Goal: Transaction & Acquisition: Book appointment/travel/reservation

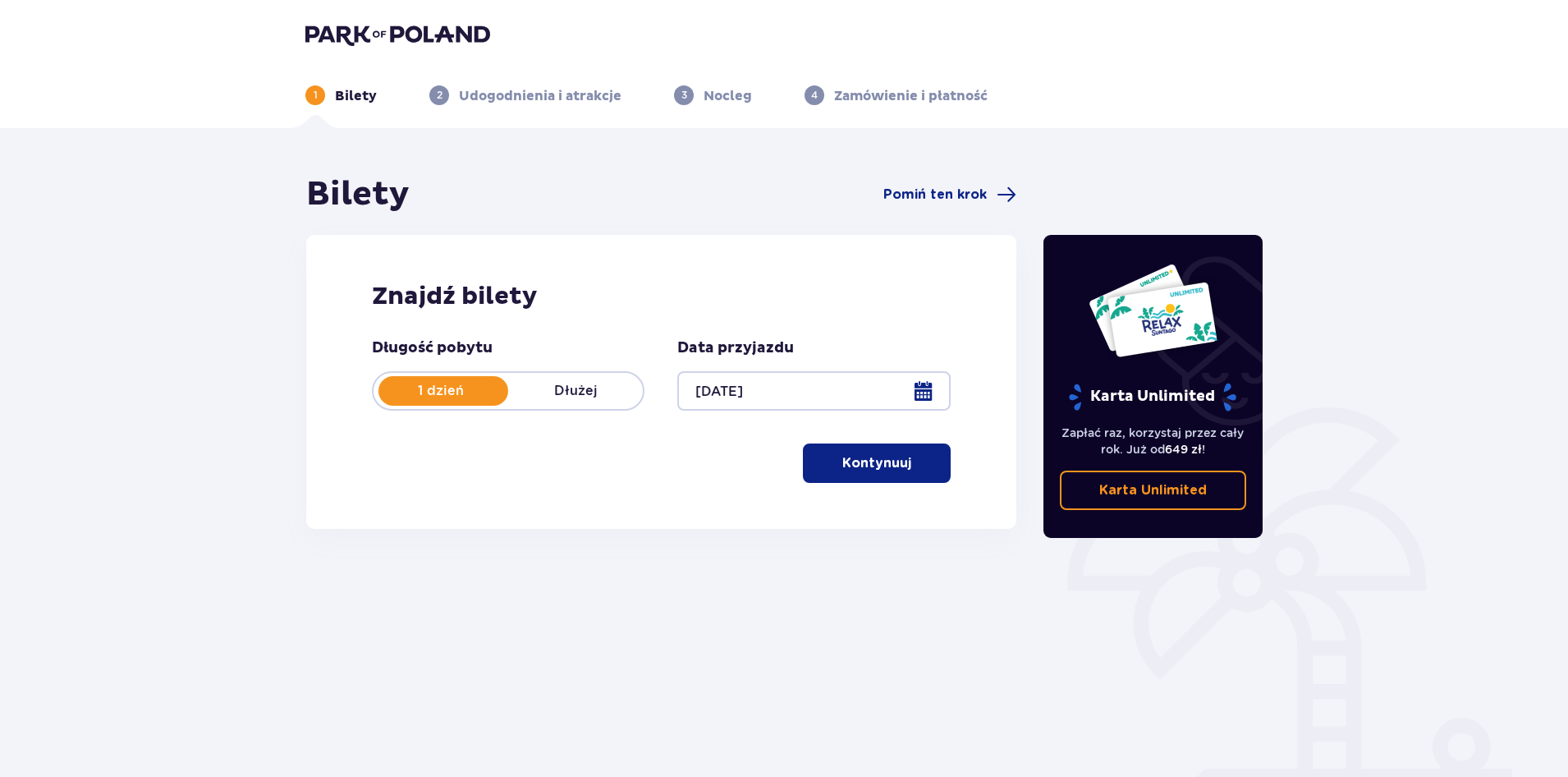
click at [885, 462] on p "Kontynuuj" at bounding box center [877, 463] width 69 height 18
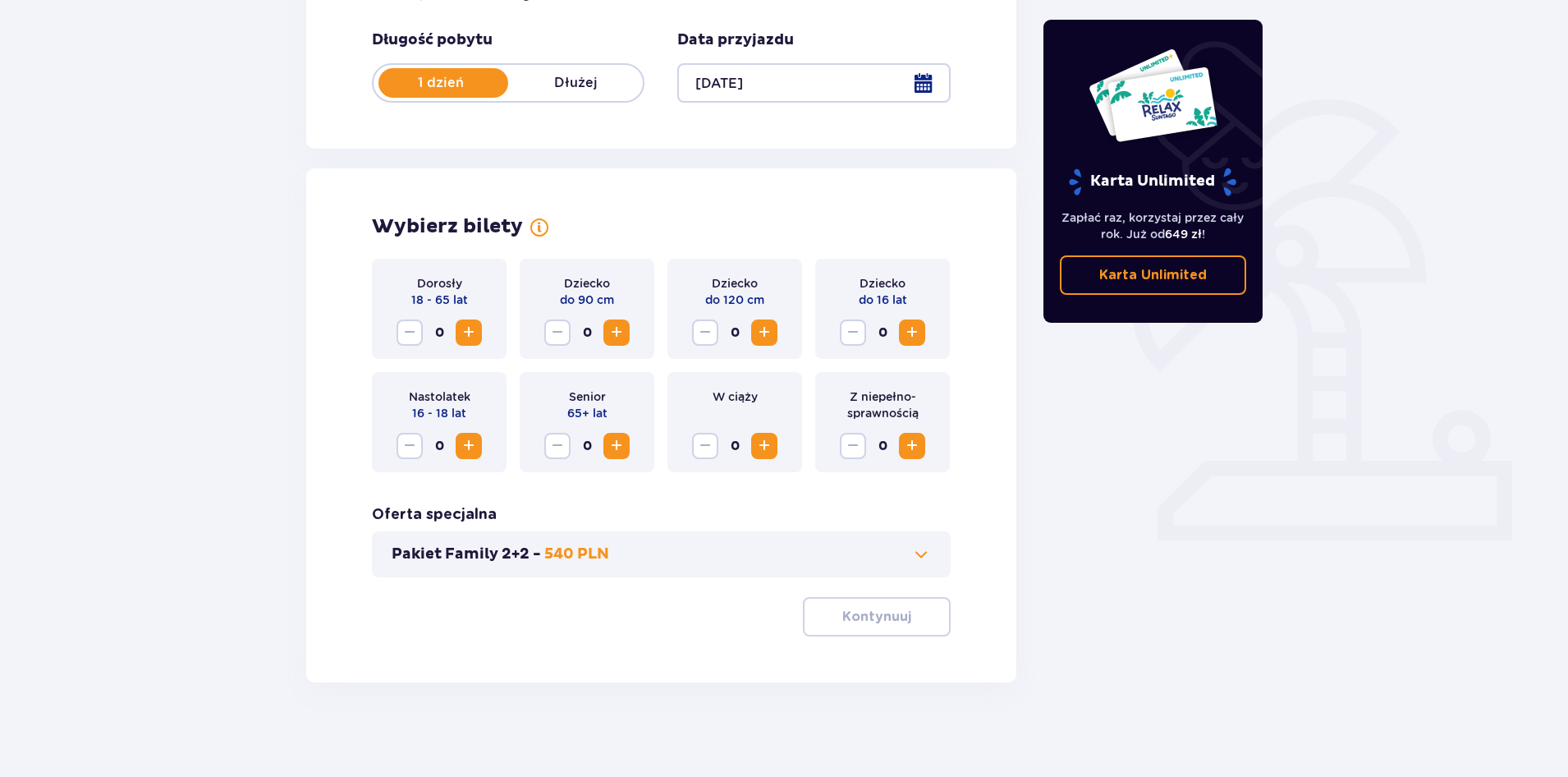
scroll to position [312, 0]
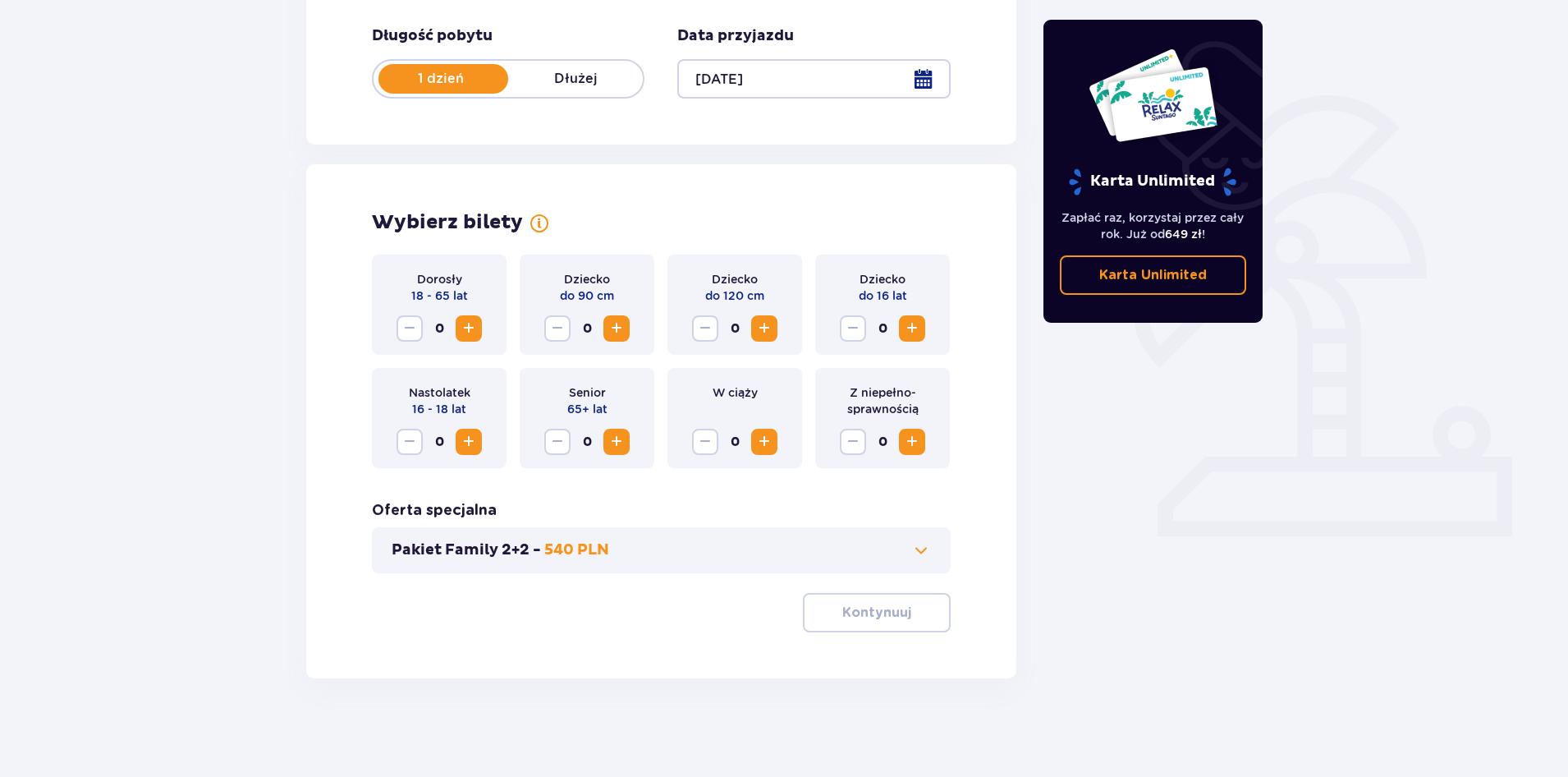
click at [462, 323] on span "Increase" at bounding box center [468, 329] width 19 height 19
click at [762, 325] on span "Increase" at bounding box center [764, 329] width 19 height 19
click at [911, 548] on span at bounding box center [921, 551] width 19 height 19
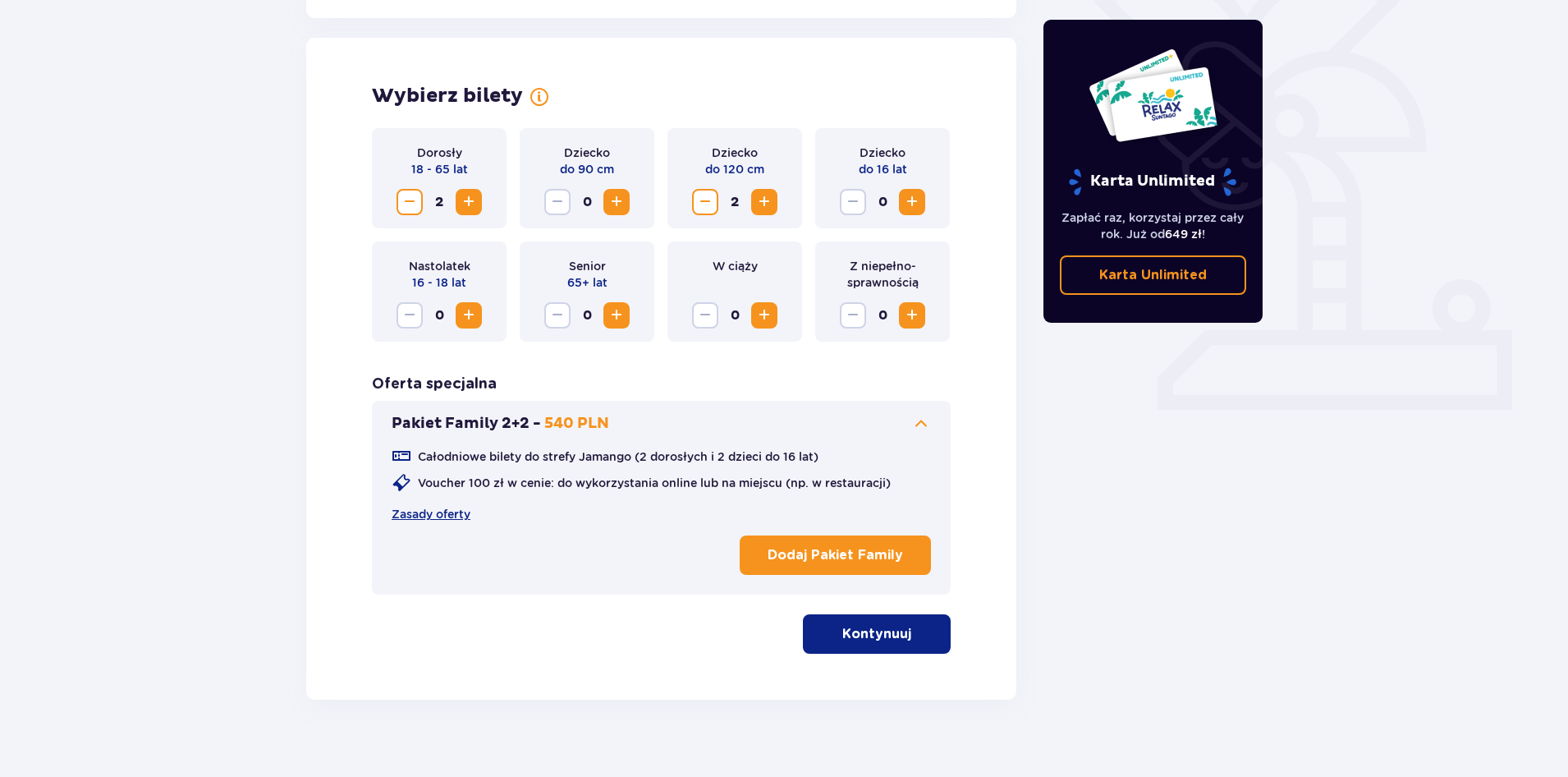
scroll to position [456, 0]
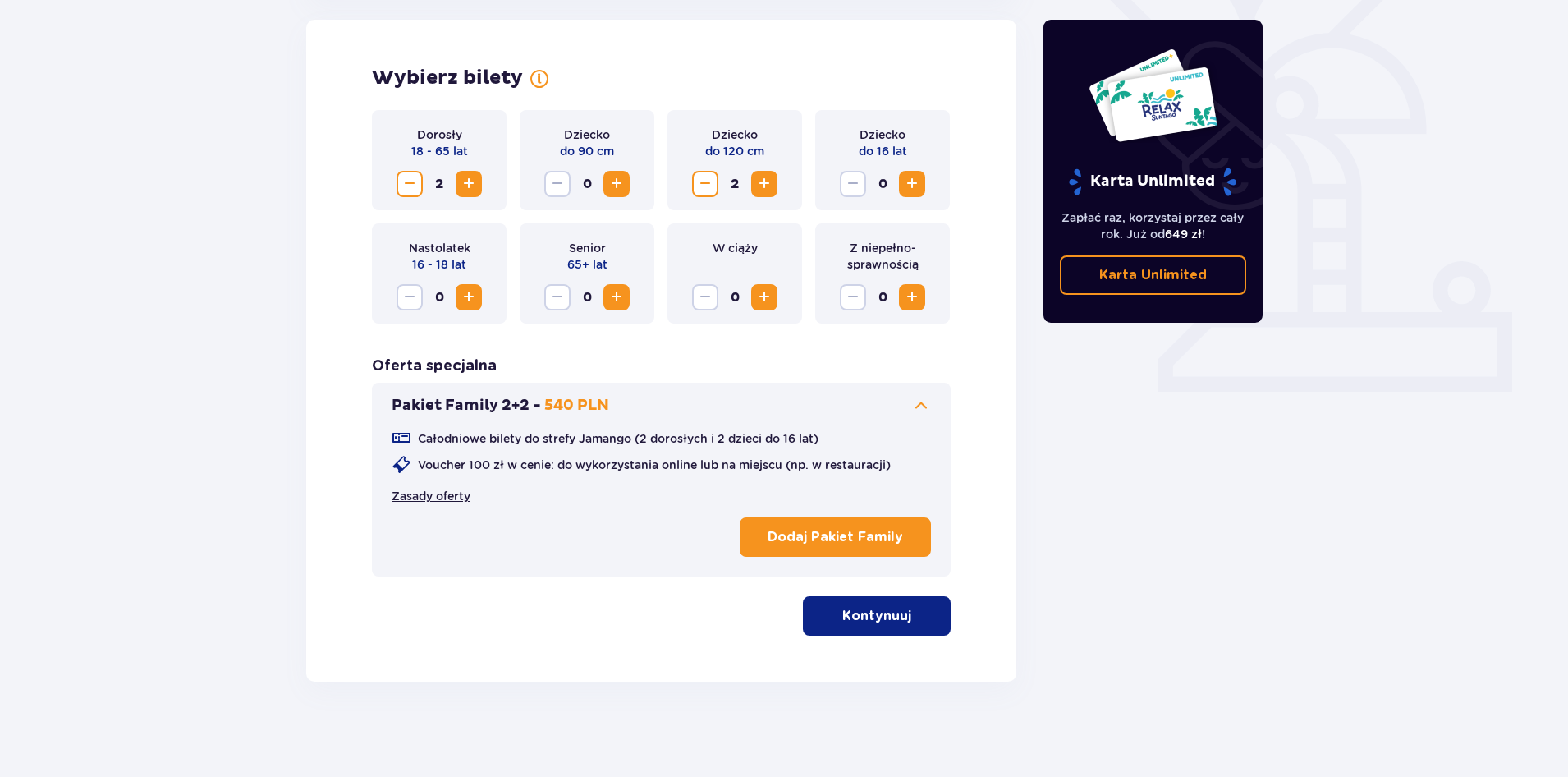
click at [426, 493] on link "Zasady oferty" at bounding box center [431, 496] width 79 height 17
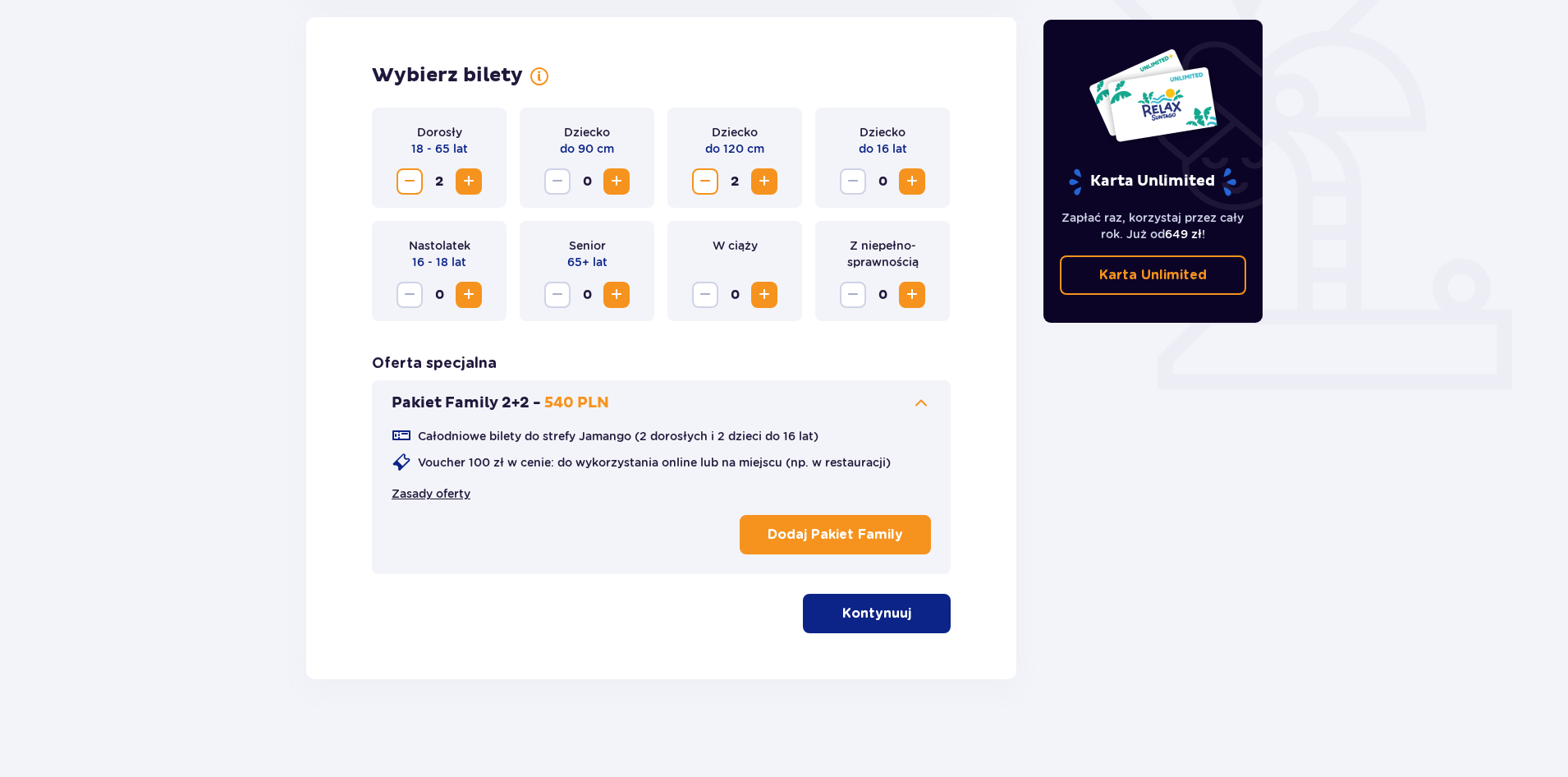
scroll to position [460, 0]
click at [912, 613] on span "button" at bounding box center [914, 612] width 19 height 19
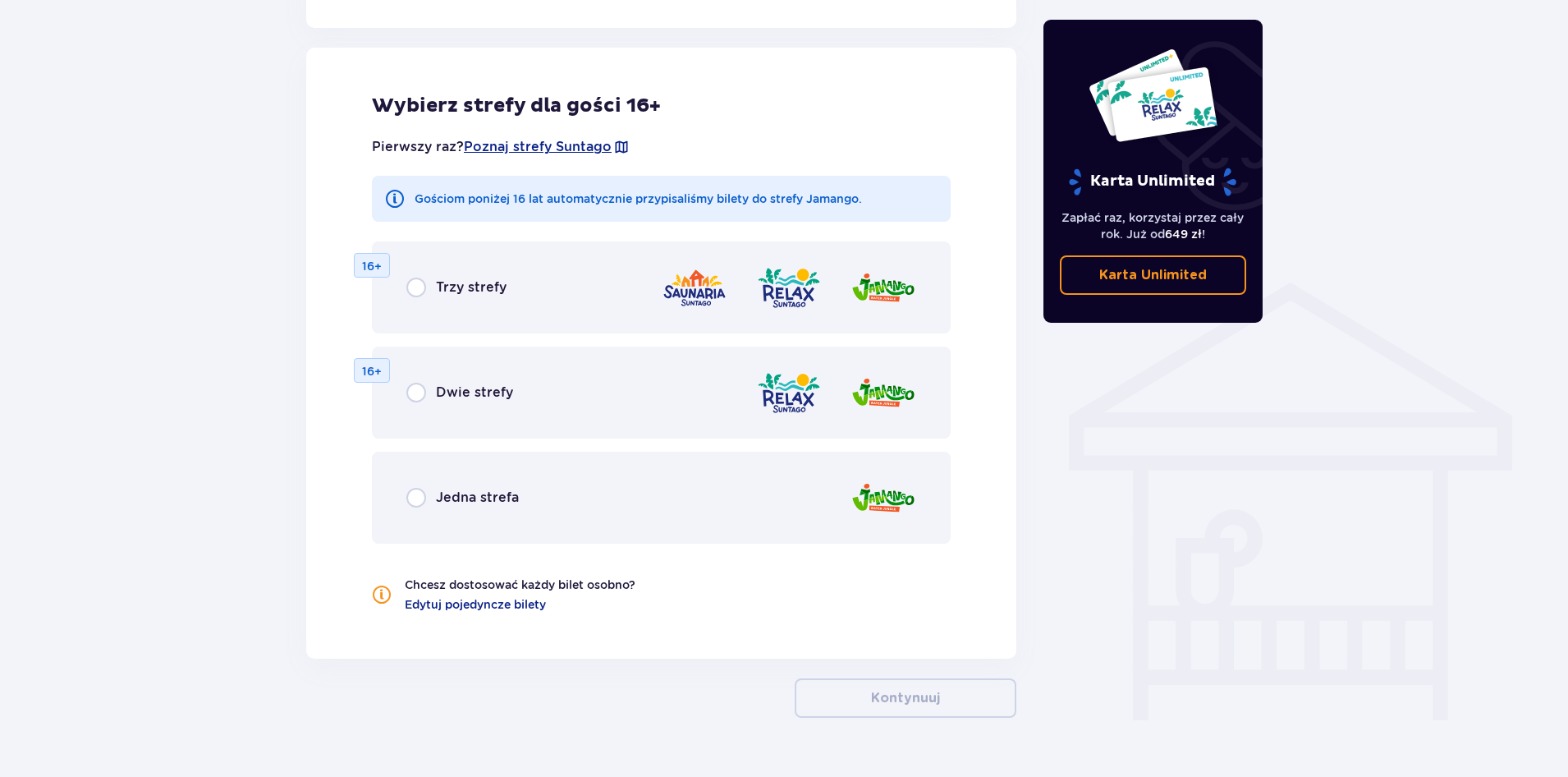
scroll to position [1060, 0]
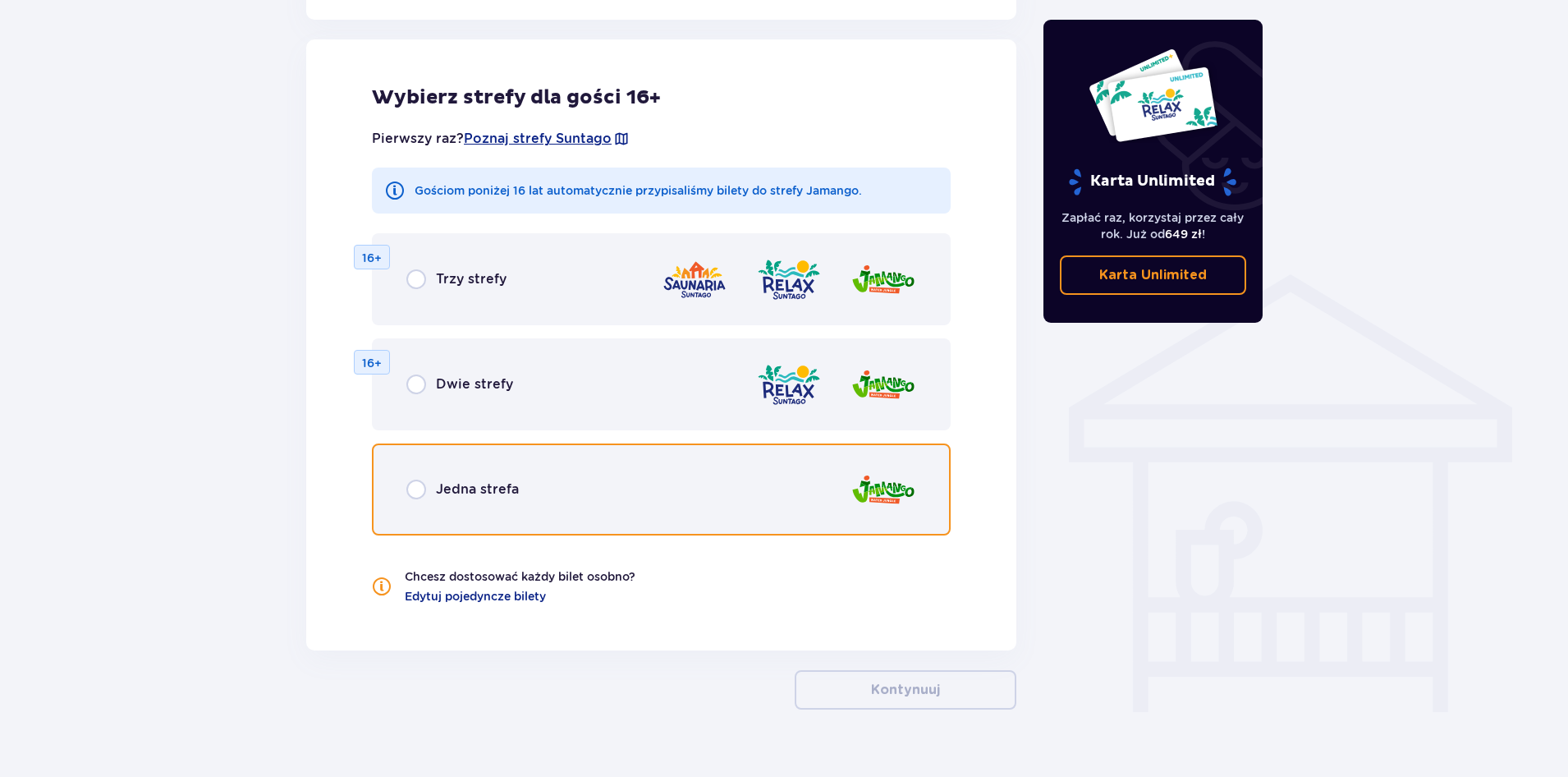
click at [410, 492] on input "radio" at bounding box center [416, 490] width 19 height 19
radio input "true"
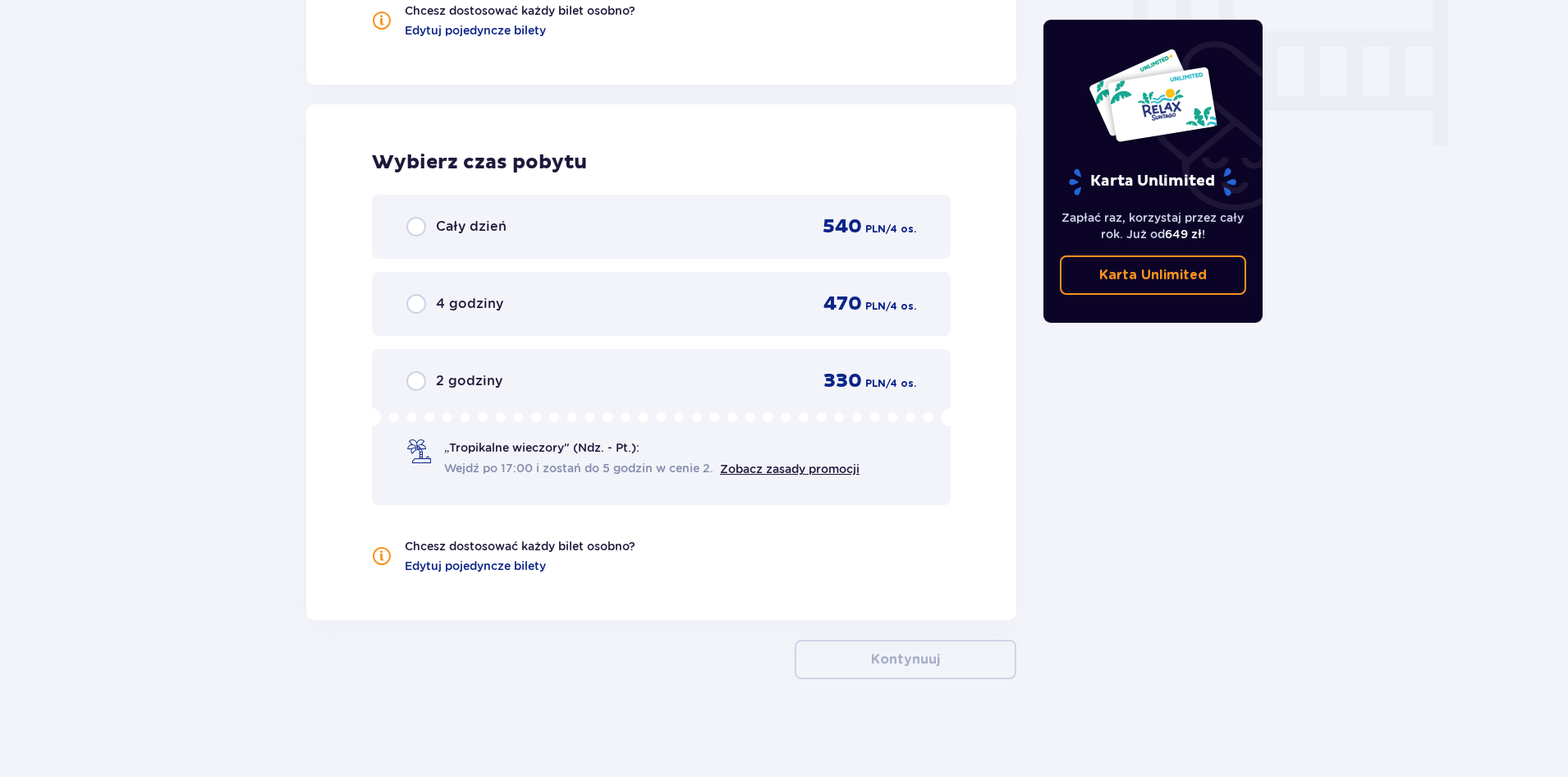
scroll to position [1626, 0]
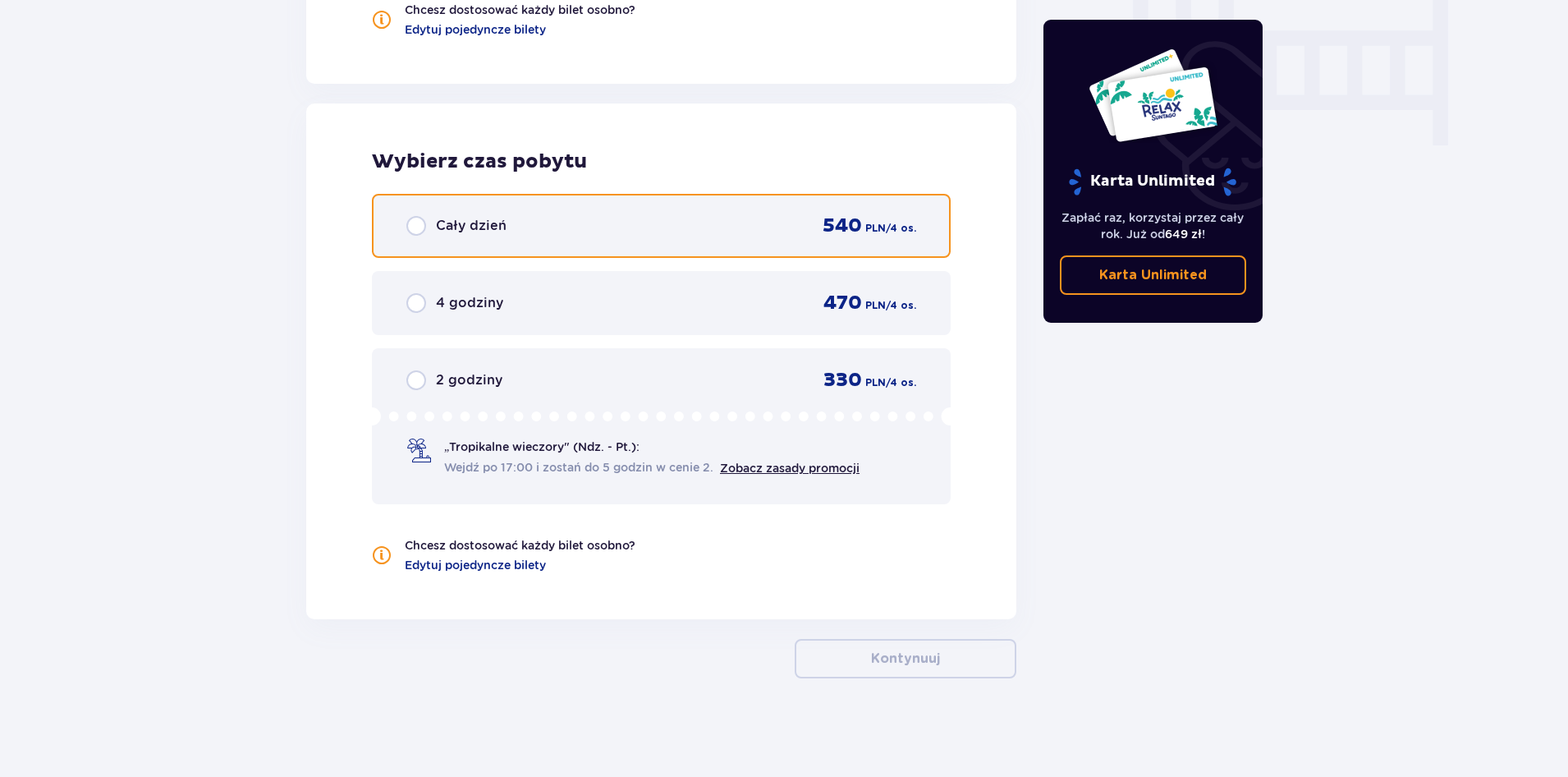
click at [418, 229] on input "radio" at bounding box center [416, 226] width 19 height 19
radio input "true"
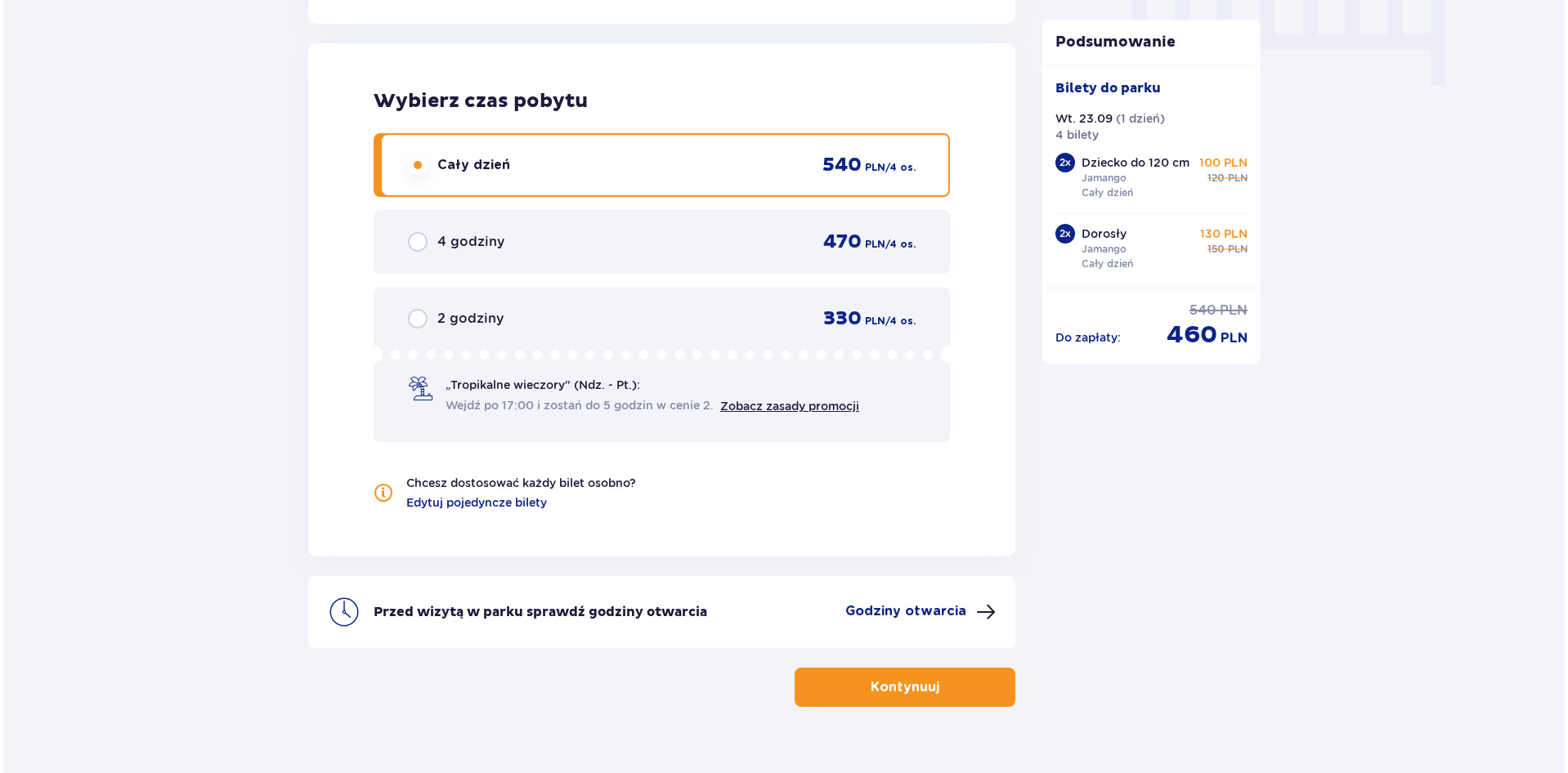
scroll to position [1710, 0]
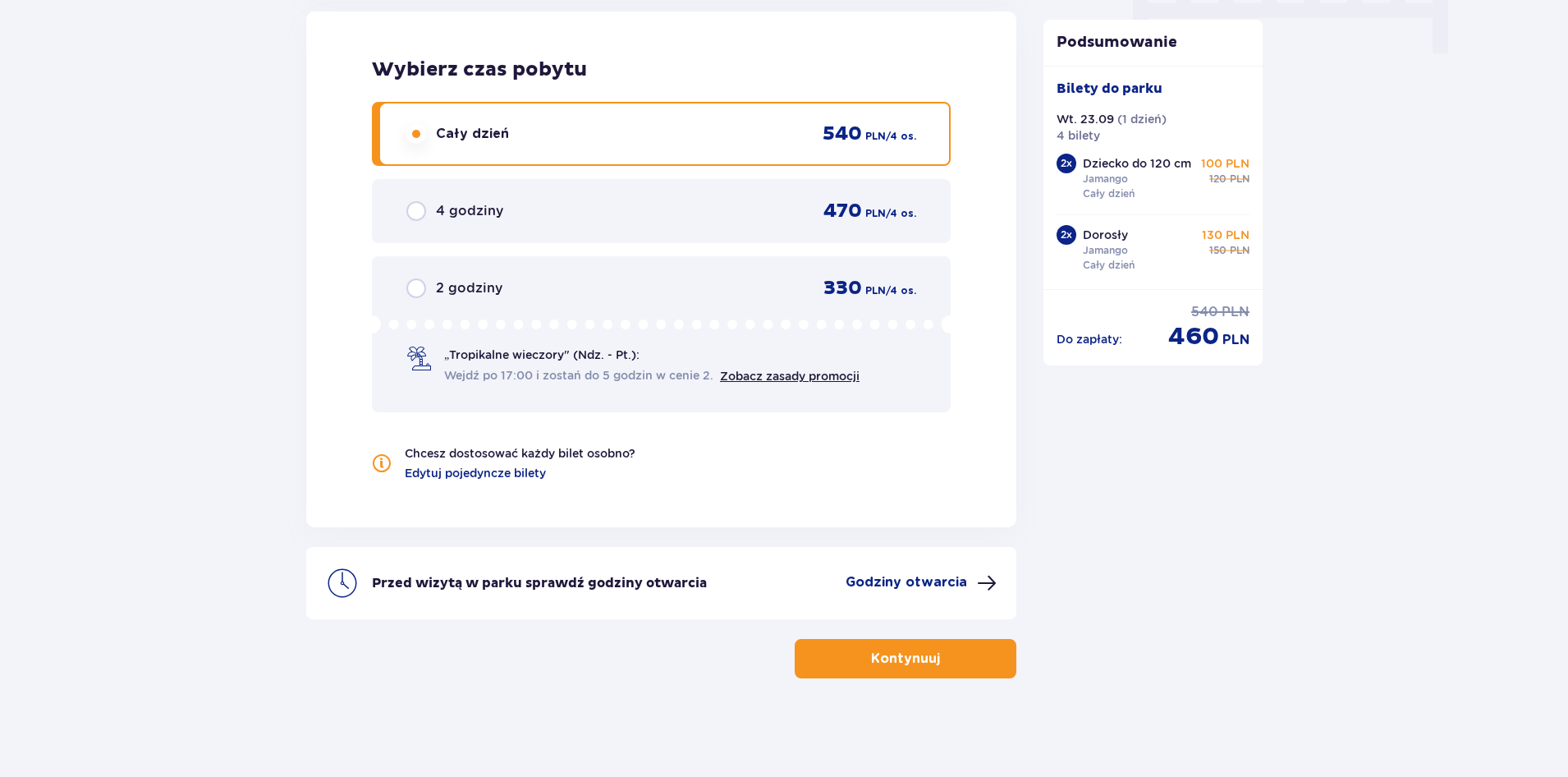
click at [953, 590] on p "Godziny otwarcia" at bounding box center [906, 582] width 121 height 18
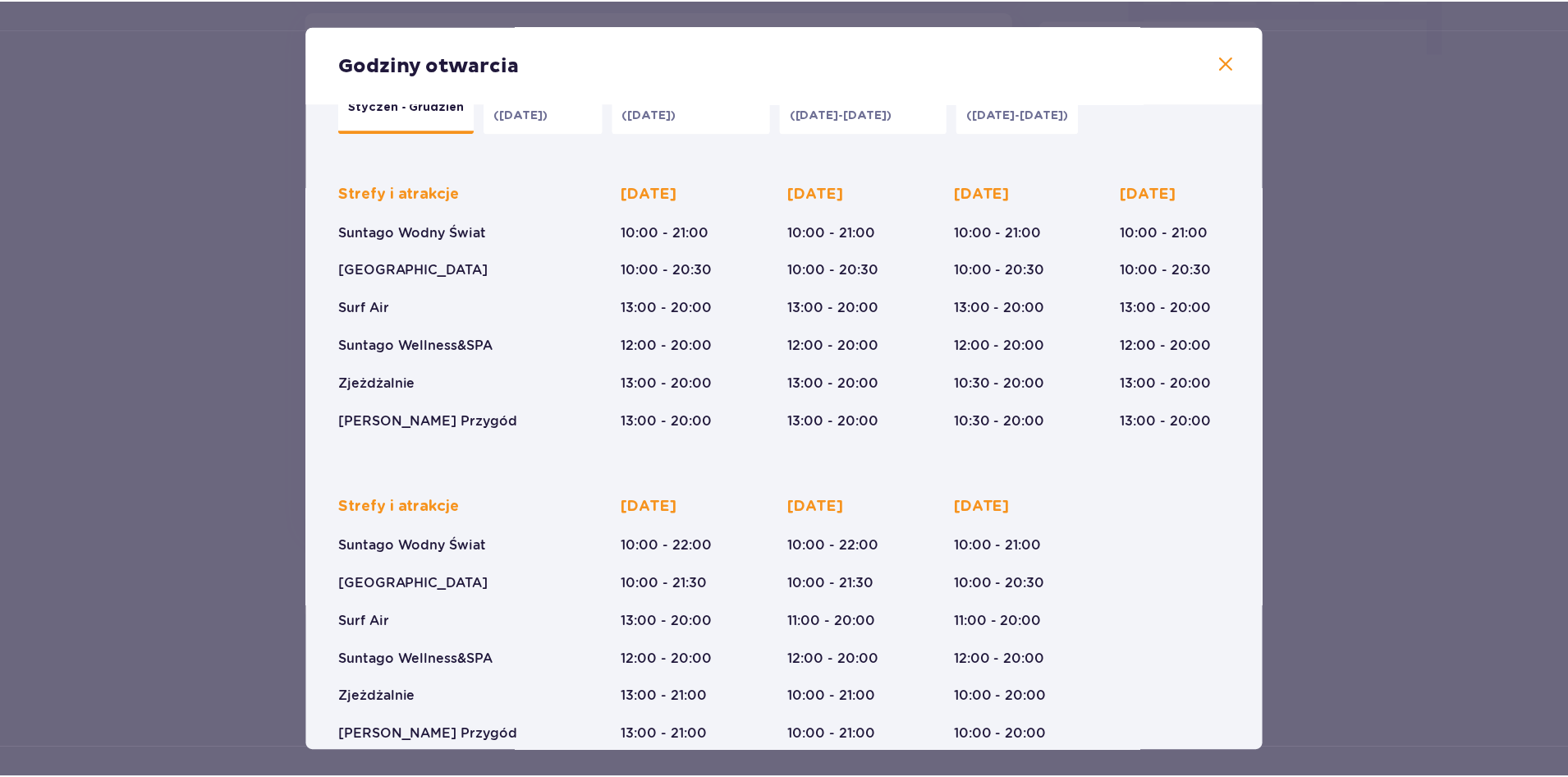
scroll to position [76, 0]
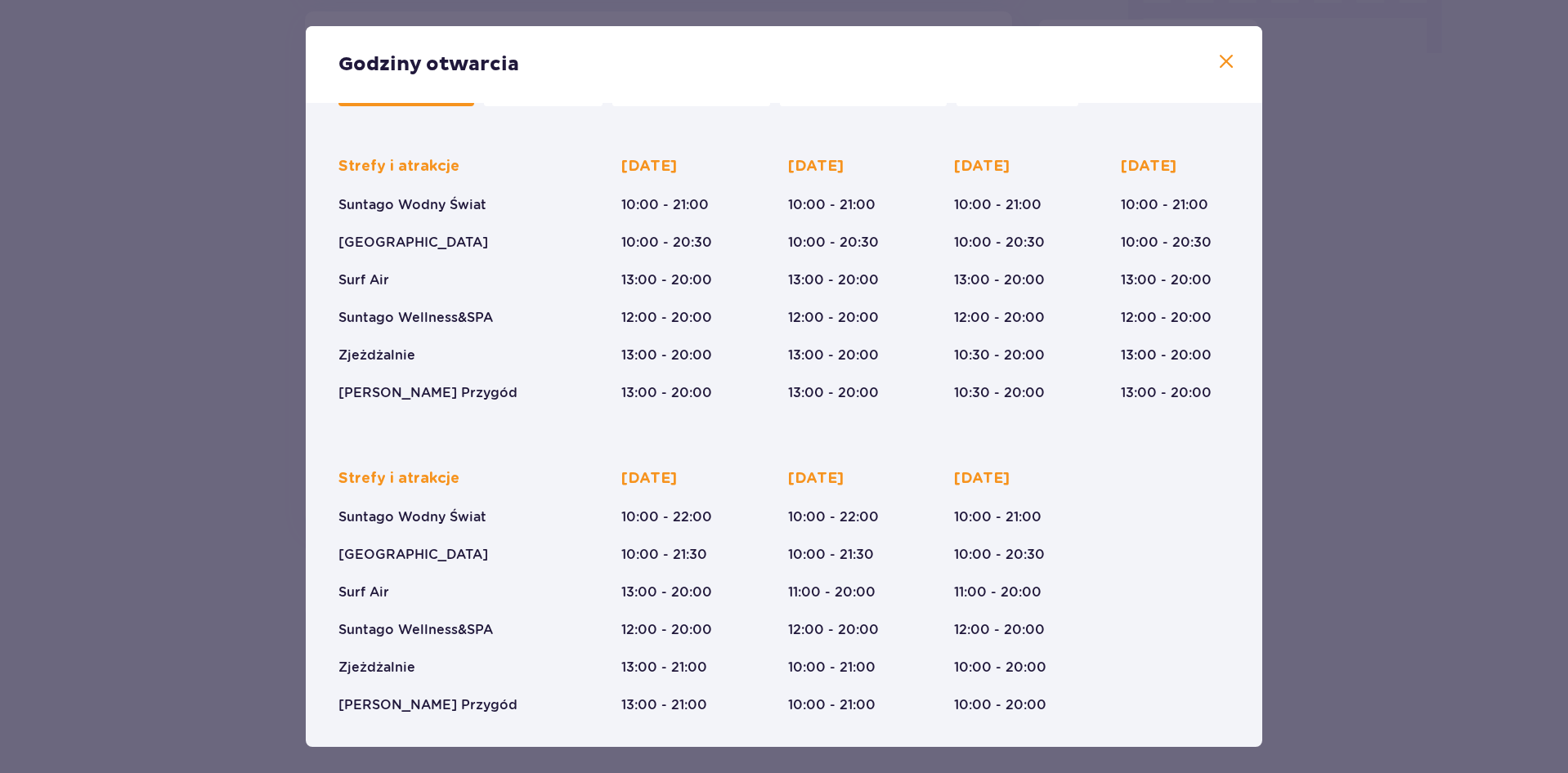
click at [1232, 67] on div "Godziny otwarcia" at bounding box center [784, 65] width 957 height 77
click at [1227, 67] on span at bounding box center [1226, 62] width 19 height 19
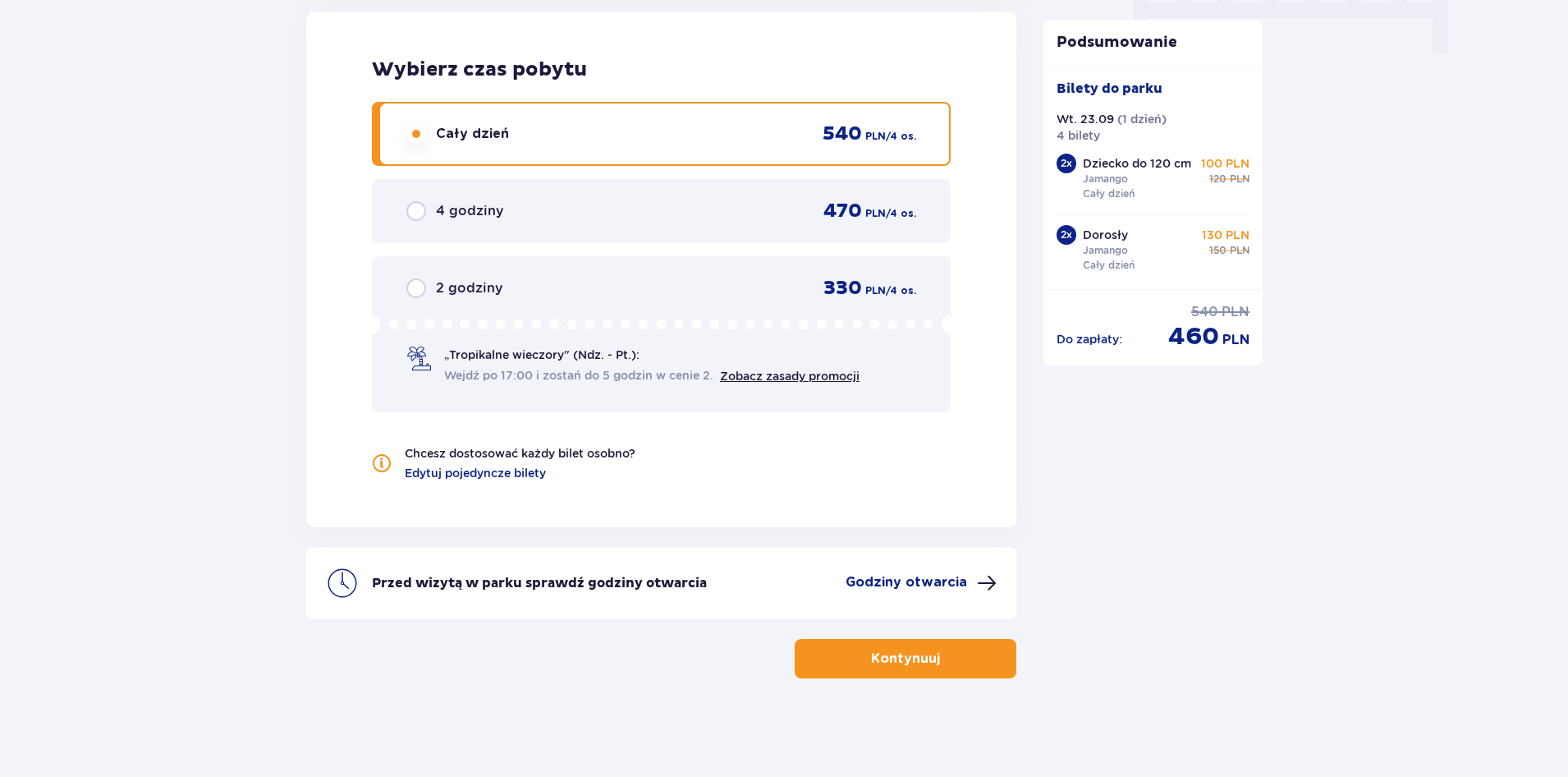
click at [913, 648] on button "Kontynuuj" at bounding box center [906, 658] width 222 height 40
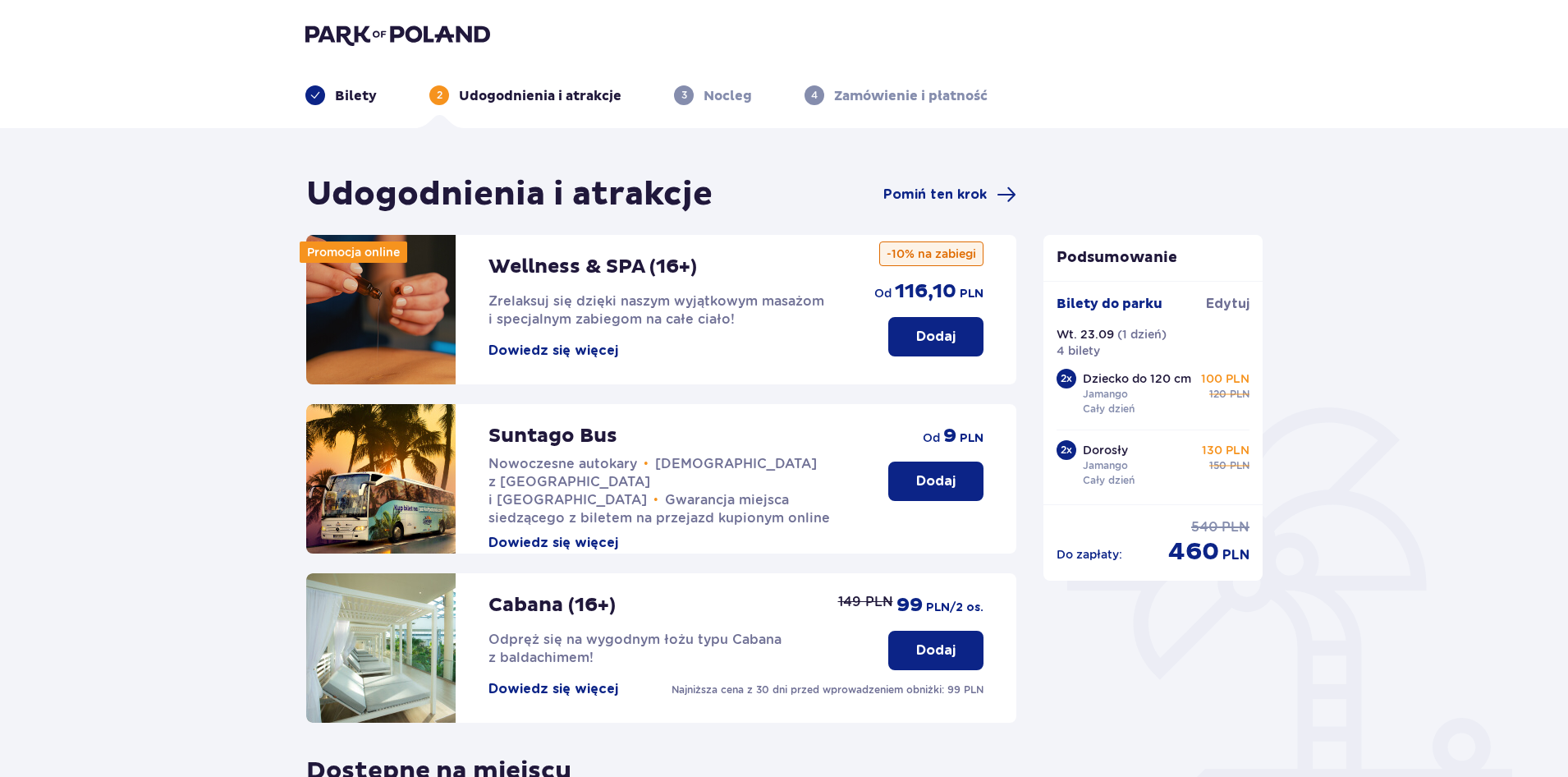
click at [725, 97] on p "Nocleg" at bounding box center [727, 96] width 48 height 18
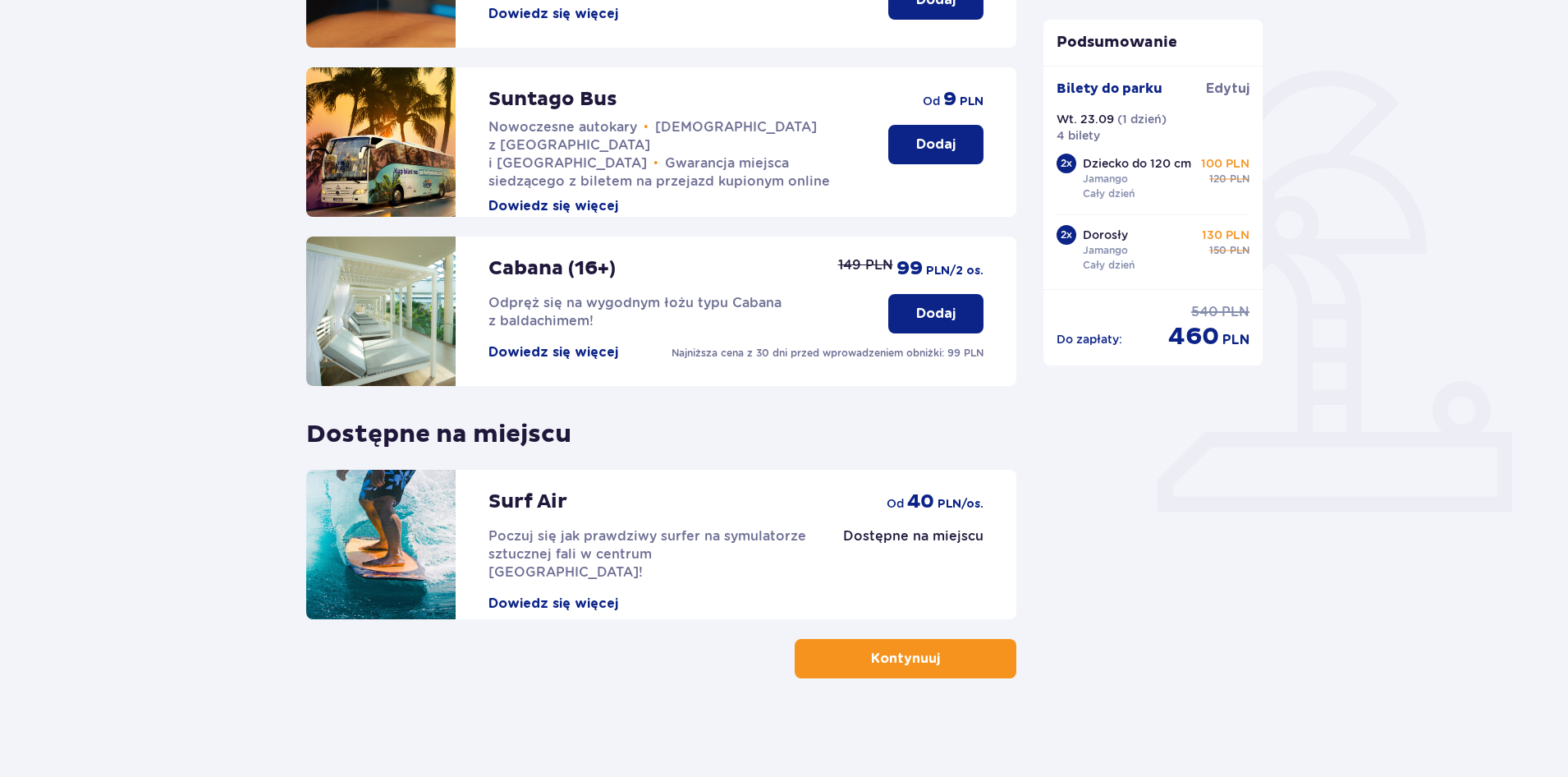
click at [990, 645] on button "Kontynuuj" at bounding box center [906, 658] width 222 height 40
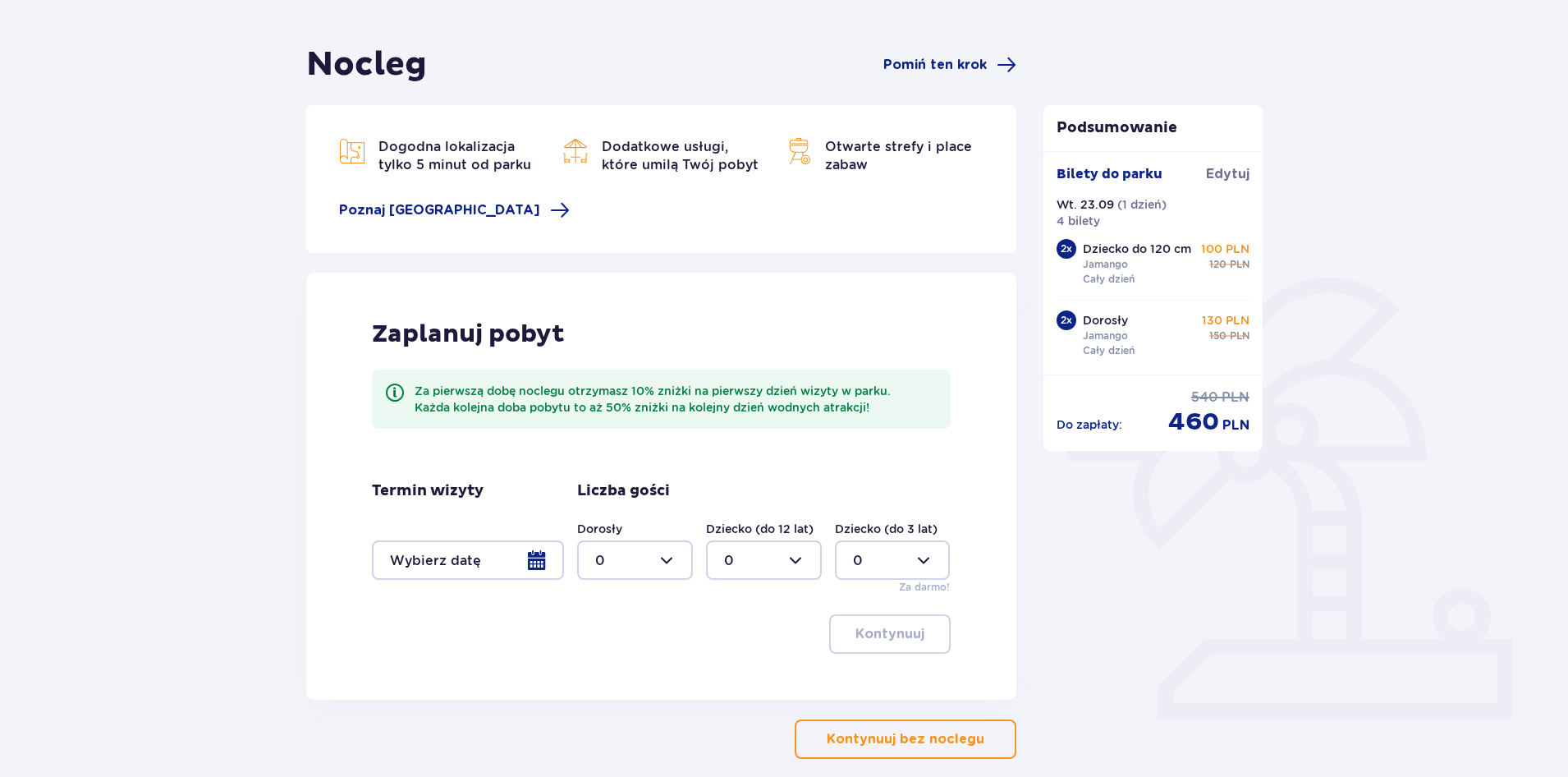
scroll to position [211, 0]
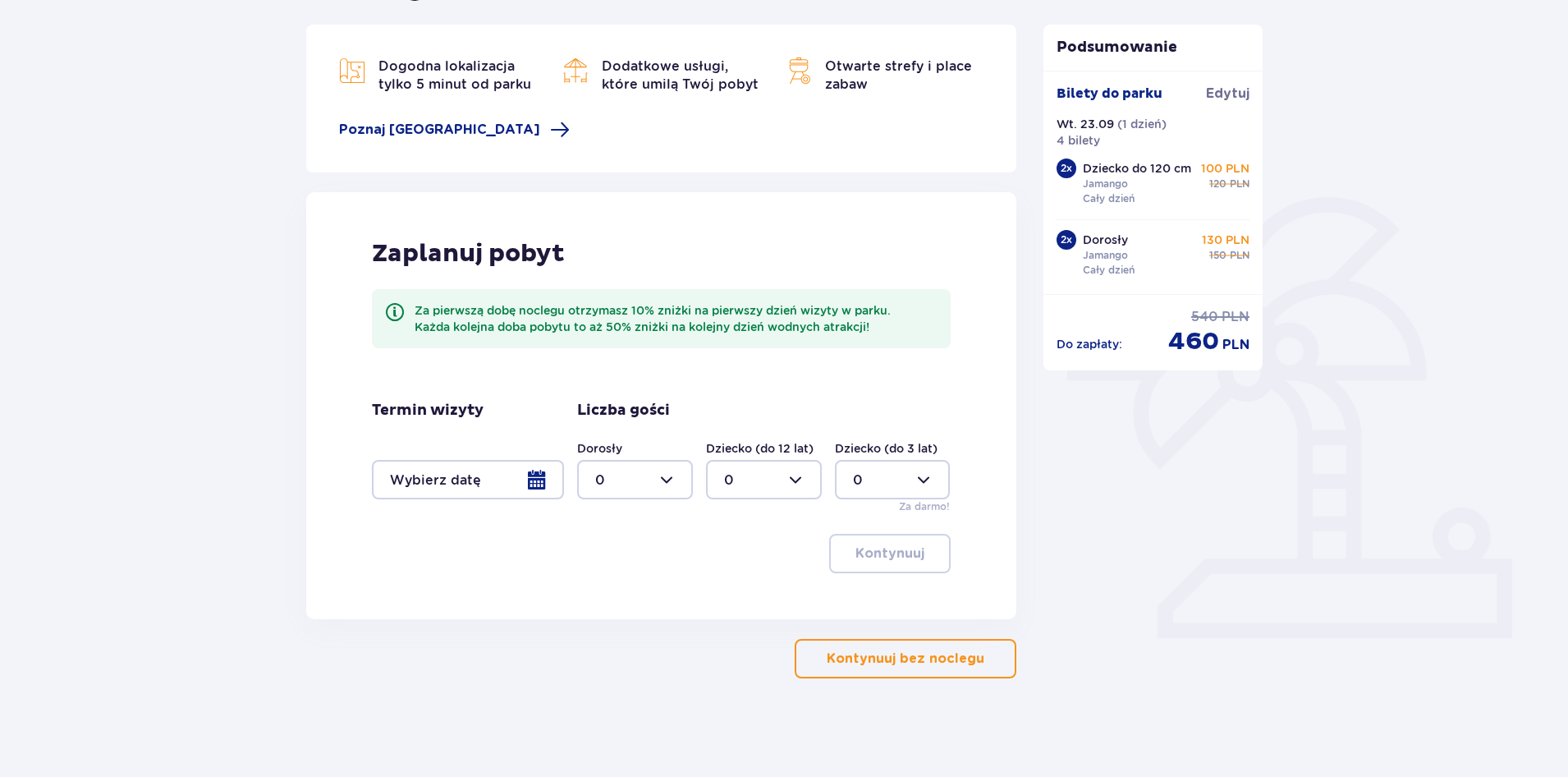
click at [940, 658] on p "Kontynuuj bez noclegu" at bounding box center [905, 659] width 158 height 18
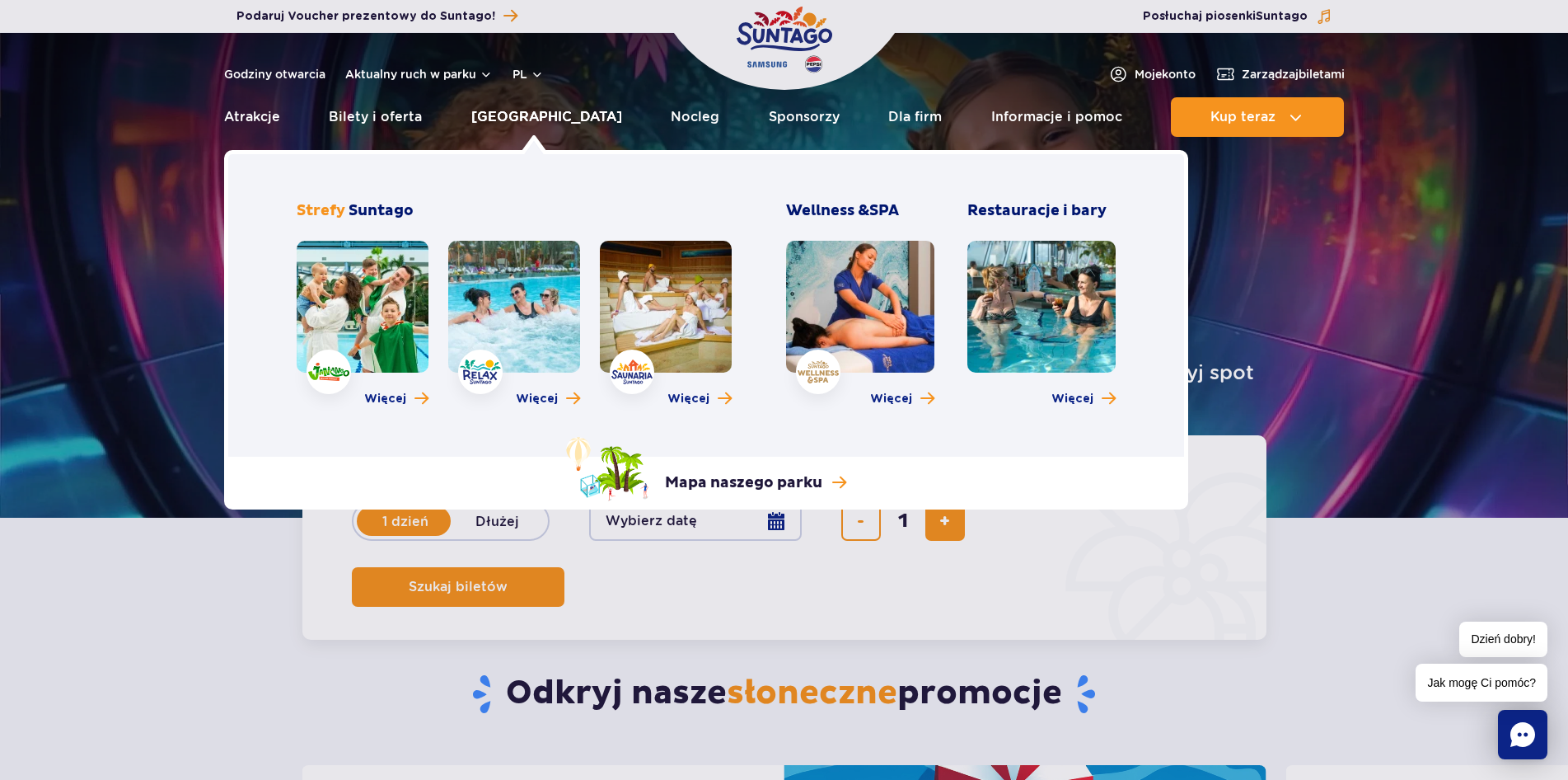
click at [557, 121] on link "[GEOGRAPHIC_DATA]" at bounding box center [546, 117] width 151 height 40
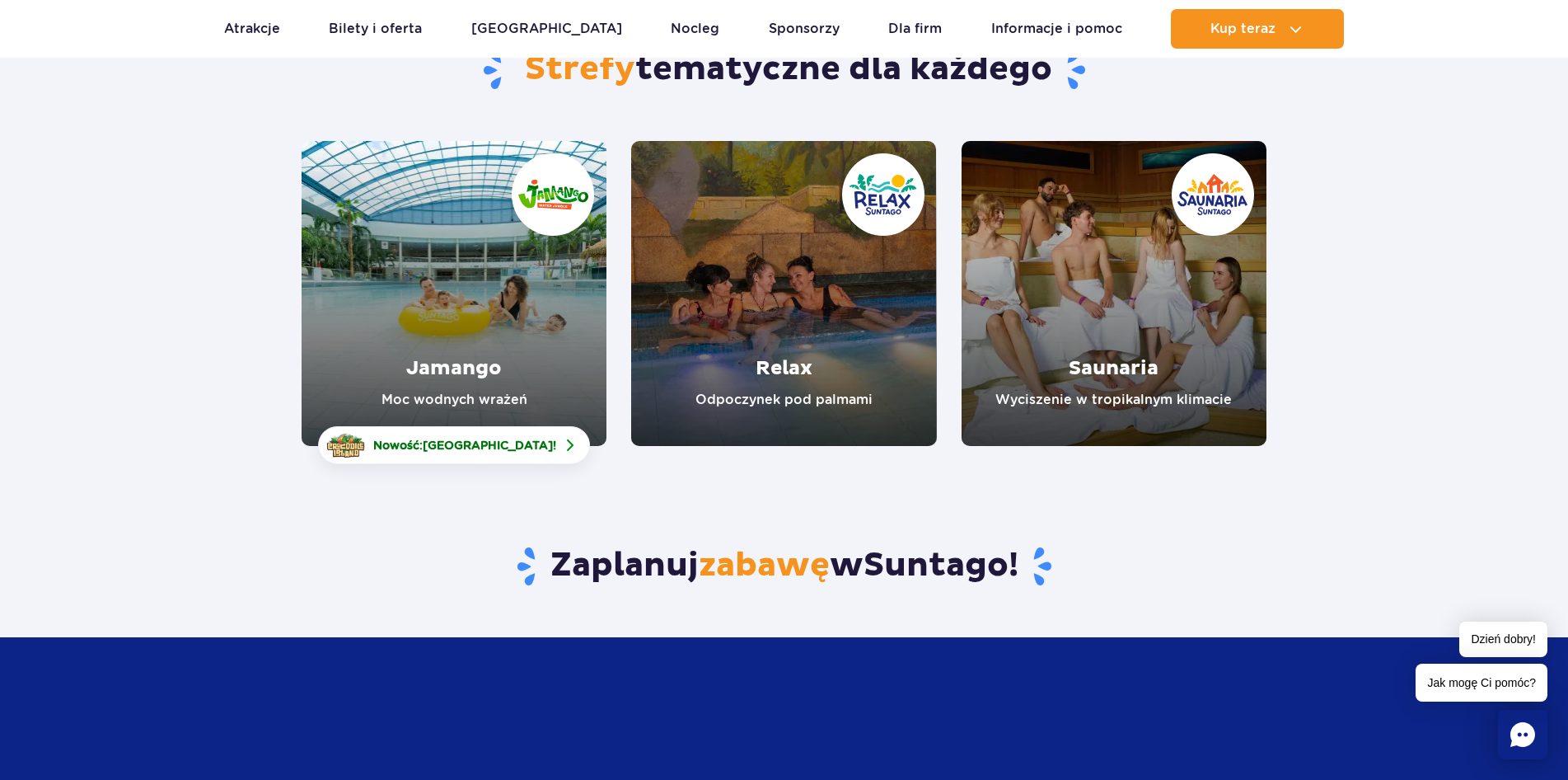
scroll to position [138, 0]
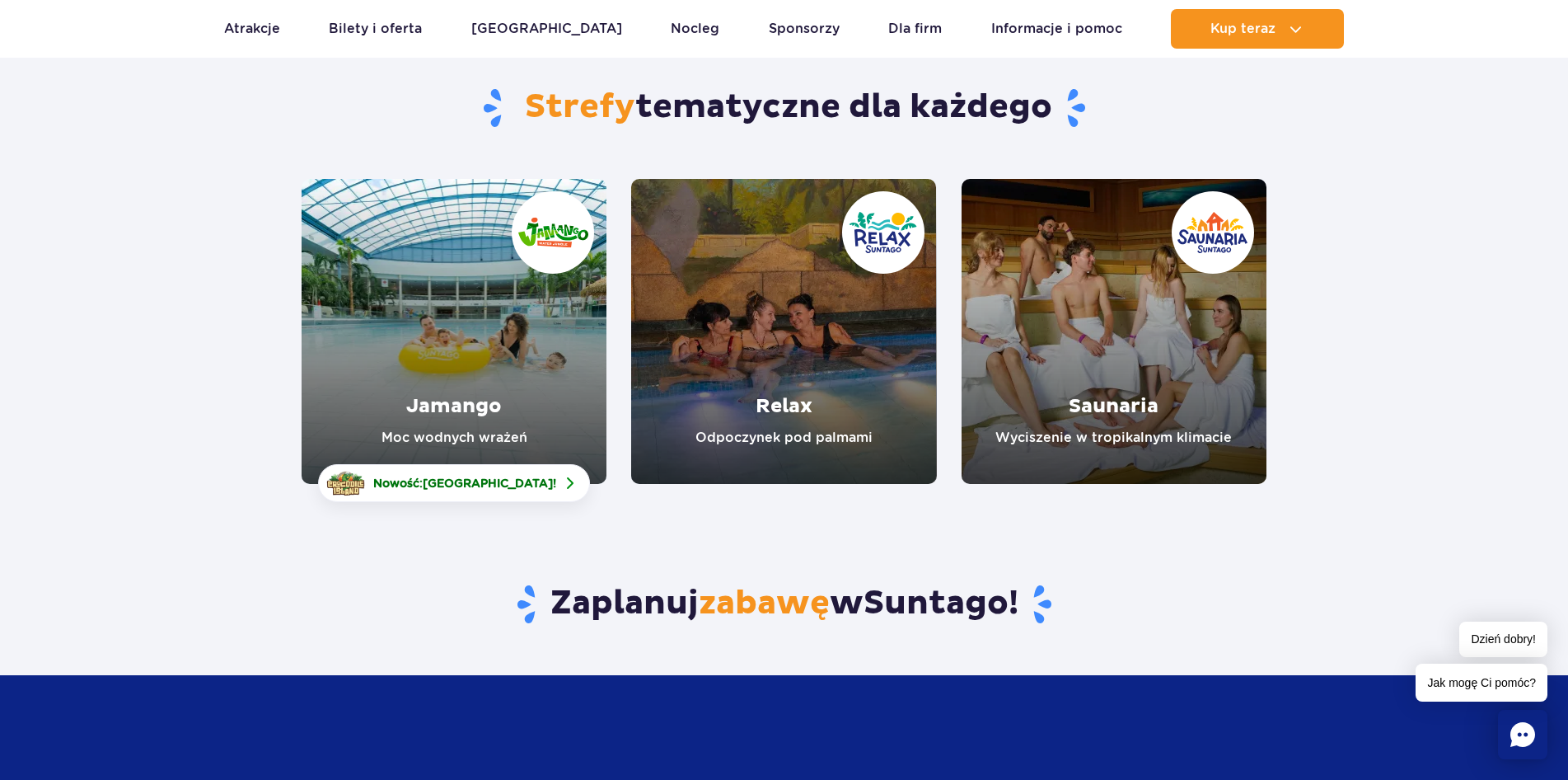
click at [416, 359] on link "Jamango" at bounding box center [453, 331] width 305 height 305
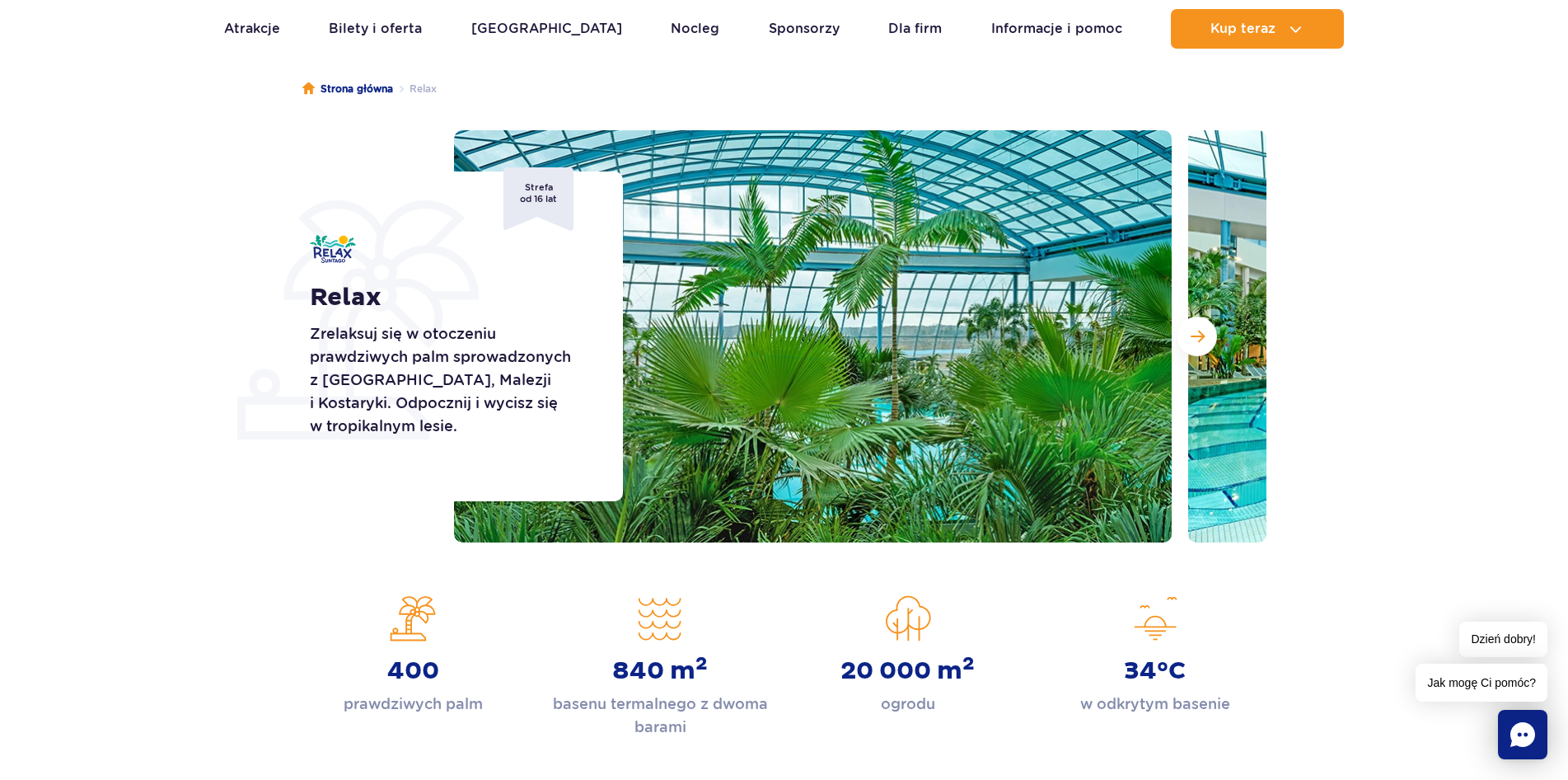
scroll to position [274, 0]
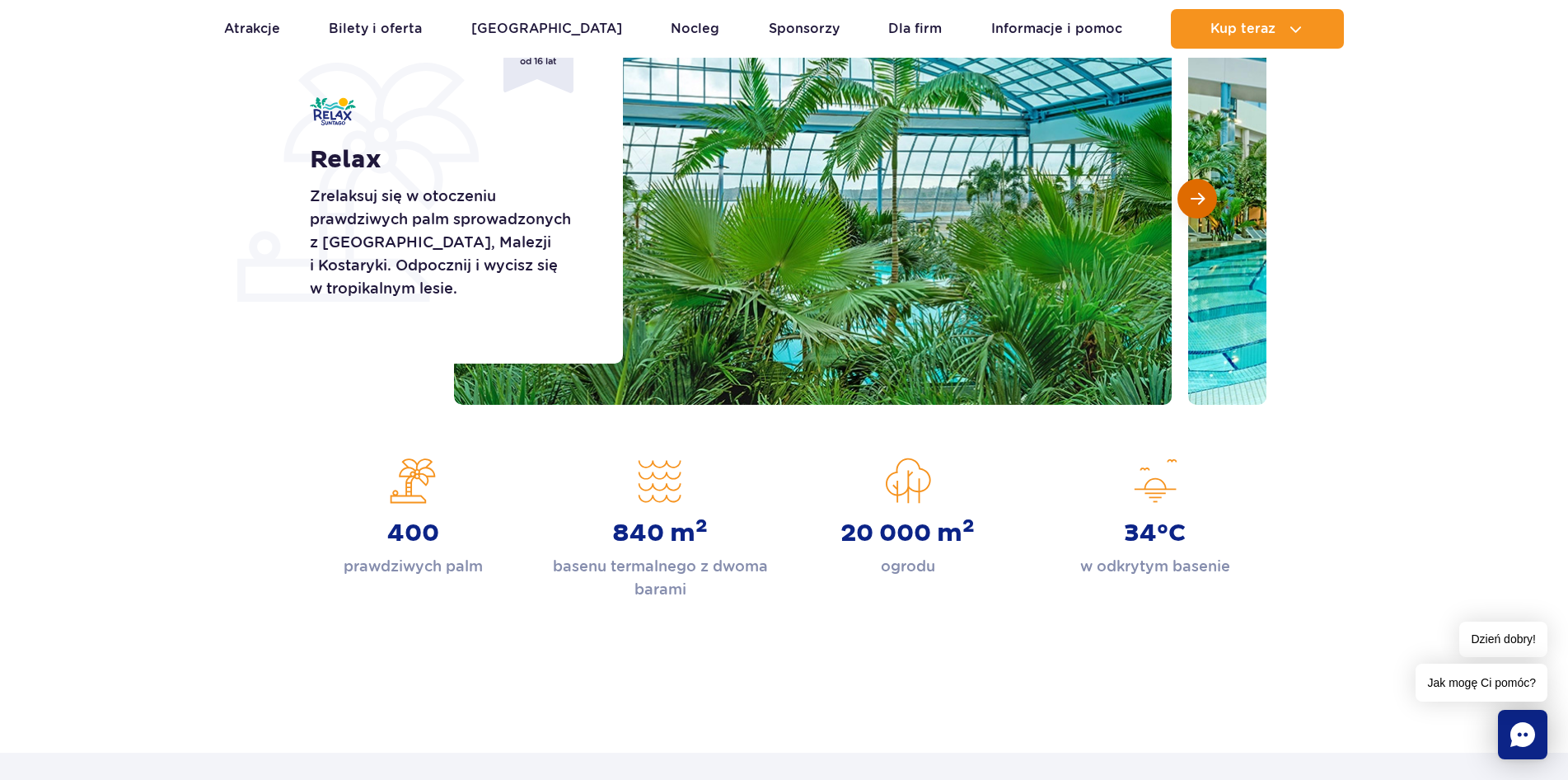
click at [1202, 202] on span "Następny slajd" at bounding box center [1198, 198] width 14 height 15
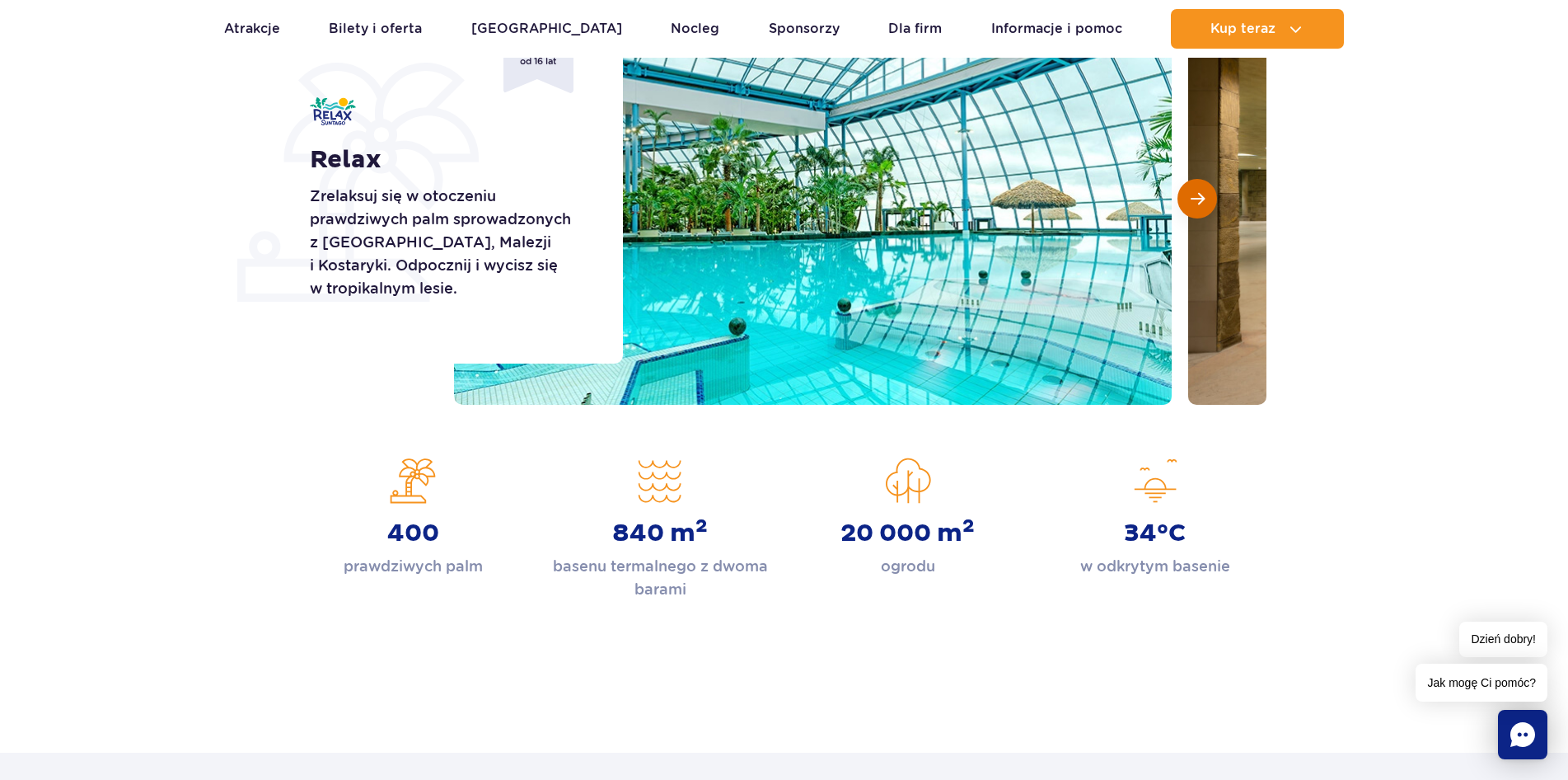
click at [1194, 199] on span "Następny slajd" at bounding box center [1198, 198] width 14 height 15
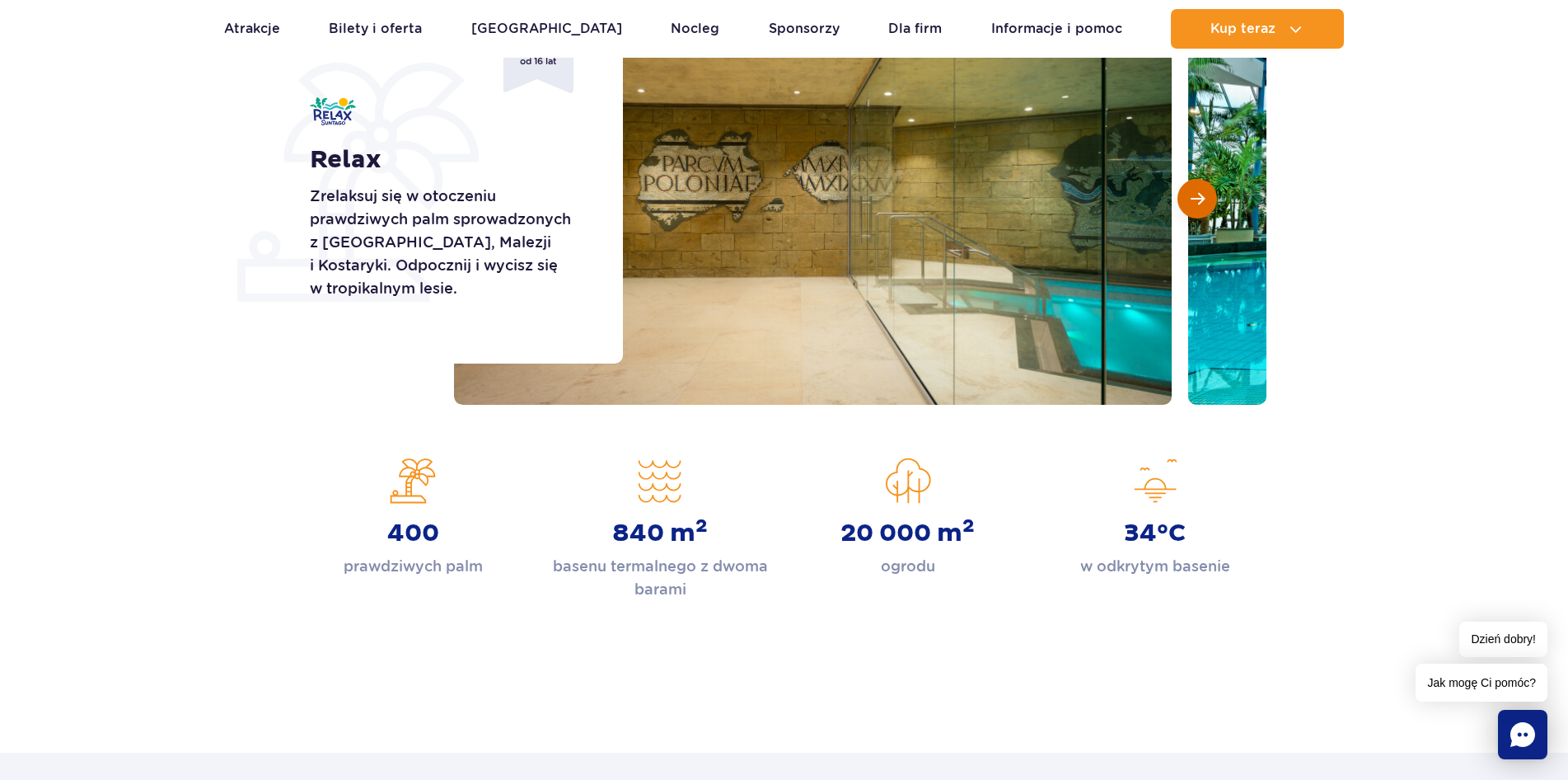
click at [1193, 201] on span "Następny slajd" at bounding box center [1198, 198] width 14 height 15
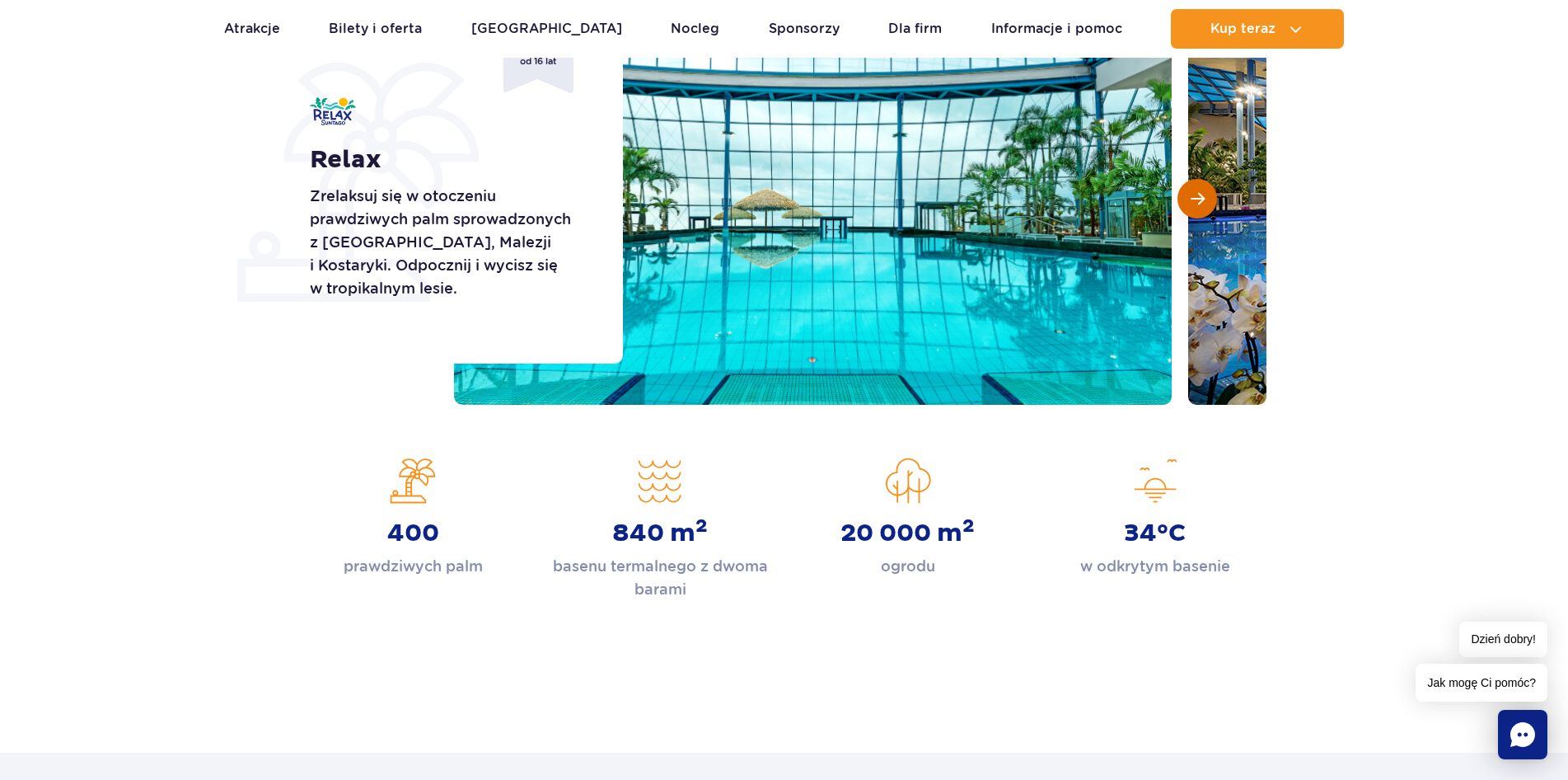
click at [1193, 201] on span "Następny slajd" at bounding box center [1198, 198] width 14 height 15
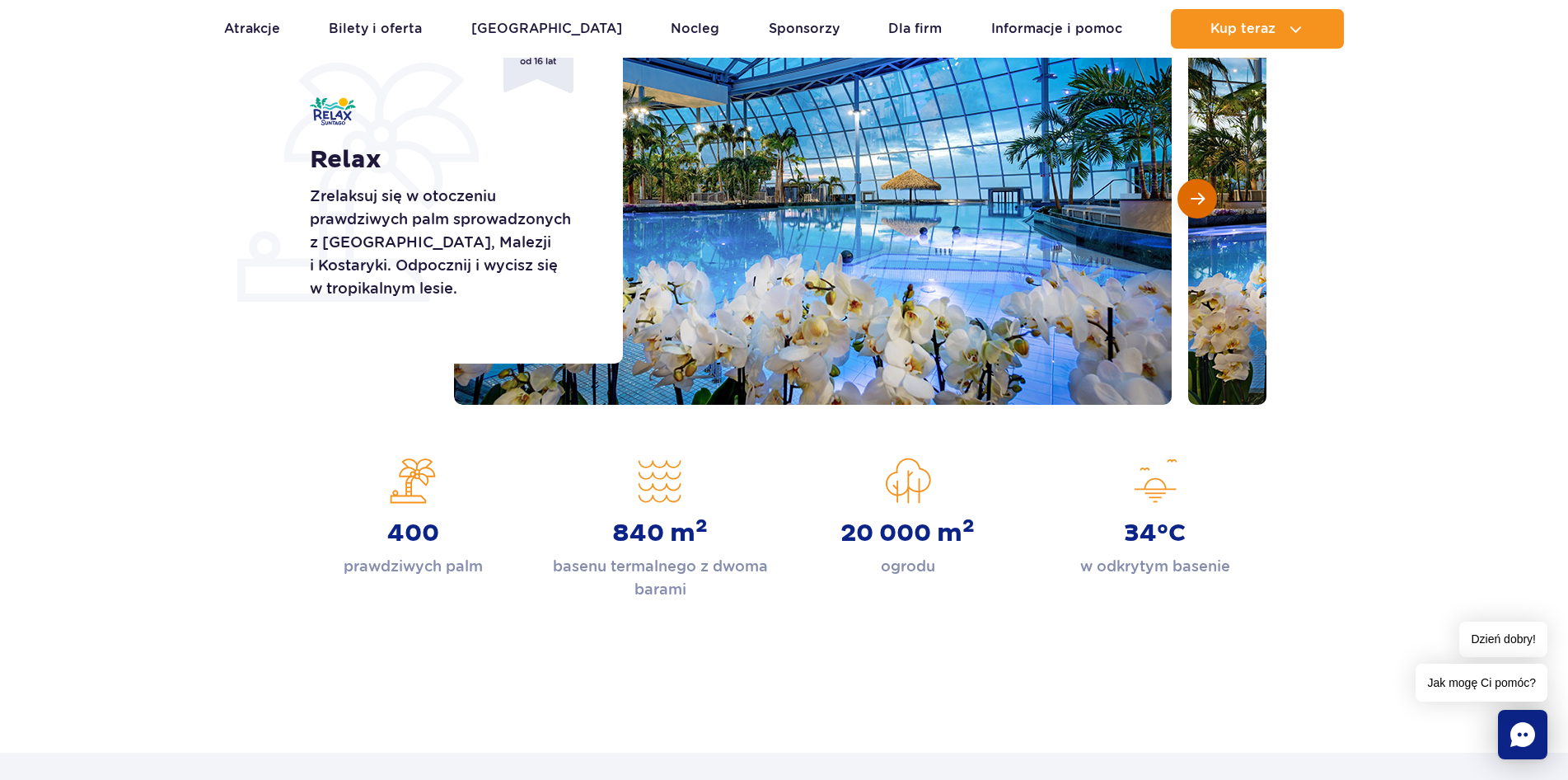
click at [1193, 201] on span "Następny slajd" at bounding box center [1198, 198] width 14 height 15
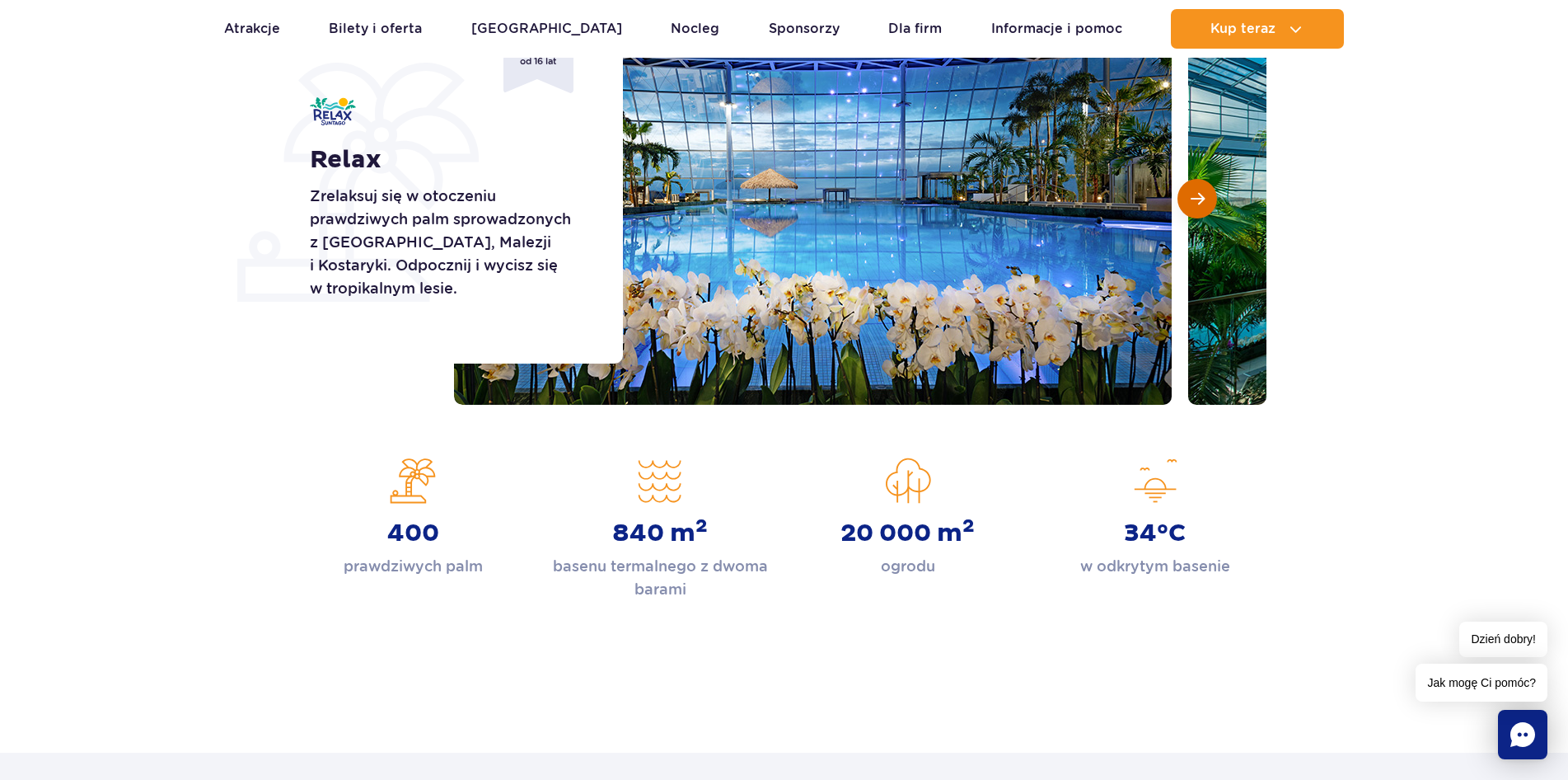
click at [1193, 201] on span "Następny slajd" at bounding box center [1198, 198] width 14 height 15
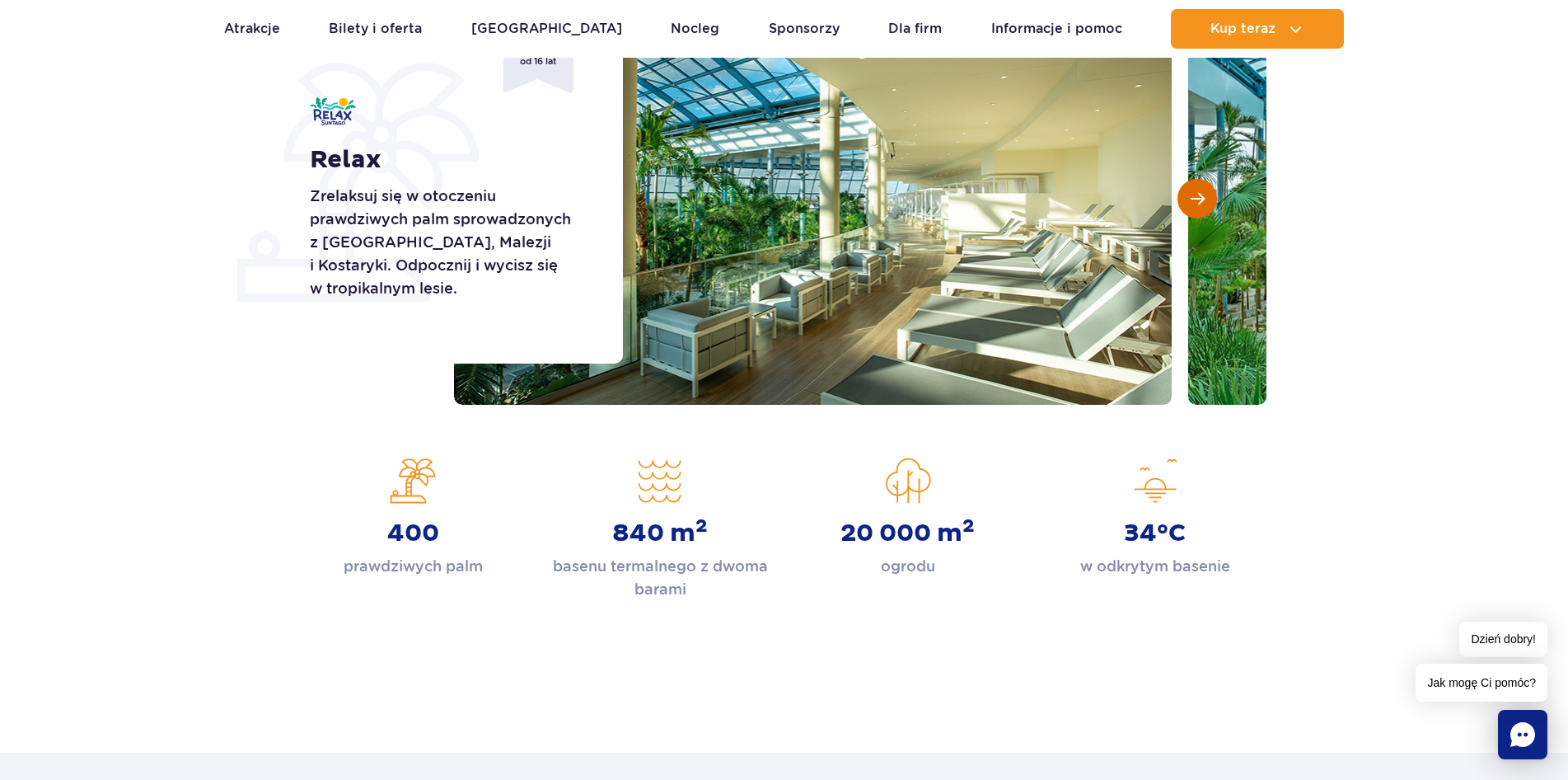
click at [1193, 201] on span "Następny slajd" at bounding box center [1198, 198] width 14 height 15
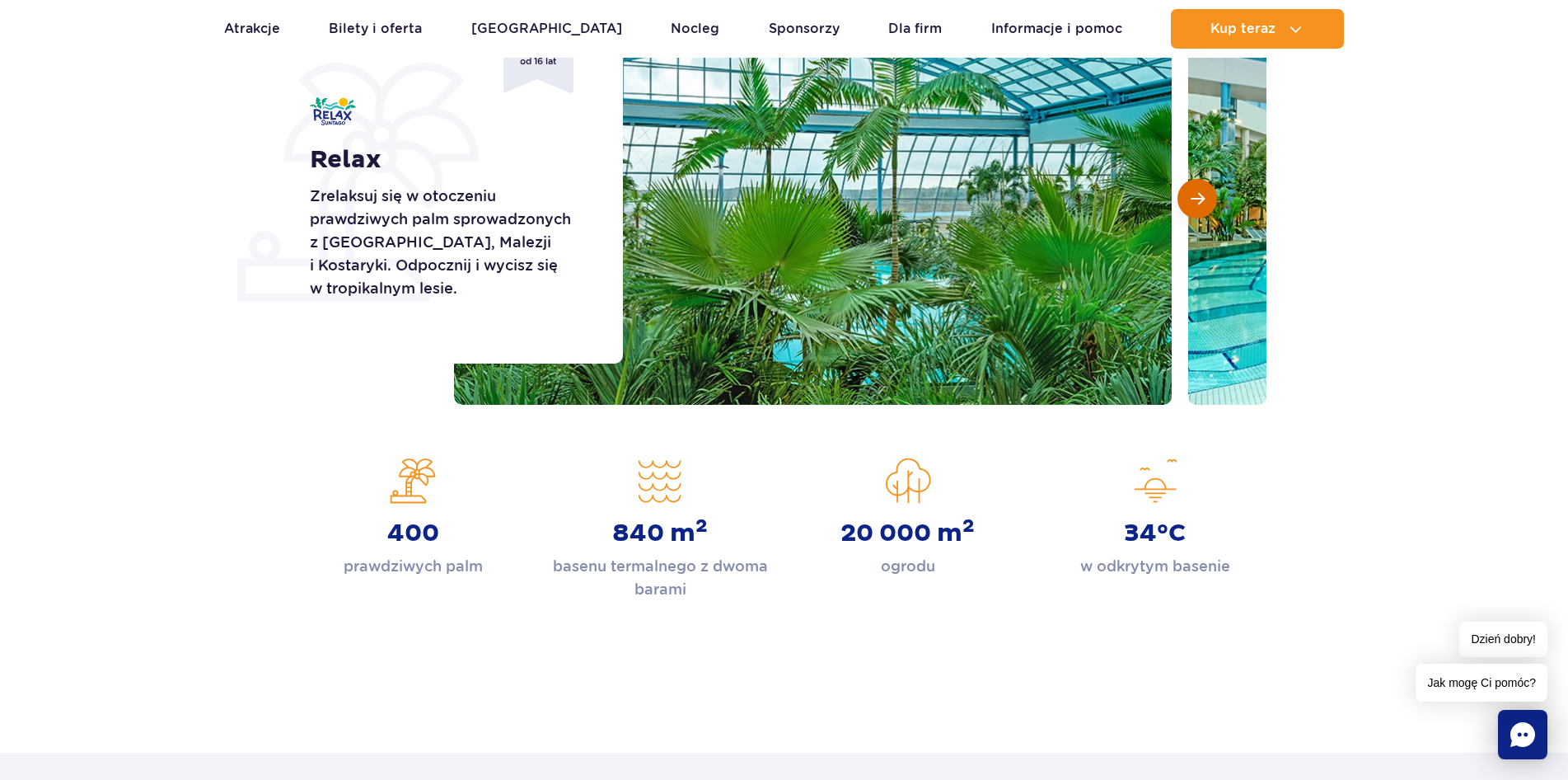
click at [1193, 201] on span "Następny slajd" at bounding box center [1198, 198] width 14 height 15
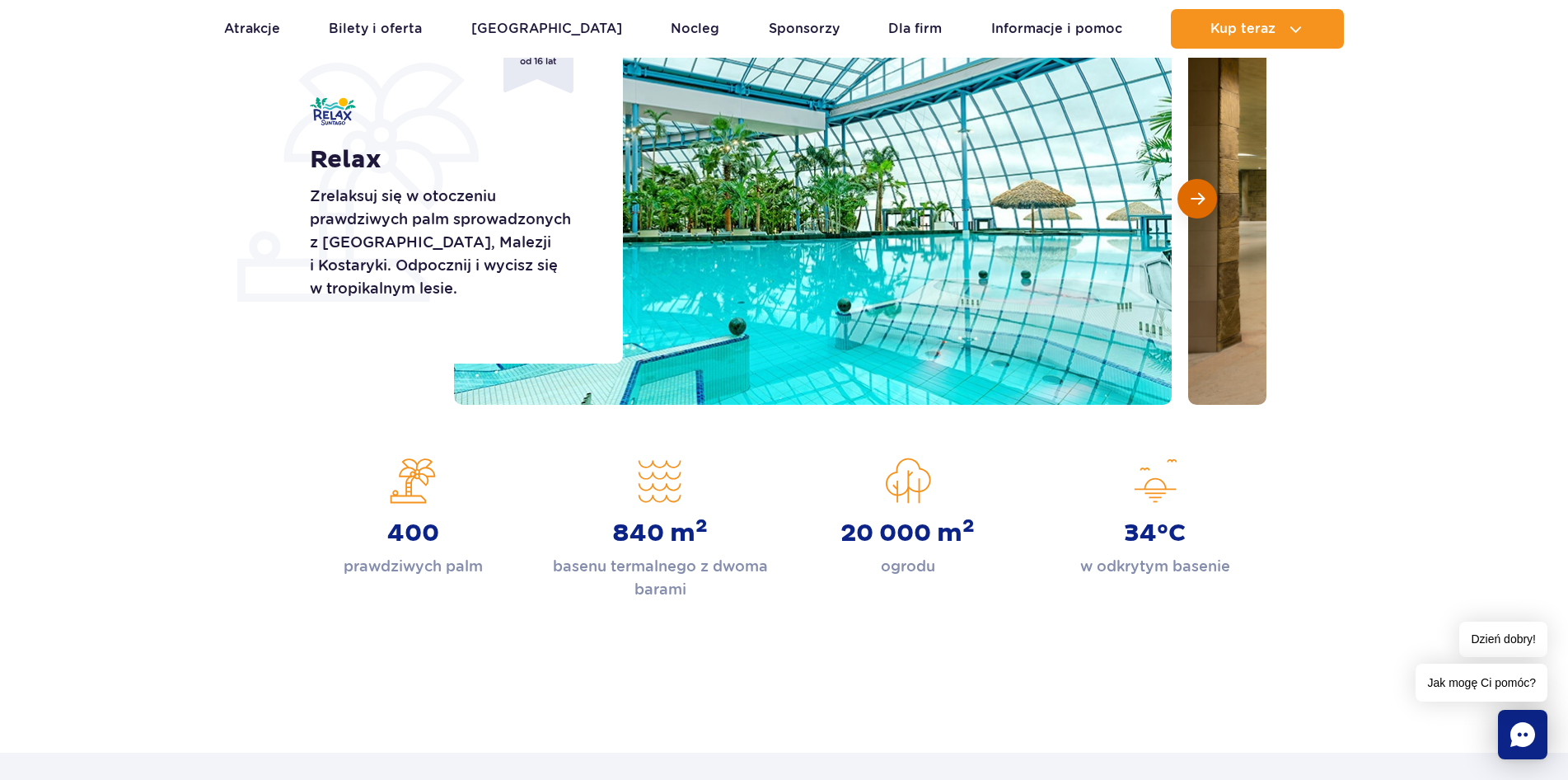
click at [1193, 201] on span "Następny slajd" at bounding box center [1198, 198] width 14 height 15
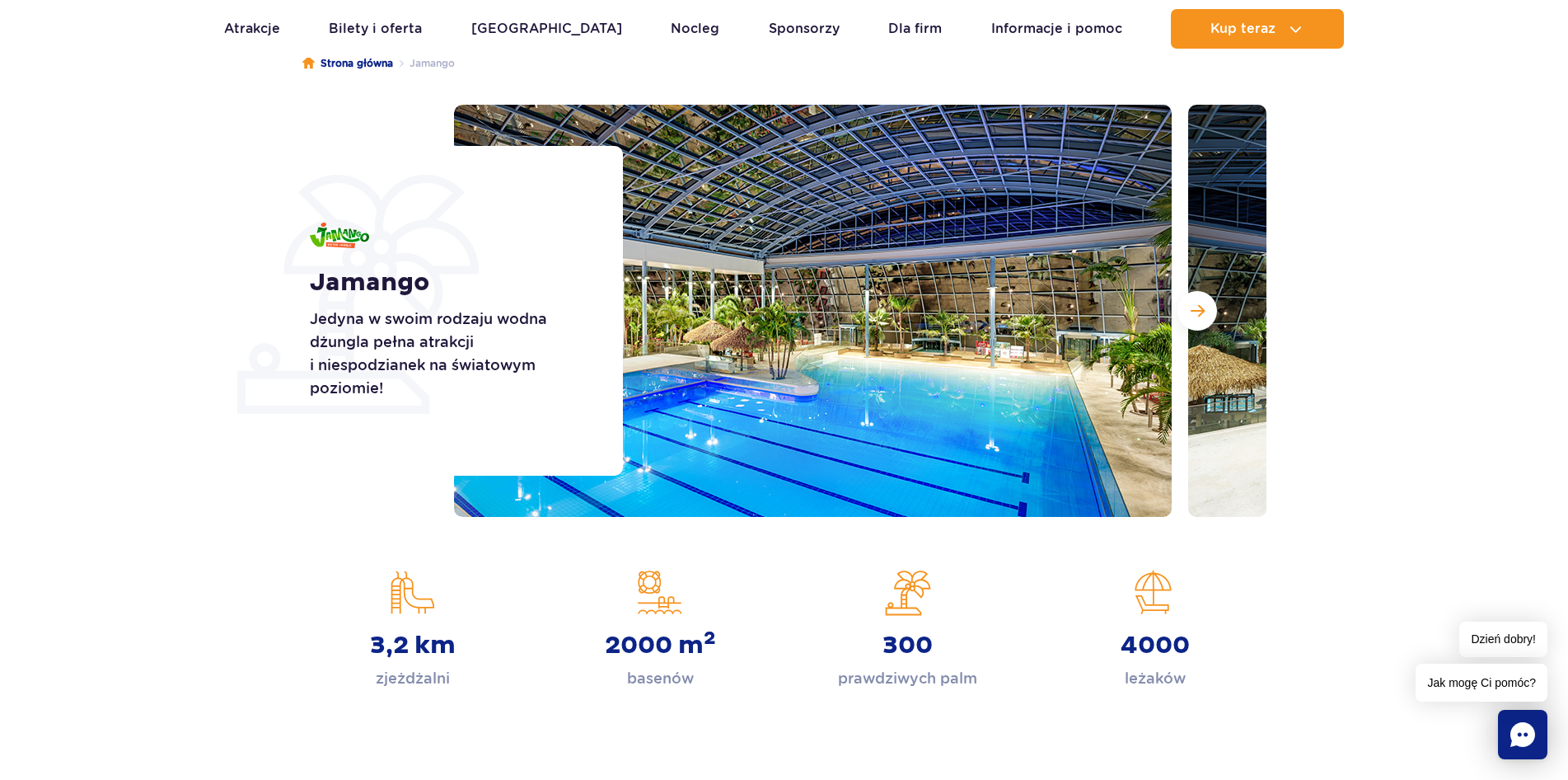
scroll to position [274, 0]
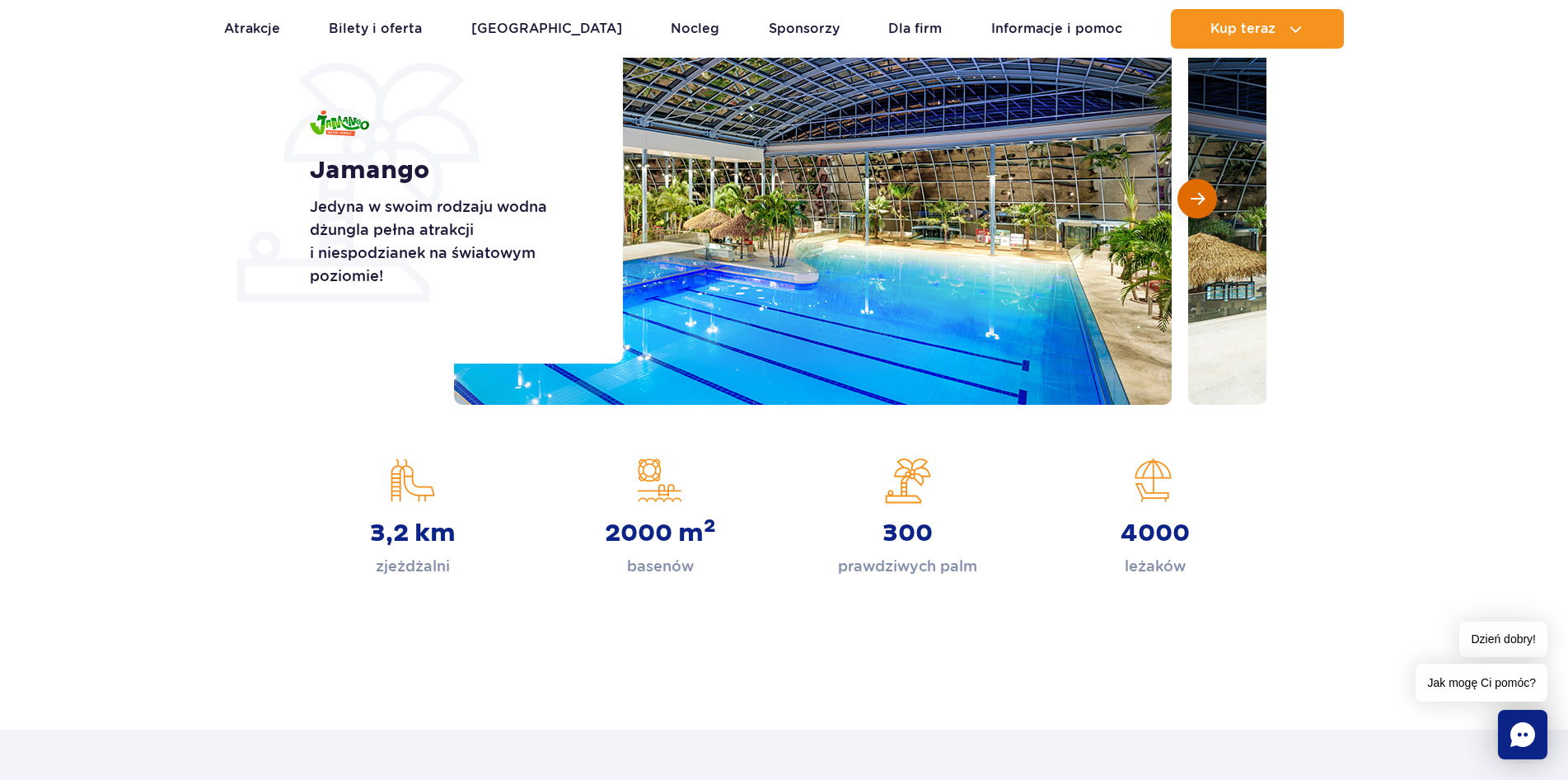
click at [1196, 201] on span "Następny slajd" at bounding box center [1198, 198] width 14 height 15
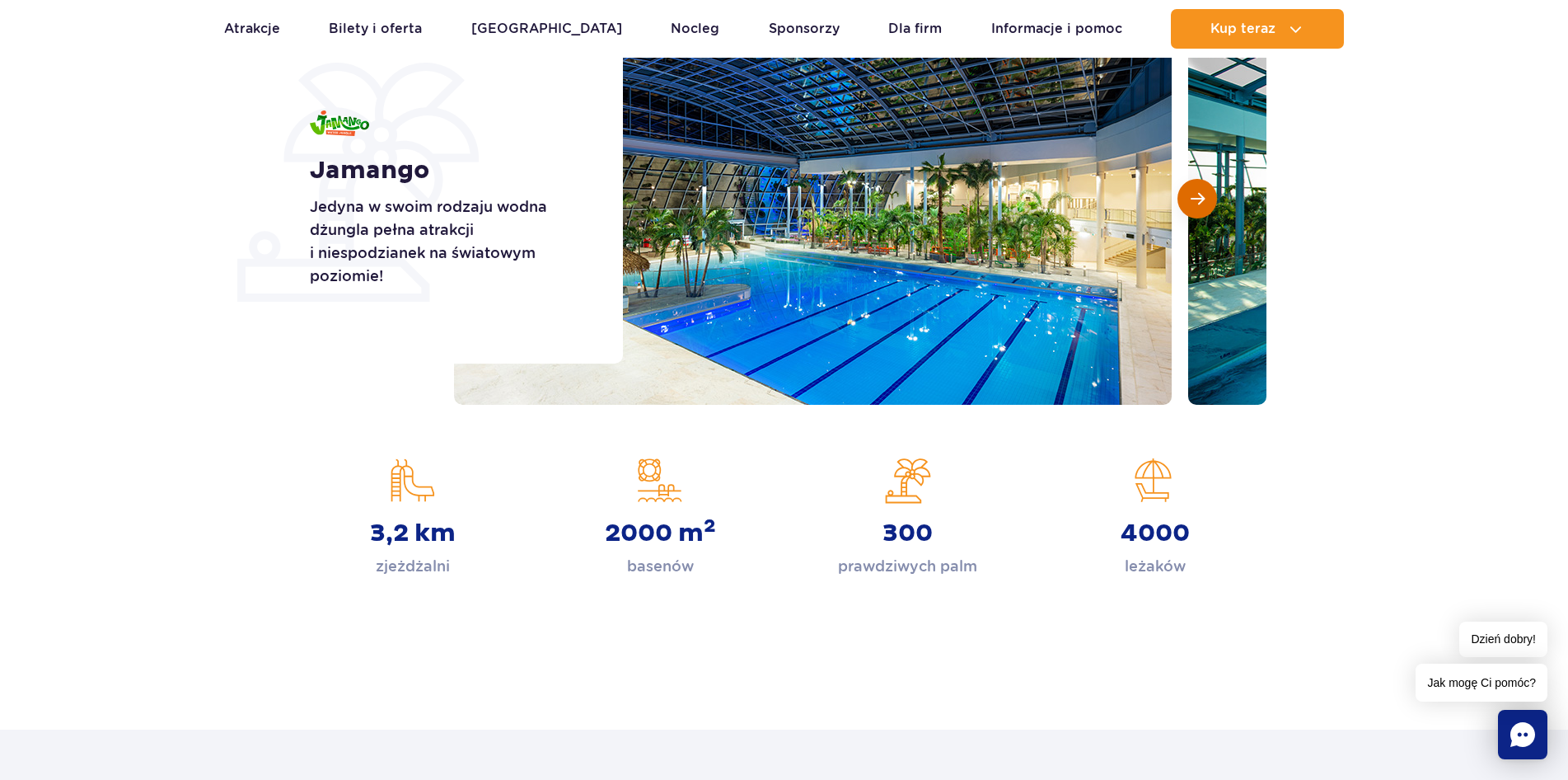
click at [1184, 197] on button "Następny slajd" at bounding box center [1197, 198] width 40 height 40
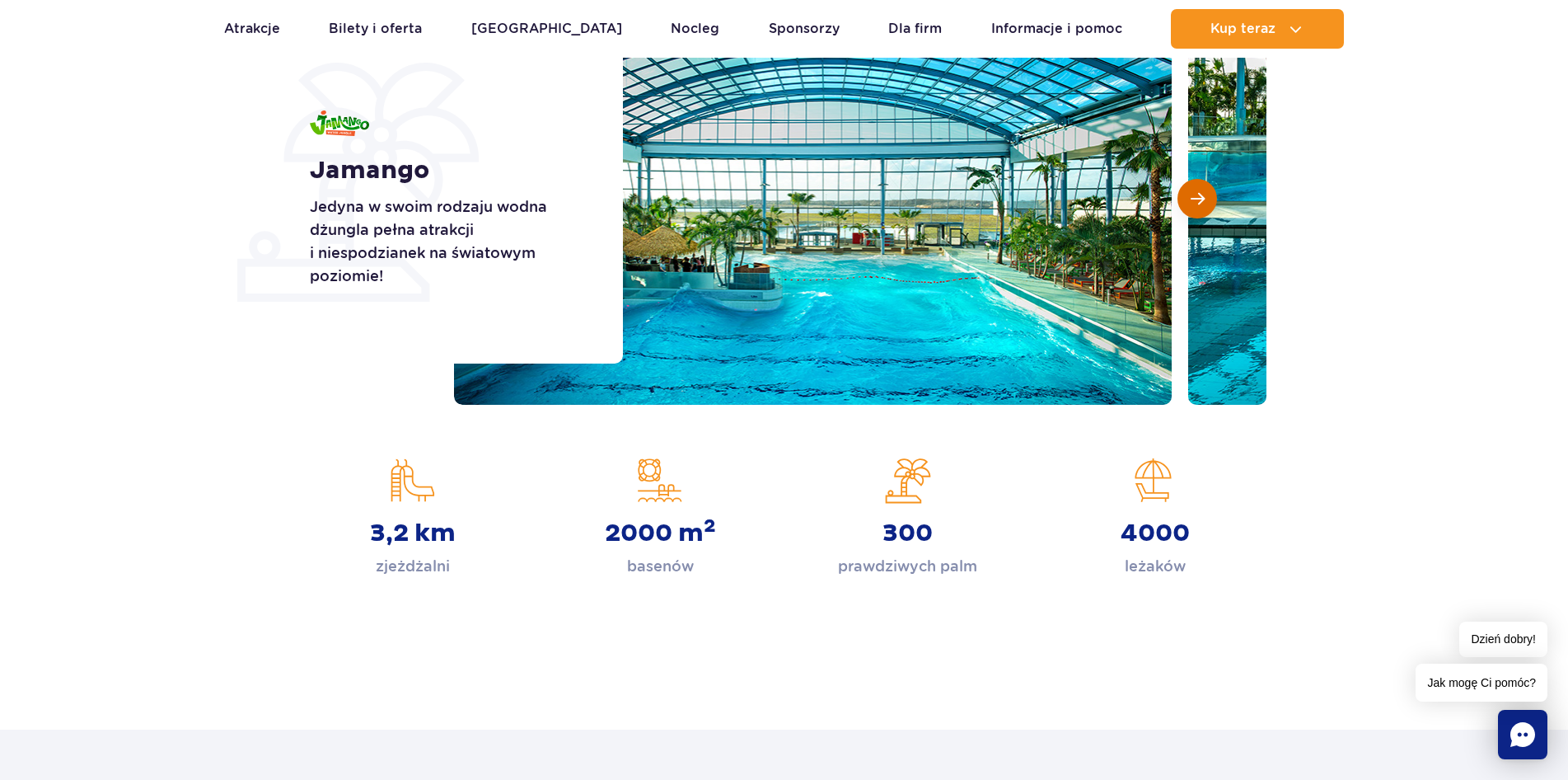
click at [1184, 197] on button "Następny slajd" at bounding box center [1197, 198] width 40 height 40
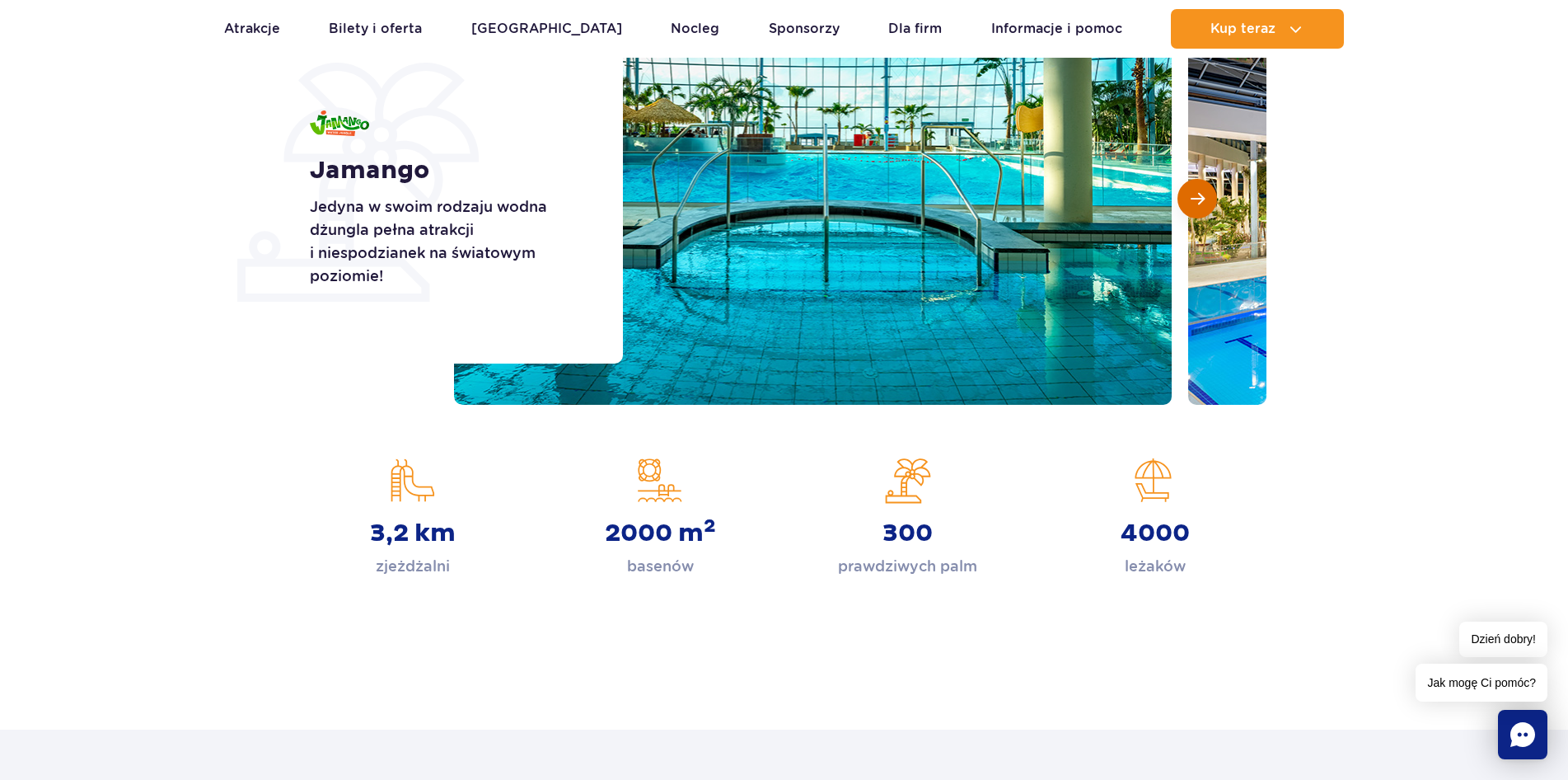
click at [1192, 196] on span "Następny slajd" at bounding box center [1198, 198] width 14 height 15
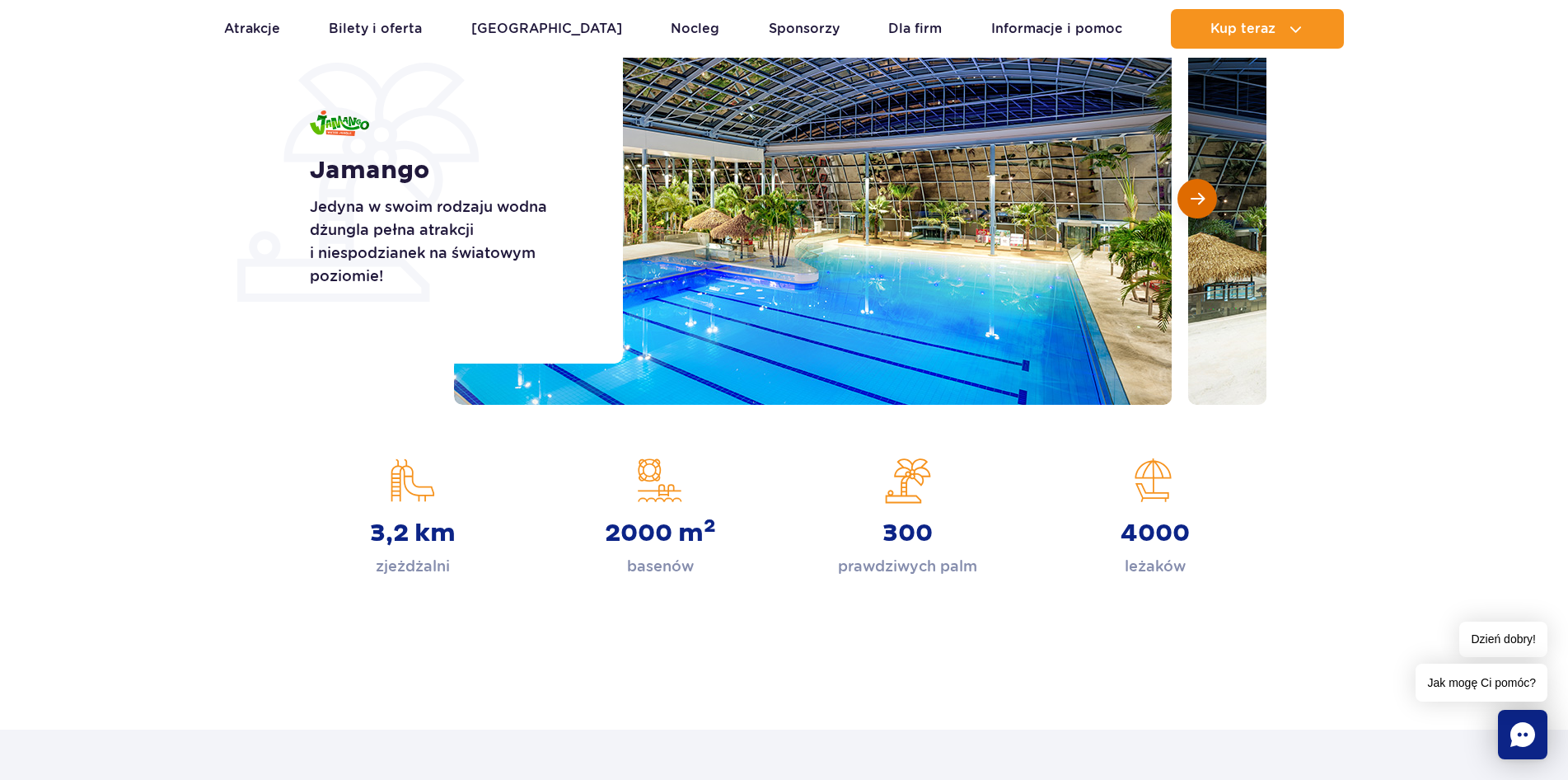
click at [1192, 199] on span "Następny slajd" at bounding box center [1198, 198] width 14 height 15
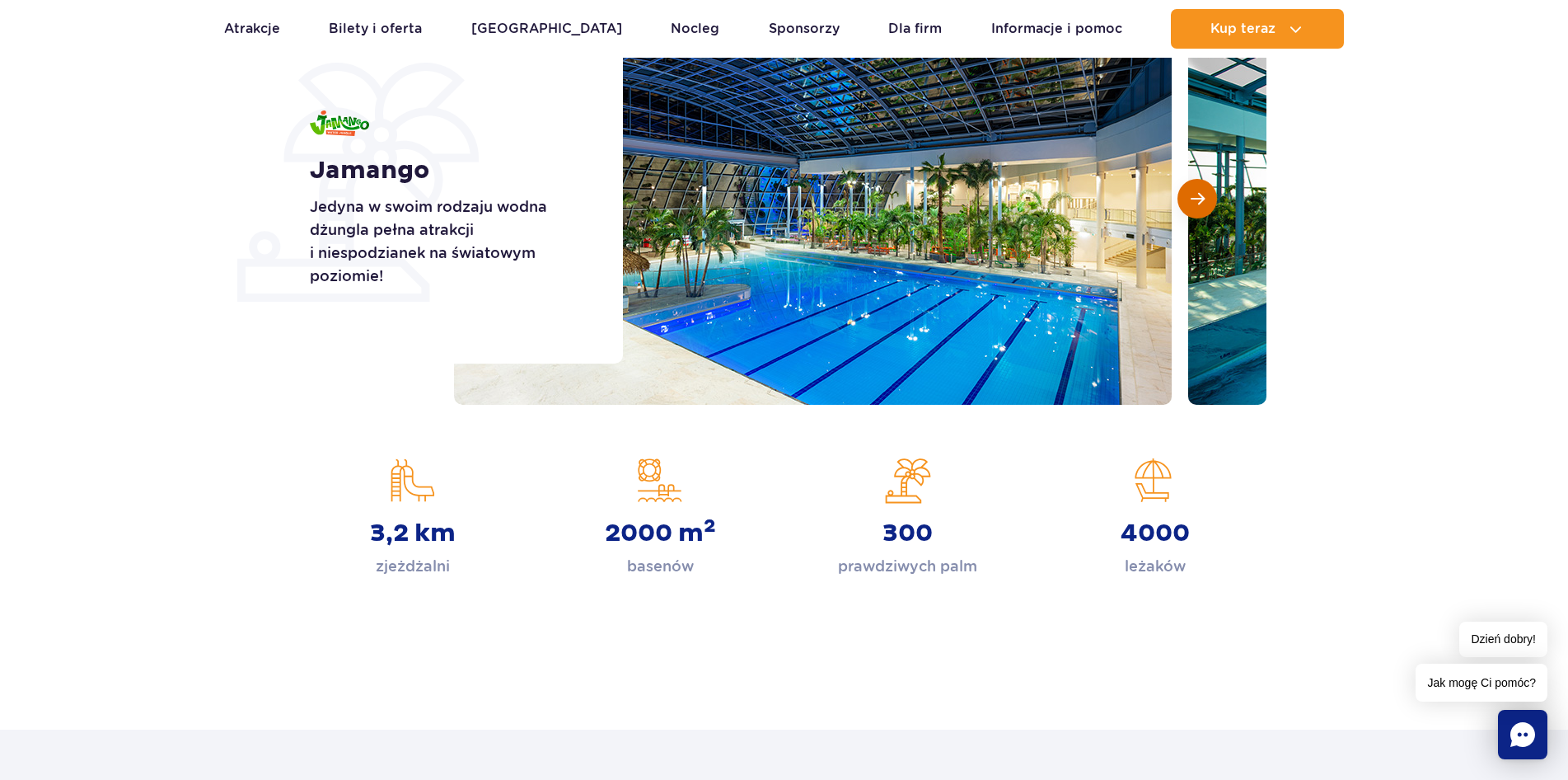
click at [1192, 199] on span "Następny slajd" at bounding box center [1198, 198] width 14 height 15
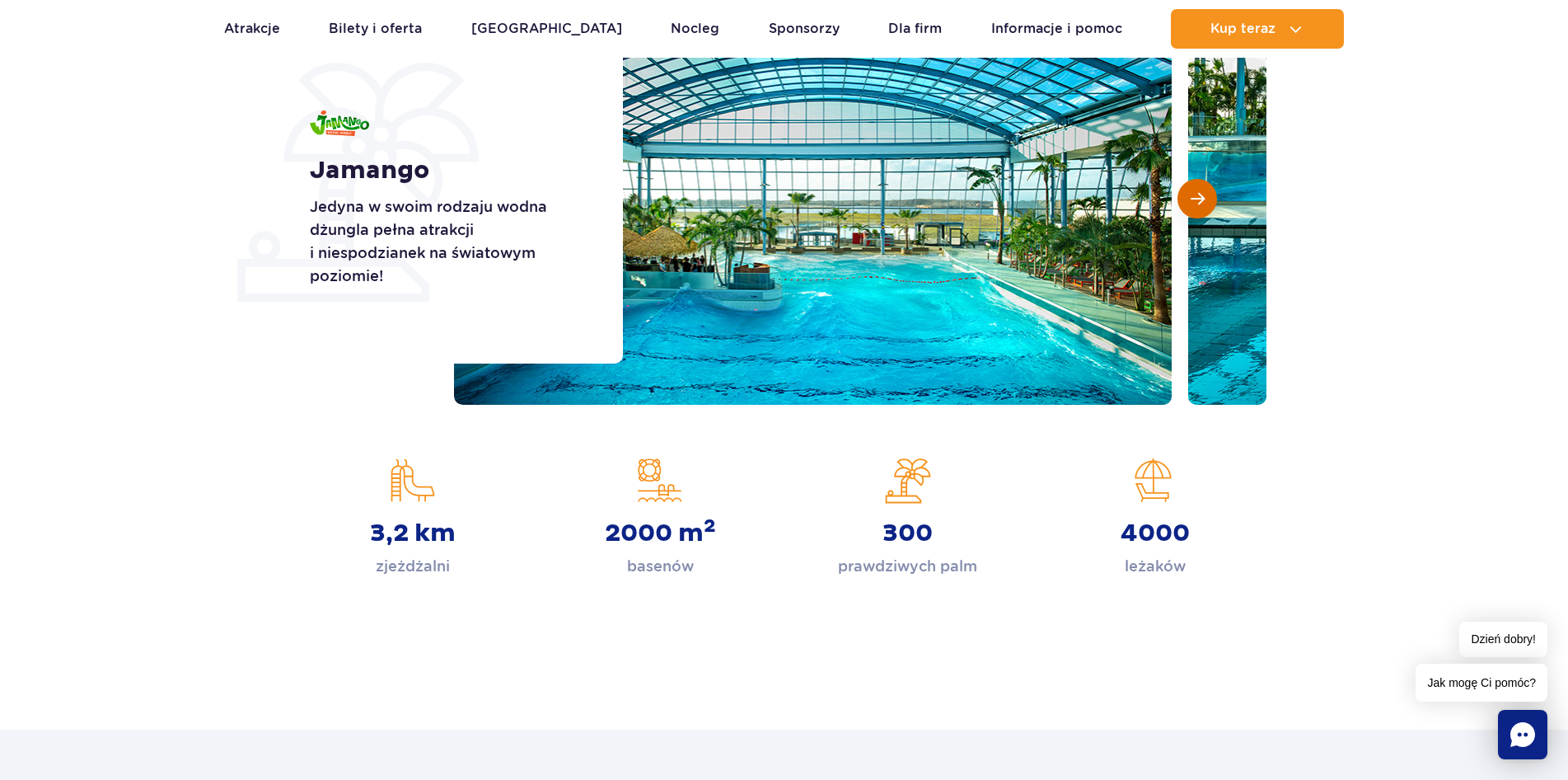
click at [1192, 199] on span "Następny slajd" at bounding box center [1198, 198] width 14 height 15
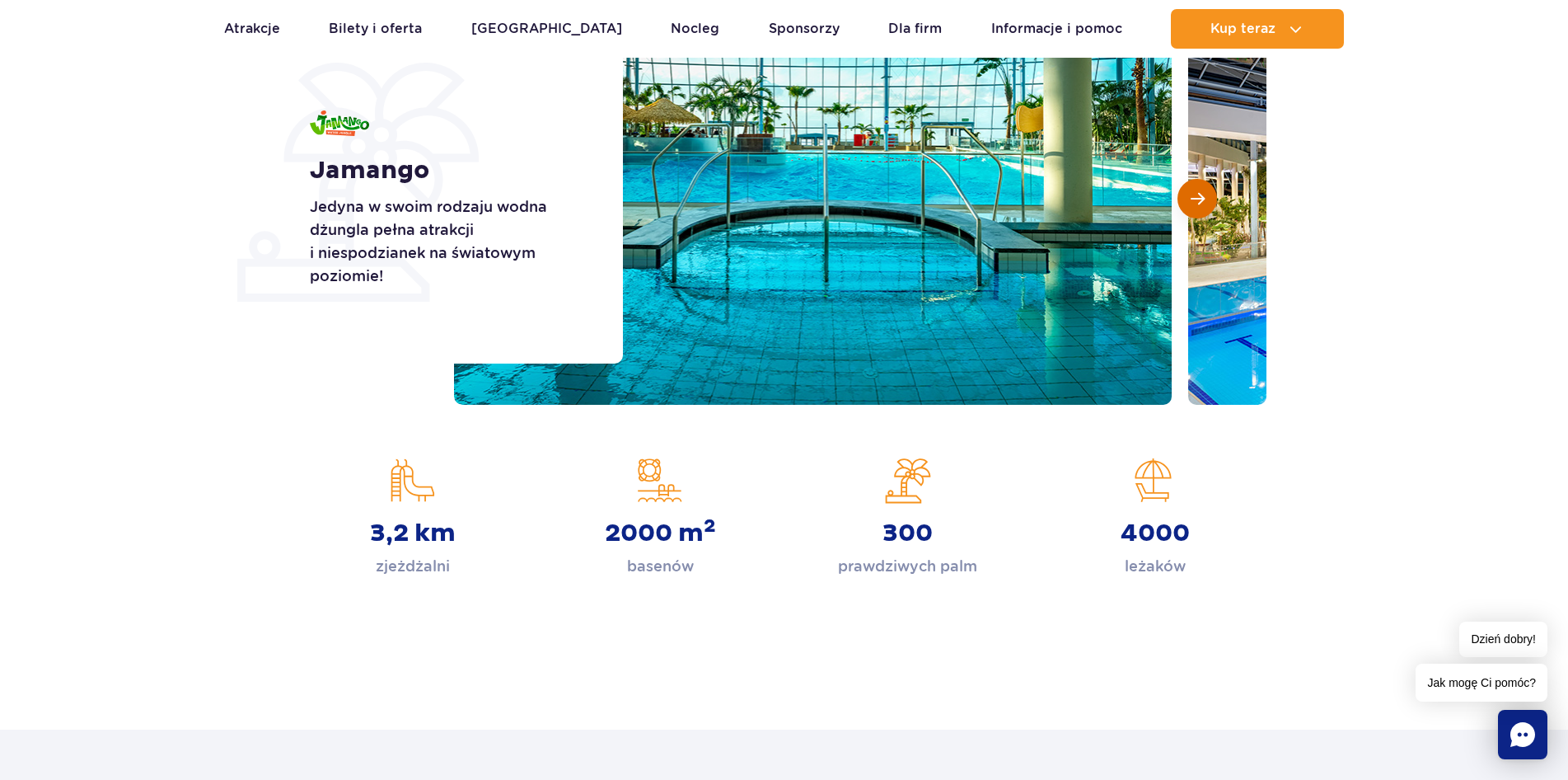
click at [1192, 199] on span "Następny slajd" at bounding box center [1198, 198] width 14 height 15
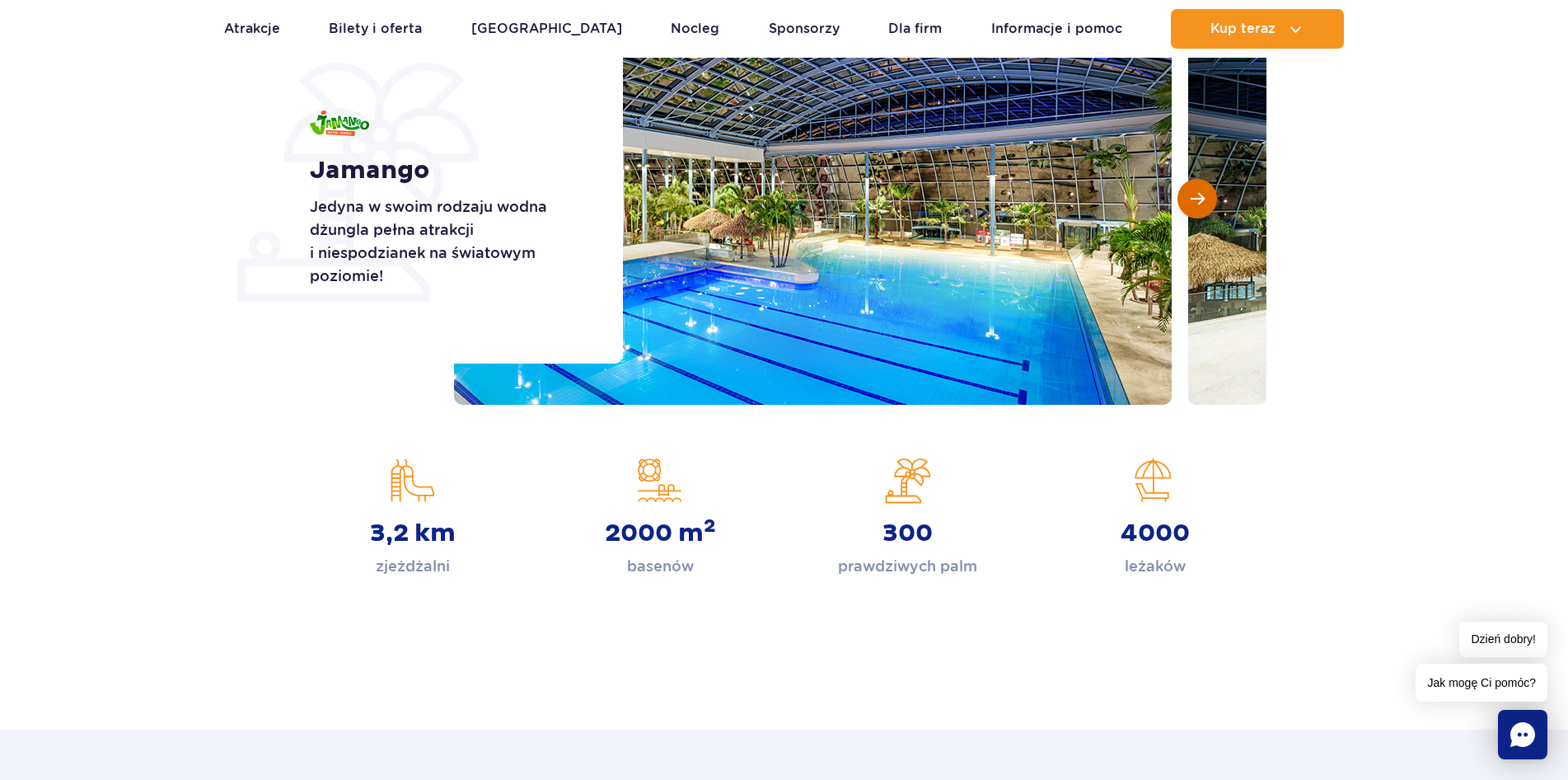
click at [1192, 199] on span "Następny slajd" at bounding box center [1198, 198] width 14 height 15
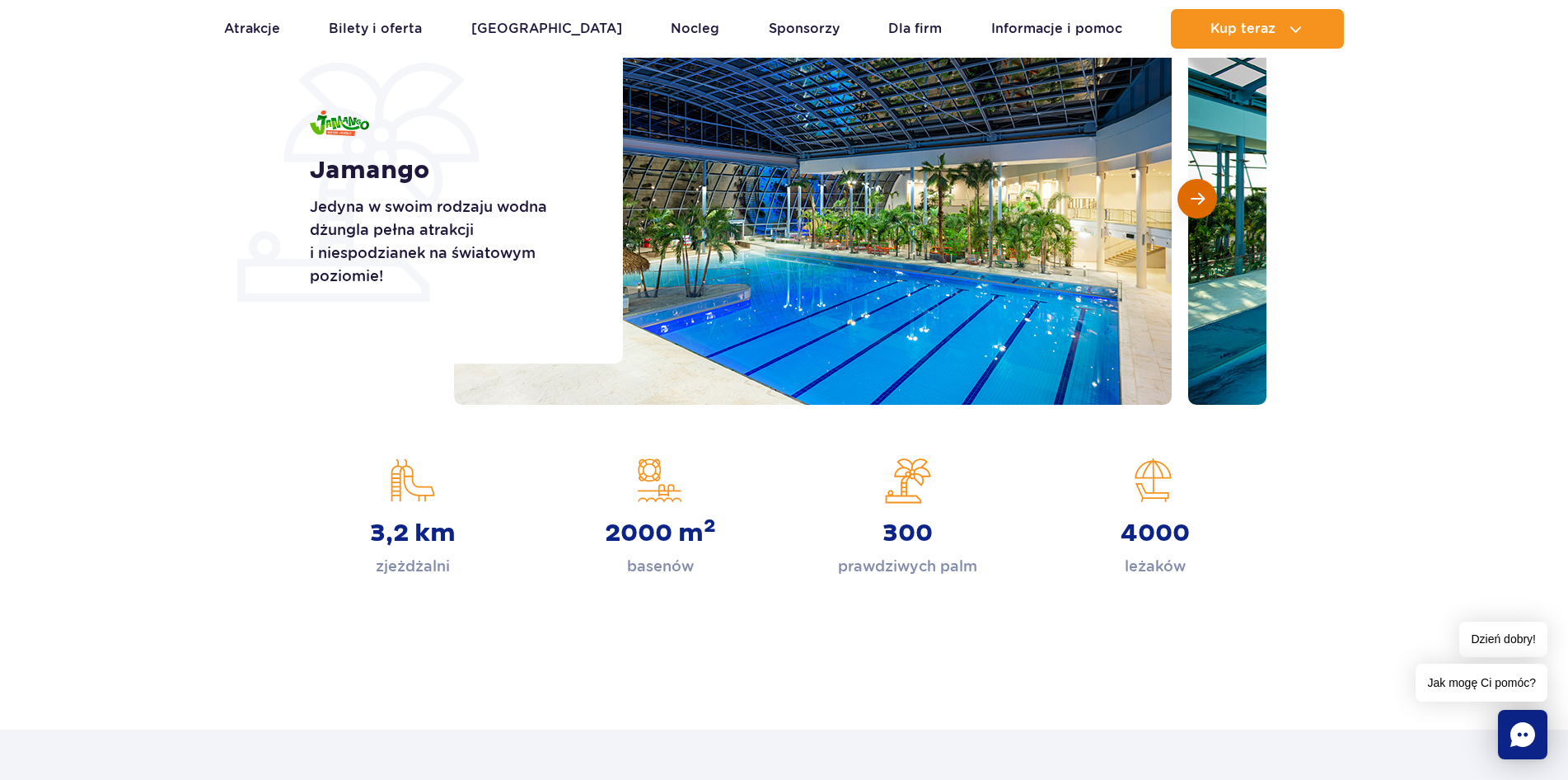
click at [1192, 199] on span "Następny slajd" at bounding box center [1198, 198] width 14 height 15
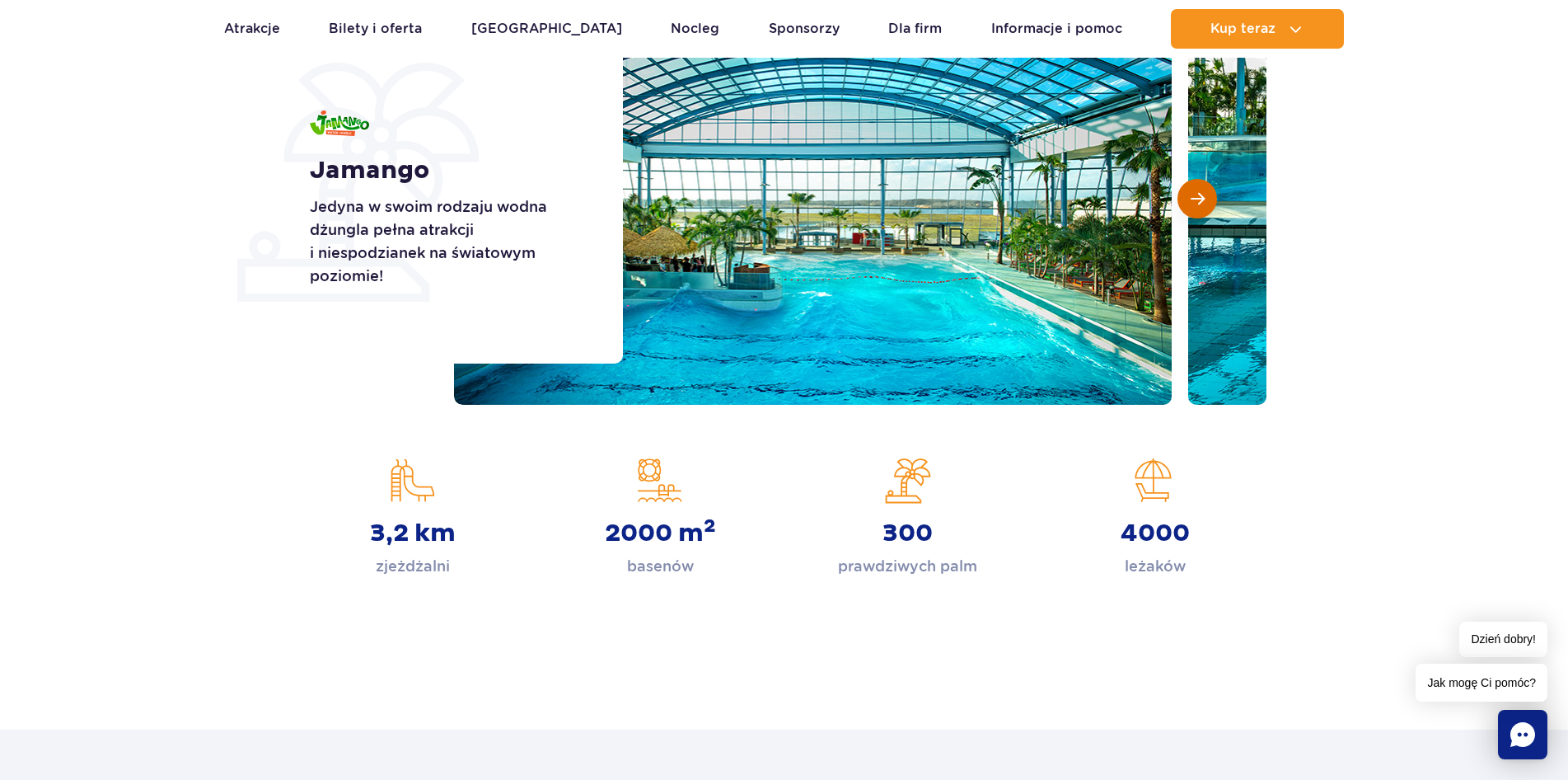
click at [1192, 202] on span "Następny slajd" at bounding box center [1198, 198] width 14 height 15
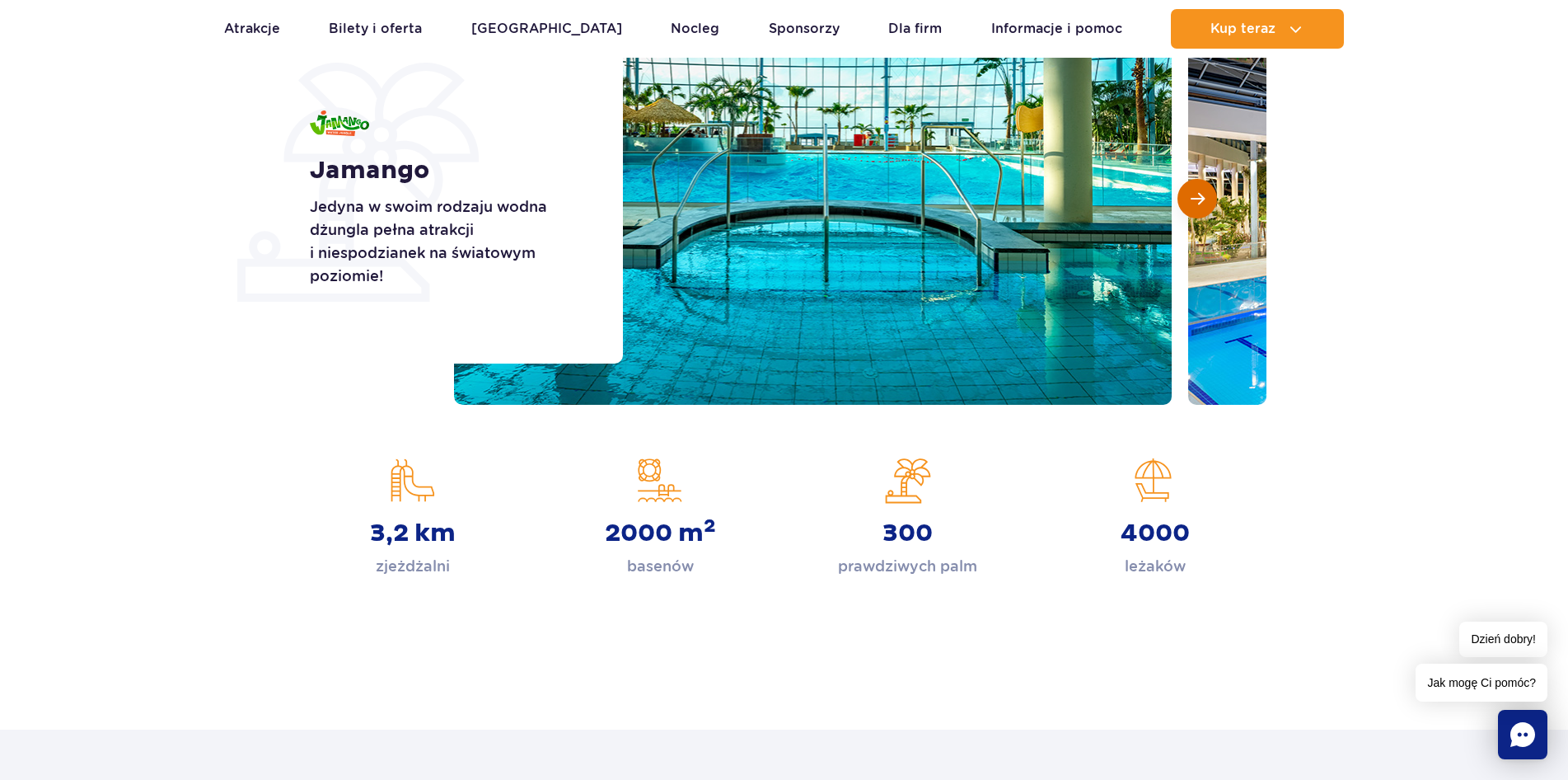
click at [1192, 202] on span "Następny slajd" at bounding box center [1198, 198] width 14 height 15
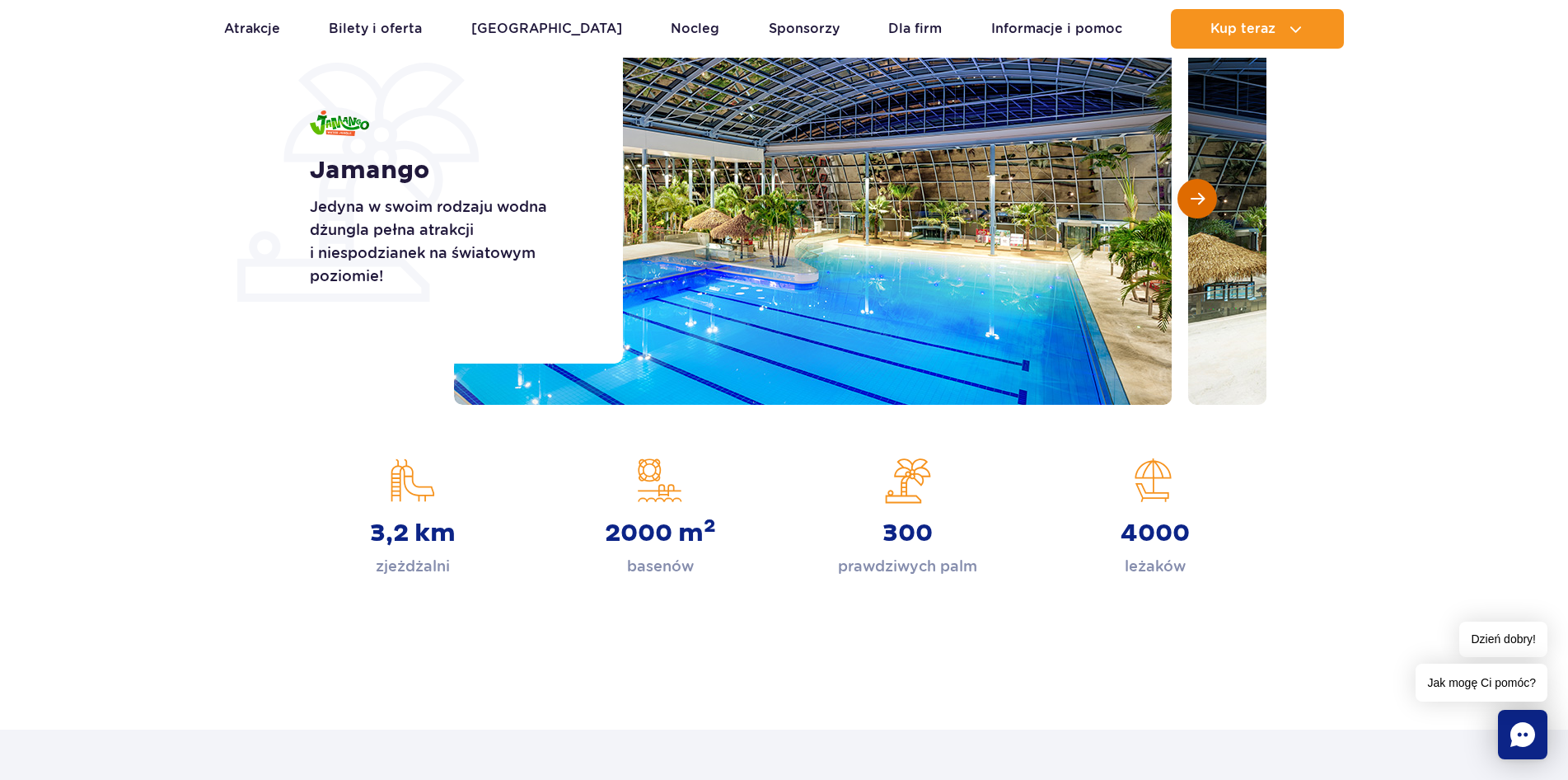
click at [1192, 202] on span "Następny slajd" at bounding box center [1198, 198] width 14 height 15
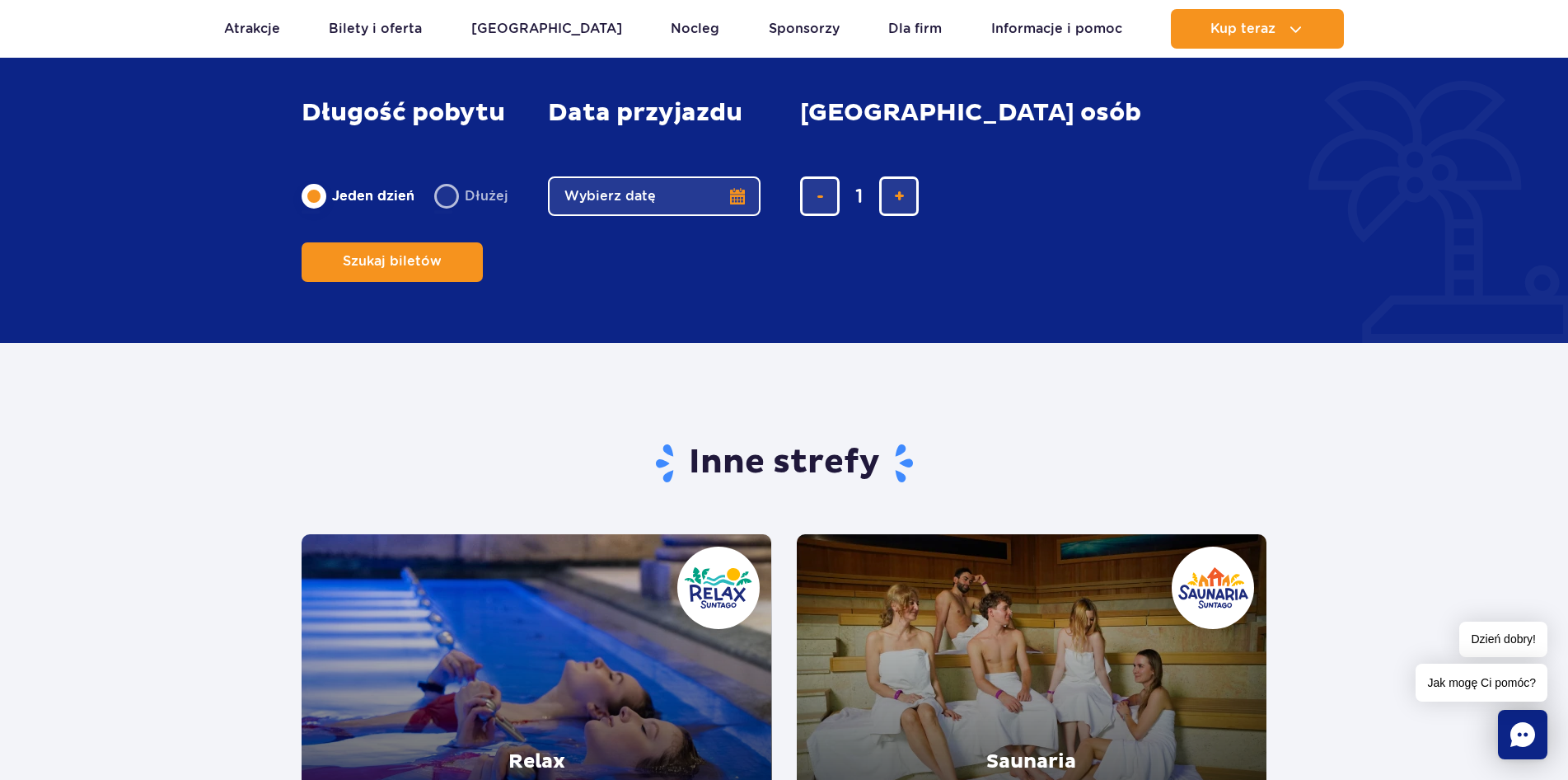
scroll to position [3161, 0]
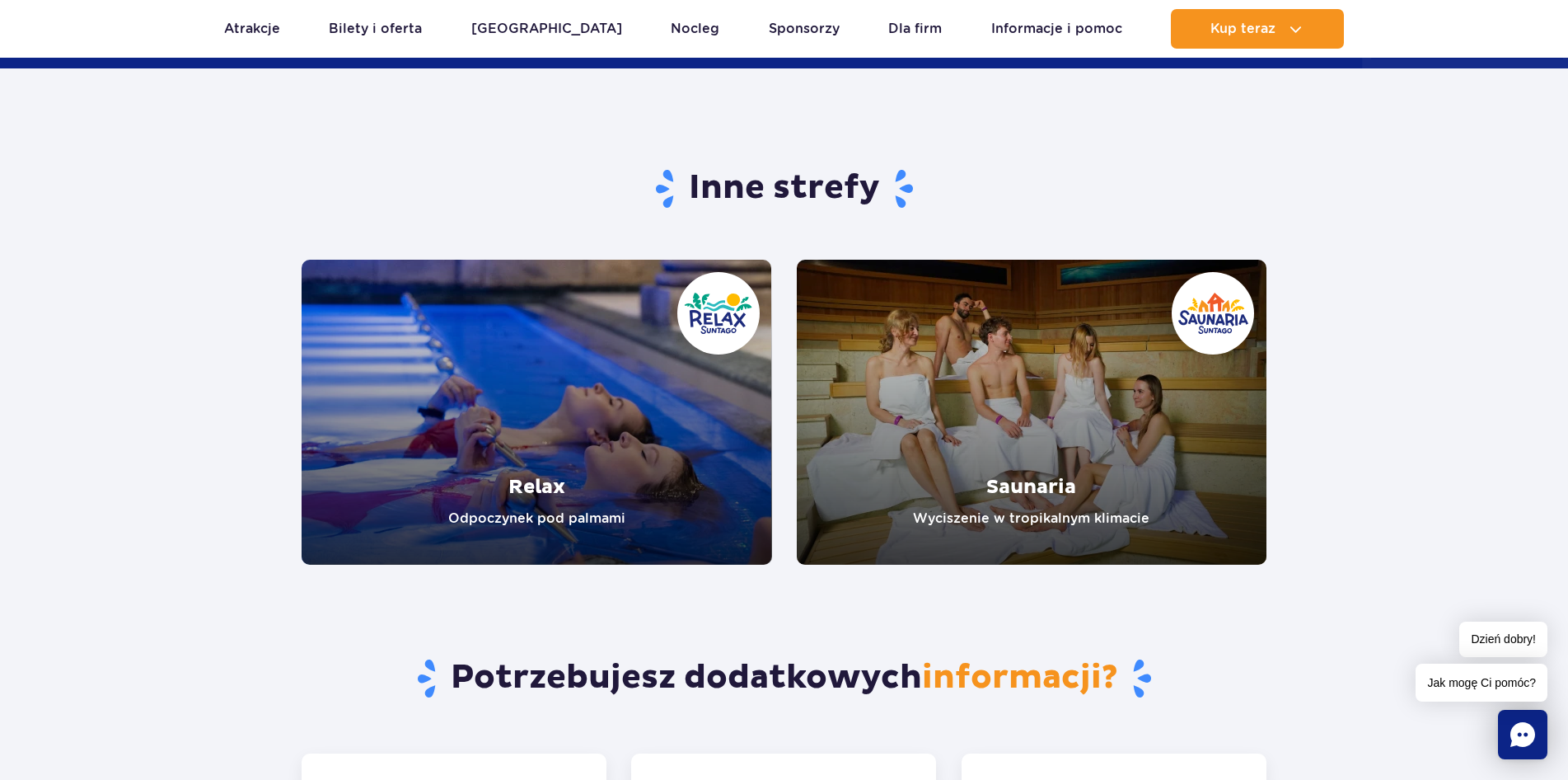
drag, startPoint x: 1283, startPoint y: 277, endPoint x: 1082, endPoint y: 343, distance: 211.6
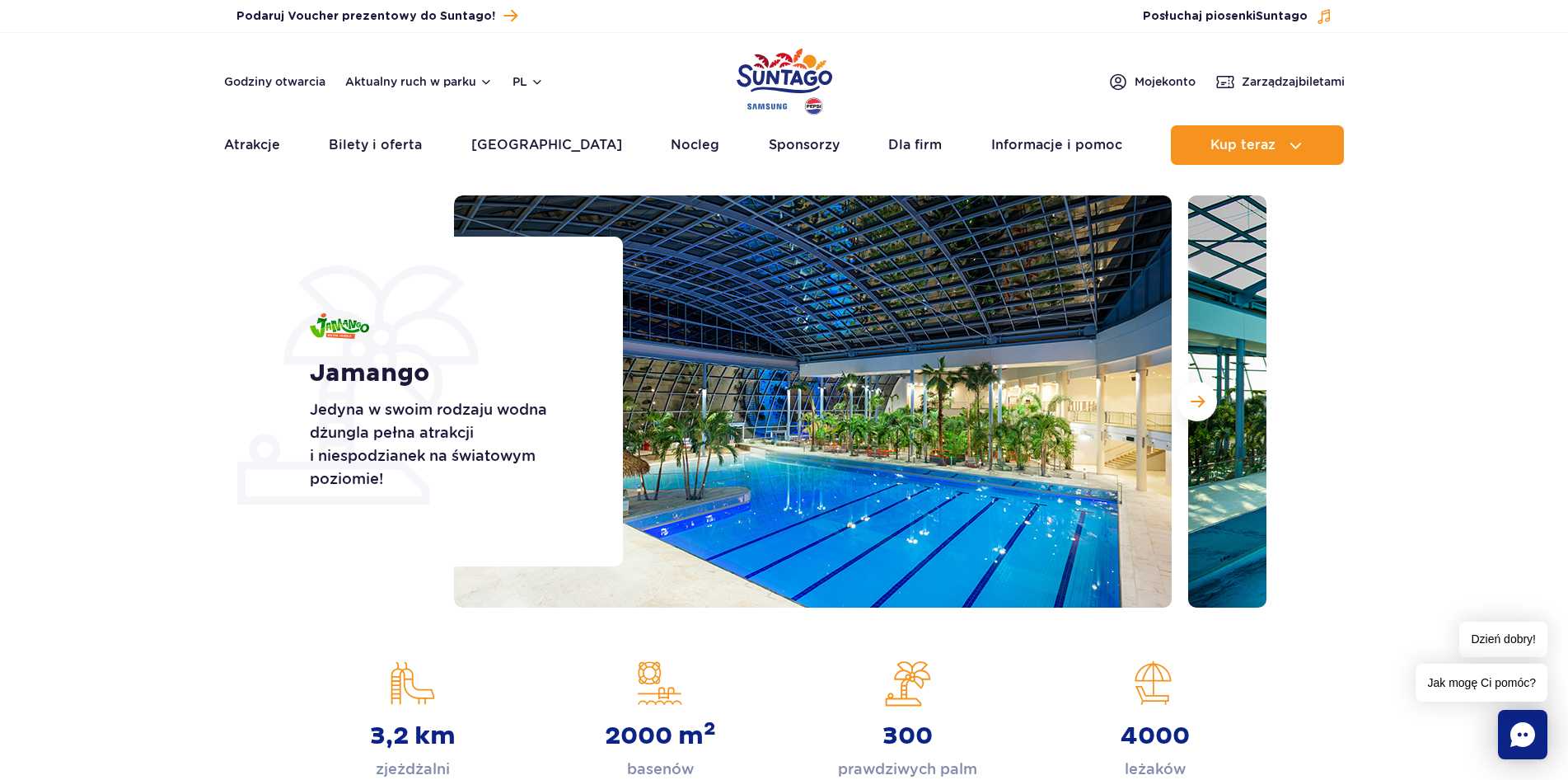
scroll to position [0, 0]
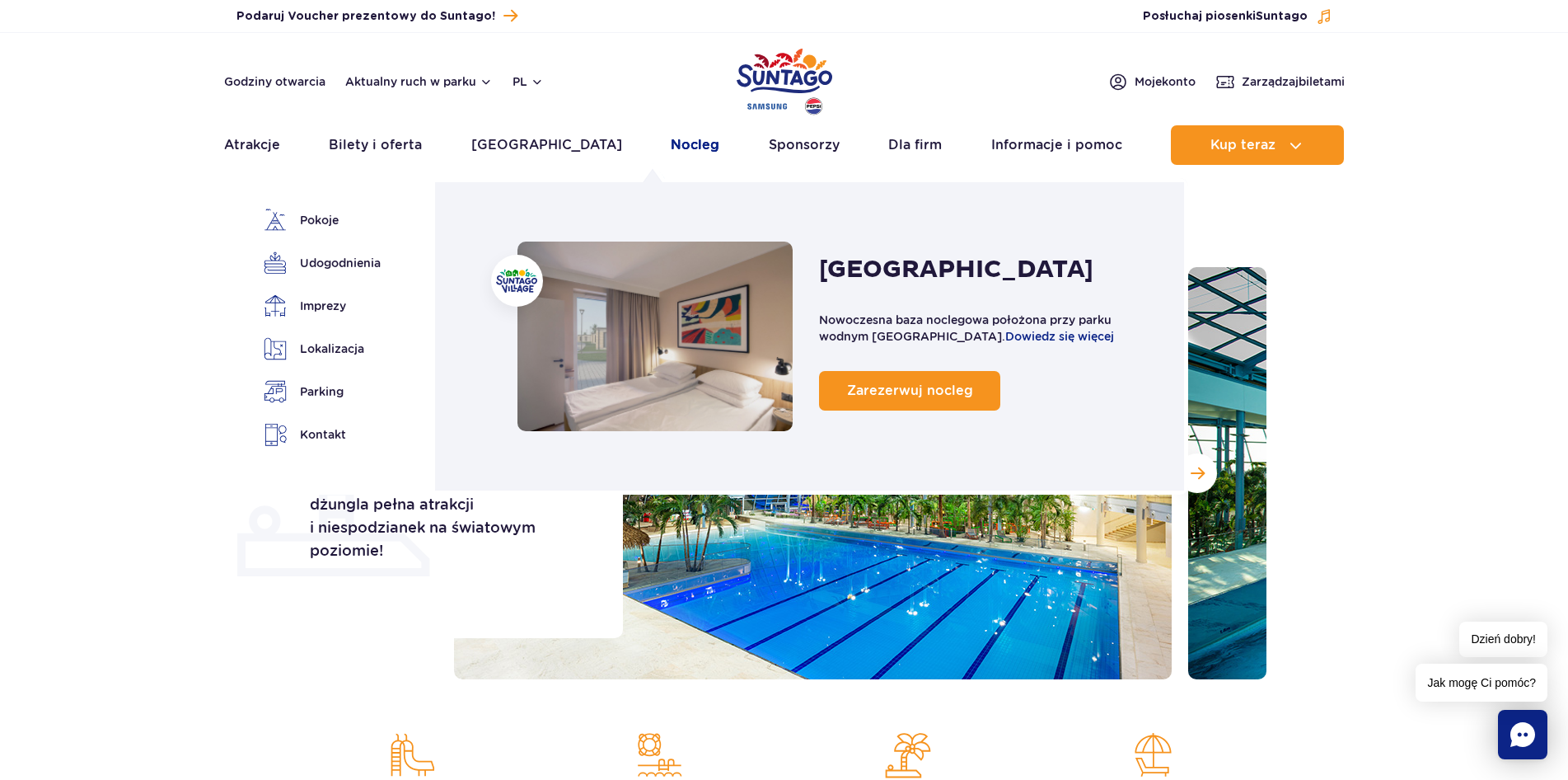
click at [671, 141] on link "Nocleg" at bounding box center [695, 145] width 49 height 40
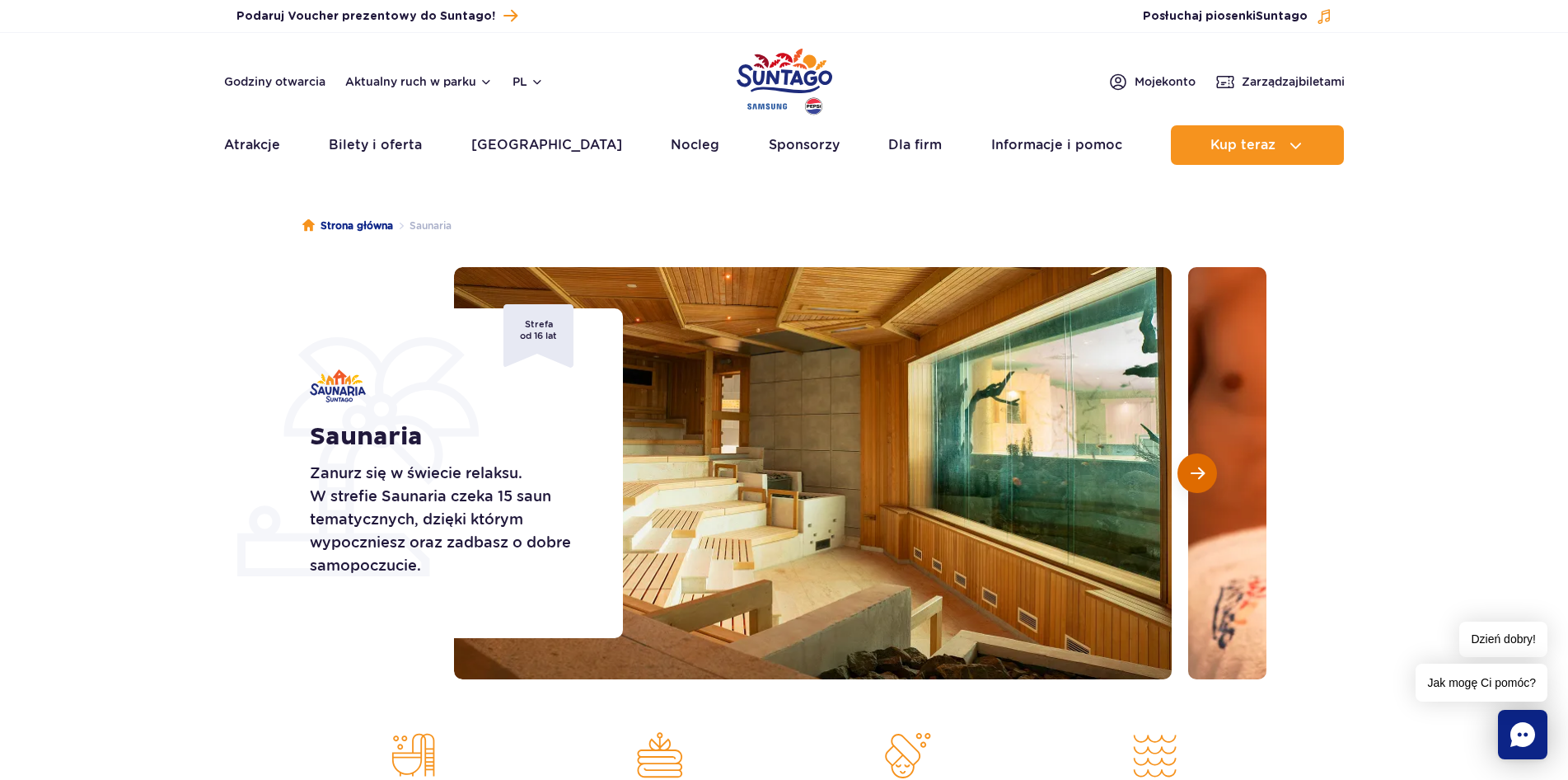
click at [1206, 462] on button "Następny slajd" at bounding box center [1197, 473] width 40 height 40
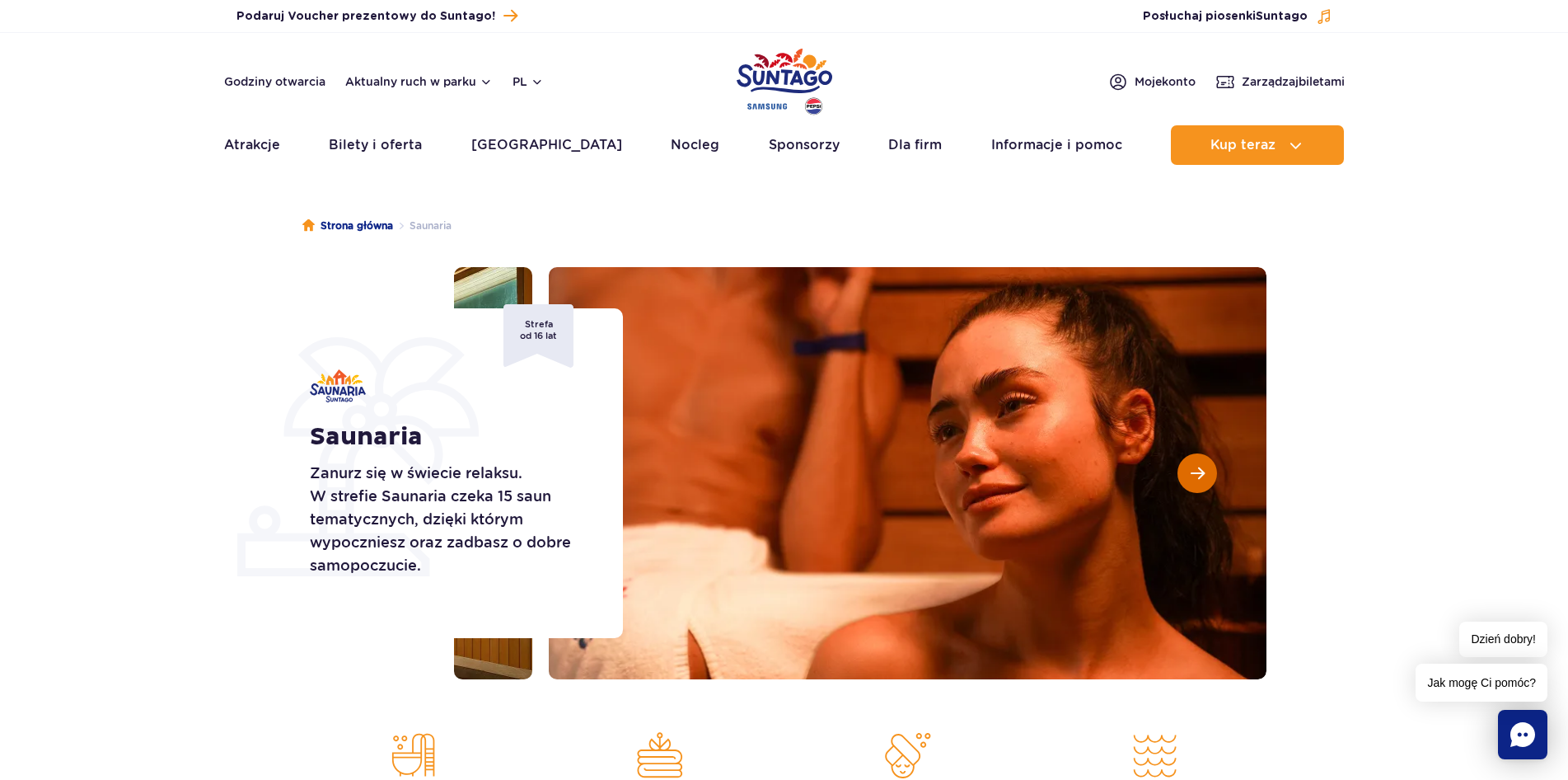
click at [1206, 462] on button "Następny slajd" at bounding box center [1197, 473] width 40 height 40
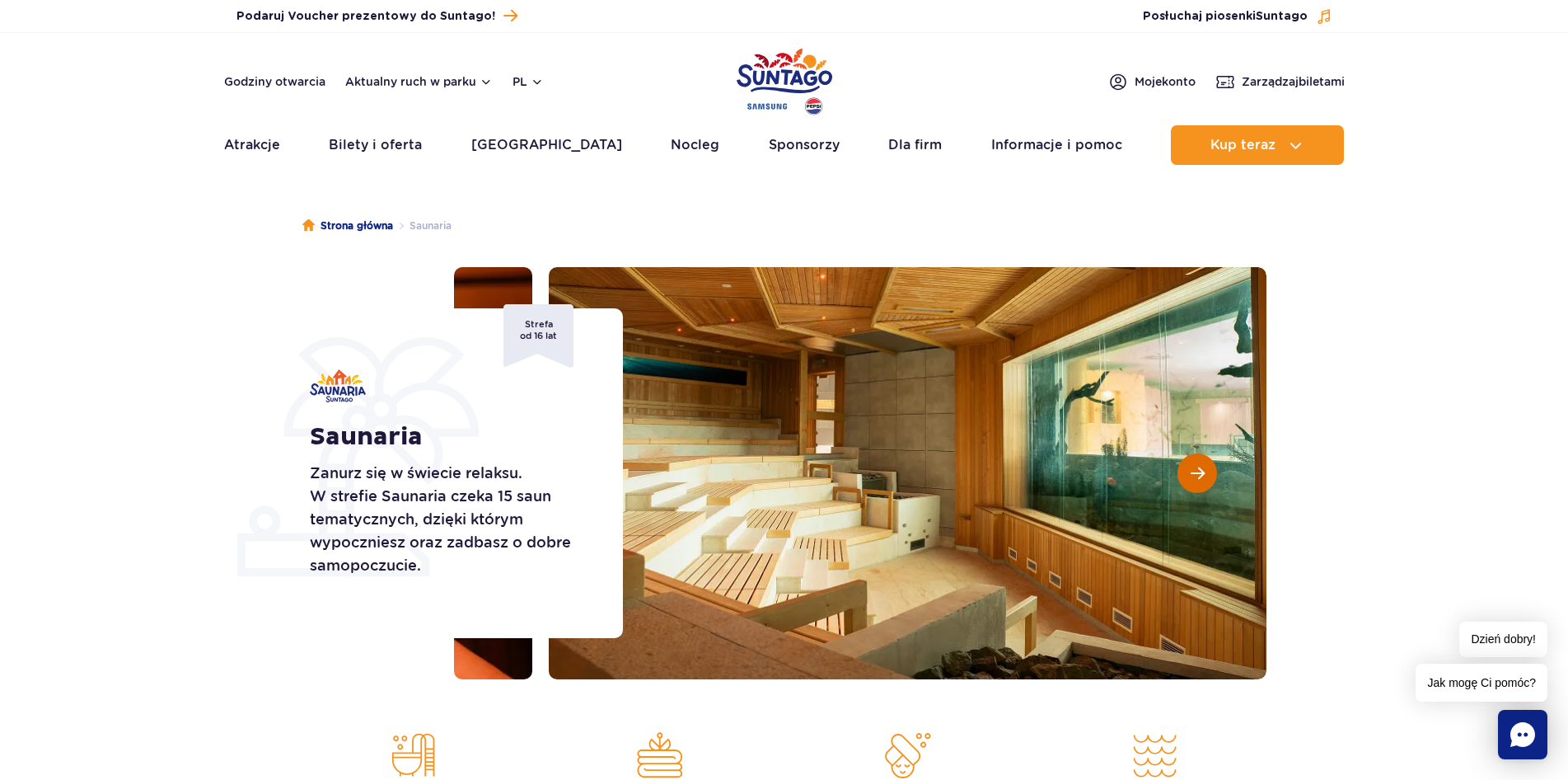
click at [1206, 462] on button "Następny slajd" at bounding box center [1197, 473] width 40 height 40
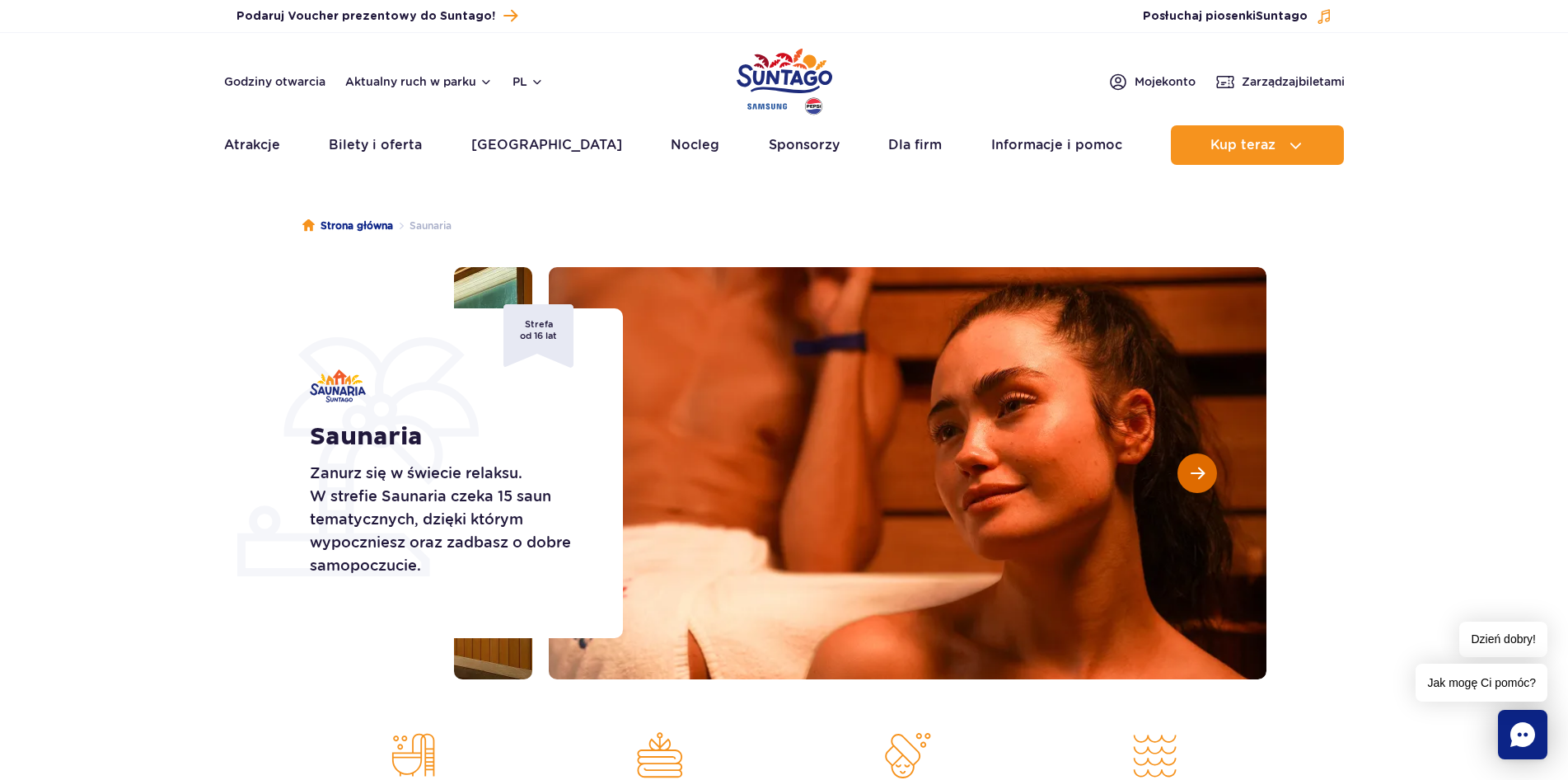
click at [1206, 462] on button "Następny slajd" at bounding box center [1197, 473] width 40 height 40
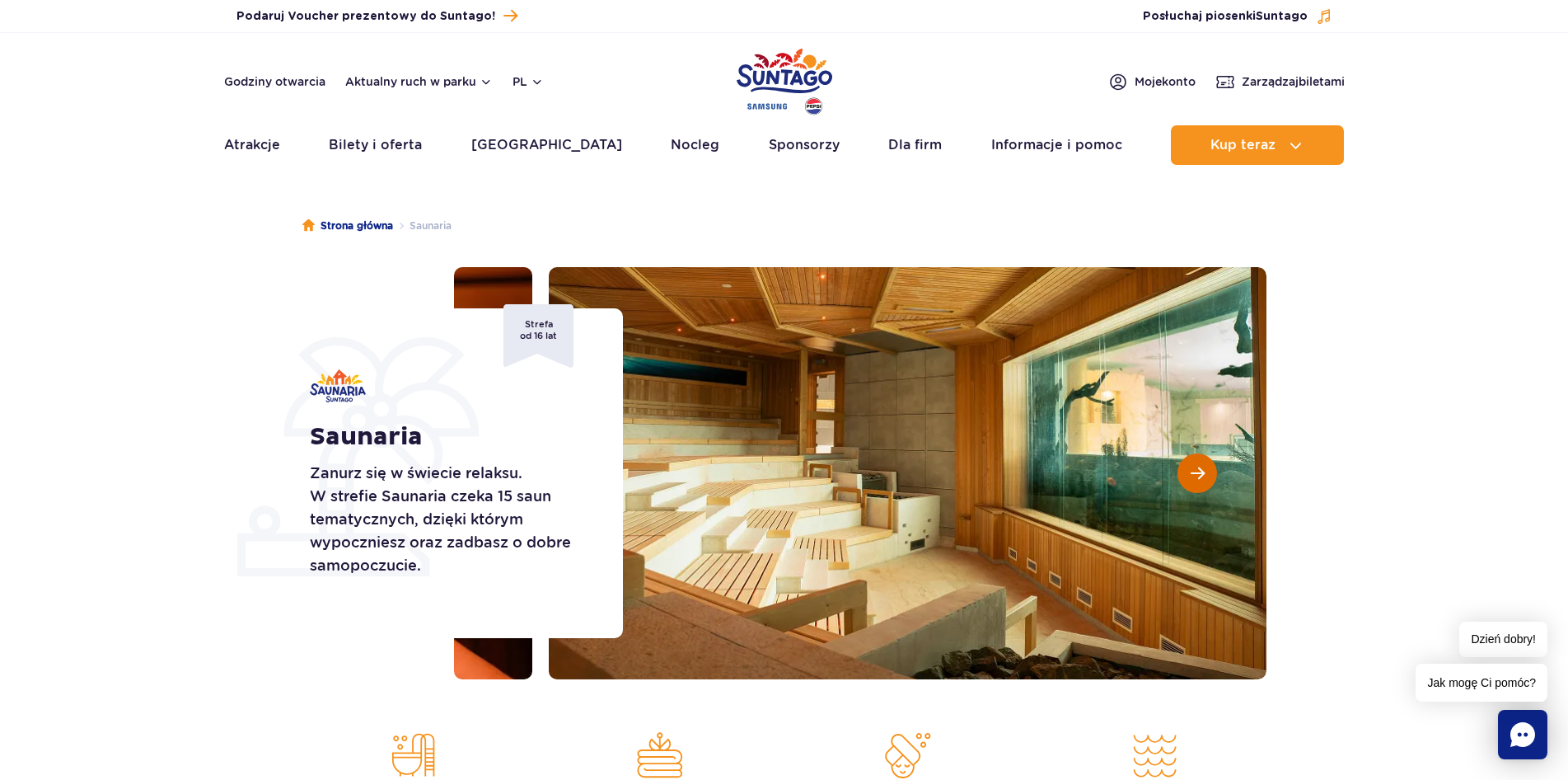
click at [1202, 463] on button "Następny slajd" at bounding box center [1197, 473] width 40 height 40
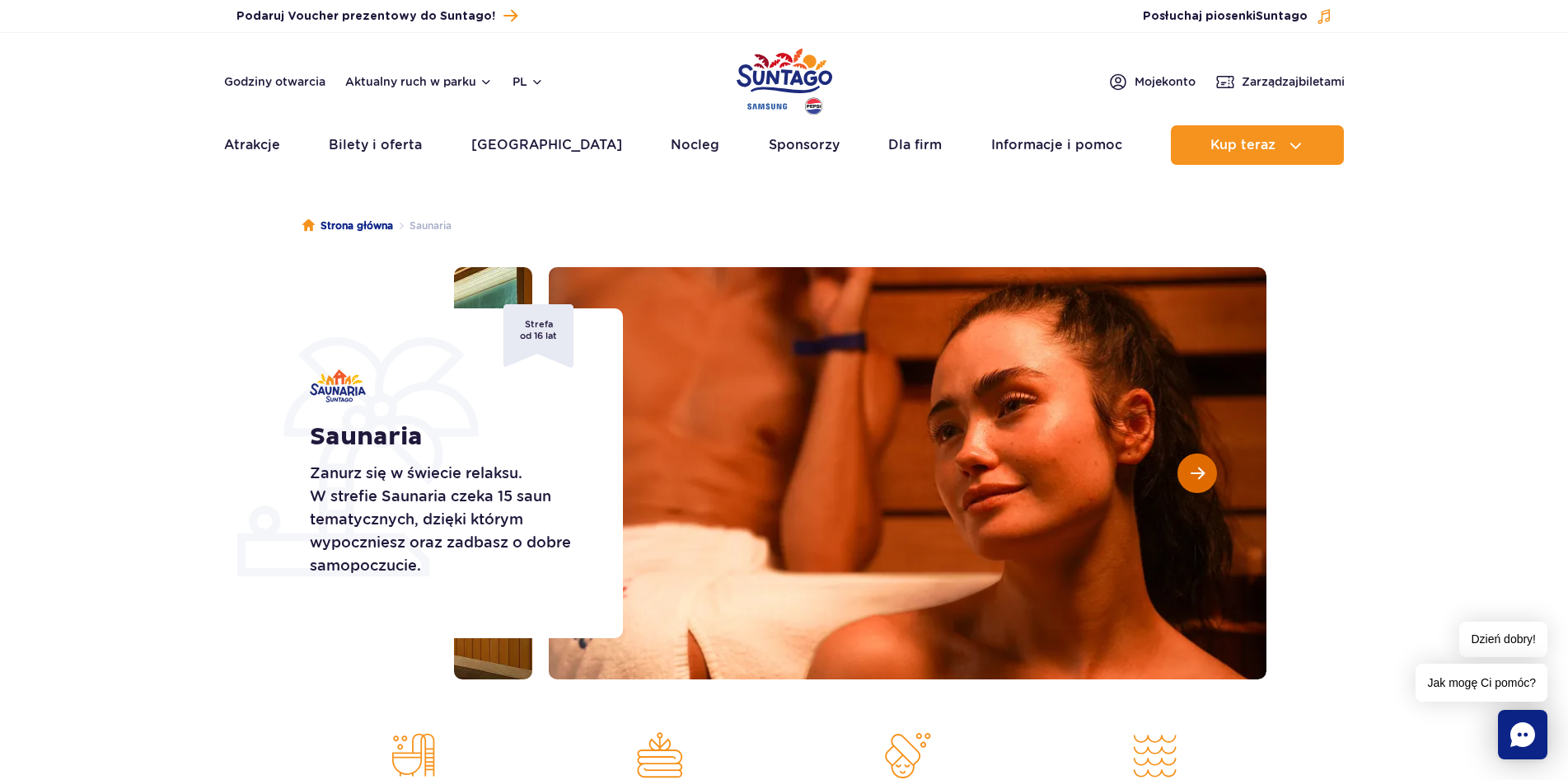
click at [1202, 466] on span "Następny slajd" at bounding box center [1198, 473] width 14 height 15
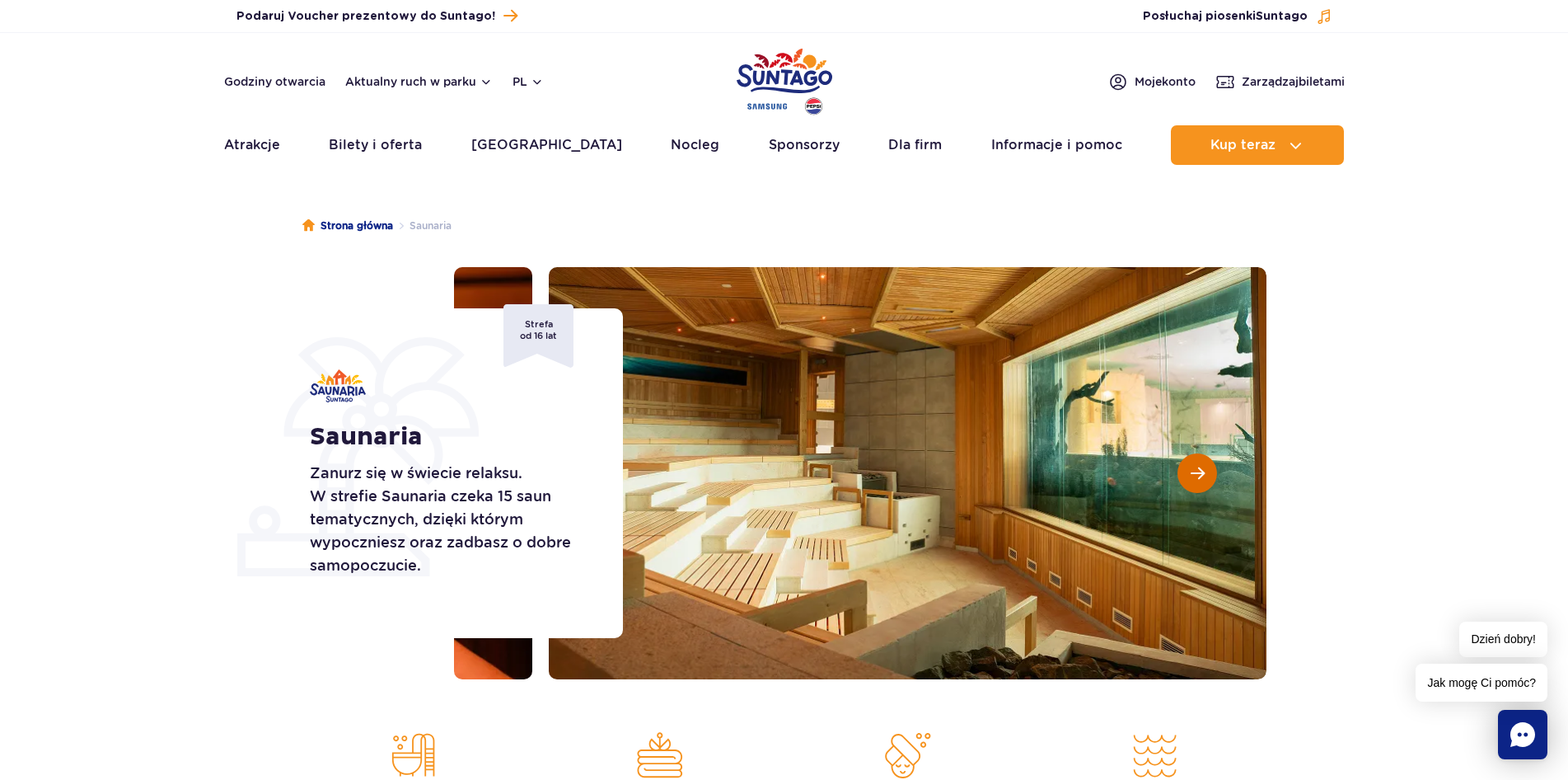
click at [1202, 466] on span "Następny slajd" at bounding box center [1198, 473] width 14 height 15
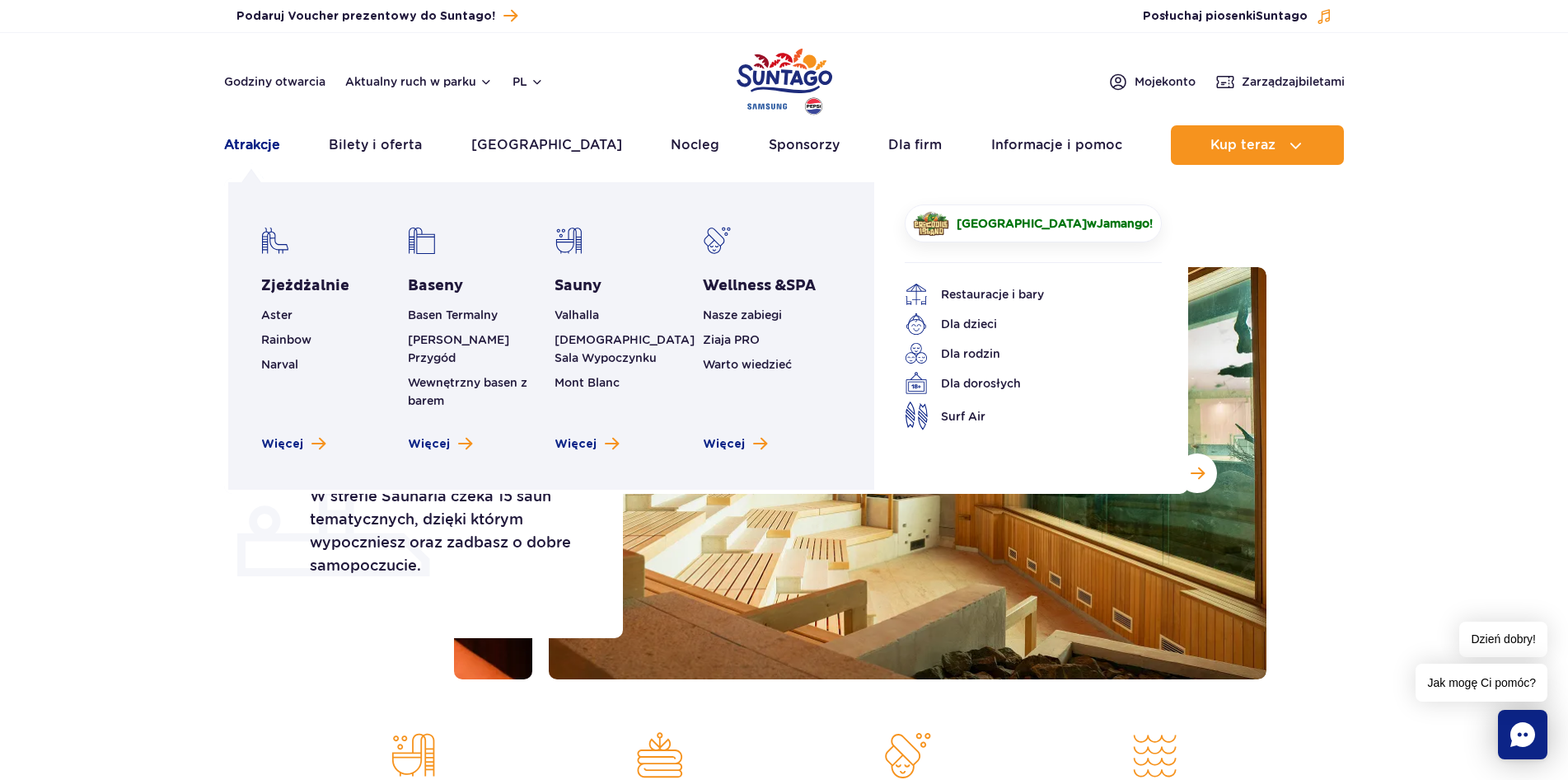
click at [259, 152] on link "Atrakcje" at bounding box center [252, 145] width 56 height 40
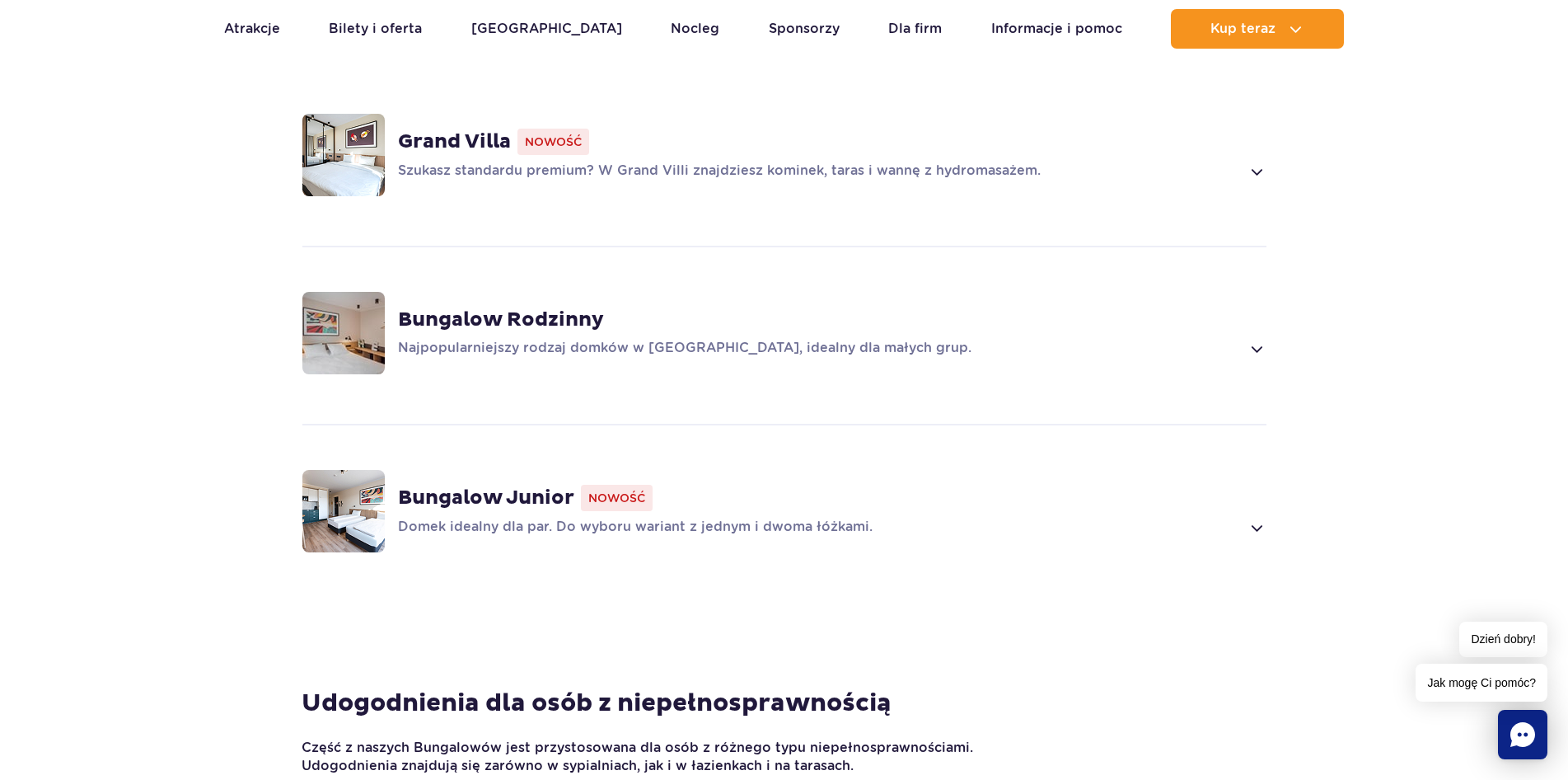
scroll to position [1237, 0]
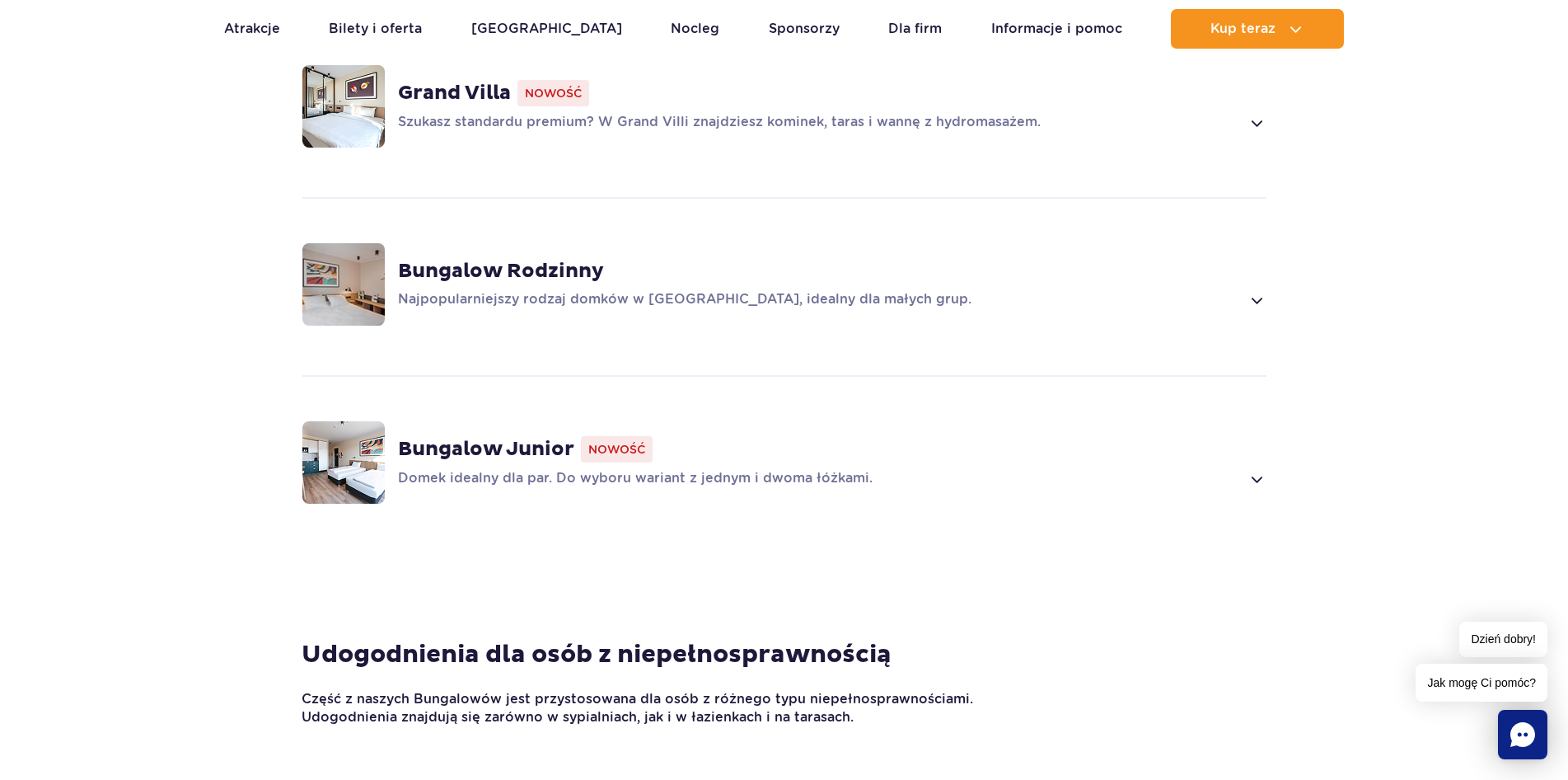
drag, startPoint x: 483, startPoint y: 65, endPoint x: 415, endPoint y: 80, distance: 69.6
click at [415, 80] on strong "Grand Villa" at bounding box center [454, 93] width 113 height 25
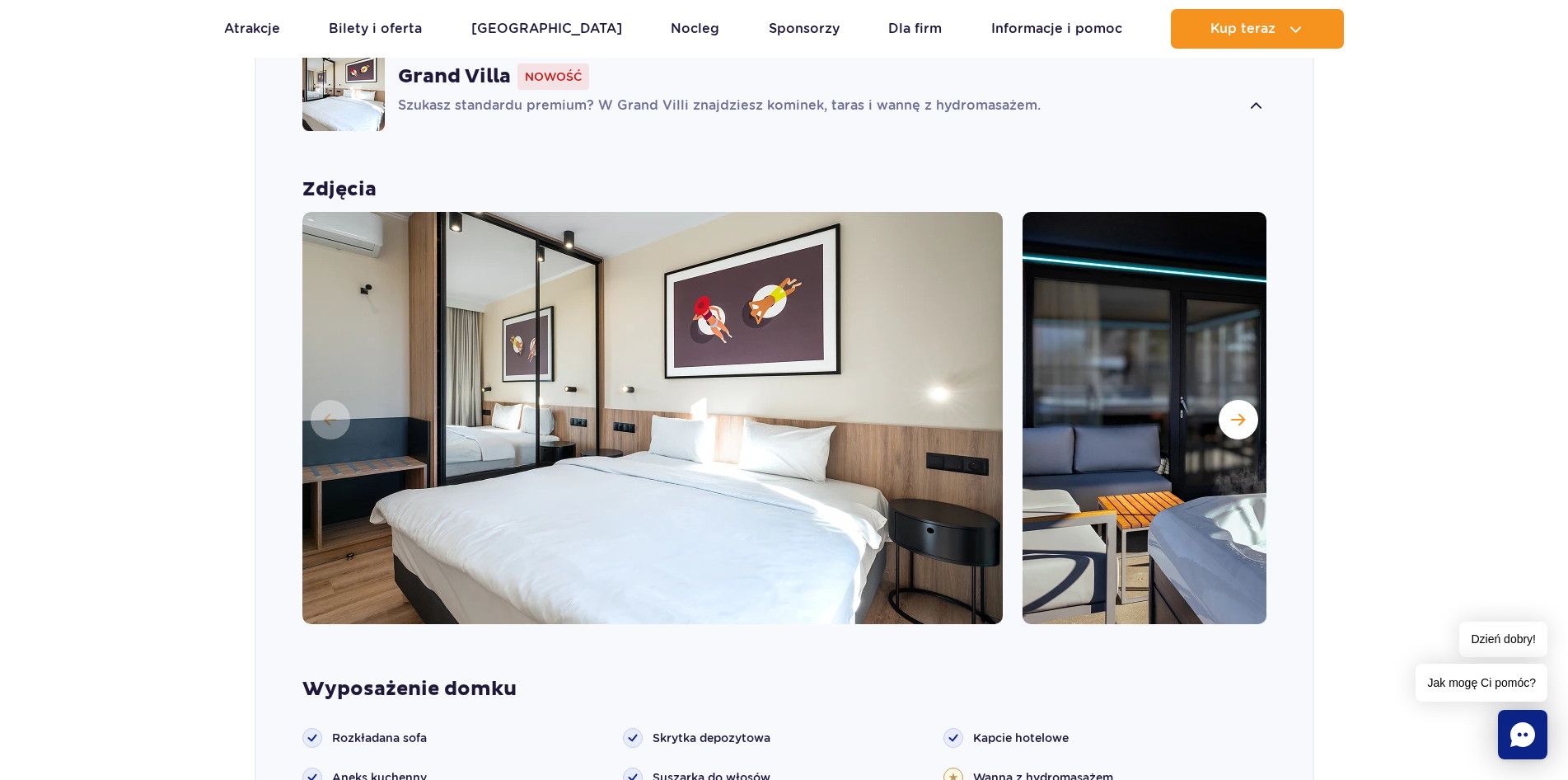
scroll to position [1293, 0]
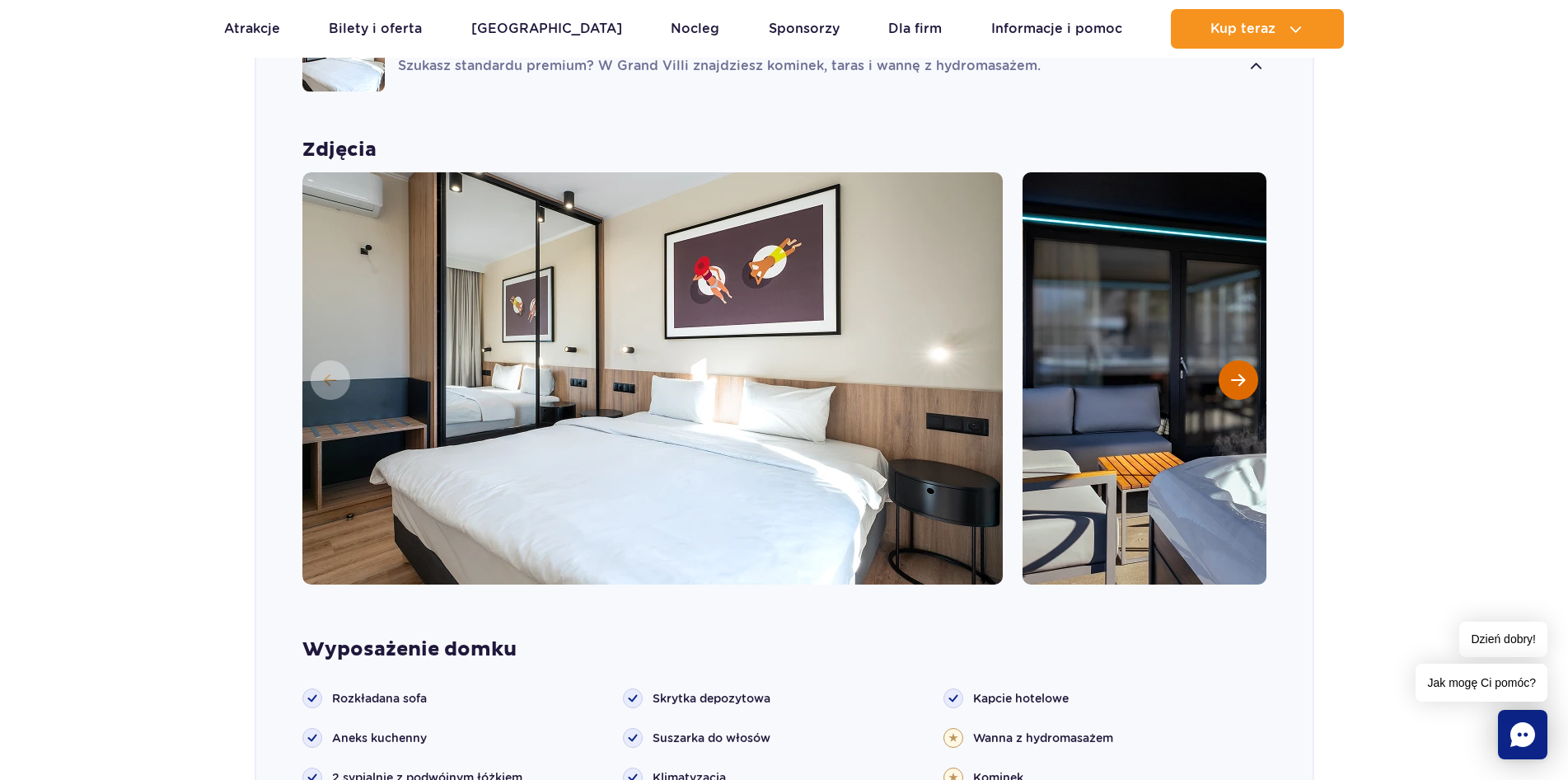
click at [1225, 360] on button "Następny slajd" at bounding box center [1238, 379] width 40 height 40
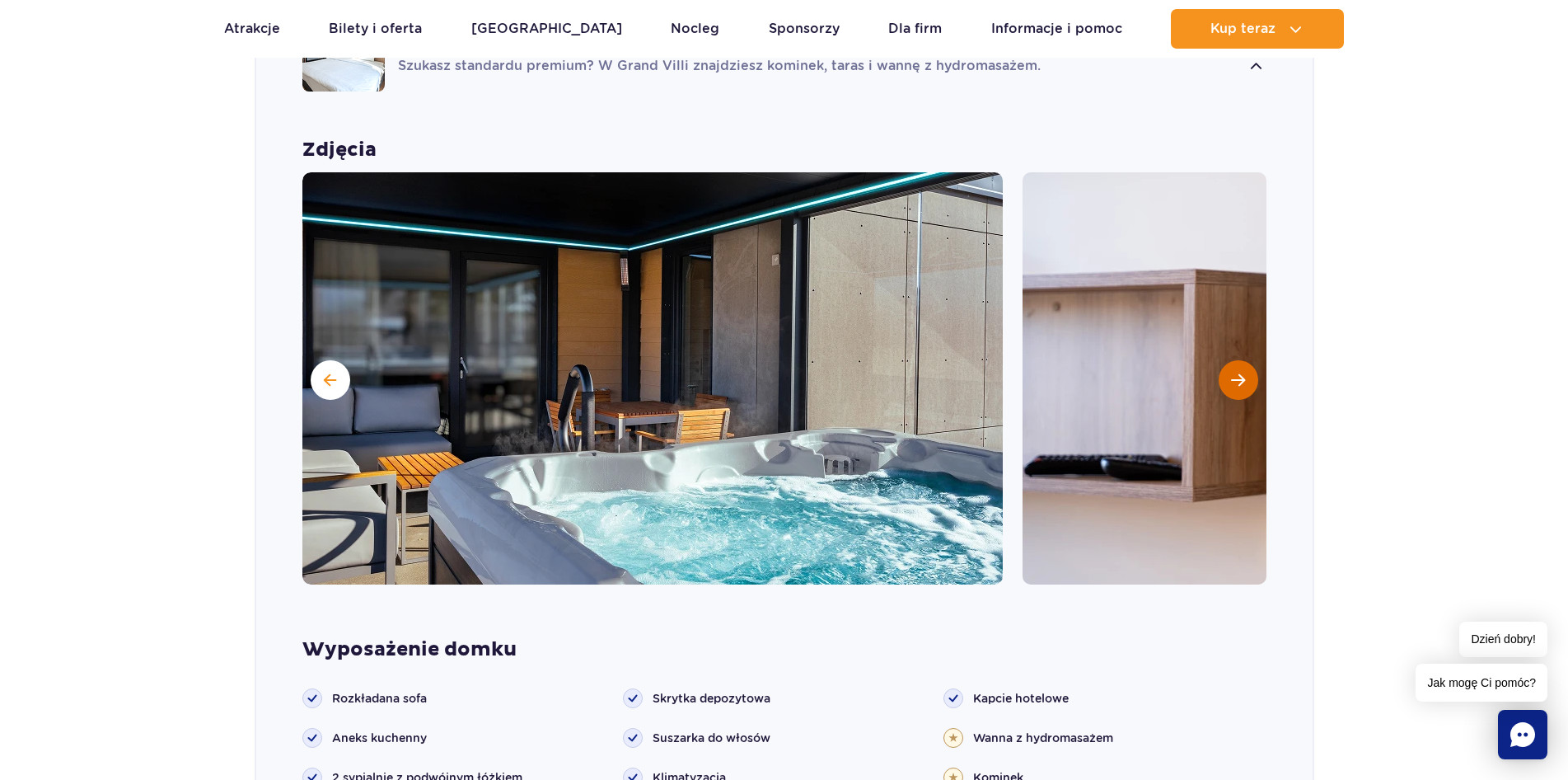
click at [1238, 372] on span "Następny slajd" at bounding box center [1238, 379] width 14 height 15
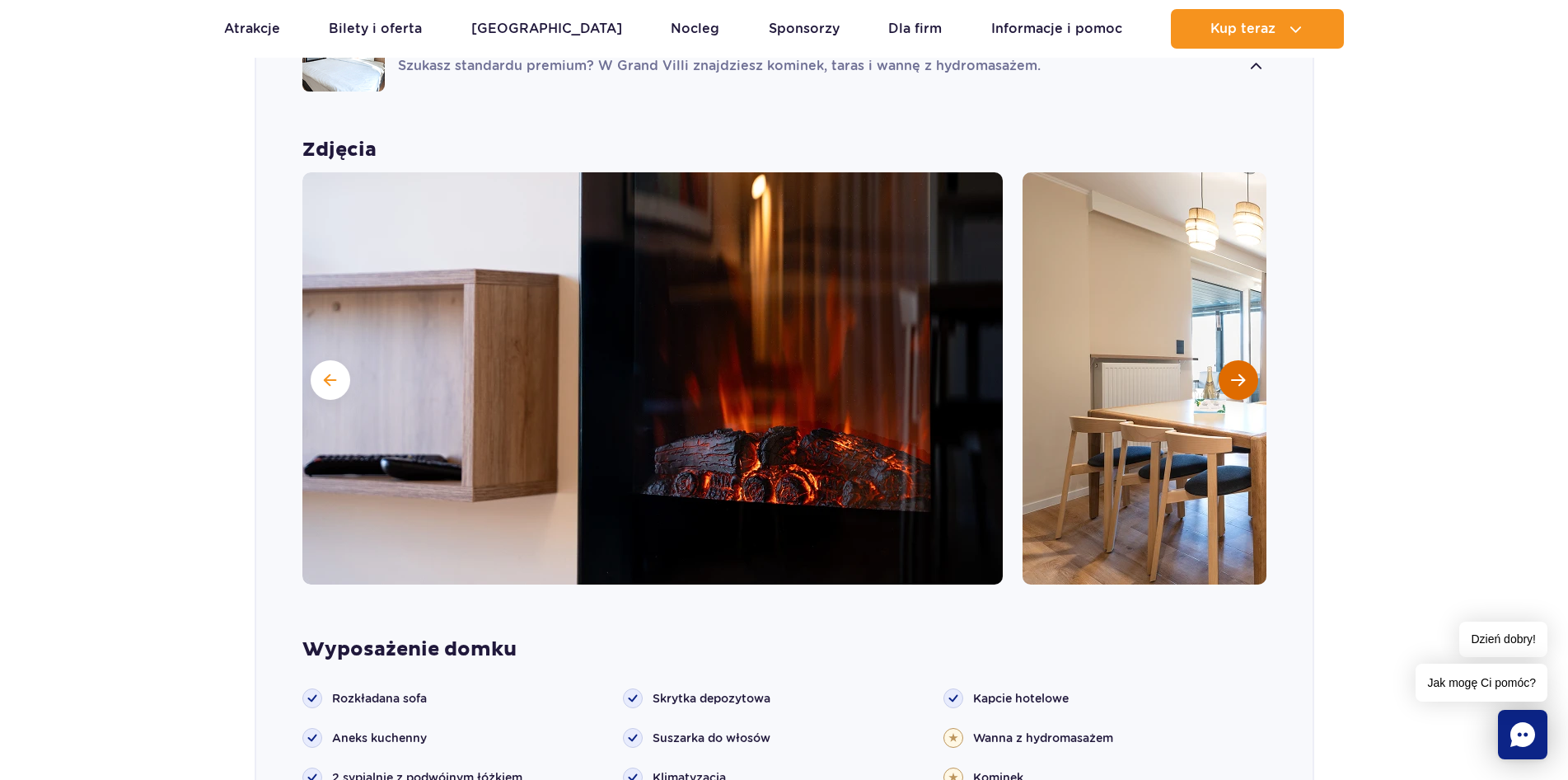
click at [1238, 372] on span "Następny slajd" at bounding box center [1238, 379] width 14 height 15
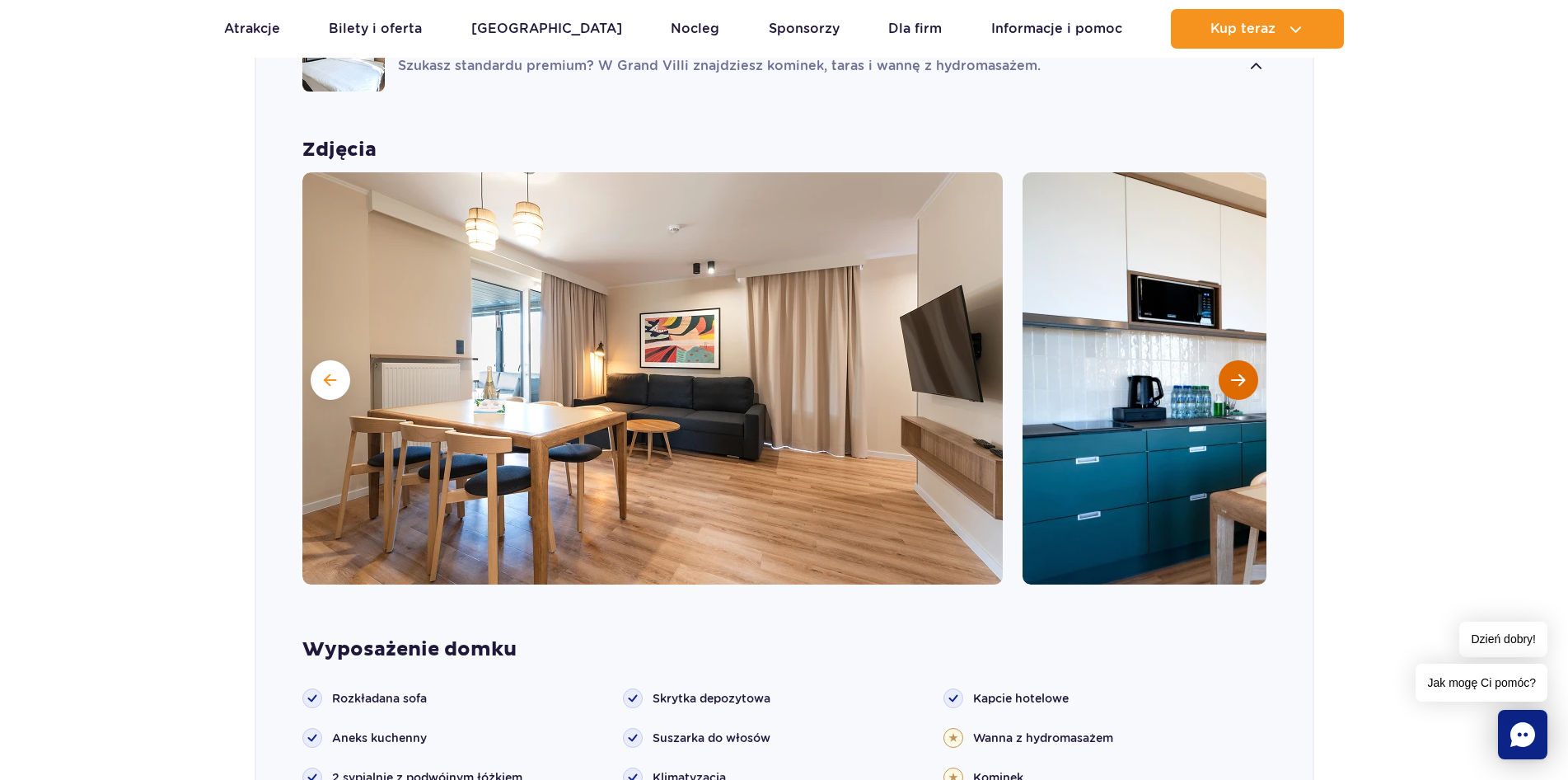
click at [1238, 372] on span "Następny slajd" at bounding box center [1238, 379] width 14 height 15
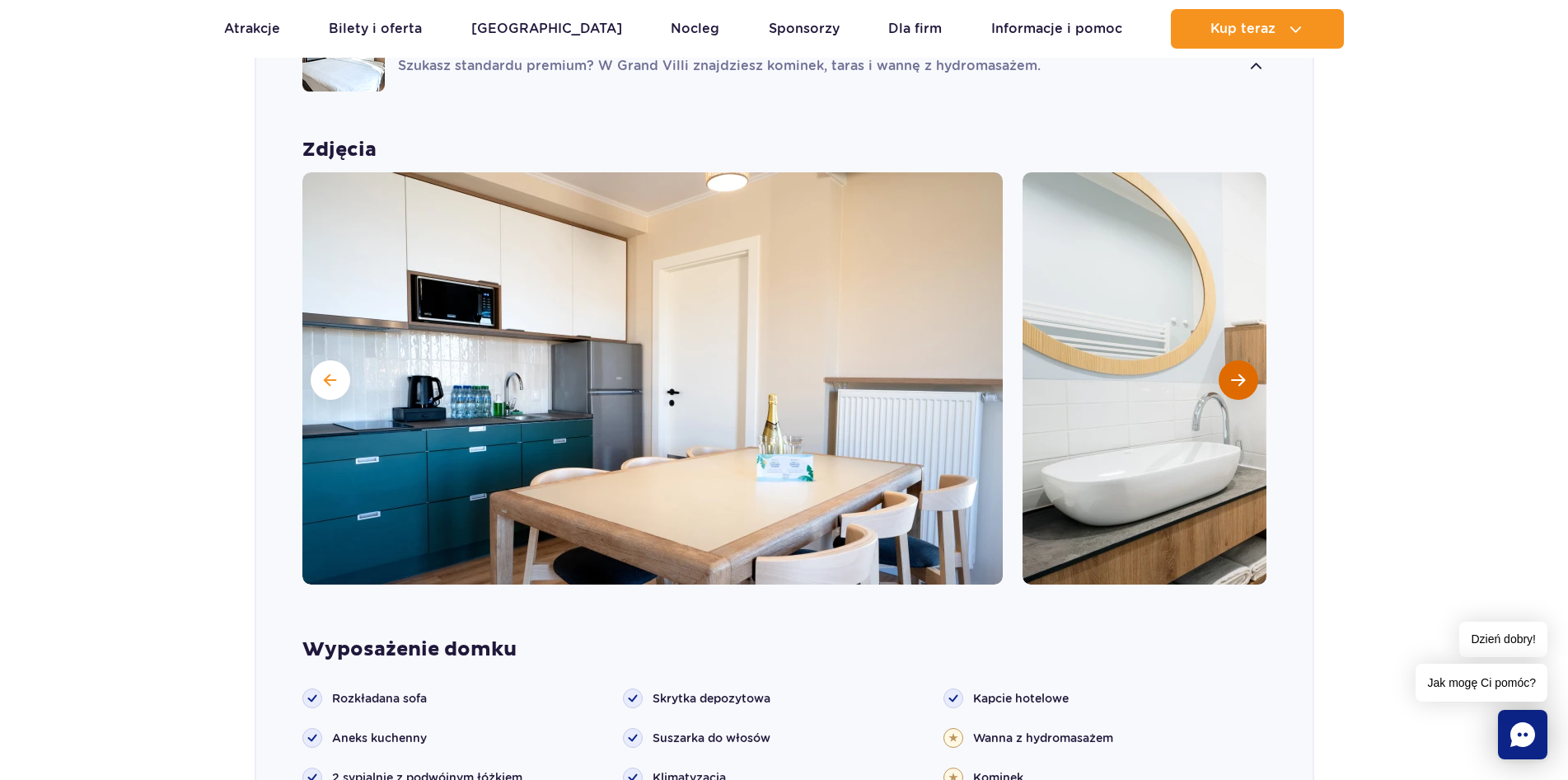
click at [1238, 372] on span "Następny slajd" at bounding box center [1238, 379] width 14 height 15
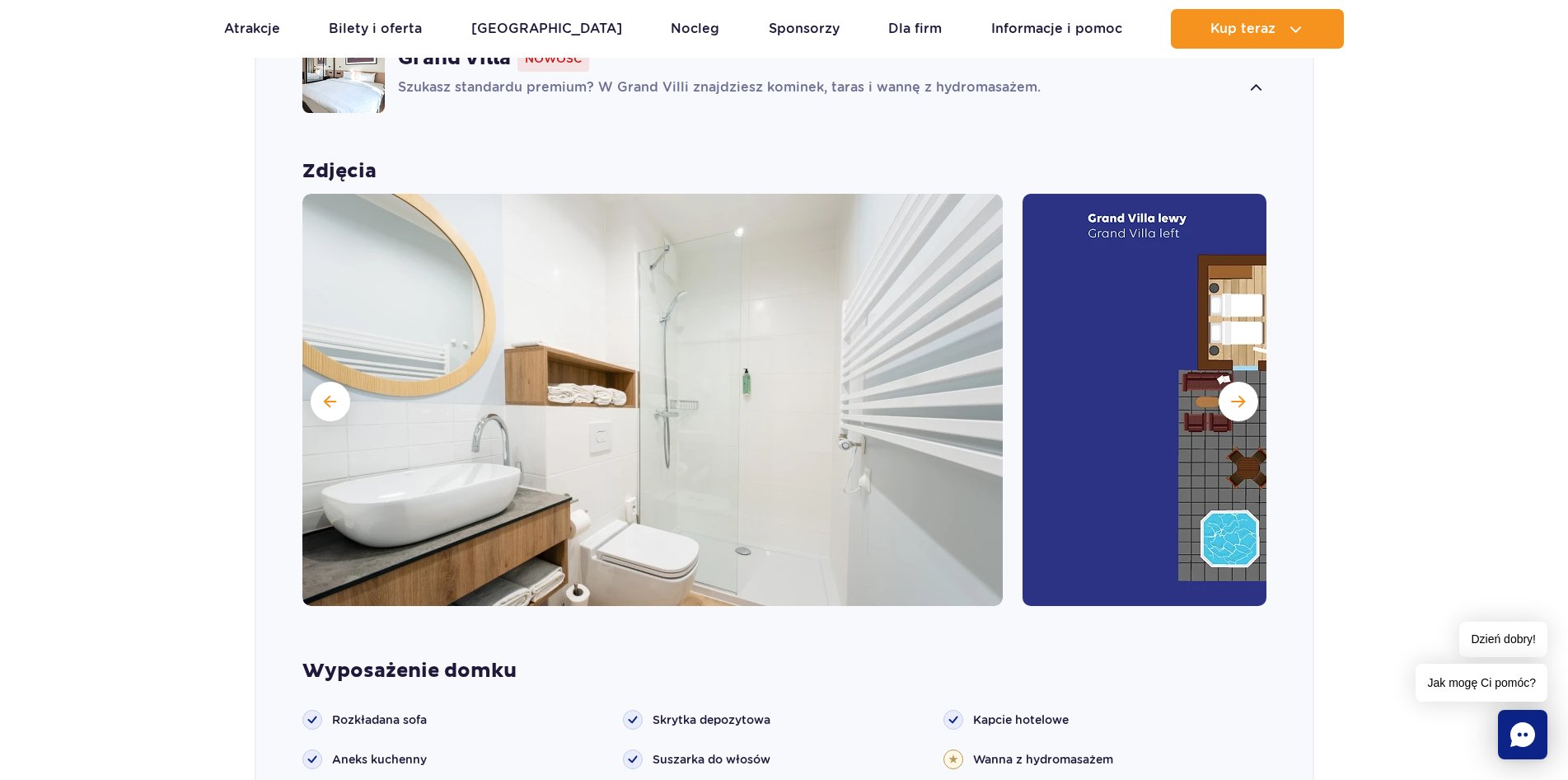
scroll to position [1155, 0]
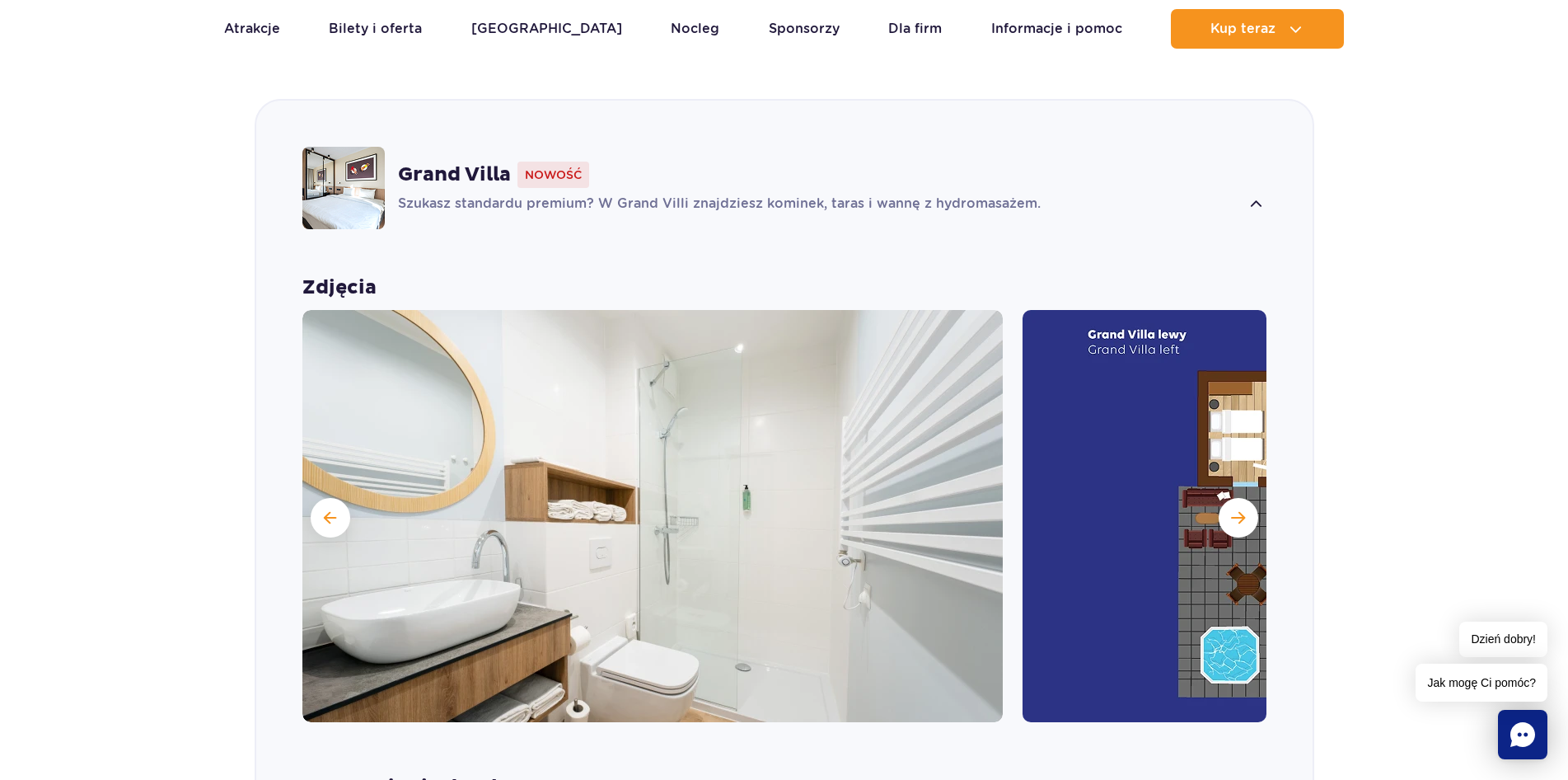
click at [1237, 458] on img at bounding box center [1373, 516] width 701 height 412
click at [1242, 510] on span "Następny slajd" at bounding box center [1238, 517] width 14 height 15
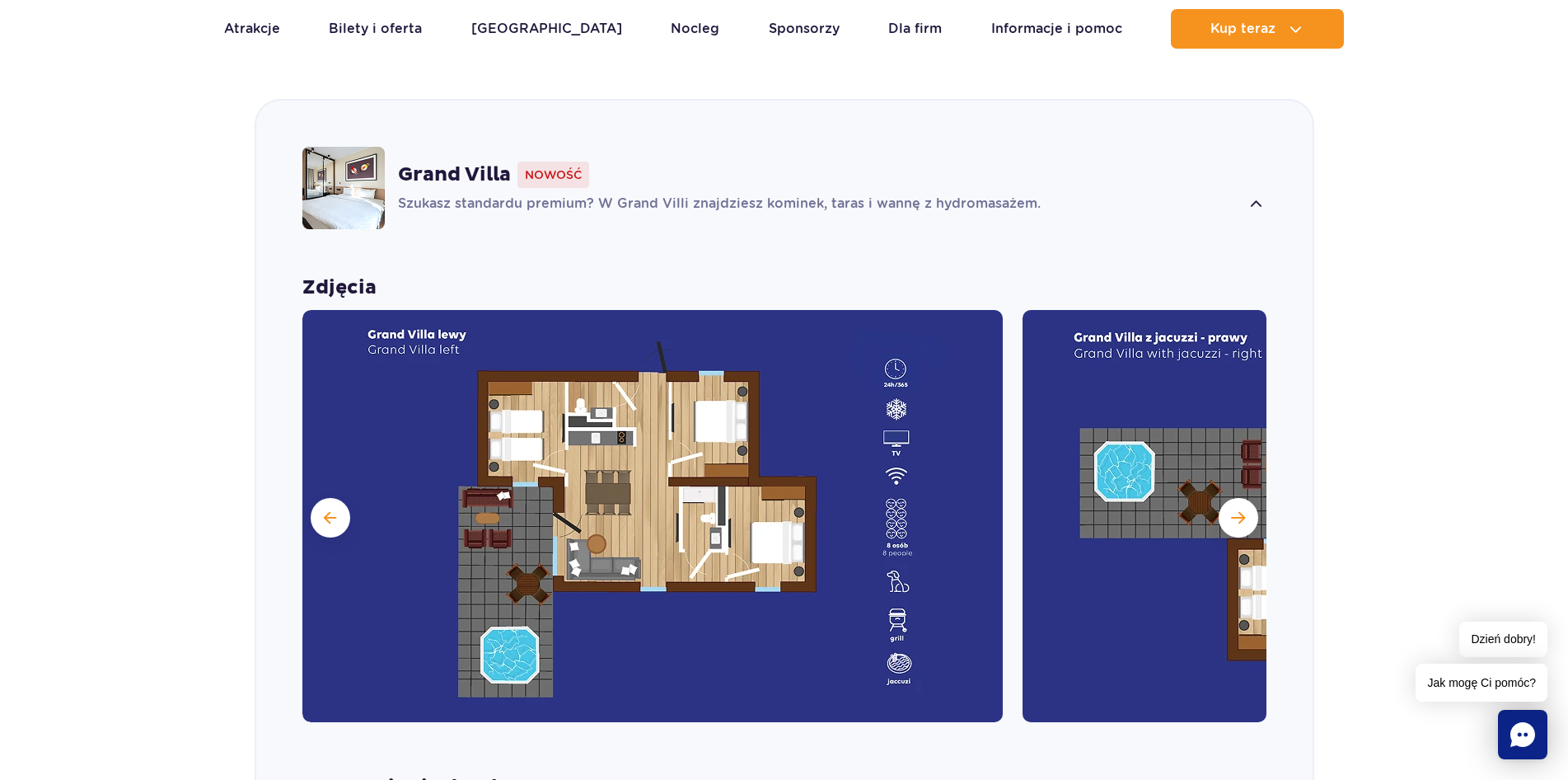
scroll to position [1293, 0]
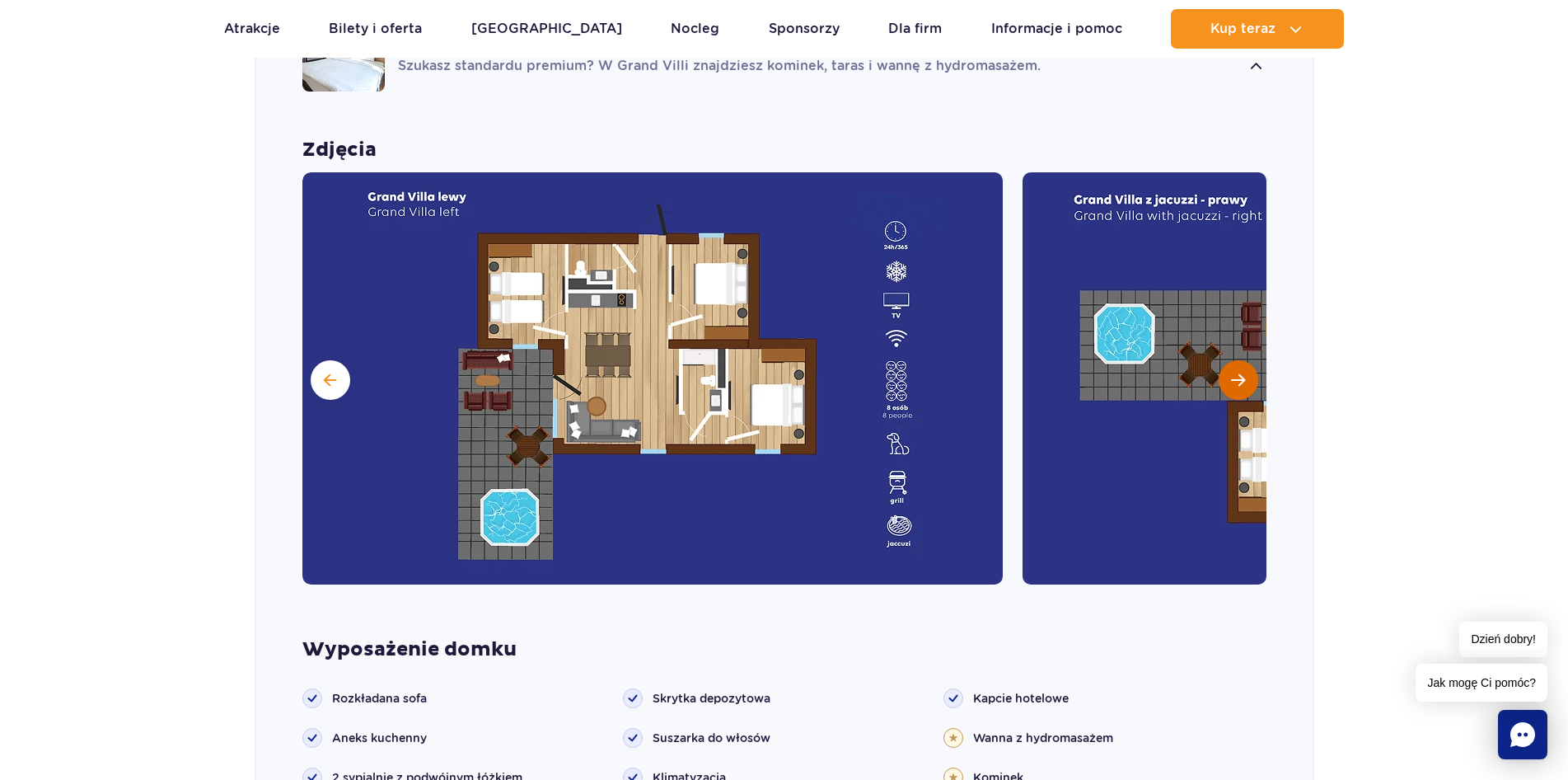
click at [1236, 372] on span "Następny slajd" at bounding box center [1238, 379] width 14 height 15
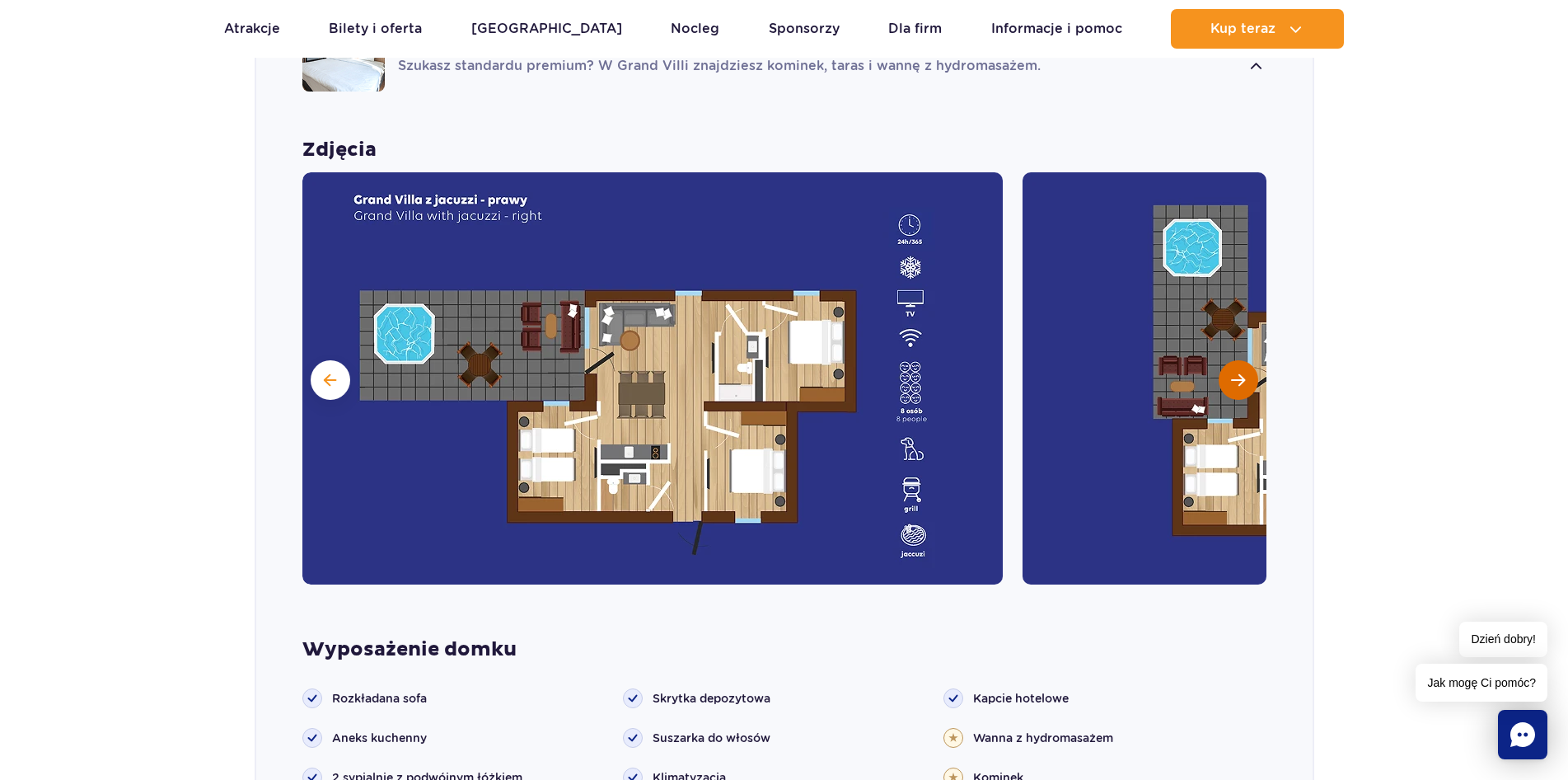
click at [1236, 372] on span "Następny slajd" at bounding box center [1238, 379] width 14 height 15
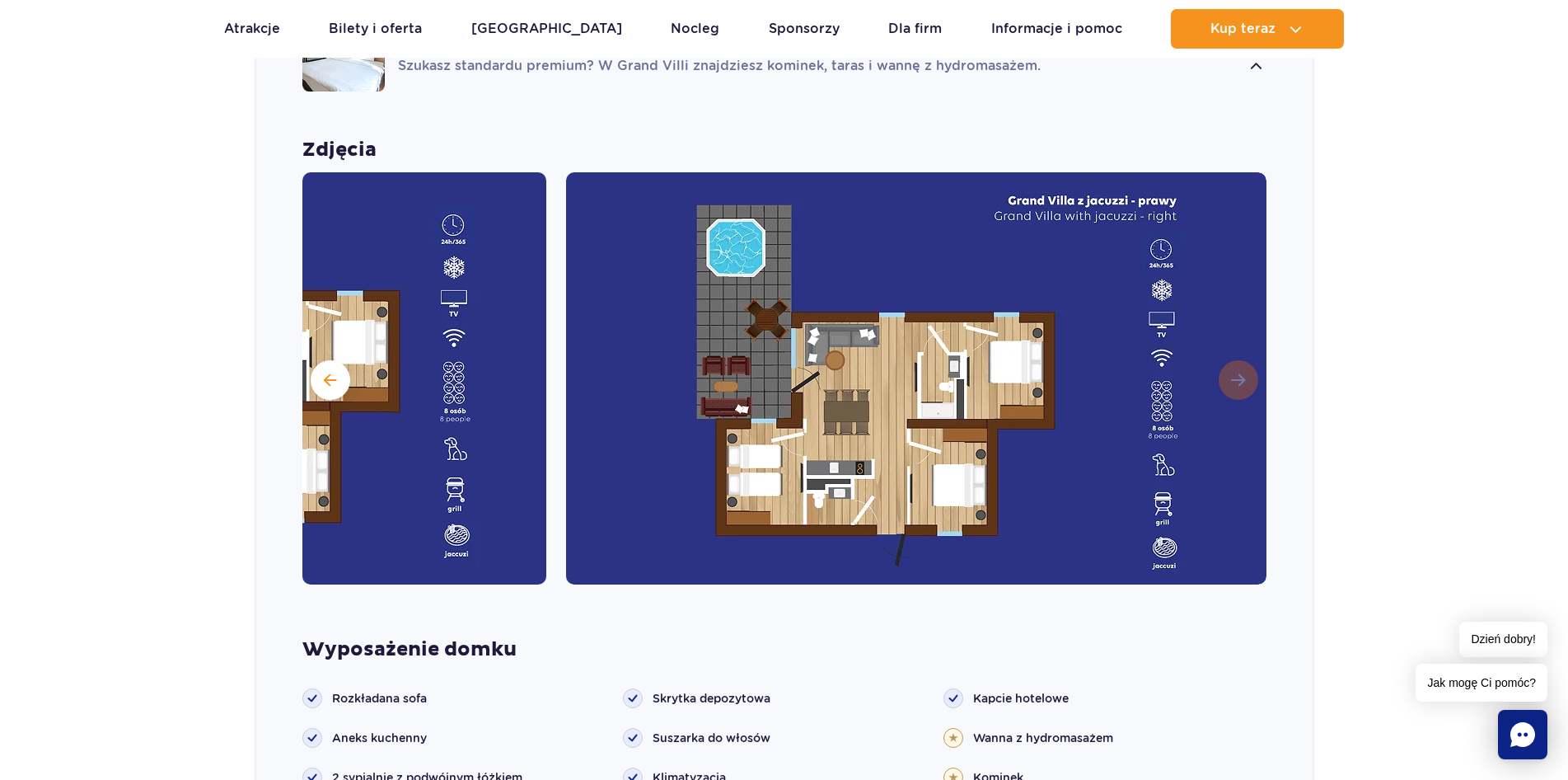
click at [1236, 359] on img at bounding box center [917, 379] width 701 height 412
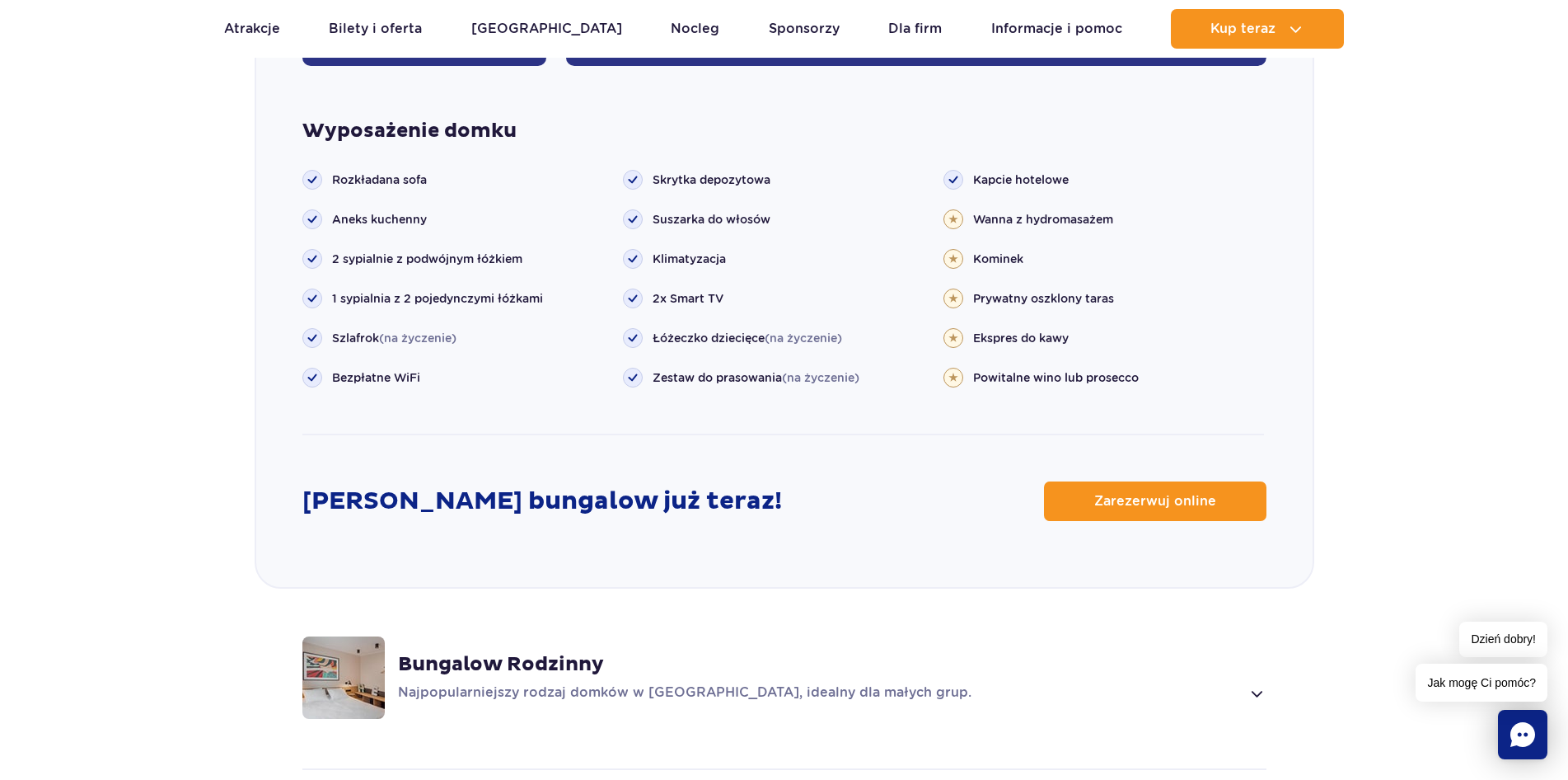
scroll to position [1980, 0]
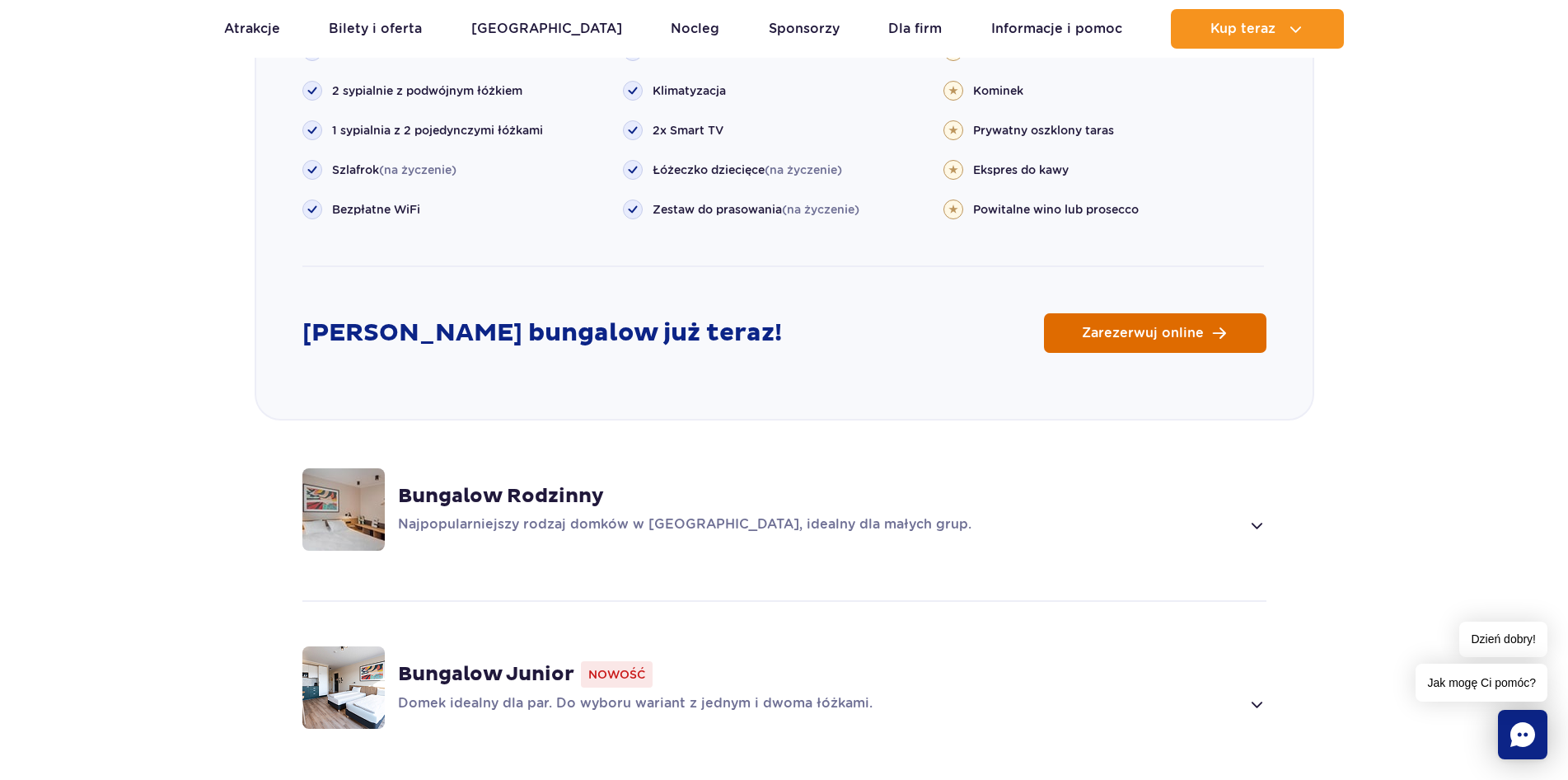
click at [1148, 326] on span "Zarezerwuj online" at bounding box center [1143, 333] width 122 height 13
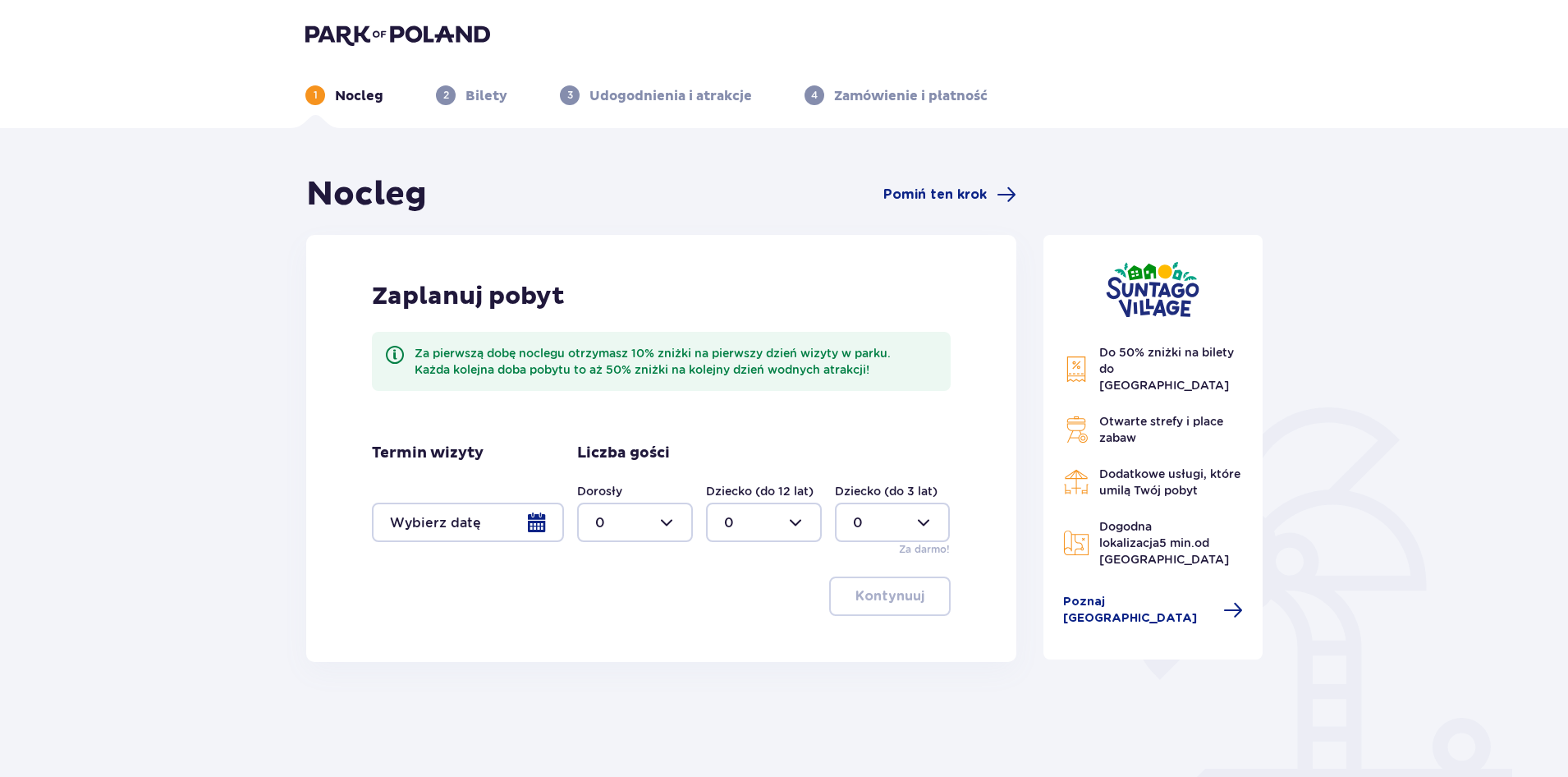
click at [557, 521] on div at bounding box center [467, 522] width 192 height 40
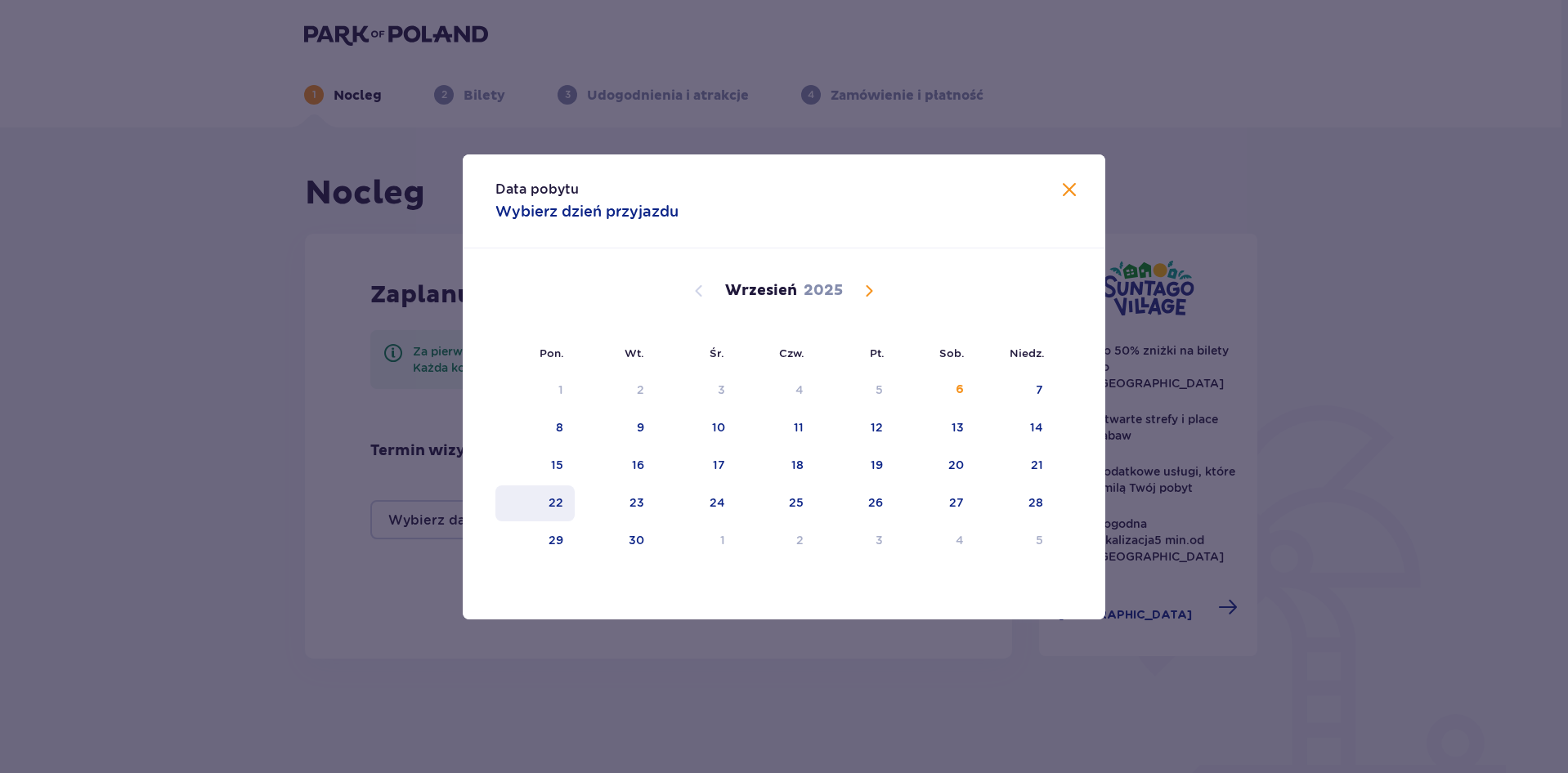
click at [556, 494] on div "22" at bounding box center [556, 502] width 15 height 17
click at [634, 497] on div "23" at bounding box center [637, 502] width 15 height 17
type input "[DATE] - [DATE]"
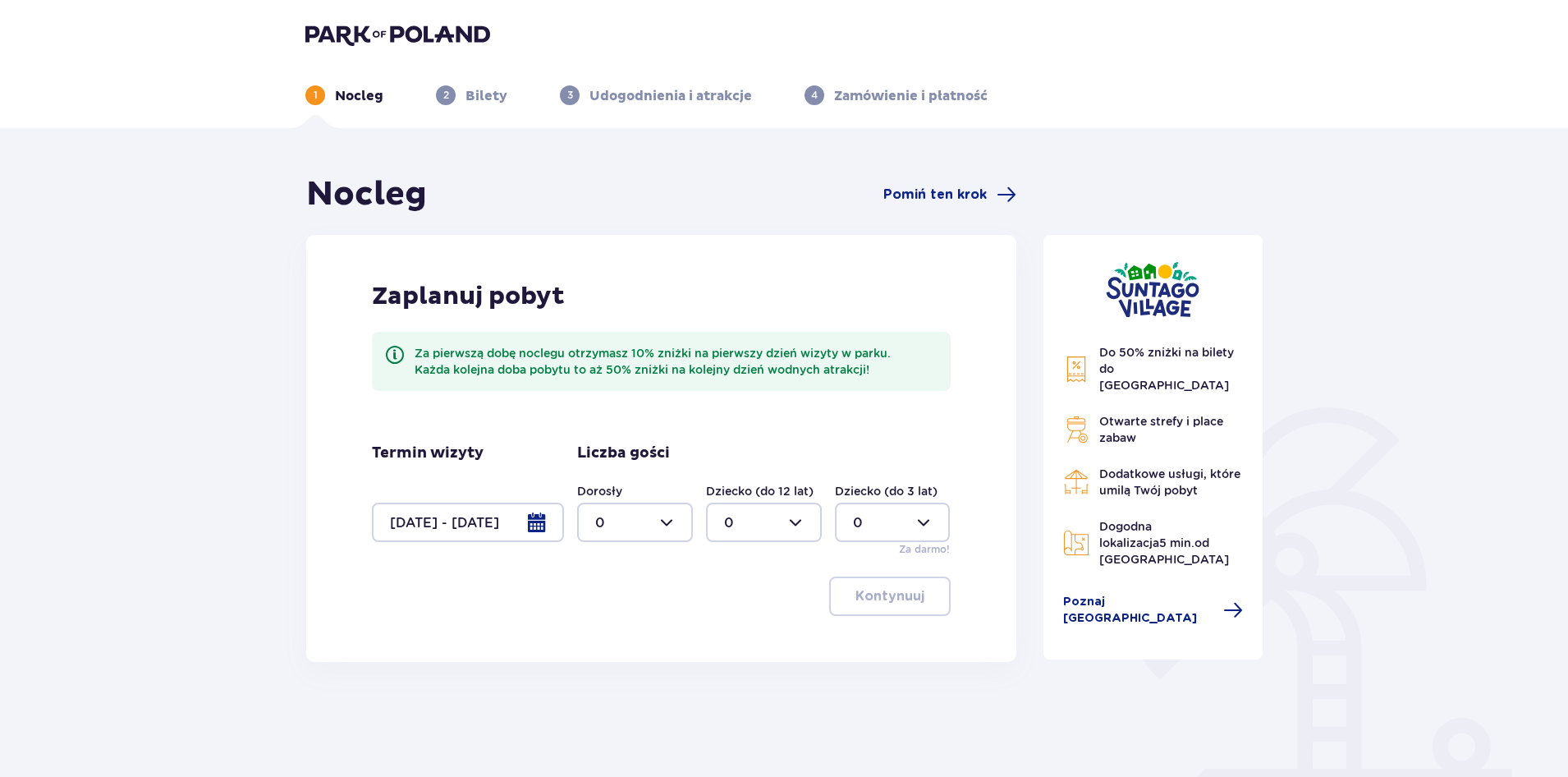
click at [664, 517] on div at bounding box center [634, 522] width 115 height 40
click at [602, 627] on span "2" at bounding box center [635, 641] width 113 height 34
type input "2"
click at [808, 520] on div at bounding box center [763, 522] width 115 height 40
click at [728, 602] on p "1" at bounding box center [726, 607] width 5 height 18
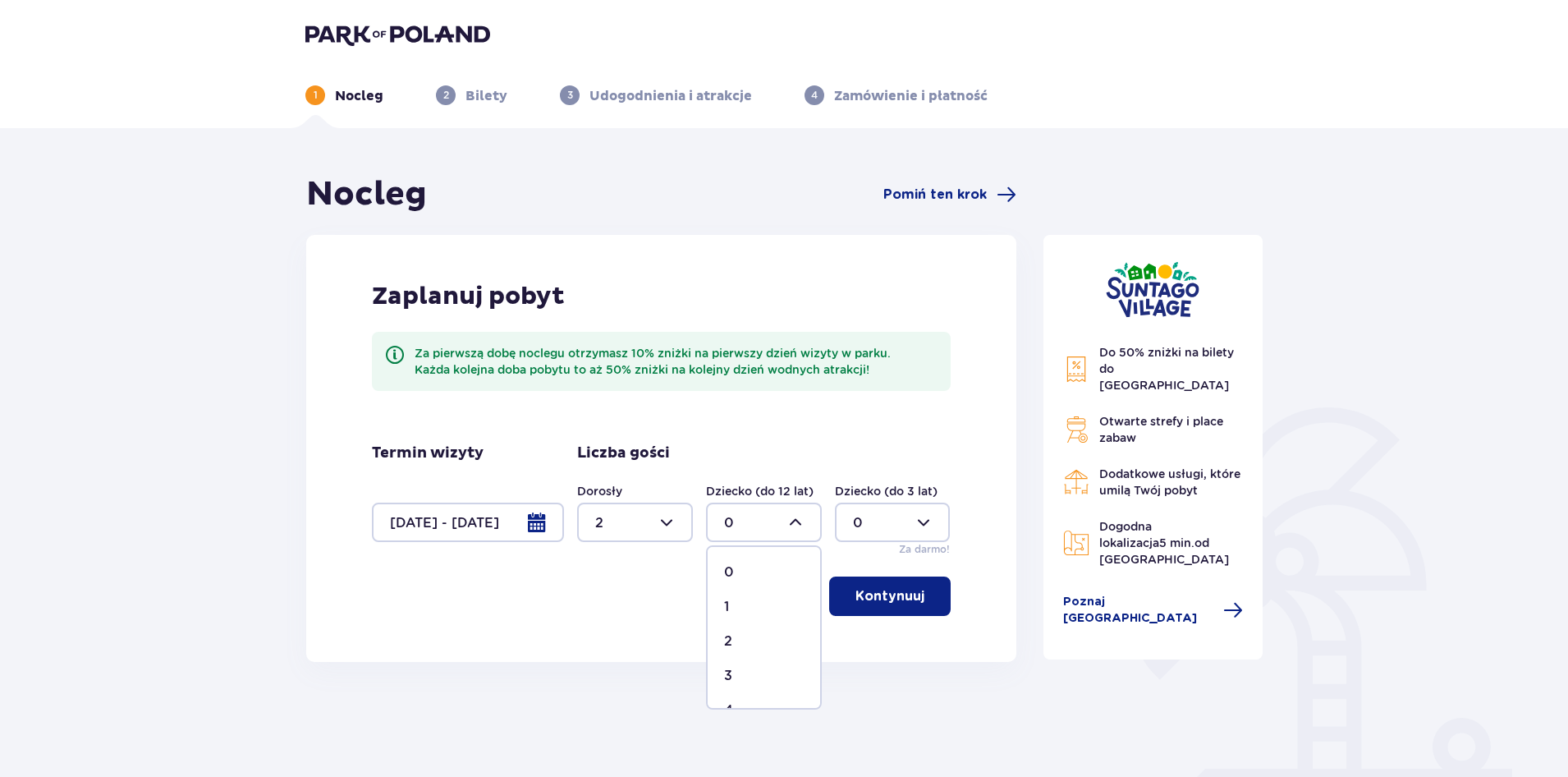
type input "1"
click at [891, 515] on div at bounding box center [892, 522] width 115 height 40
click at [853, 601] on p "1" at bounding box center [856, 607] width 5 height 18
type input "1"
click at [861, 599] on p "Kontynuuj" at bounding box center [890, 596] width 69 height 18
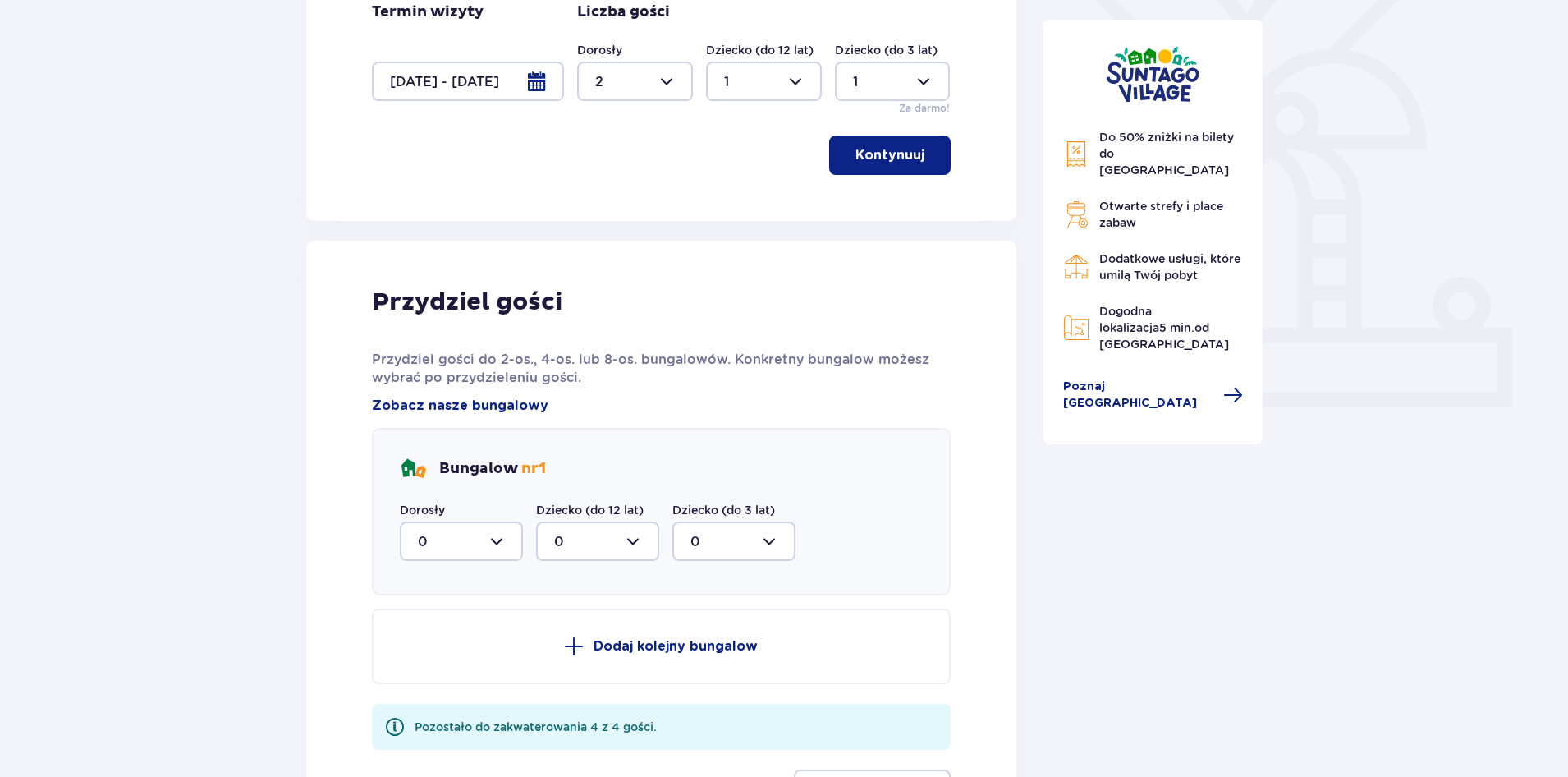
scroll to position [480, 0]
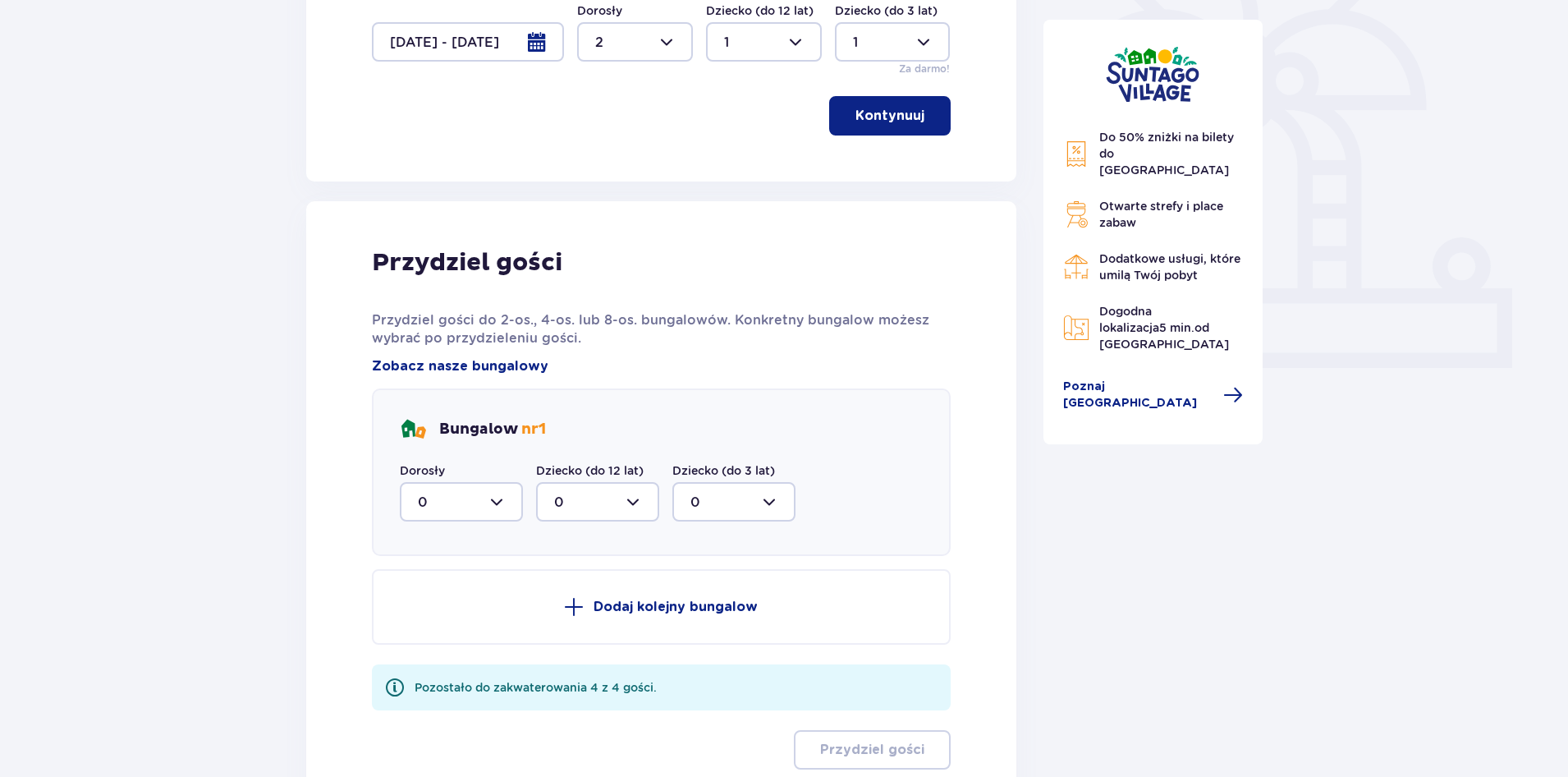
click at [498, 495] on div at bounding box center [461, 501] width 123 height 40
click at [431, 623] on div "2" at bounding box center [461, 621] width 87 height 18
type input "2"
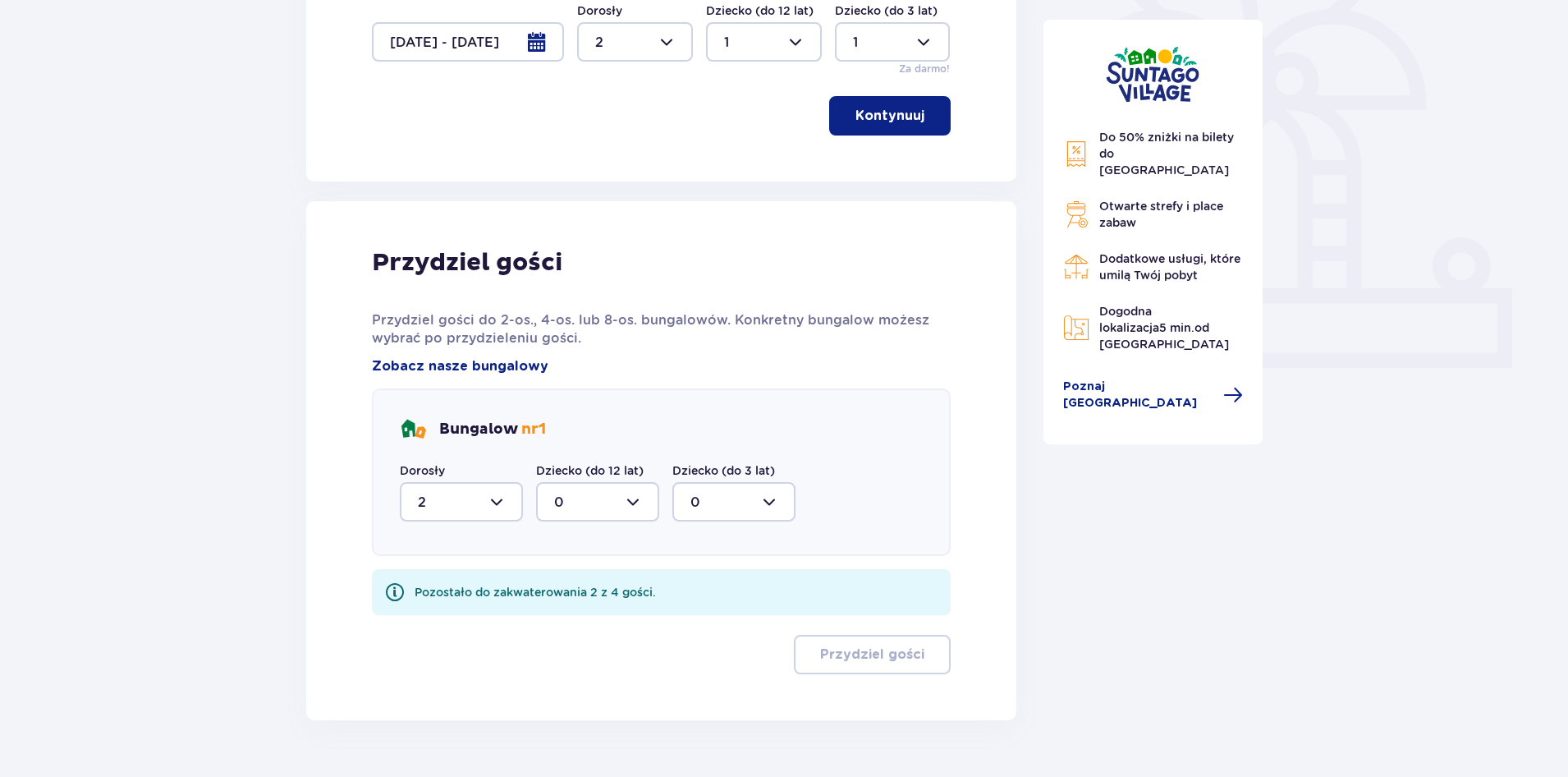
click at [643, 500] on div at bounding box center [598, 501] width 123 height 40
click at [563, 577] on div "1" at bounding box center [597, 586] width 87 height 18
type input "1"
click at [771, 494] on div at bounding box center [734, 501] width 123 height 40
click at [709, 581] on div "1" at bounding box center [733, 586] width 87 height 18
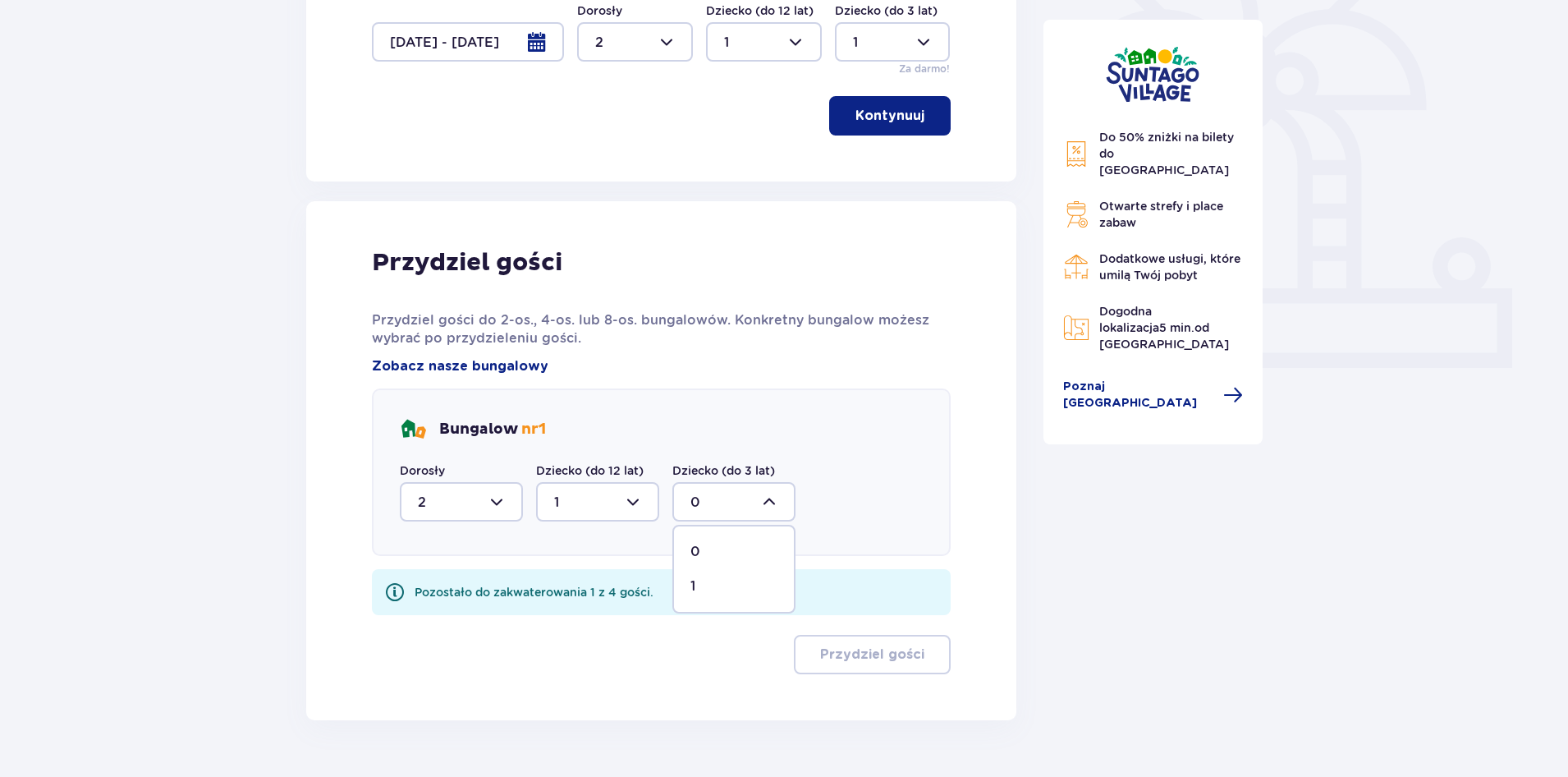
type input "1"
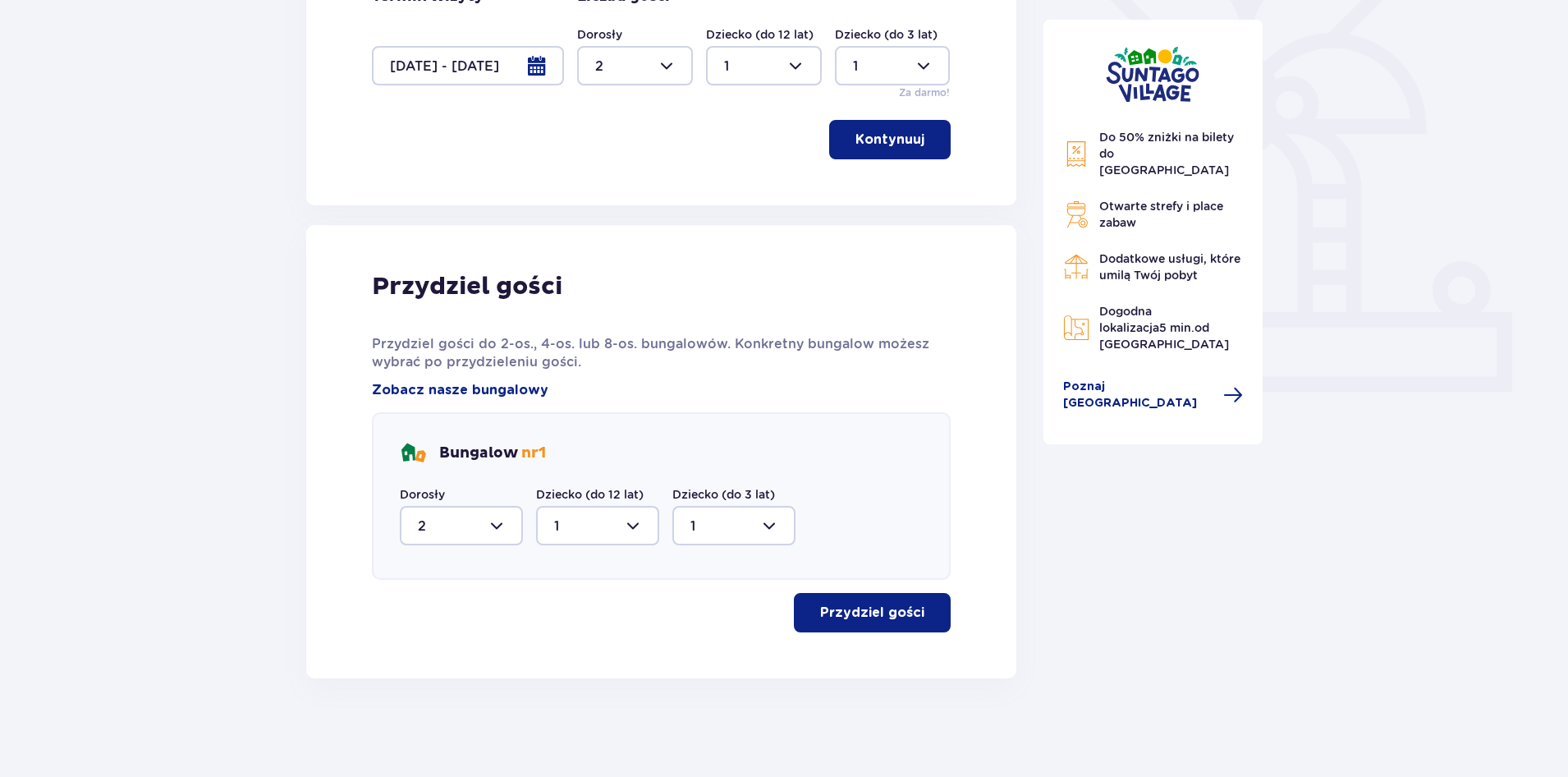
scroll to position [456, 0]
click at [884, 610] on p "Przydziel gości" at bounding box center [872, 612] width 104 height 18
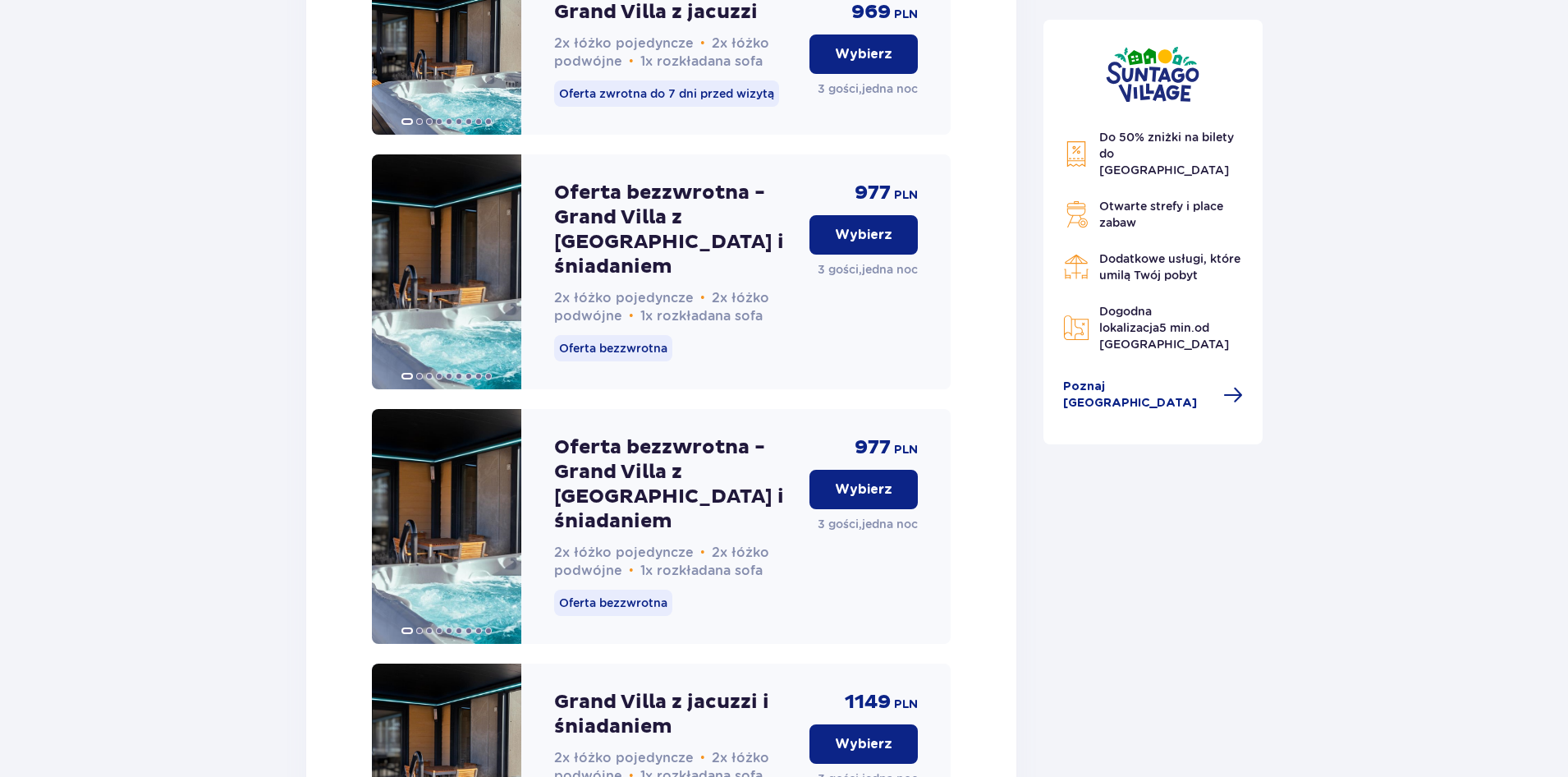
scroll to position [3600, 0]
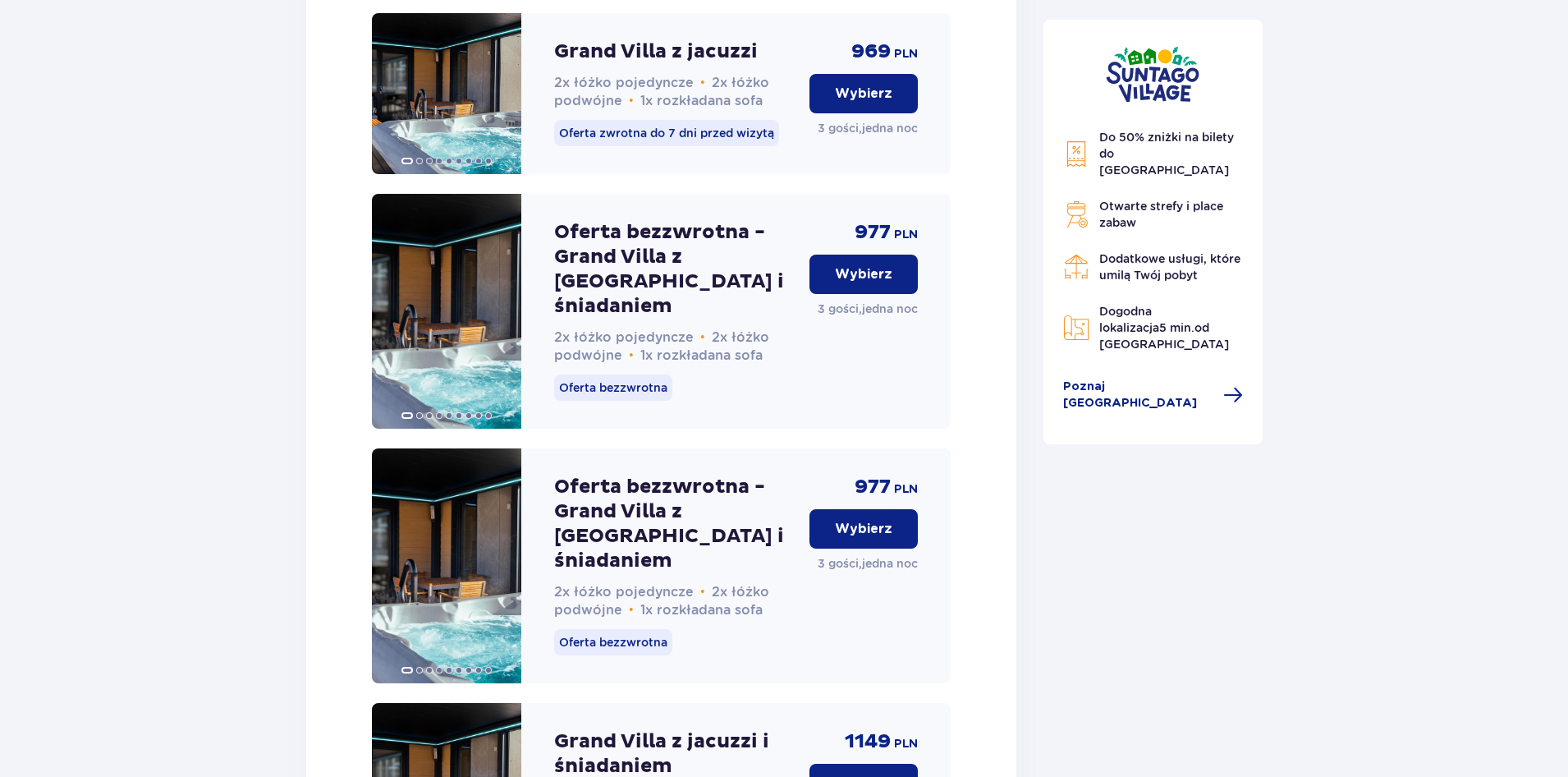
click at [849, 294] on button "Wybierz" at bounding box center [863, 274] width 108 height 40
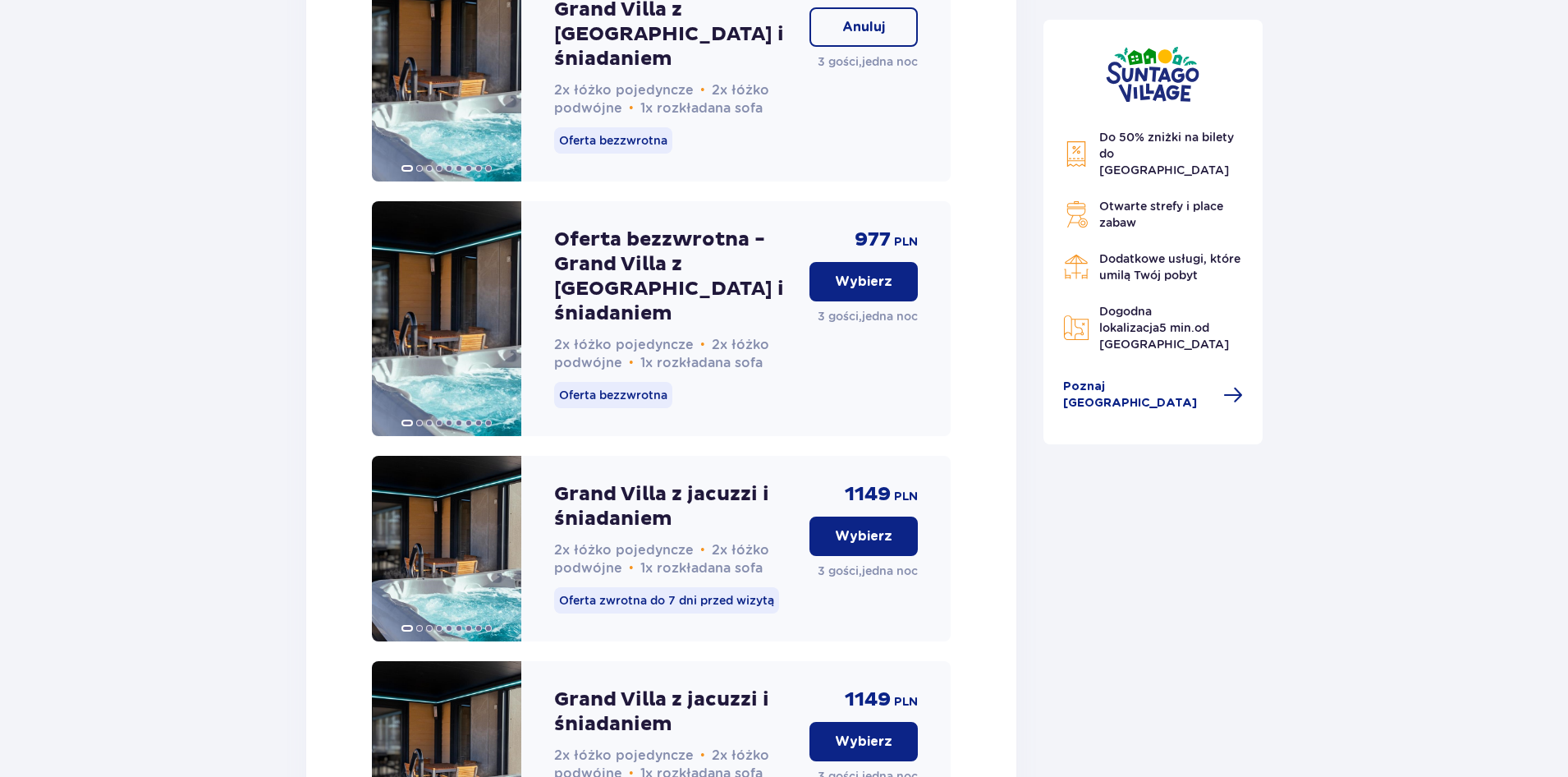
scroll to position [3572, 0]
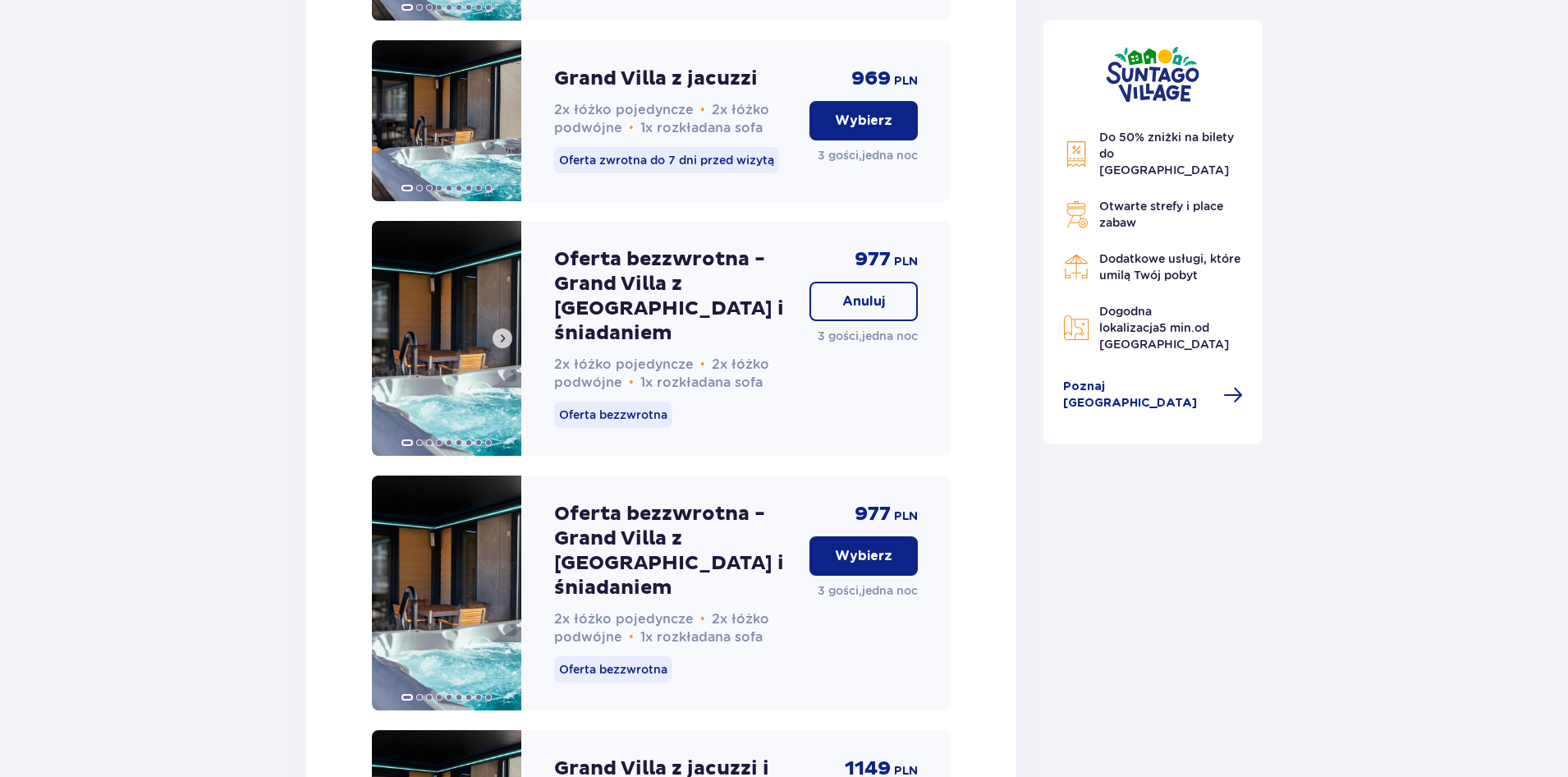
click at [455, 336] on img at bounding box center [446, 338] width 150 height 235
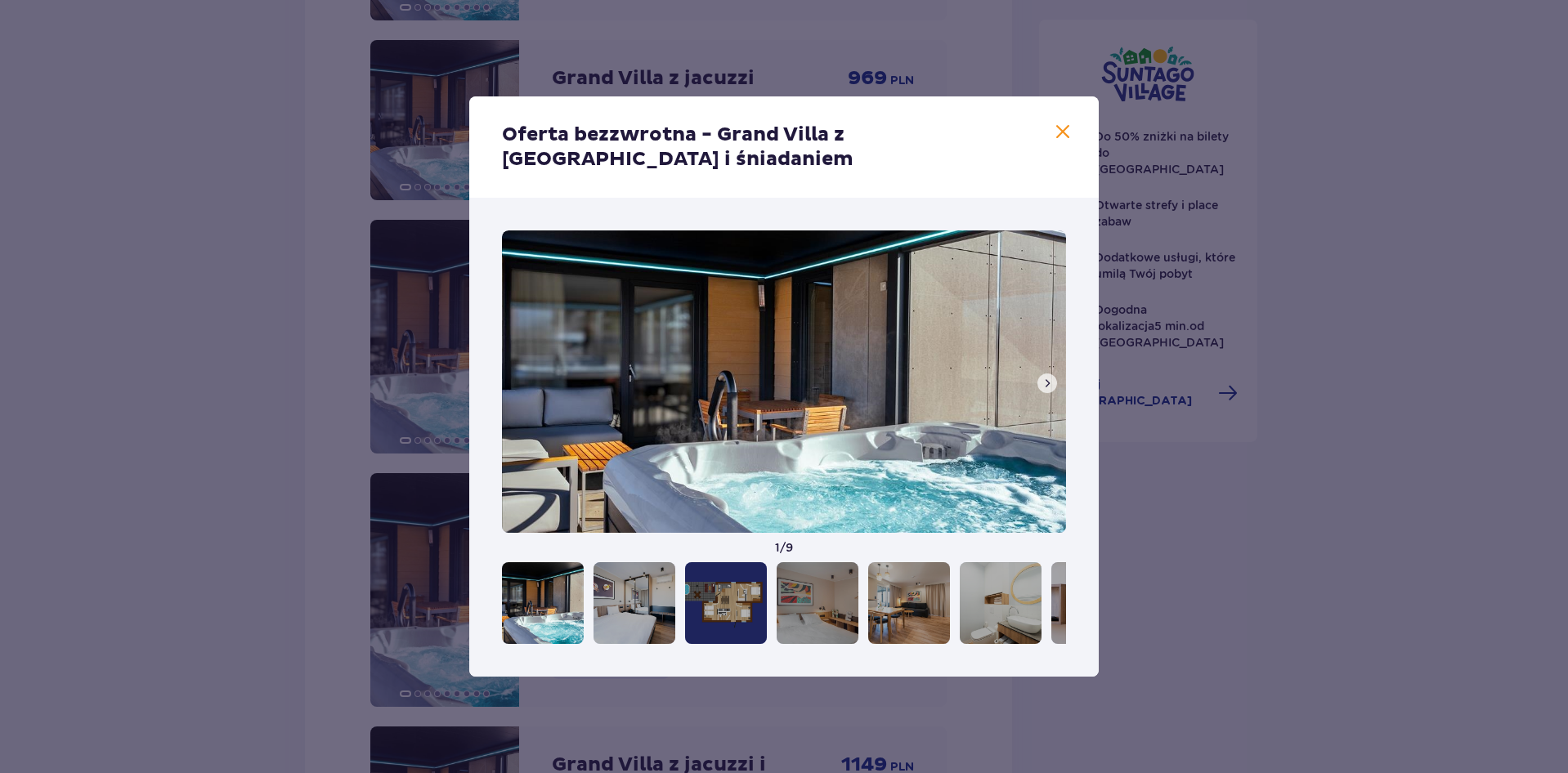
click at [1046, 383] on span at bounding box center [1047, 383] width 13 height 13
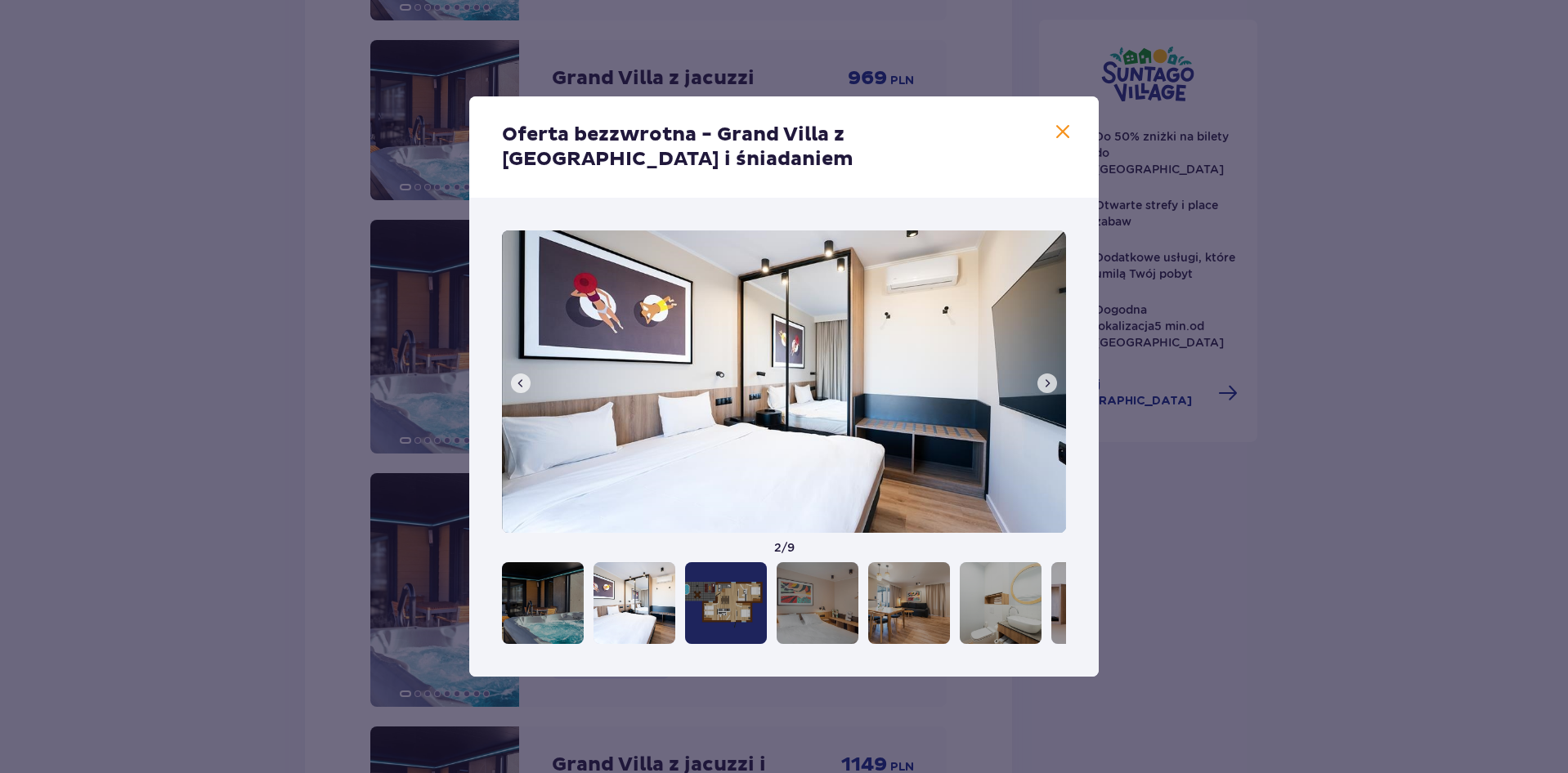
click at [1046, 388] on span at bounding box center [1047, 383] width 13 height 13
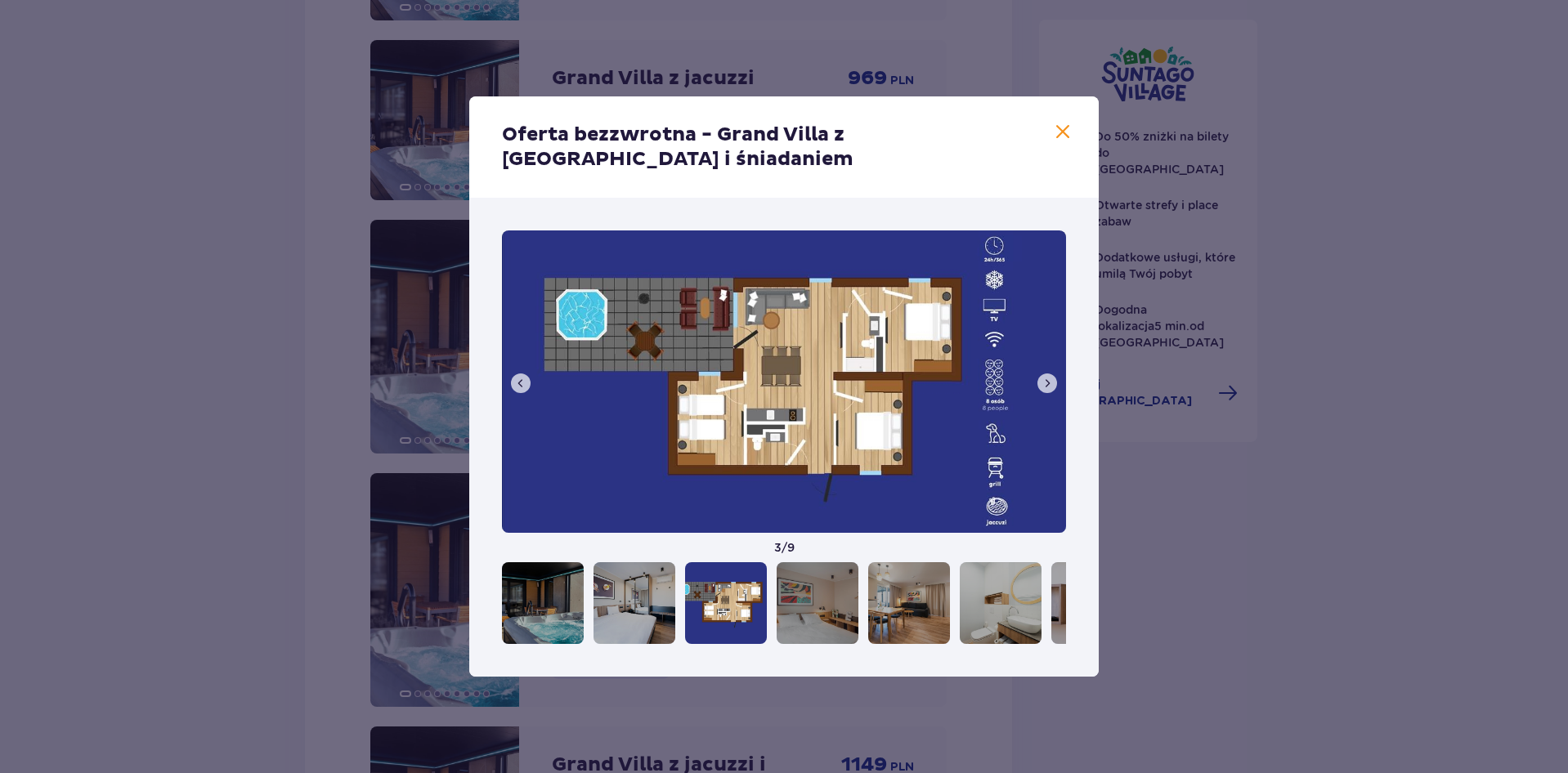
click at [1046, 388] on span at bounding box center [1047, 383] width 13 height 13
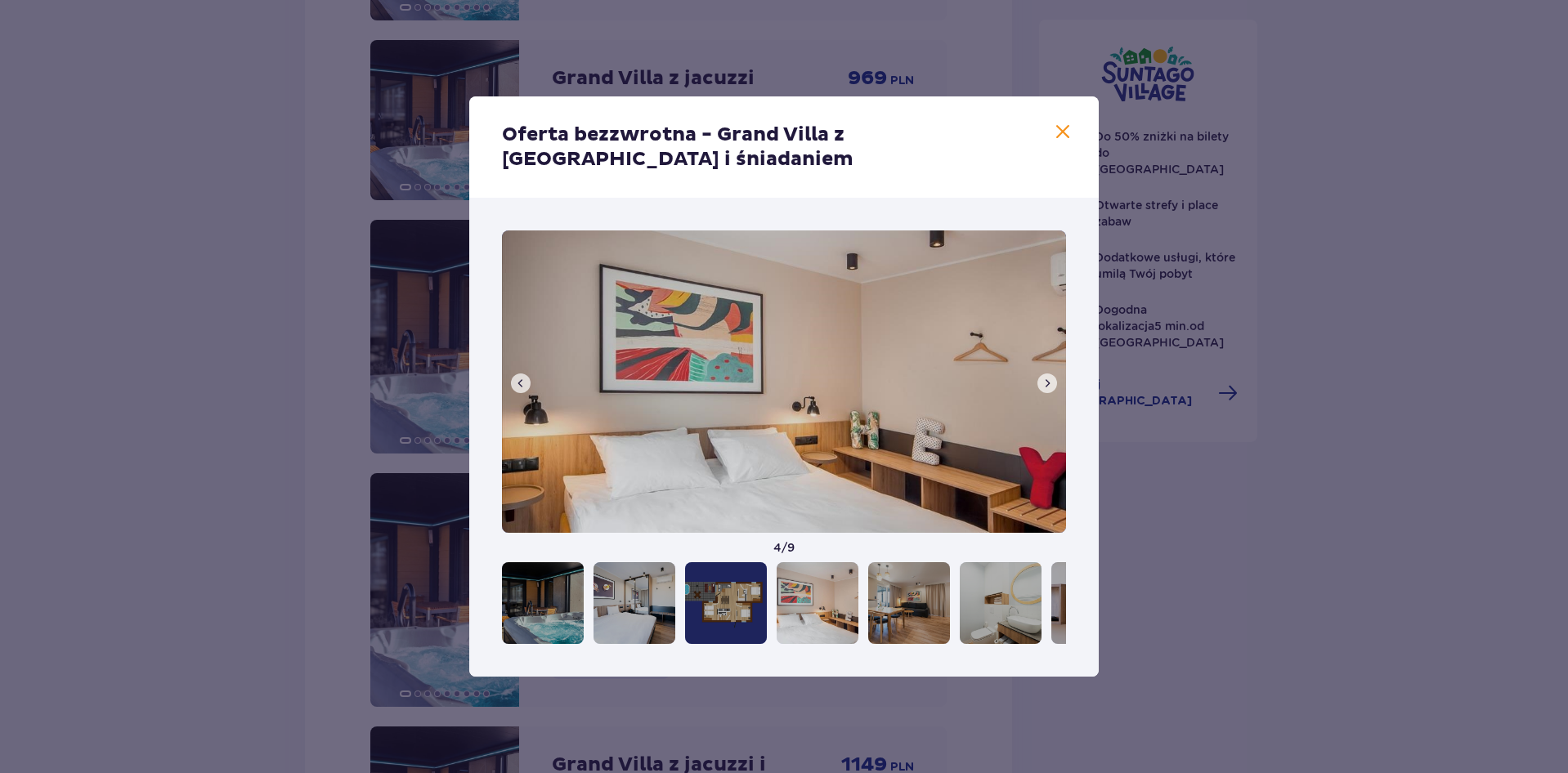
click at [1046, 388] on span at bounding box center [1047, 383] width 13 height 13
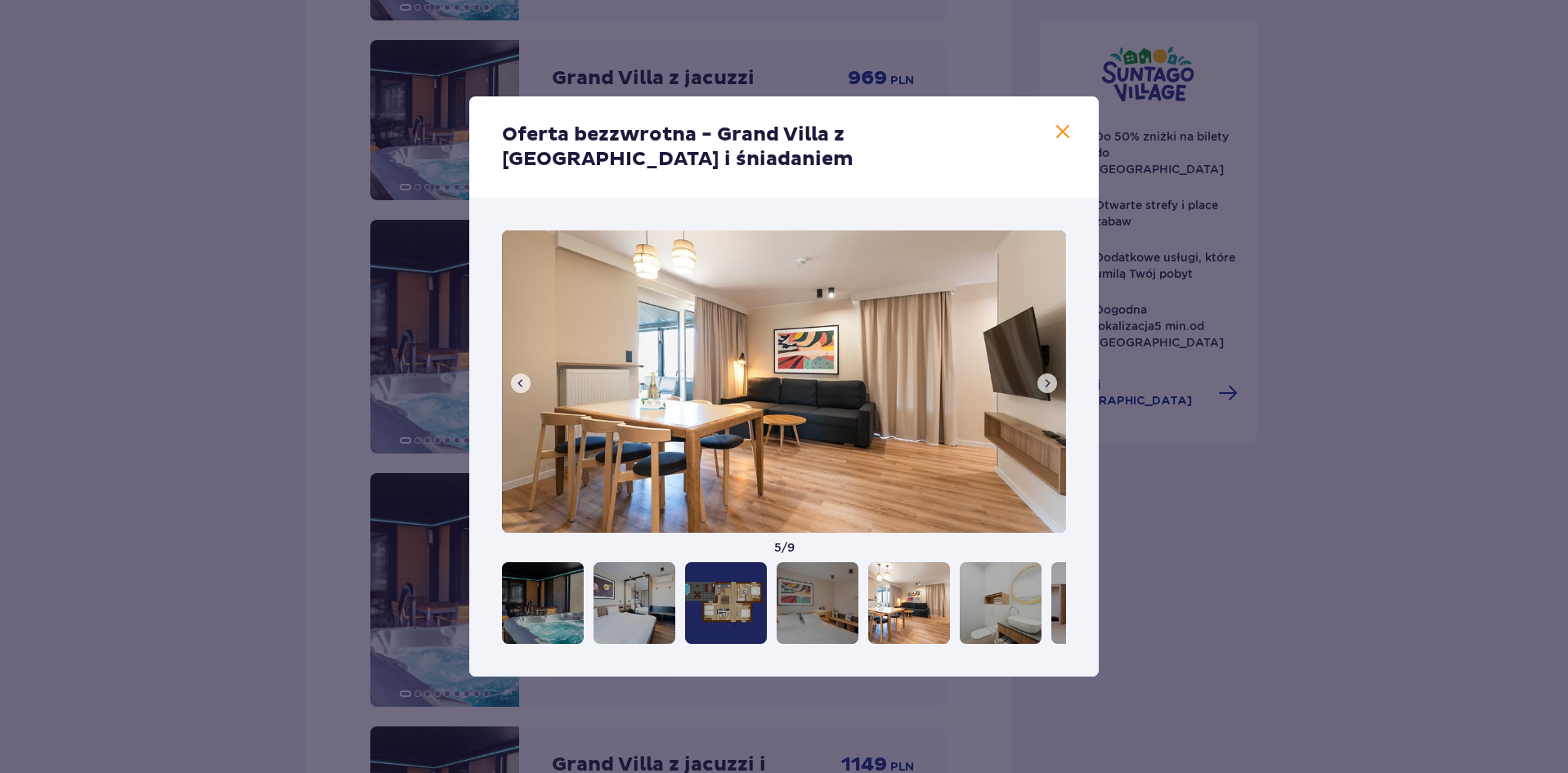
click at [1046, 388] on span at bounding box center [1047, 383] width 13 height 13
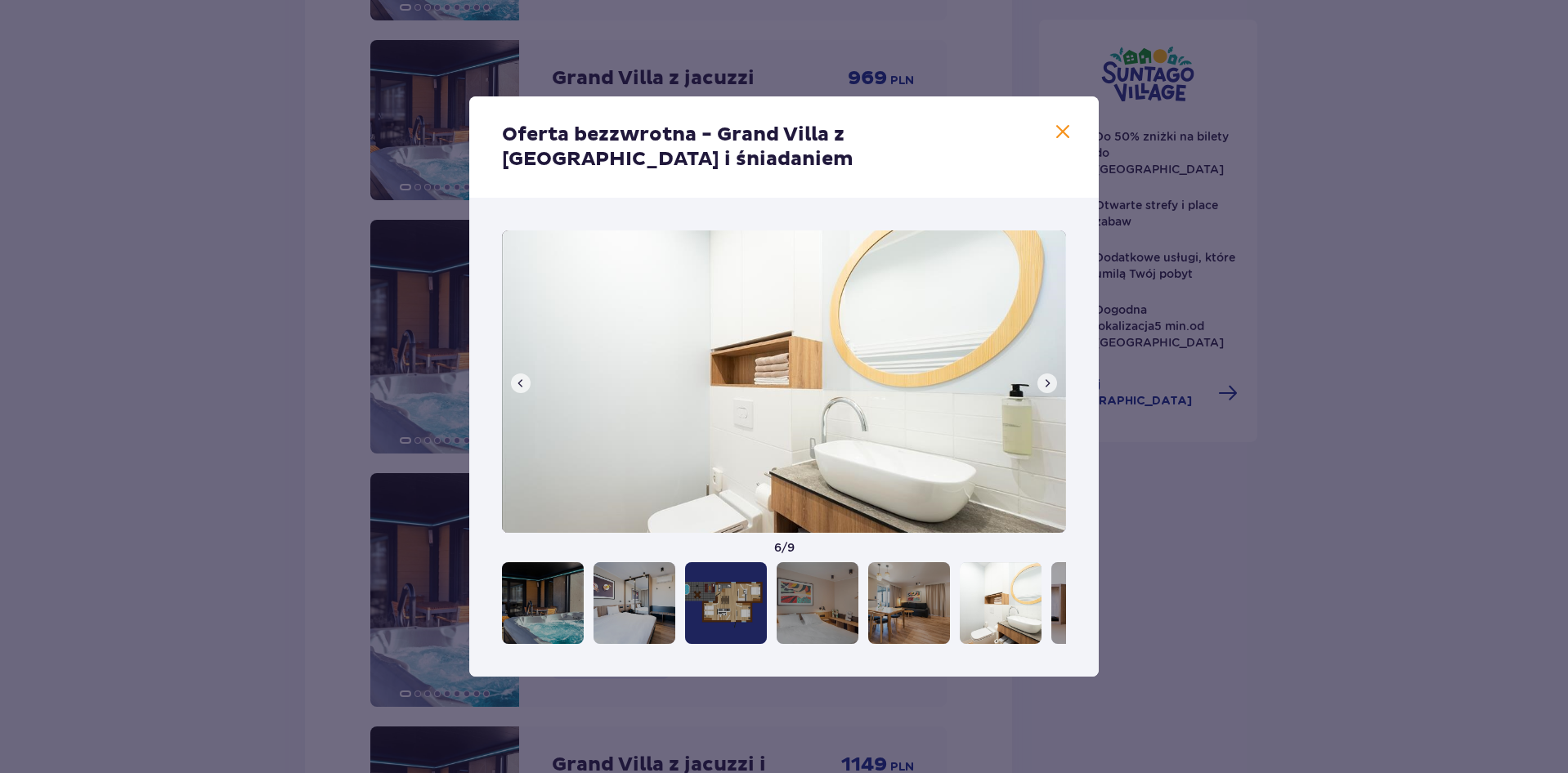
click at [1046, 388] on span at bounding box center [1047, 383] width 13 height 13
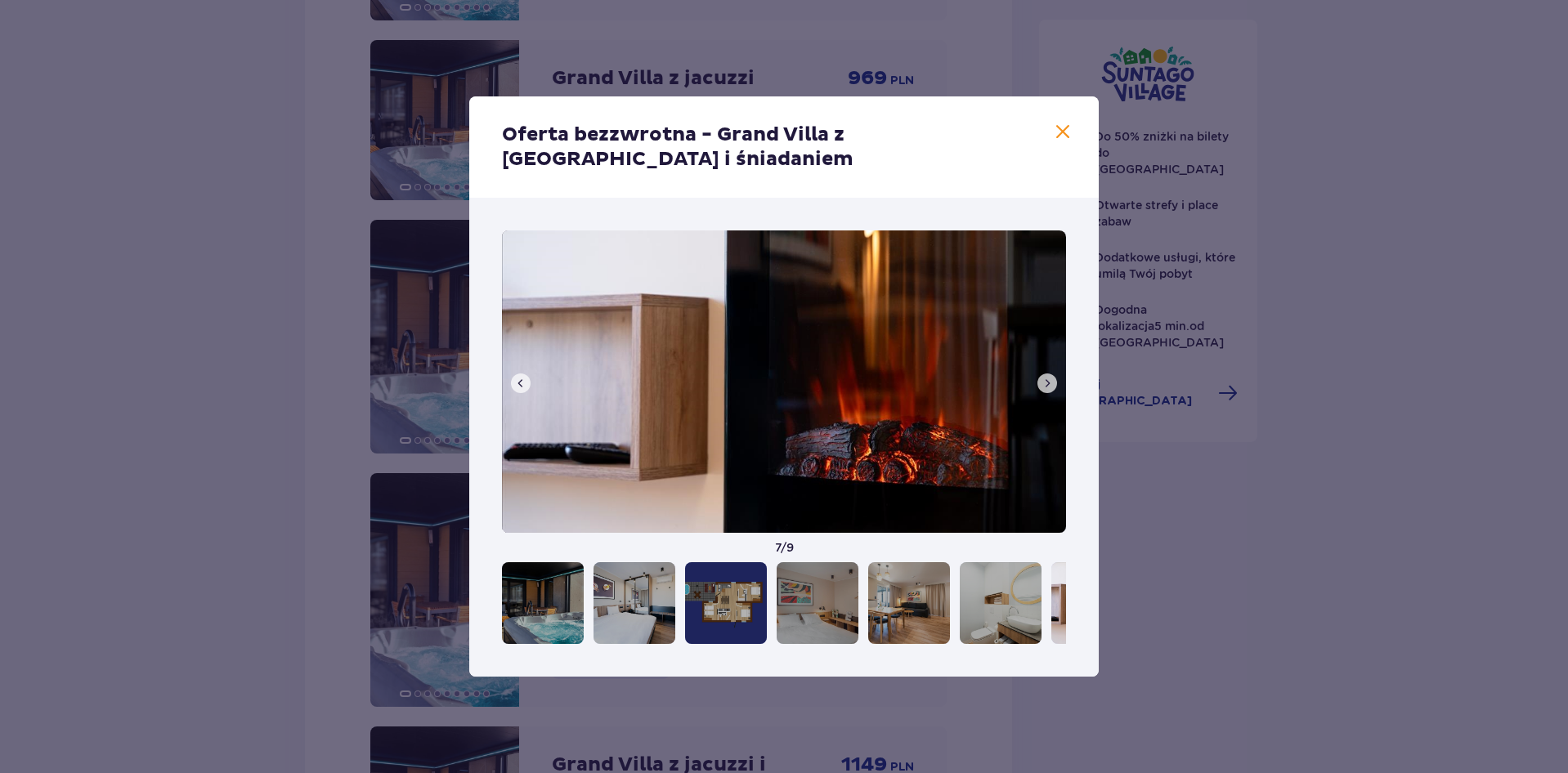
click at [1046, 388] on span at bounding box center [1047, 383] width 13 height 13
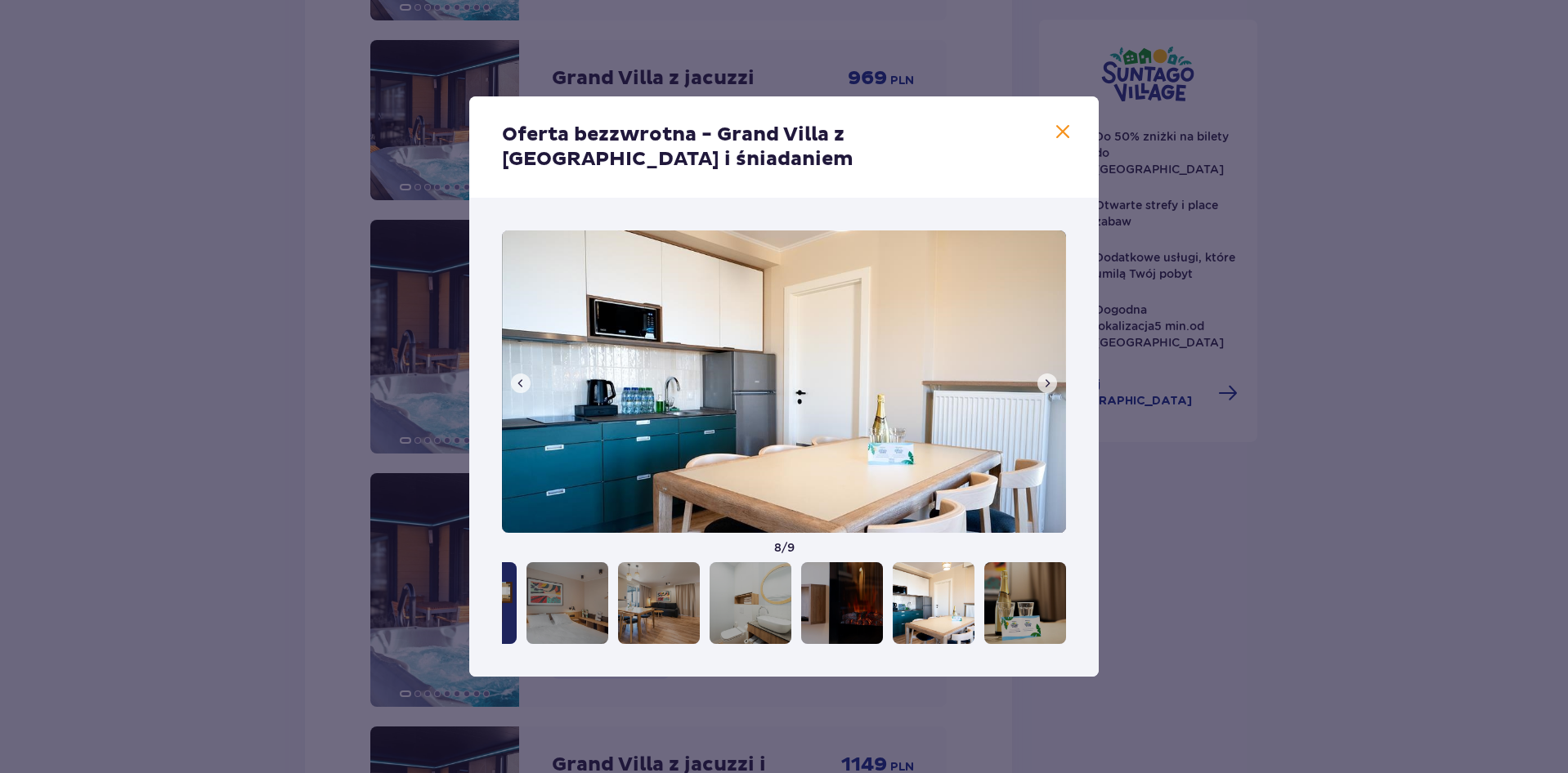
click at [1046, 388] on span at bounding box center [1047, 383] width 13 height 13
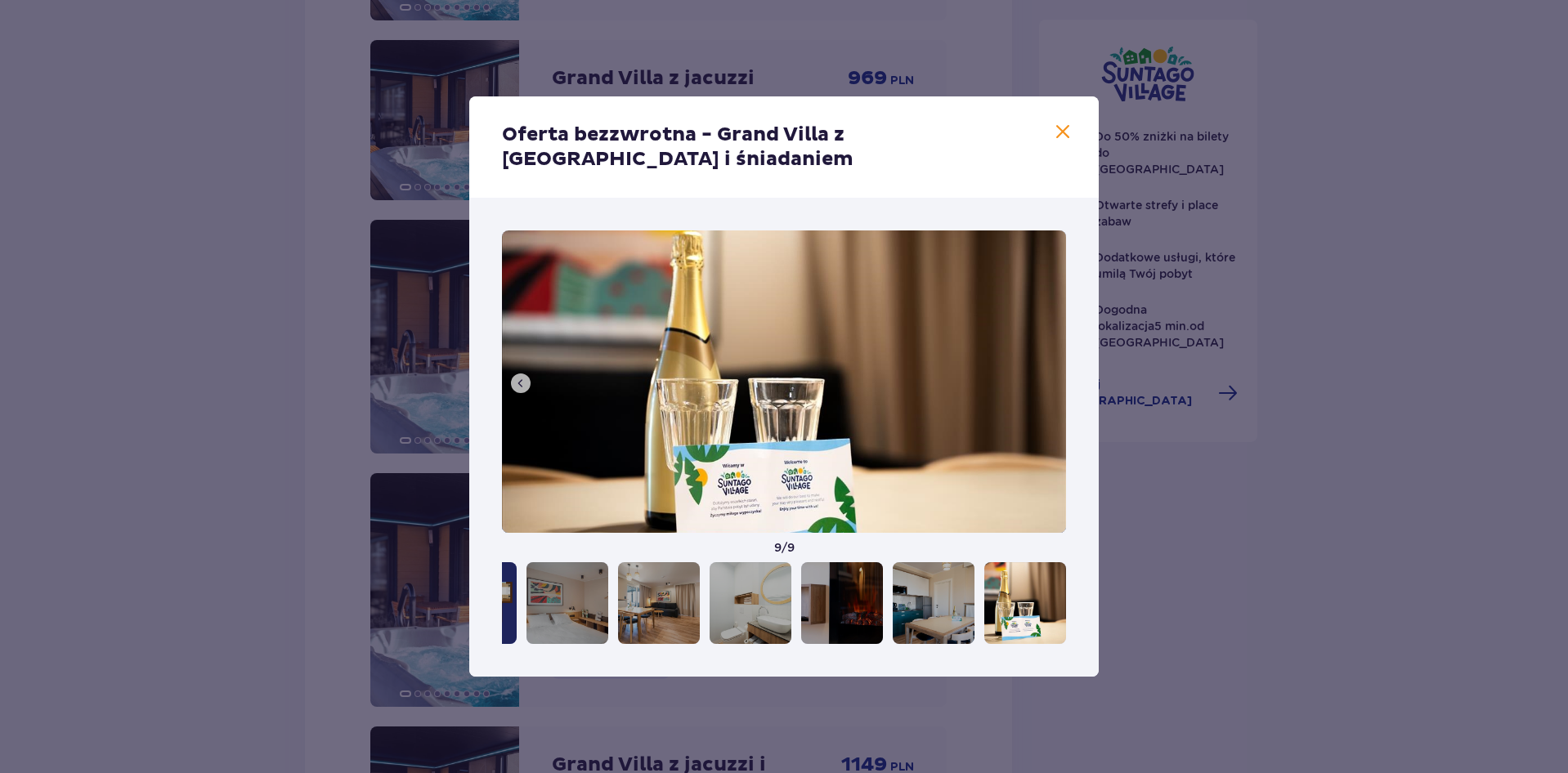
click at [1046, 388] on img at bounding box center [783, 381] width 564 height 302
click at [1058, 123] on span at bounding box center [1063, 132] width 19 height 19
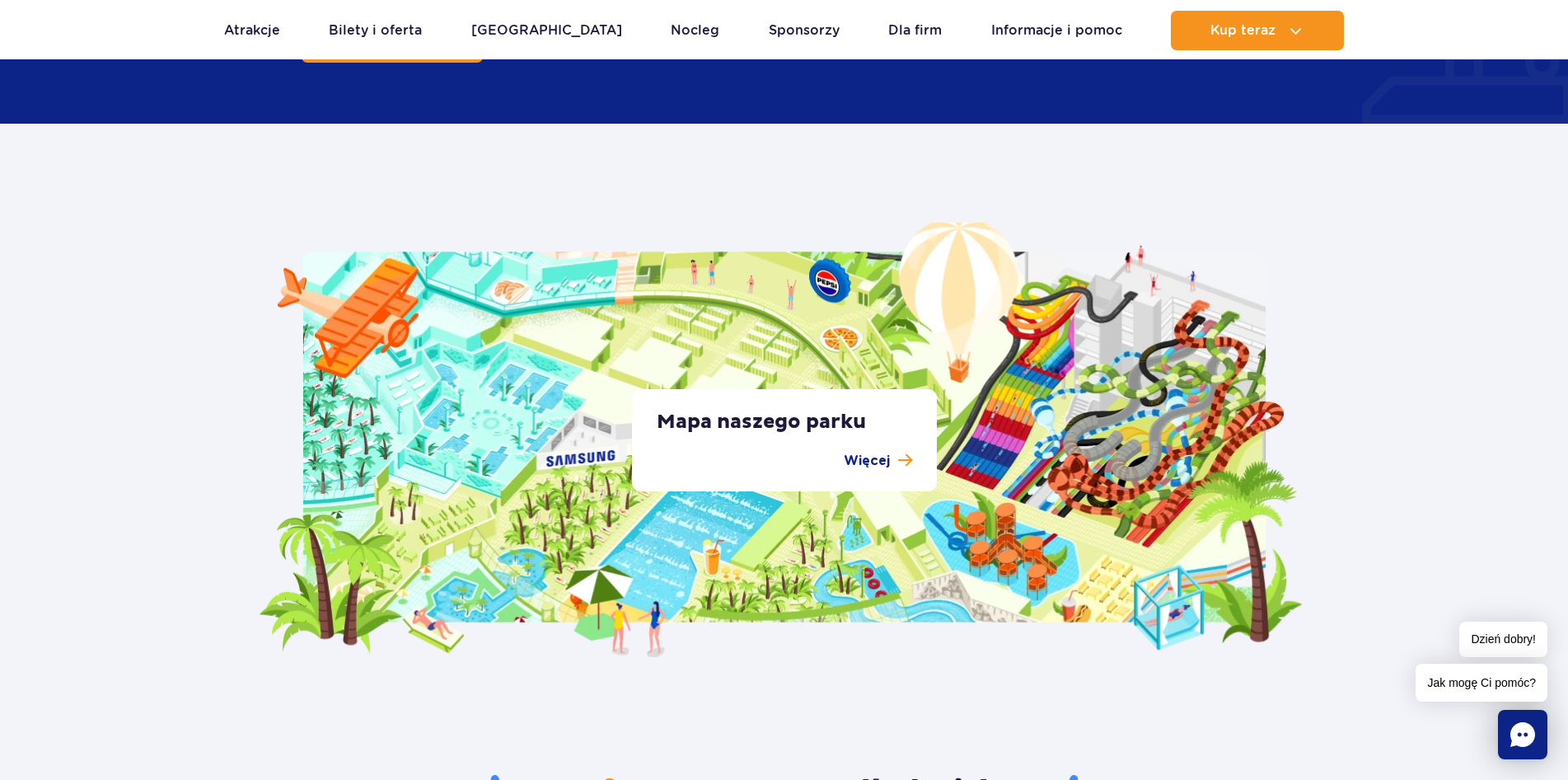
scroll to position [3024, 0]
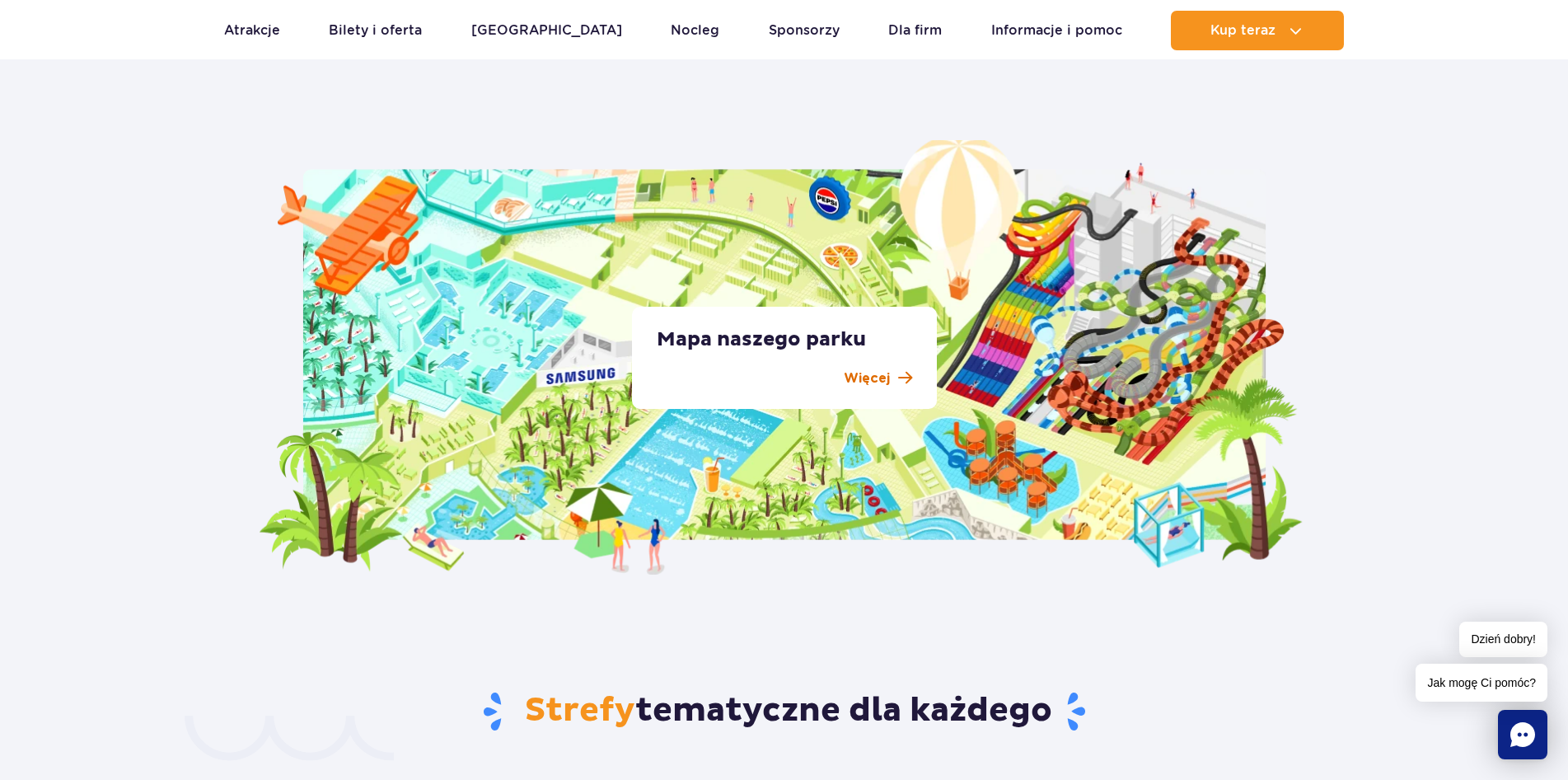
click at [879, 374] on p "Więcej" at bounding box center [867, 379] width 46 height 19
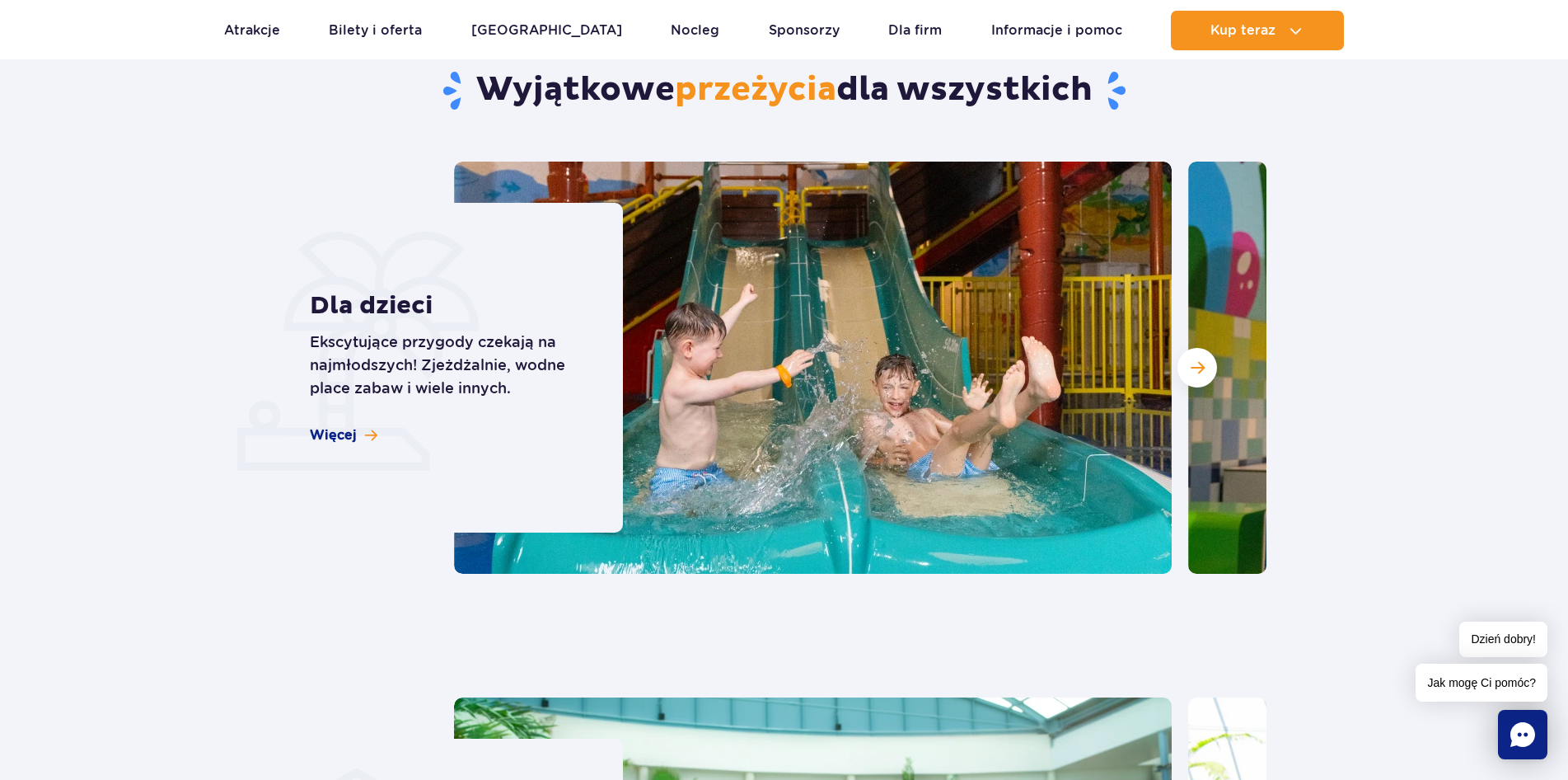
scroll to position [4261, 0]
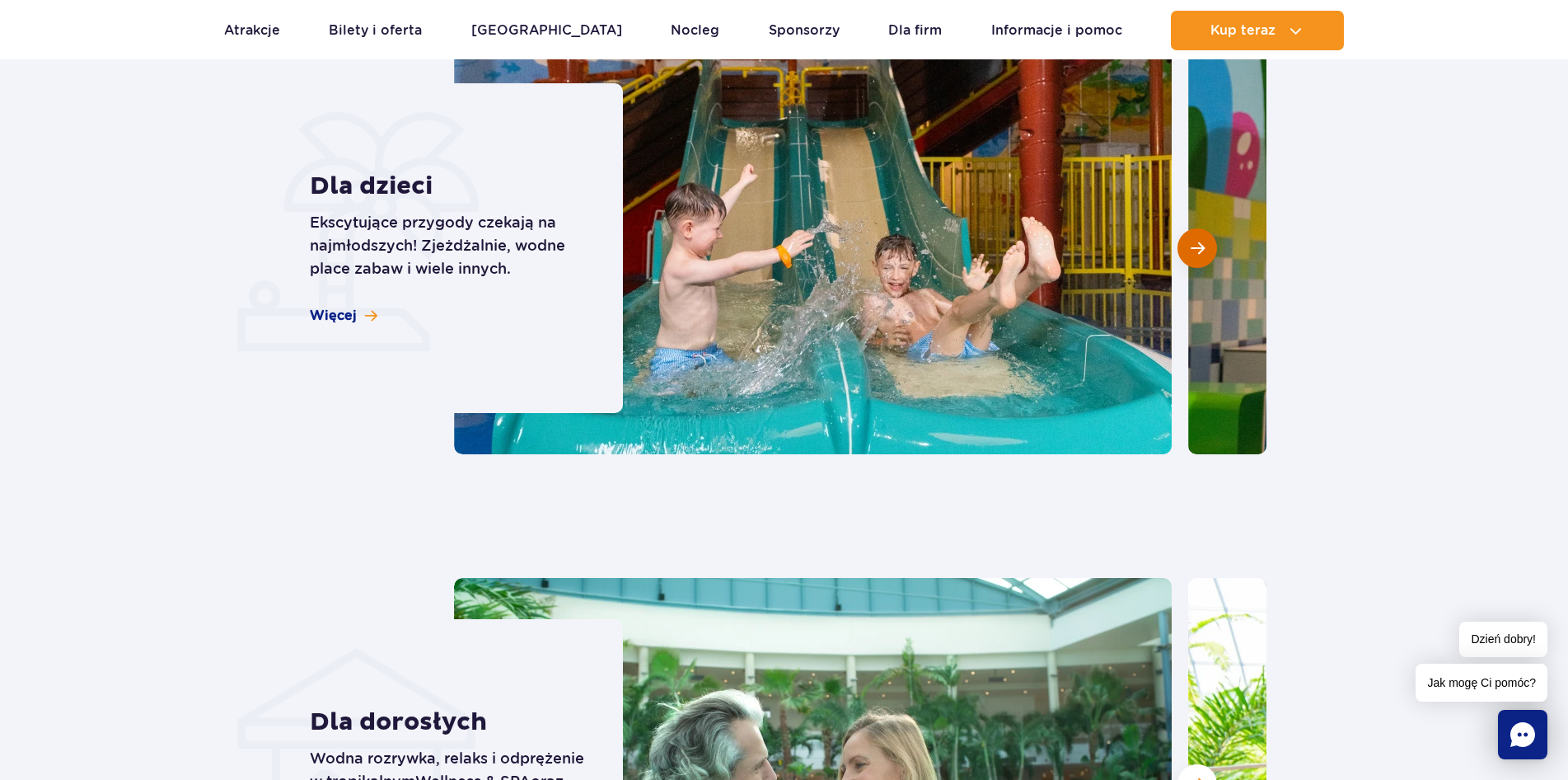
click at [1207, 249] on button "Następny slajd" at bounding box center [1197, 248] width 40 height 40
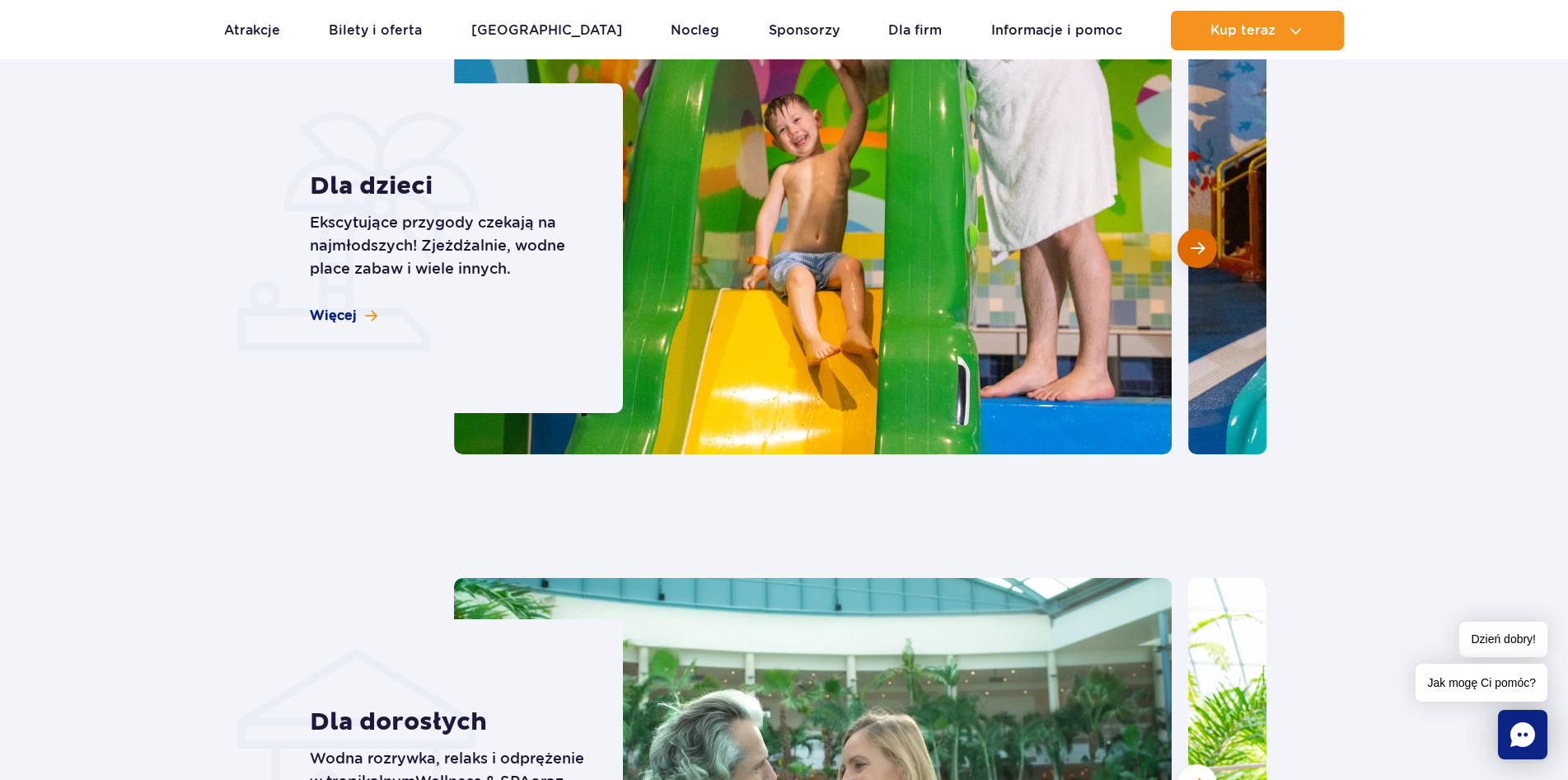
click at [1207, 249] on button "Następny slajd" at bounding box center [1197, 248] width 40 height 40
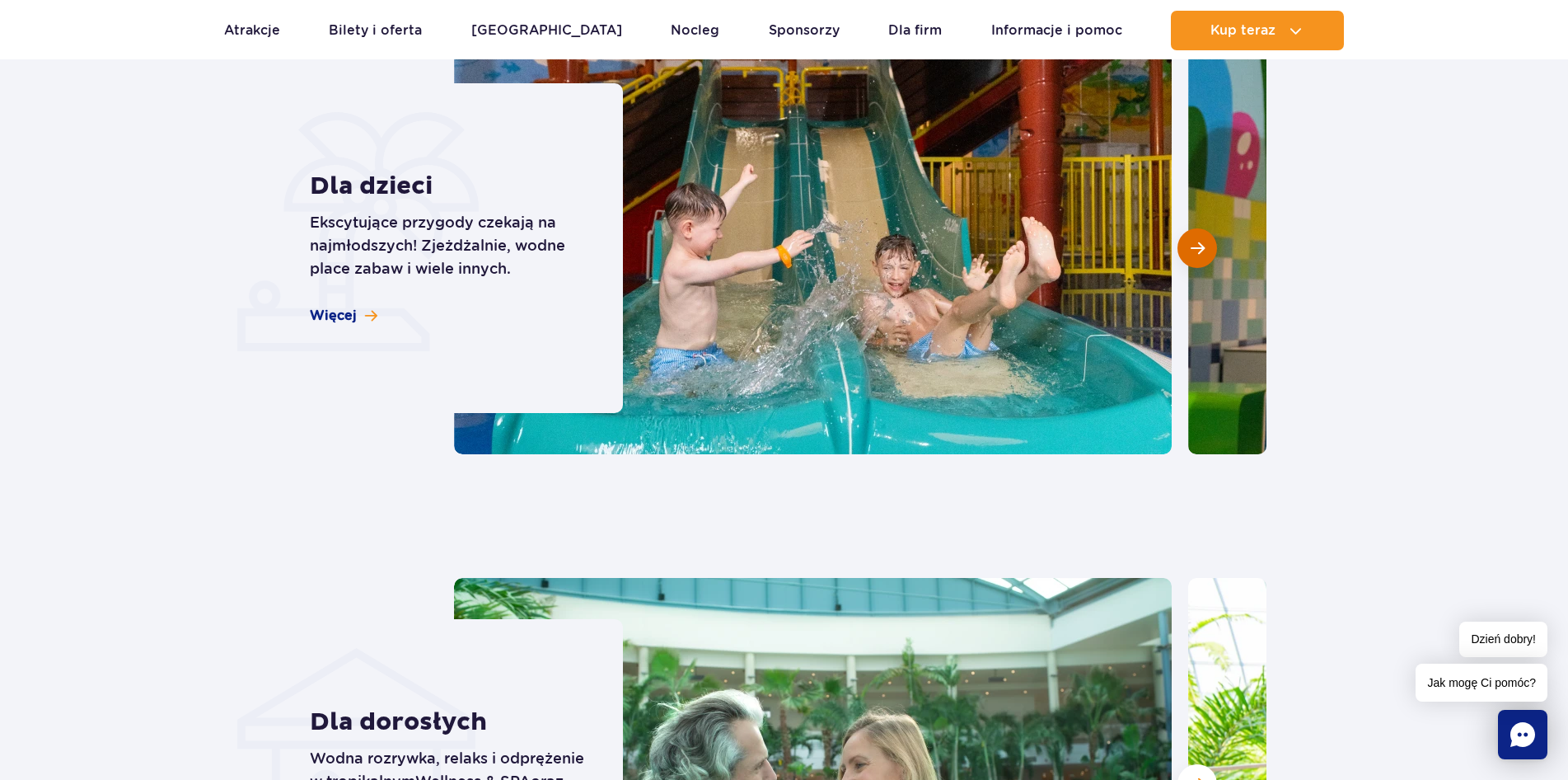
click at [1207, 249] on button "Następny slajd" at bounding box center [1197, 248] width 40 height 40
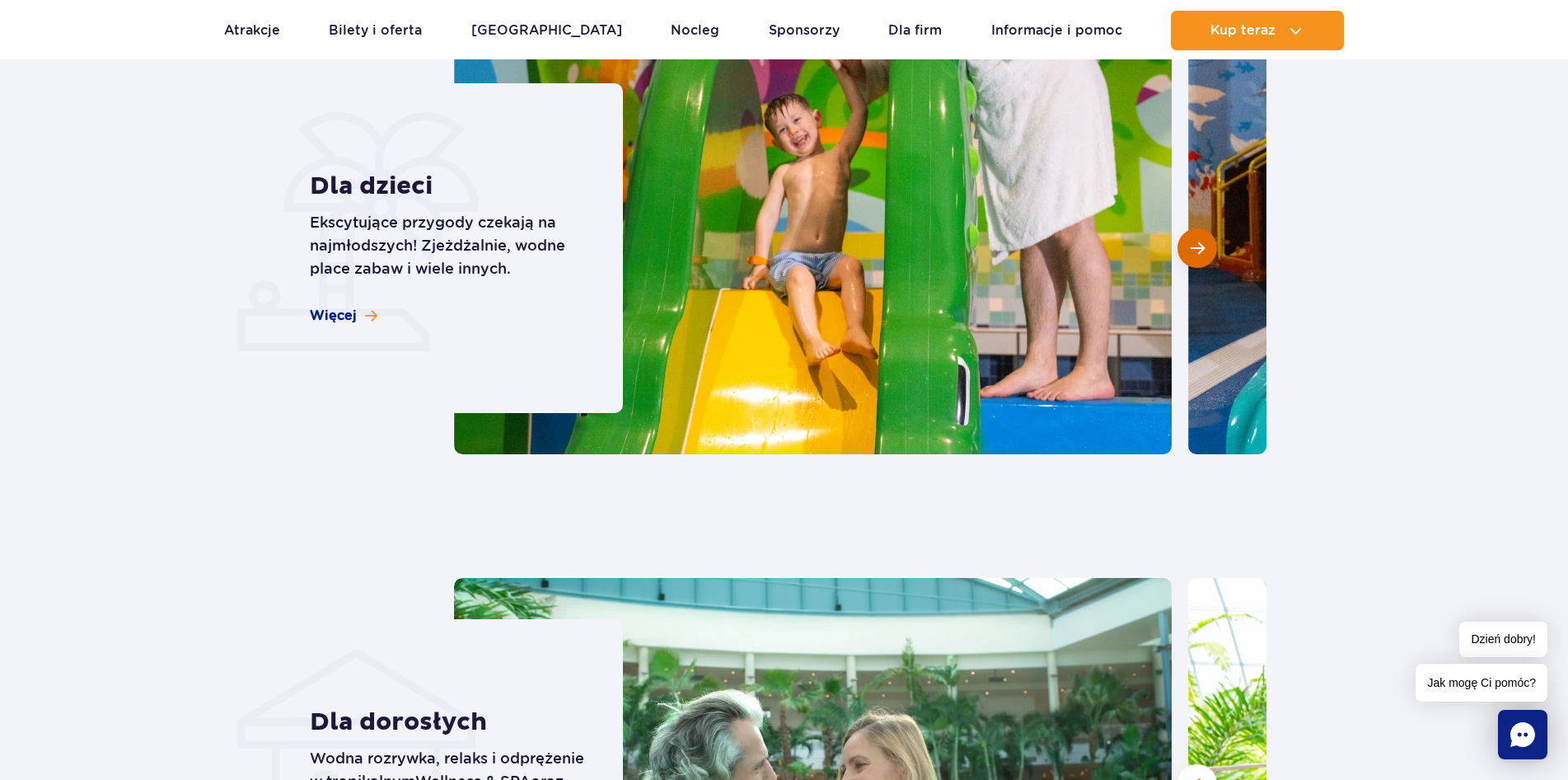
click at [1207, 249] on button "Następny slajd" at bounding box center [1197, 248] width 40 height 40
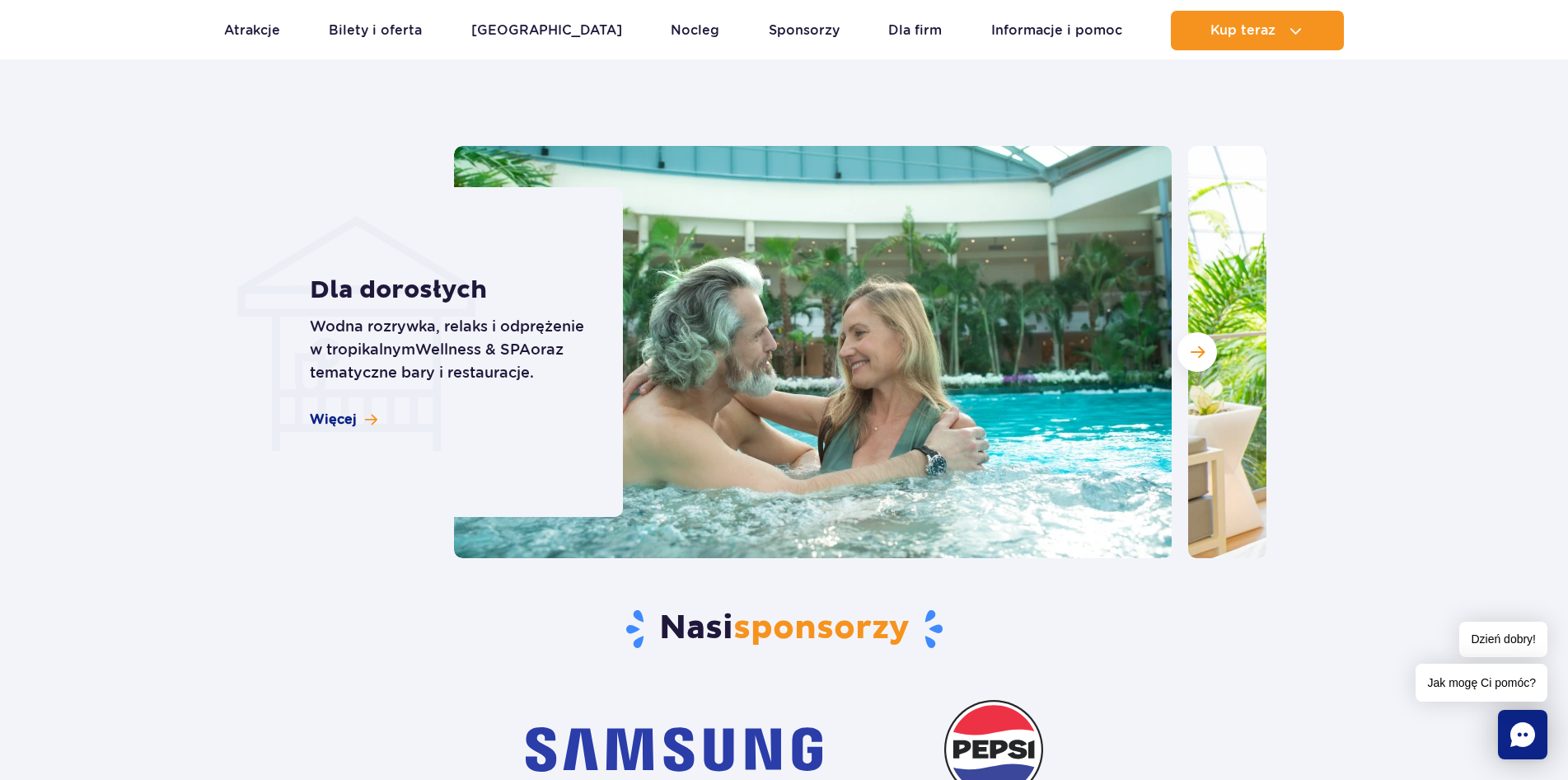
scroll to position [4810, 0]
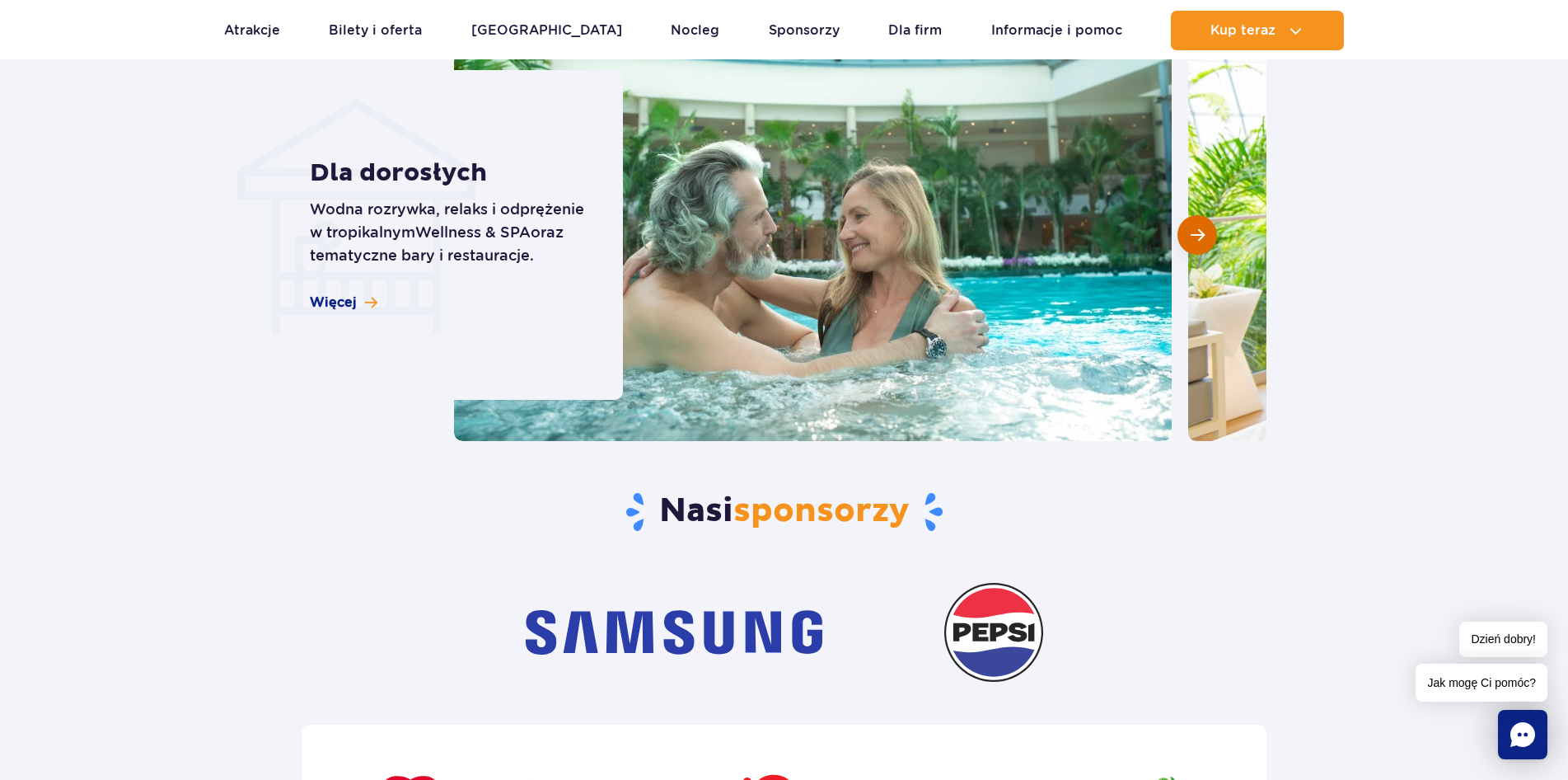
click at [1199, 222] on button "Następny slajd" at bounding box center [1197, 234] width 40 height 40
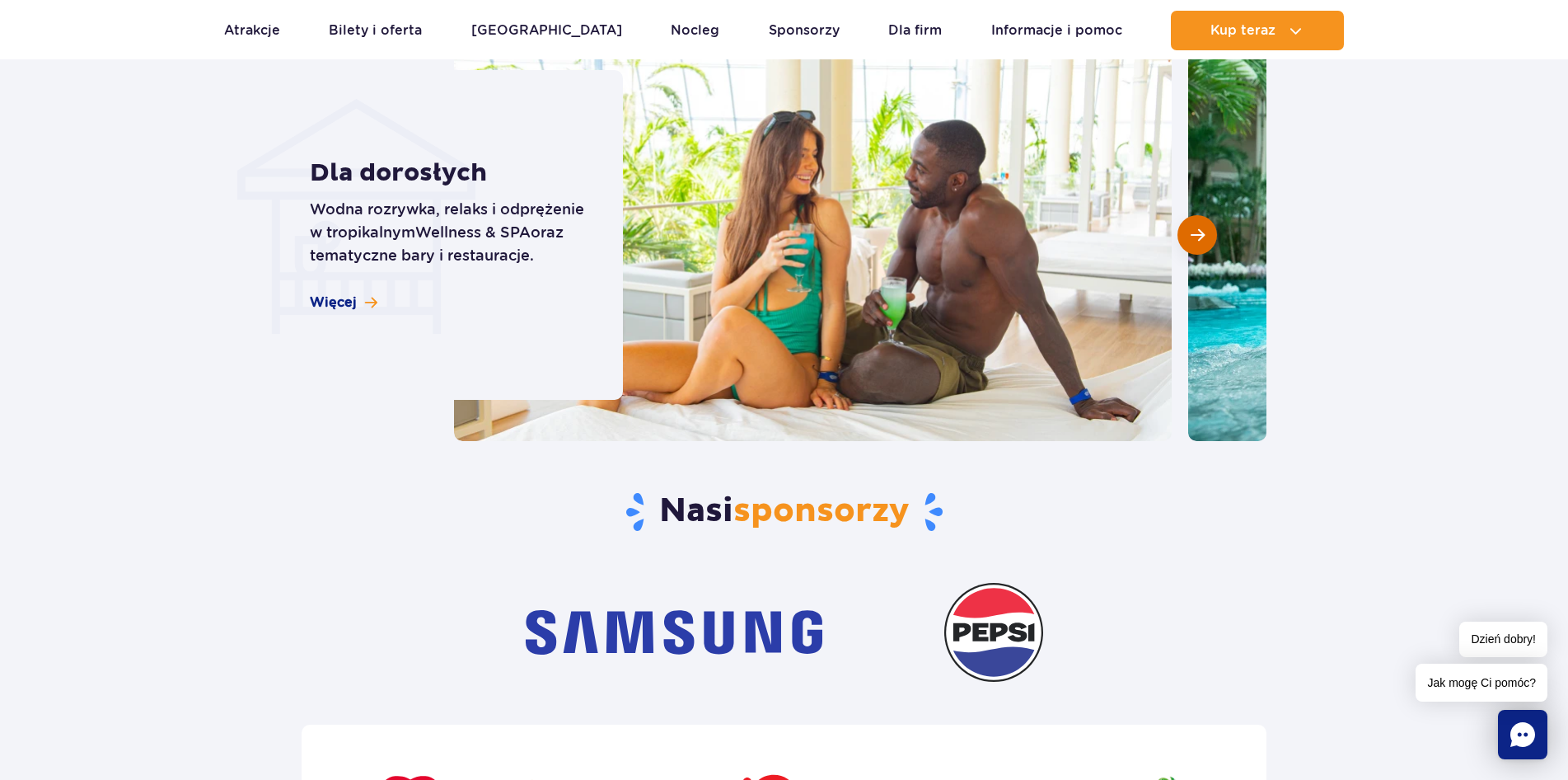
click at [1199, 222] on button "Następny slajd" at bounding box center [1197, 234] width 40 height 40
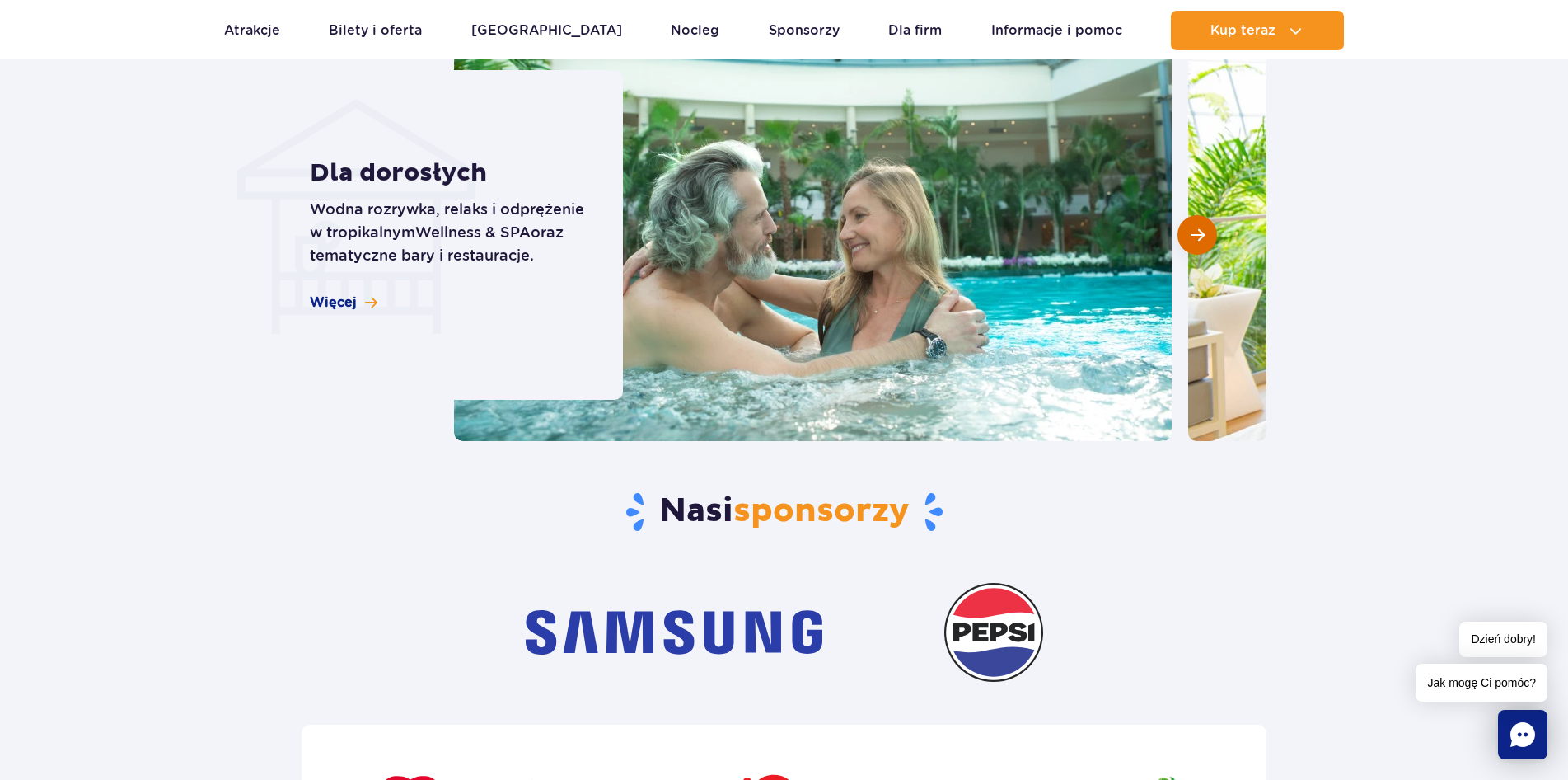
click at [1198, 218] on button "Następny slajd" at bounding box center [1197, 234] width 40 height 40
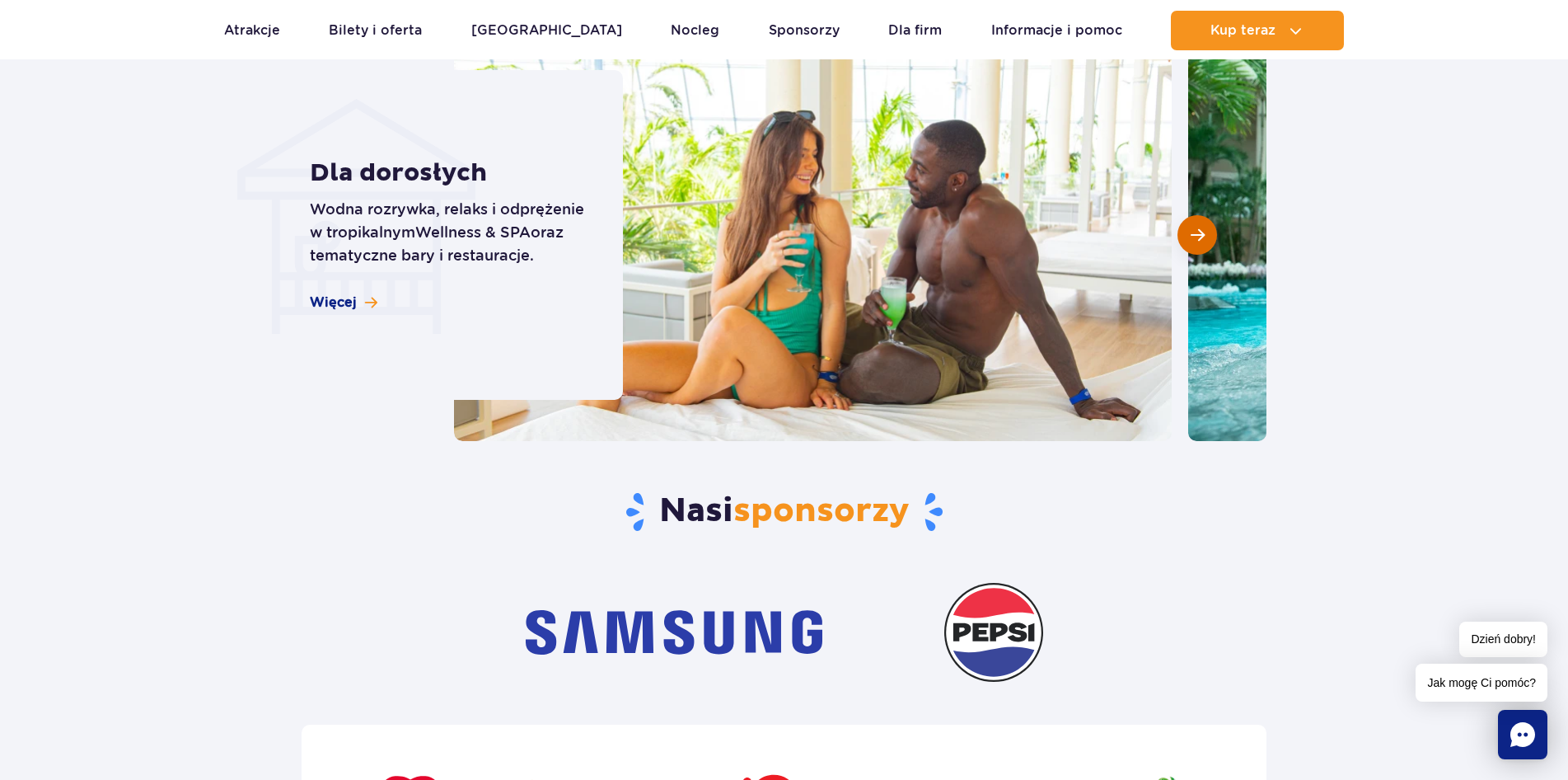
click at [1201, 230] on span "Następny slajd" at bounding box center [1198, 234] width 14 height 15
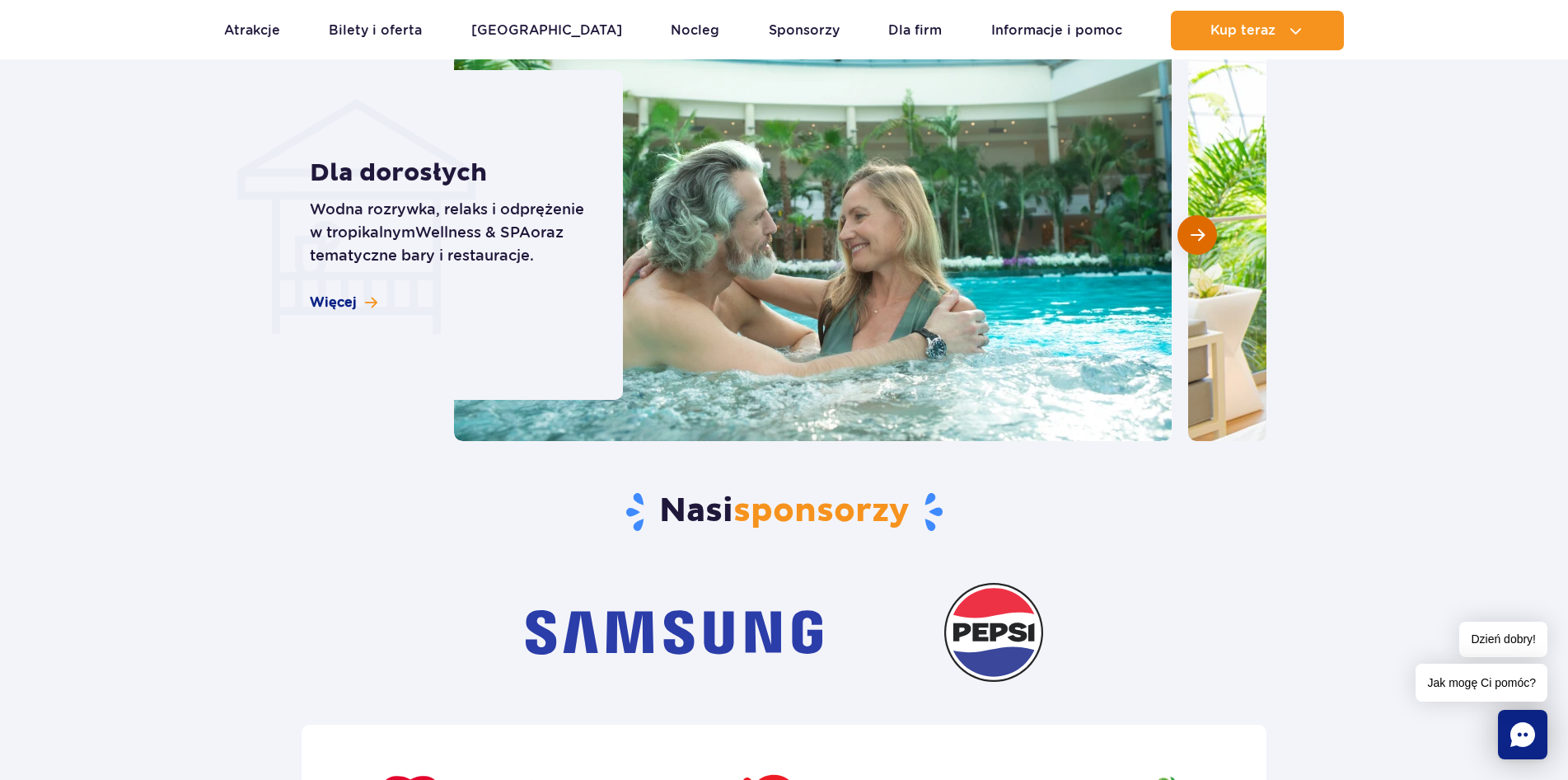
click at [1201, 230] on span "Następny slajd" at bounding box center [1198, 234] width 14 height 15
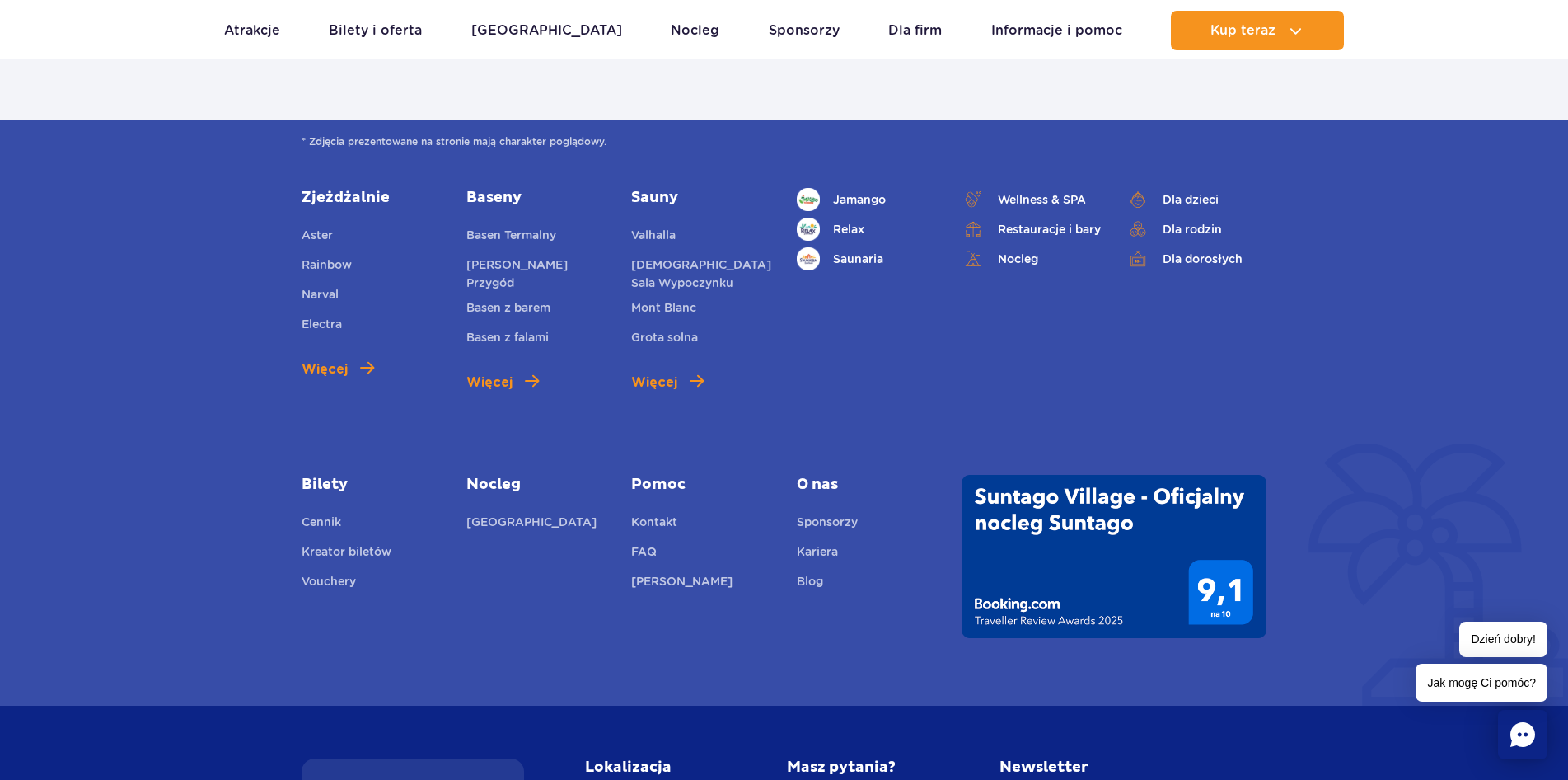
scroll to position [5981, 0]
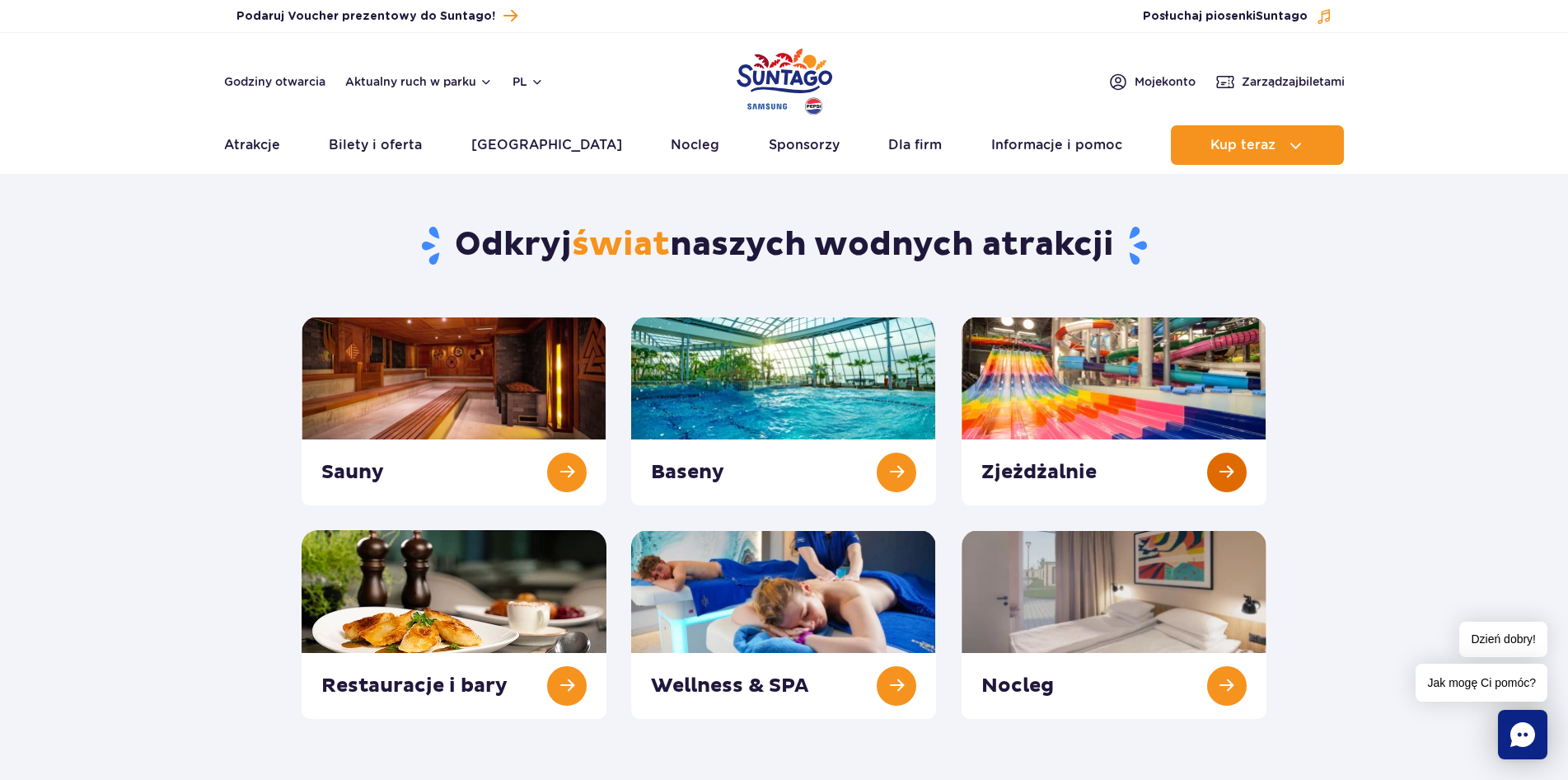
click at [1115, 388] on link at bounding box center [1114, 411] width 305 height 189
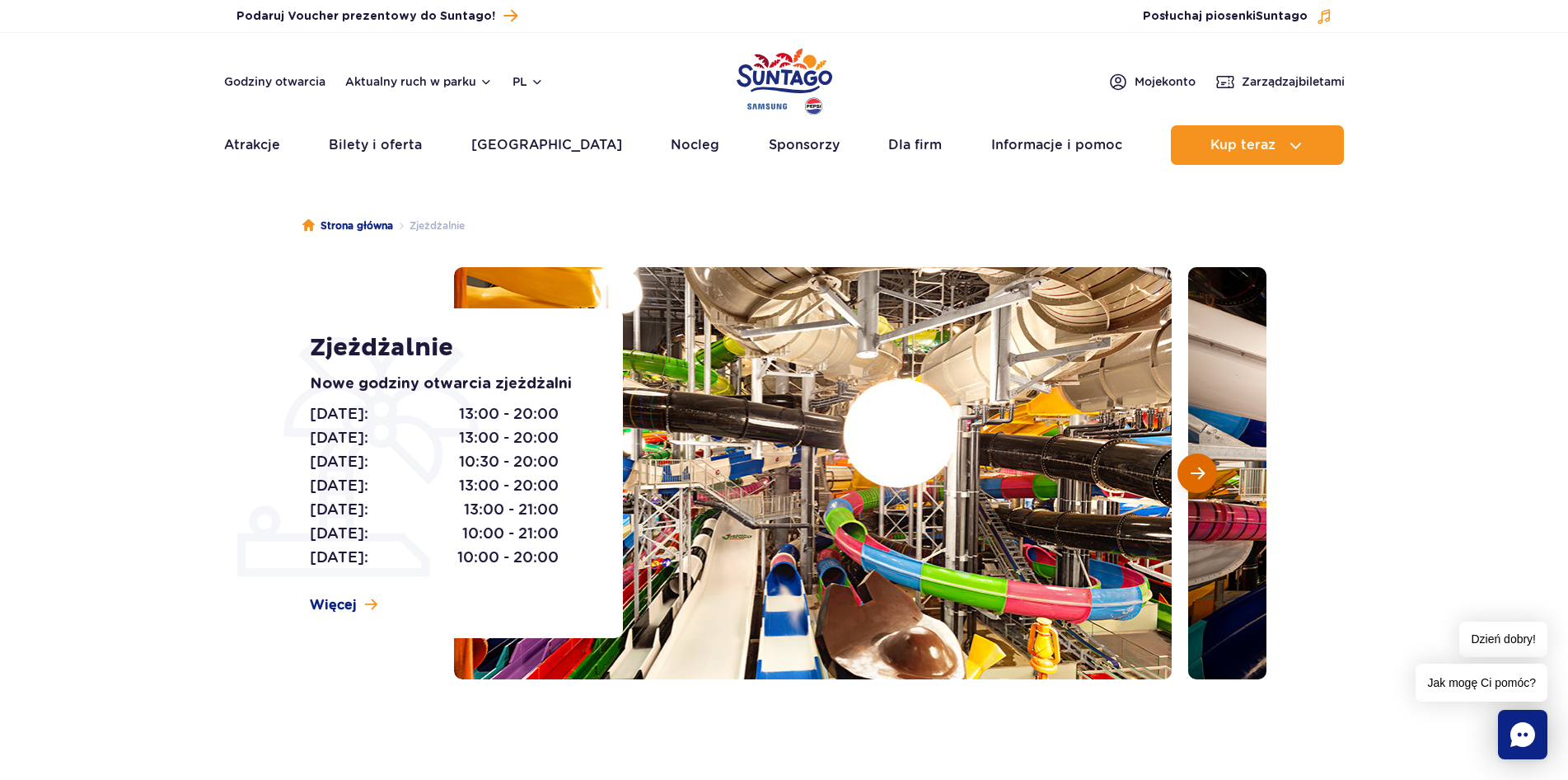
click at [1196, 470] on span "Następny slajd" at bounding box center [1198, 473] width 14 height 15
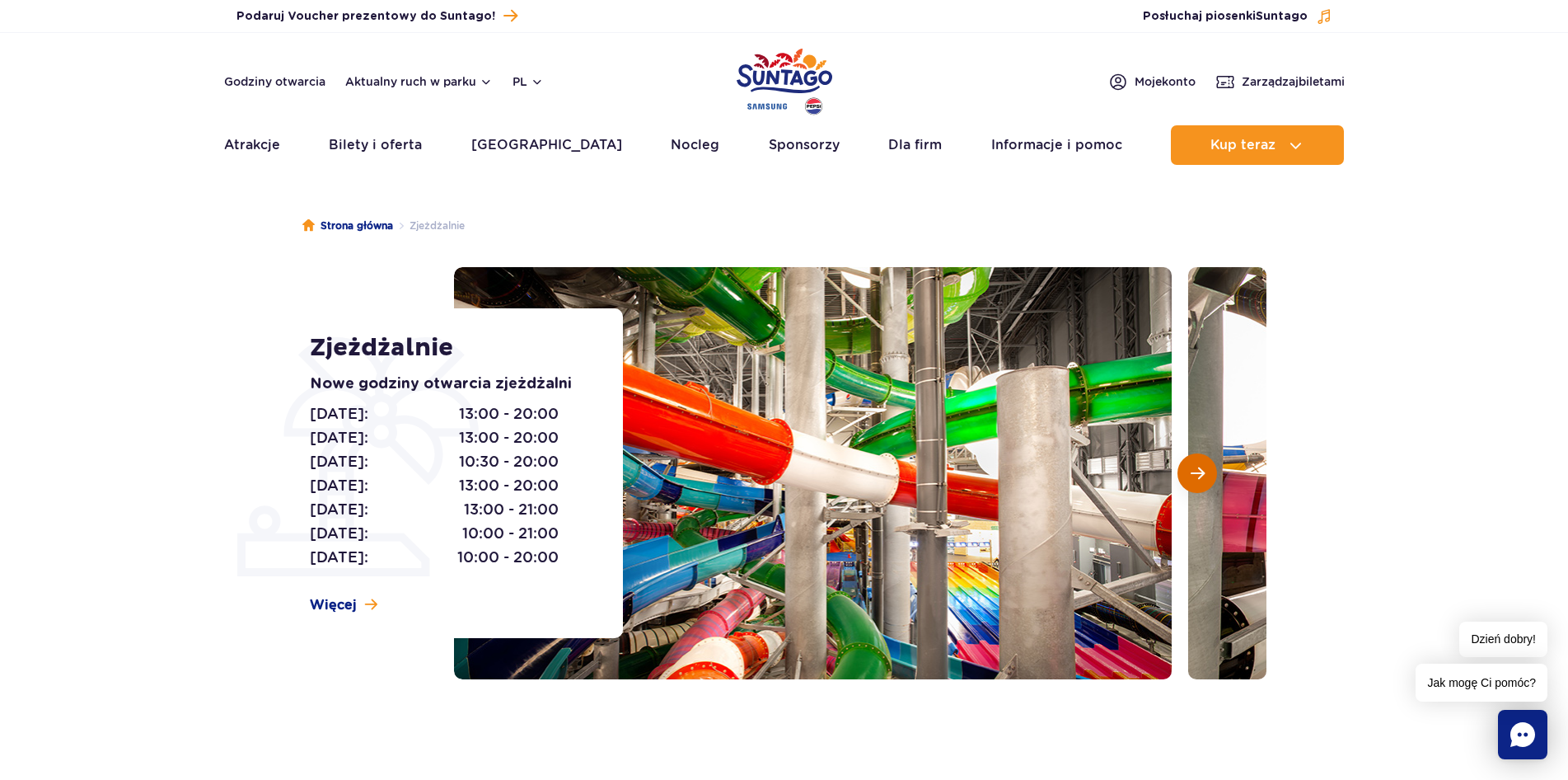
click at [1196, 470] on span "Następny slajd" at bounding box center [1198, 473] width 14 height 15
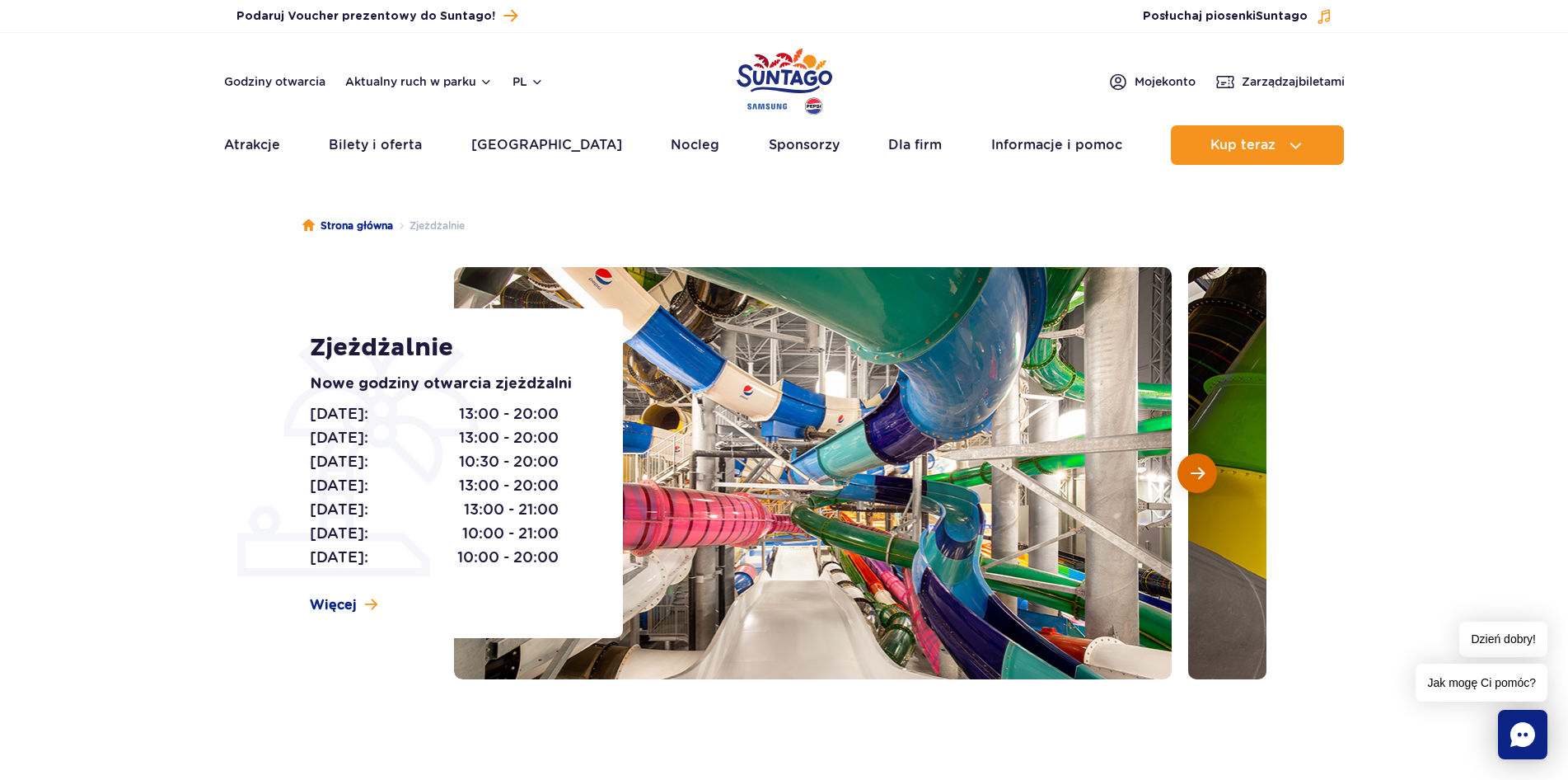
click at [1196, 470] on span "Następny slajd" at bounding box center [1198, 473] width 14 height 15
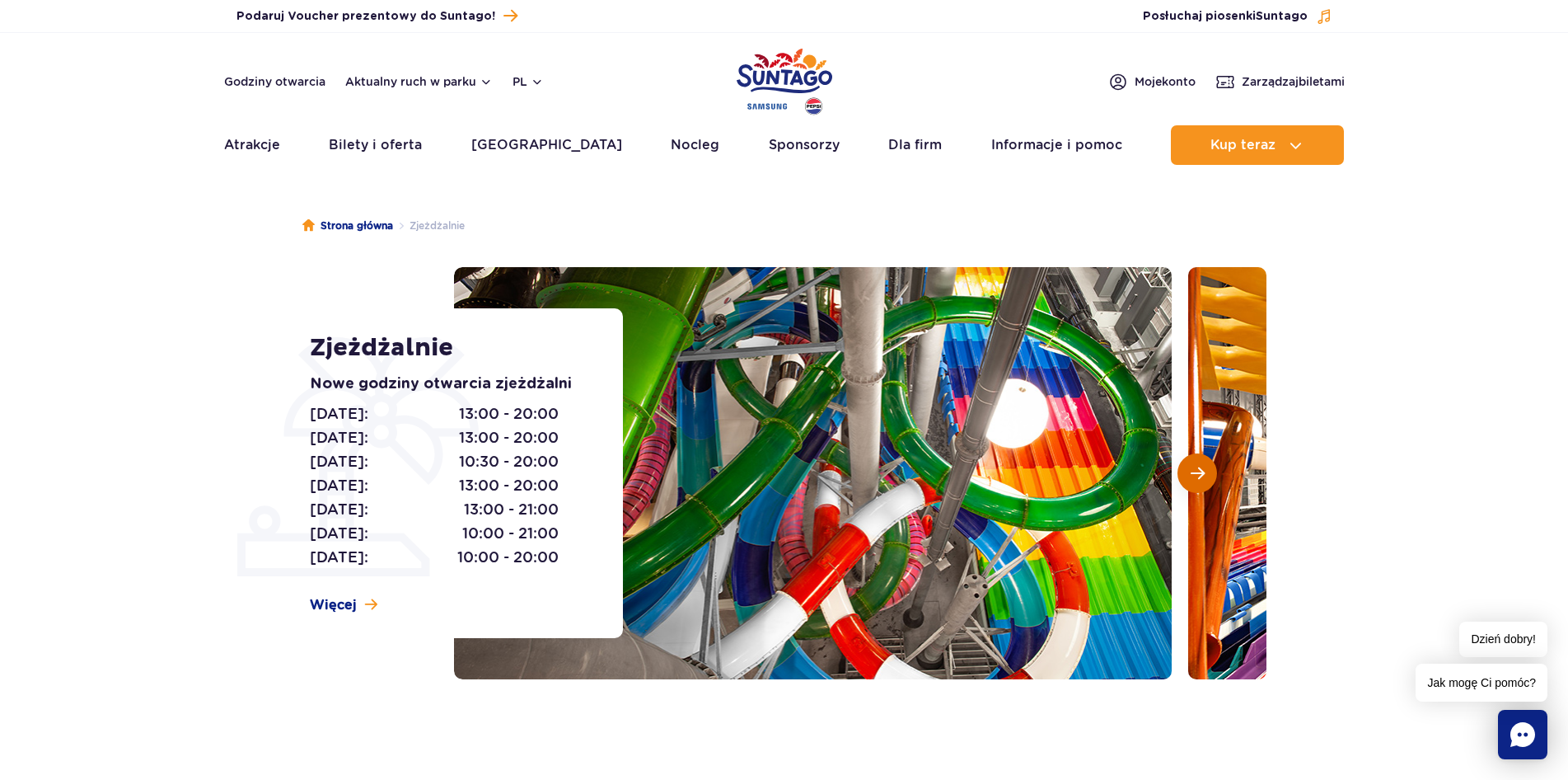
click at [1196, 470] on span "Następny slajd" at bounding box center [1198, 473] width 14 height 15
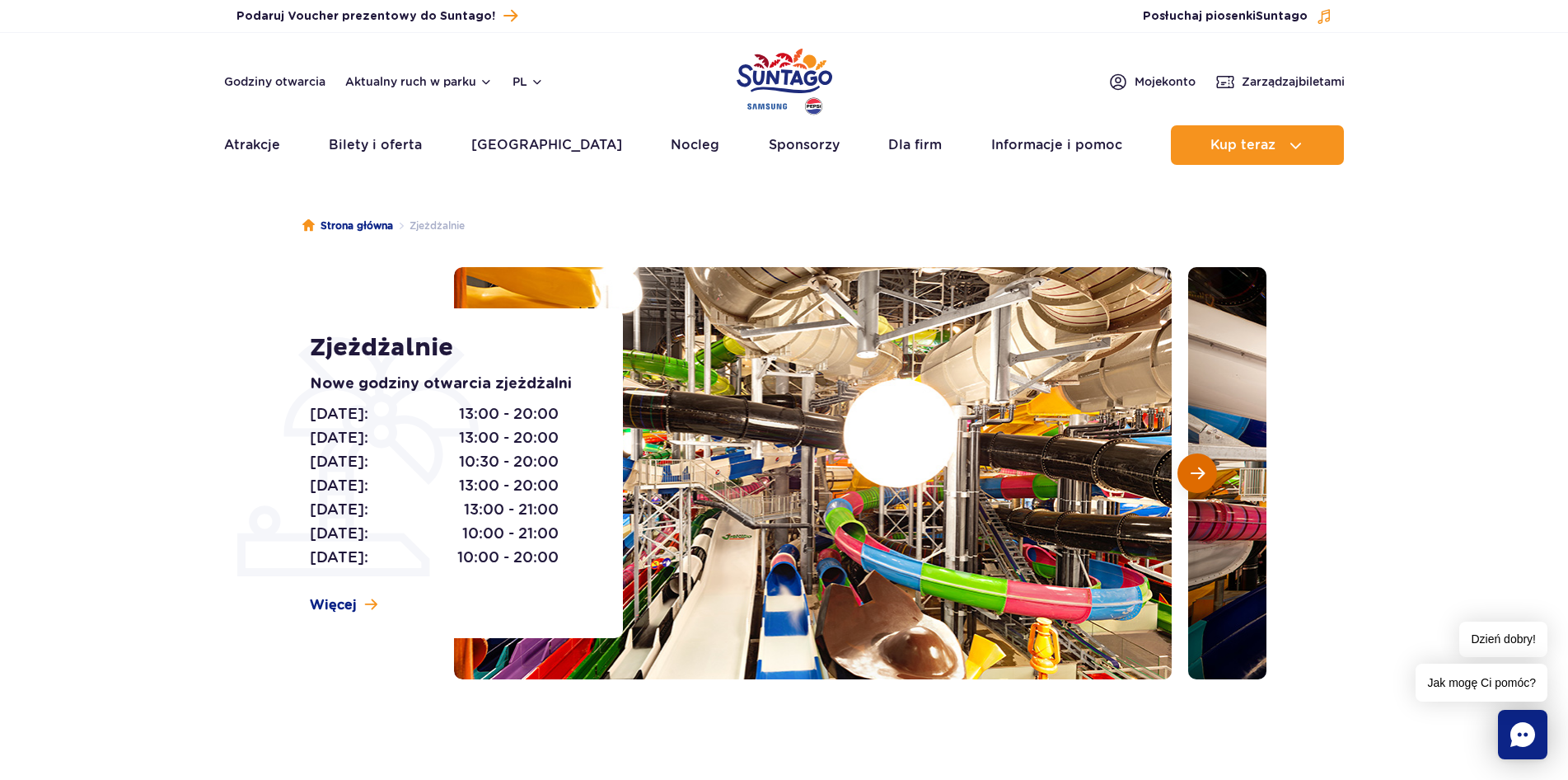
click at [1196, 470] on span "Następny slajd" at bounding box center [1198, 473] width 14 height 15
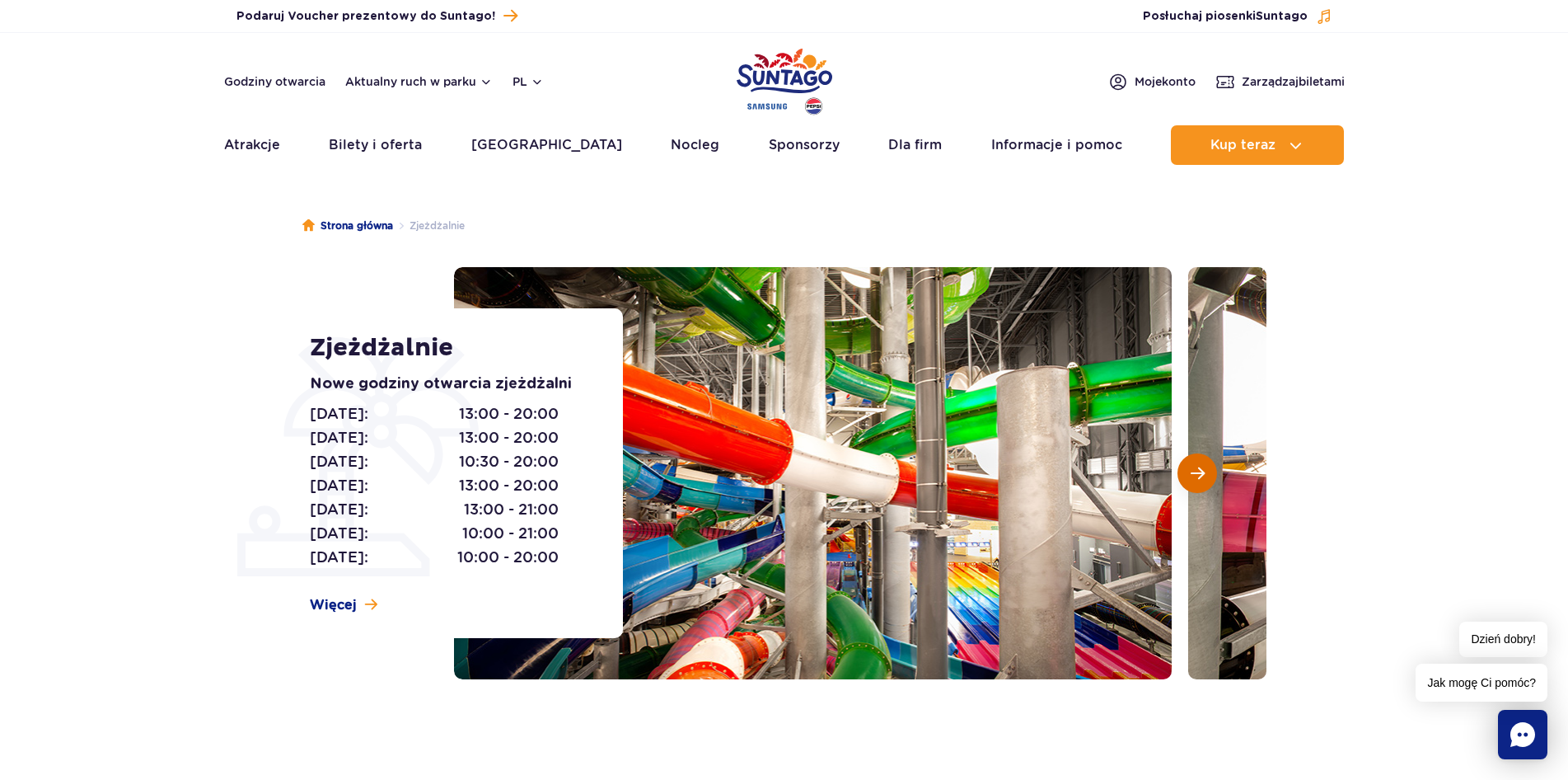
click at [1196, 470] on span "Następny slajd" at bounding box center [1198, 473] width 14 height 15
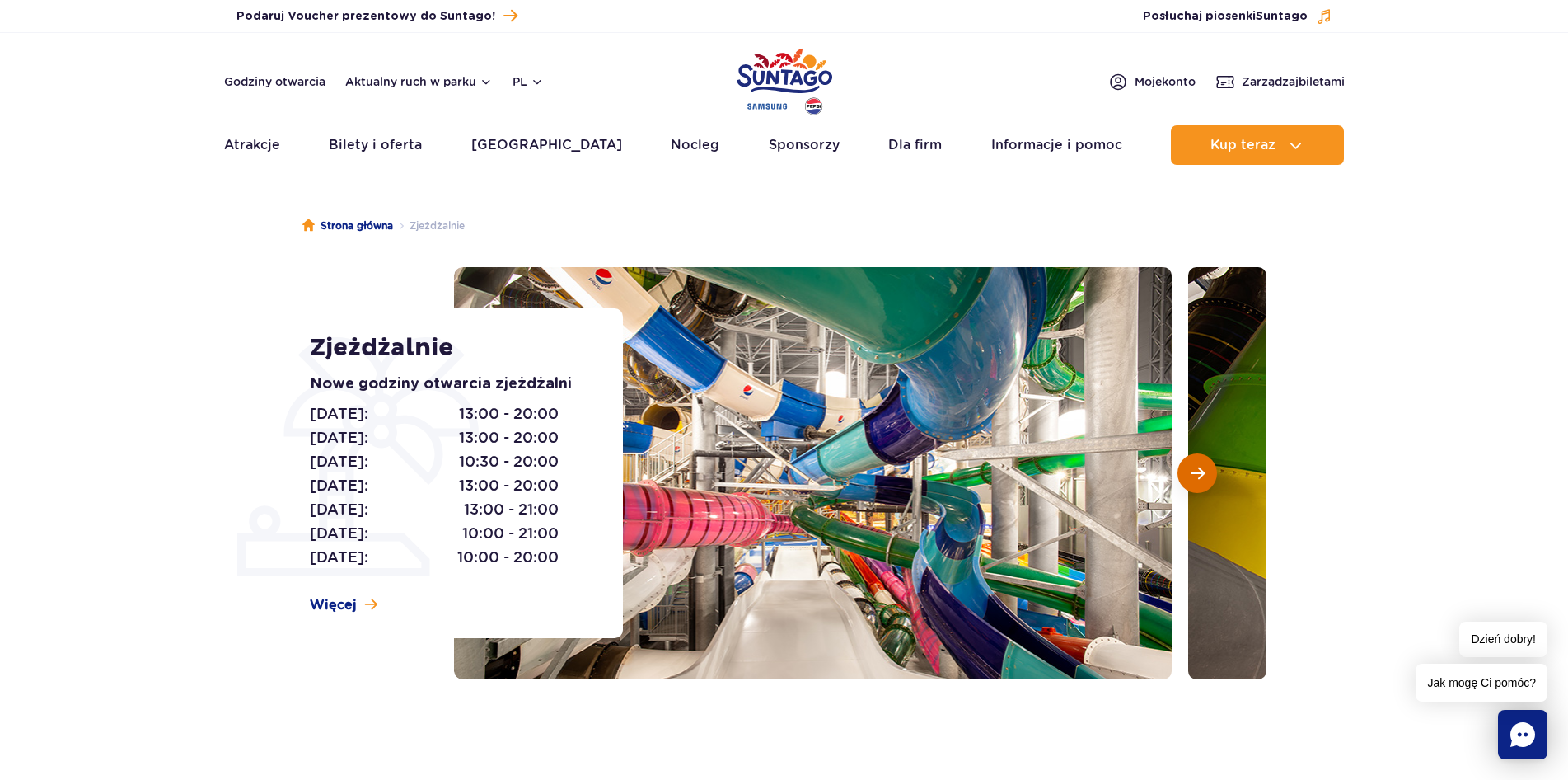
click at [1194, 470] on span "Następny slajd" at bounding box center [1198, 473] width 14 height 15
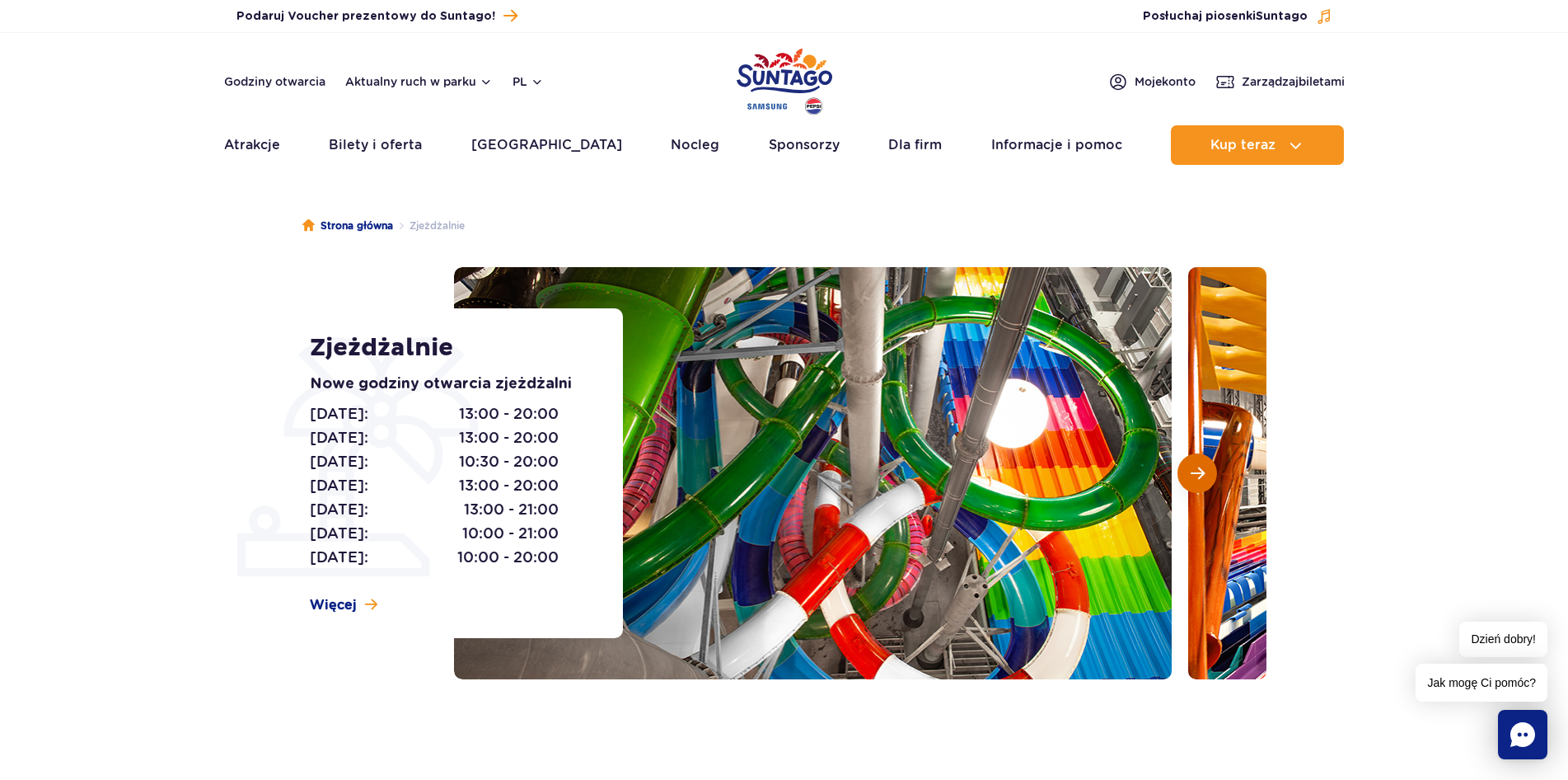
click at [1194, 470] on span "Następny slajd" at bounding box center [1198, 473] width 14 height 15
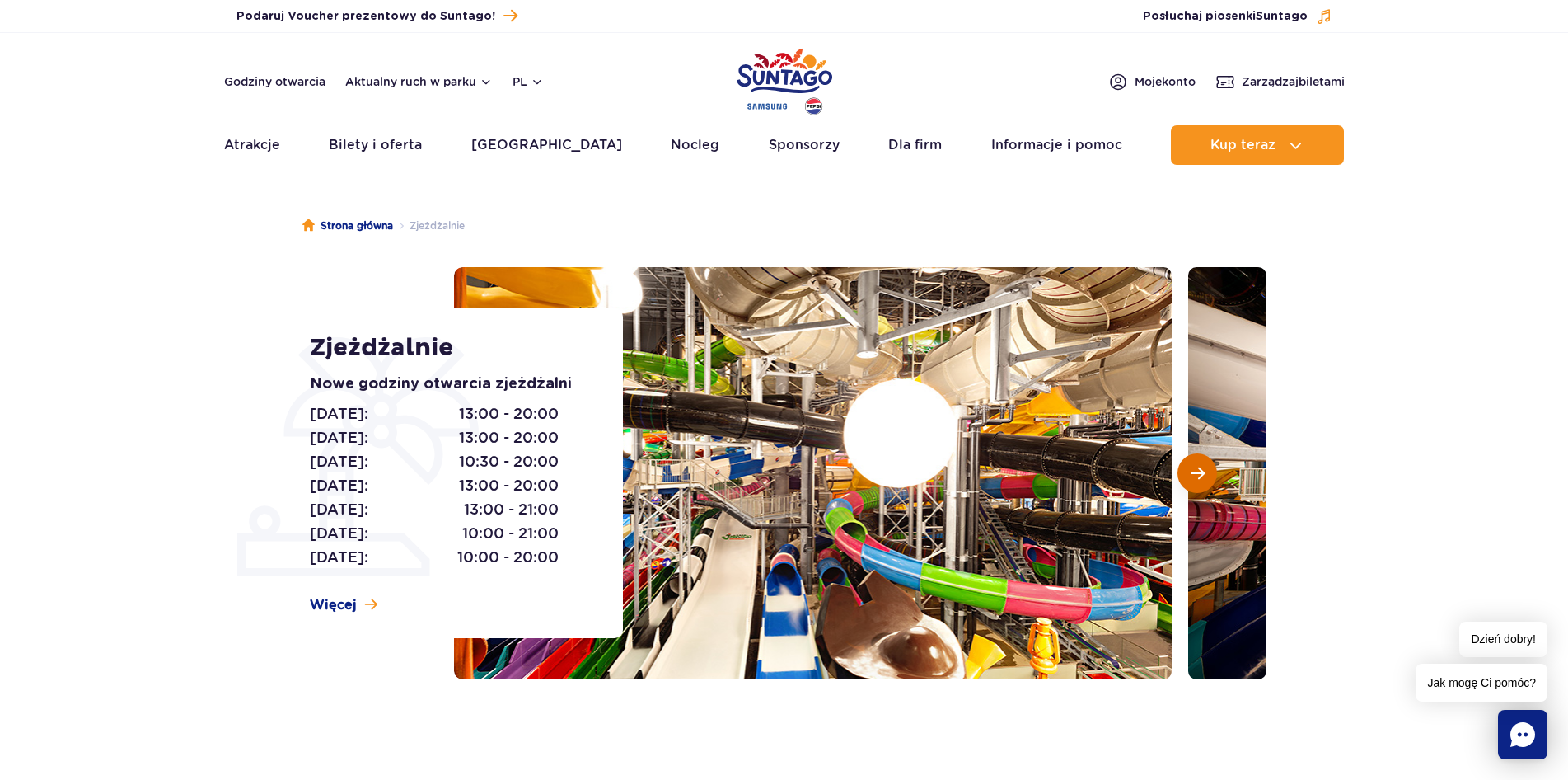
click at [1194, 470] on span "Następny slajd" at bounding box center [1198, 473] width 14 height 15
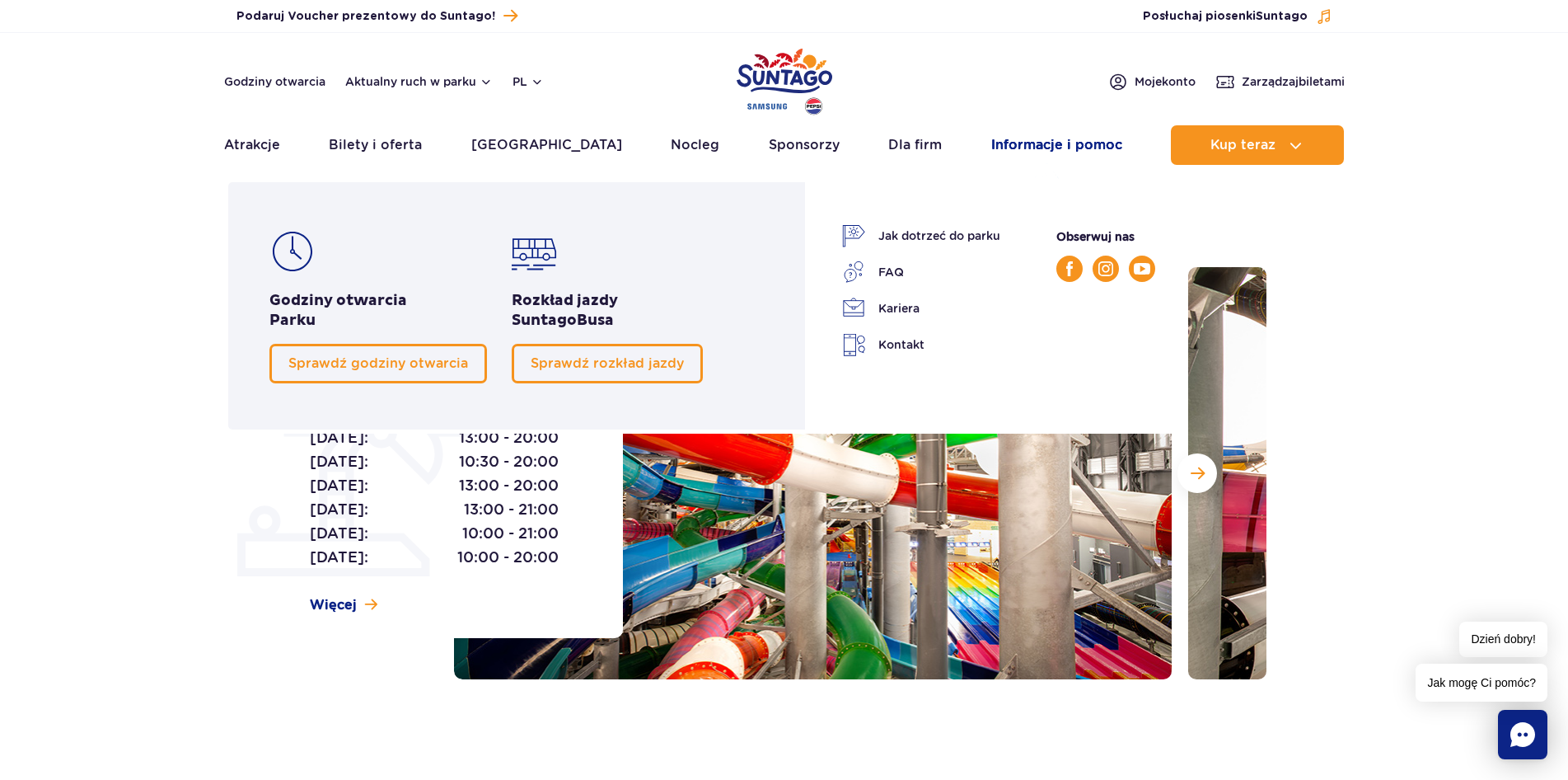
click at [1041, 146] on link "Informacje i pomoc" at bounding box center [1057, 145] width 131 height 40
